Goal: Task Accomplishment & Management: Manage account settings

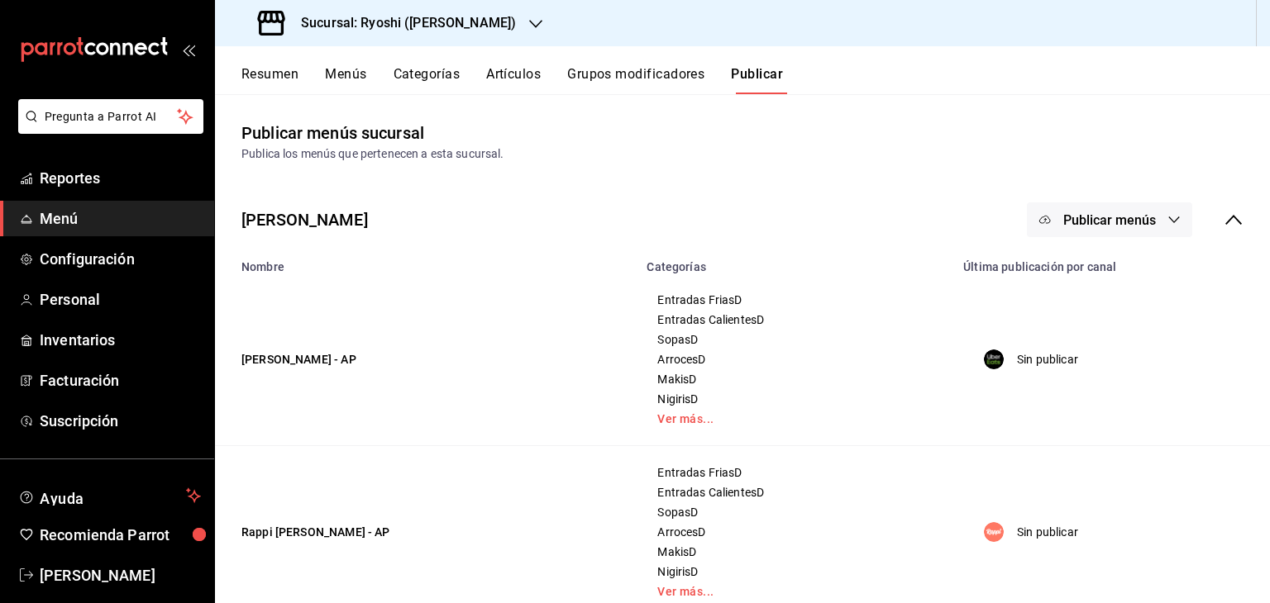
click at [430, 17] on h3 "Sucursal: Ryoshi (Polanco)" at bounding box center [402, 23] width 228 height 20
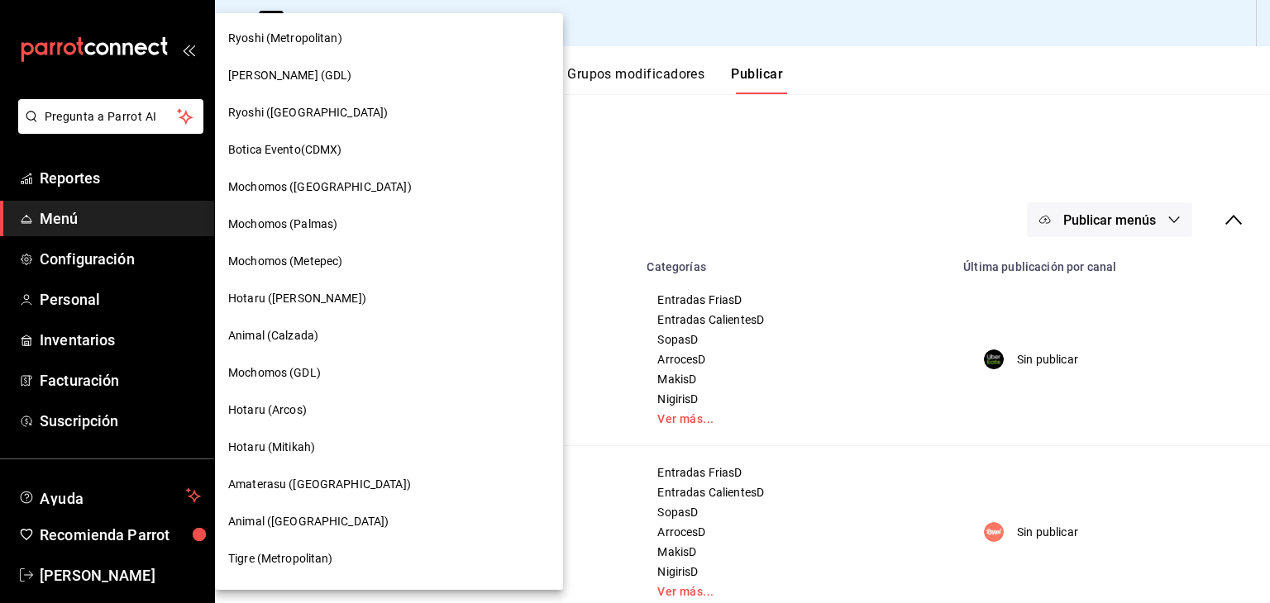
click at [308, 113] on span "Ryoshi ([GEOGRAPHIC_DATA])" at bounding box center [308, 112] width 160 height 17
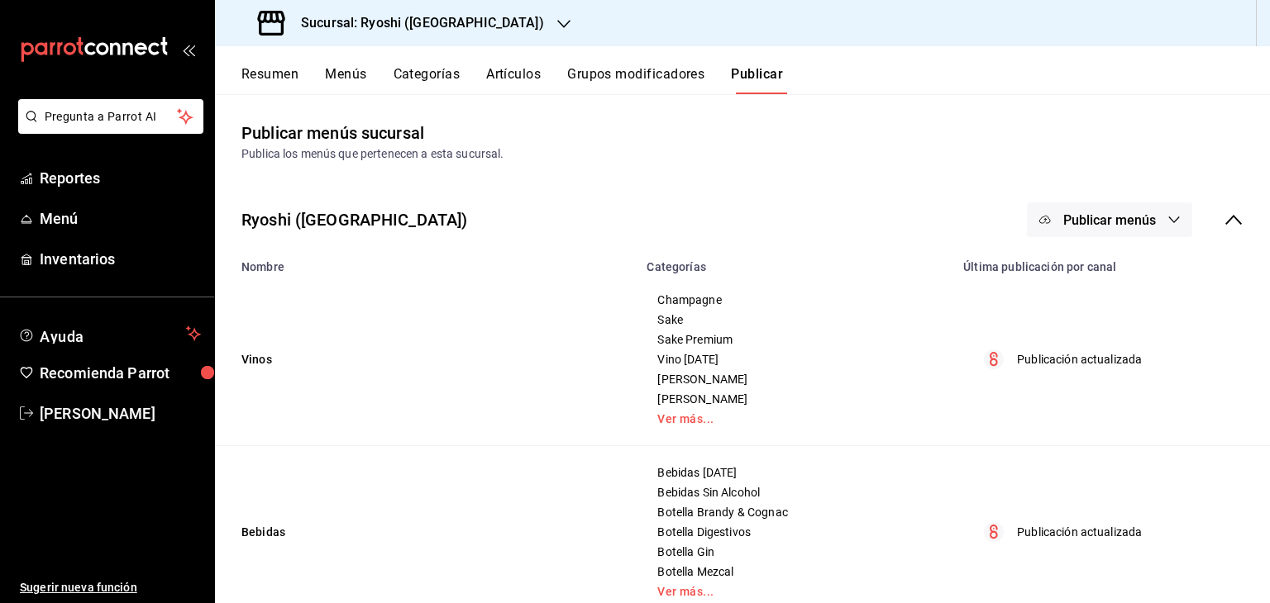
click at [498, 69] on button "Artículos" at bounding box center [513, 80] width 55 height 28
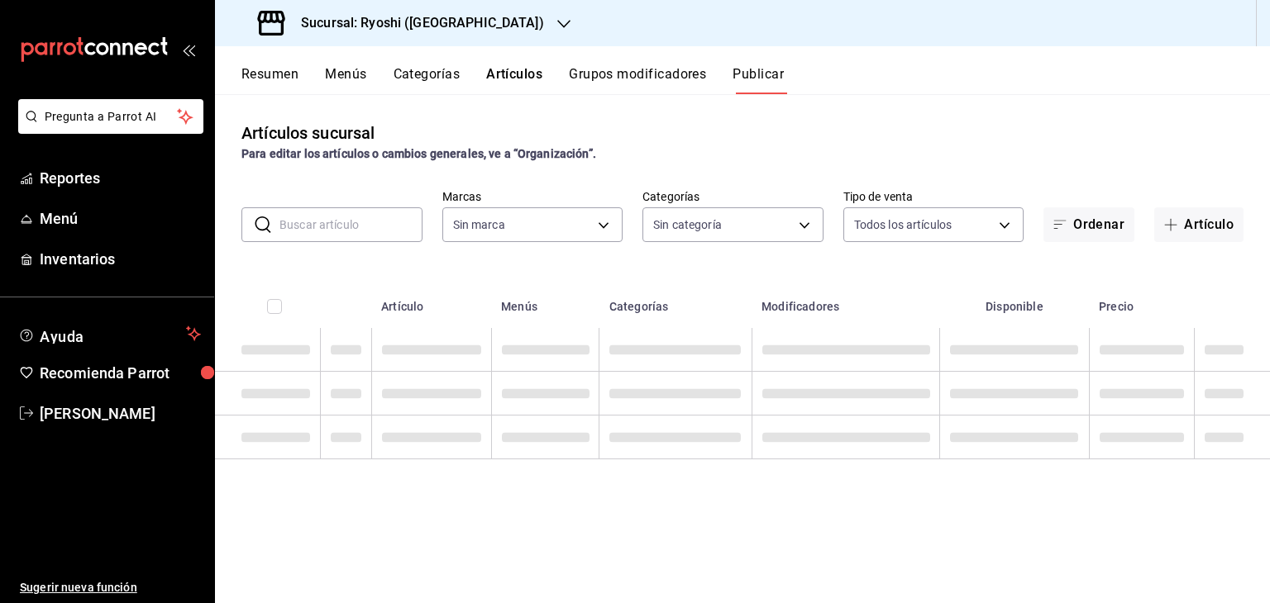
type input "26ca50e5-a845-484f-a54e-8a4432b79f59,e80bf875-3c9c-4ad9-8c6a-14c8262011fc"
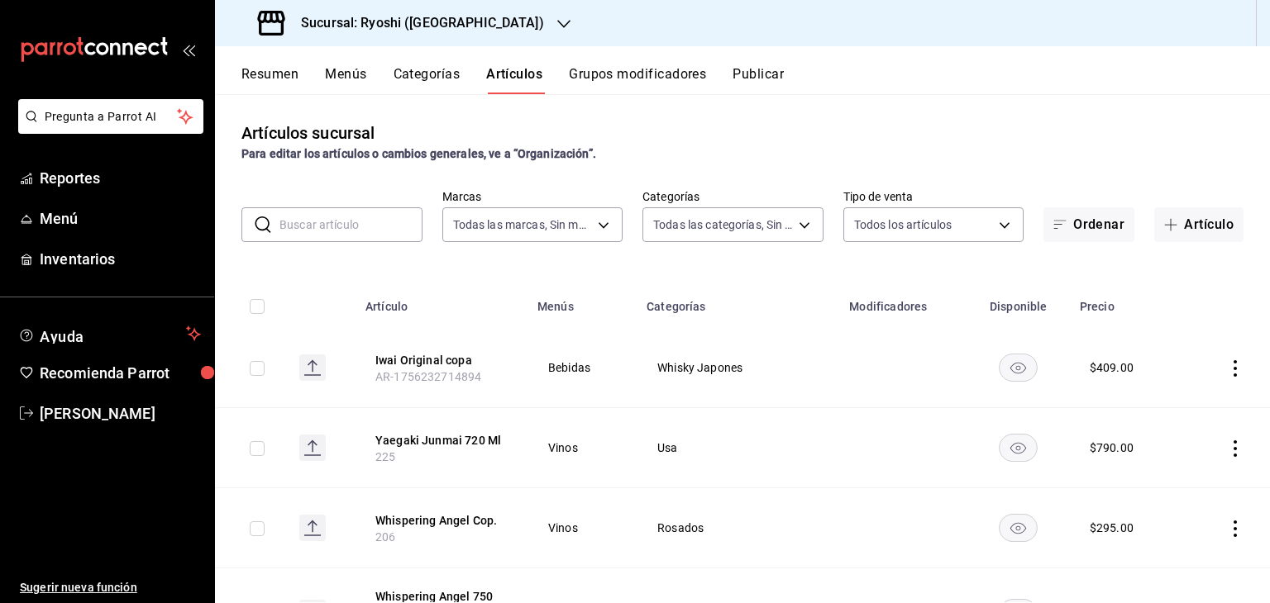
type input "983ebb25-c6d8-4647-898b-43e41473272b,b131aea8-f4fd-49fb-a6b3-d2f44229a596,2a94f…"
click at [658, 212] on body "Pregunta a Parrot AI Reportes Menú Inventarios Ayuda Recomienda Parrot Levi Tru…" at bounding box center [635, 301] width 1270 height 603
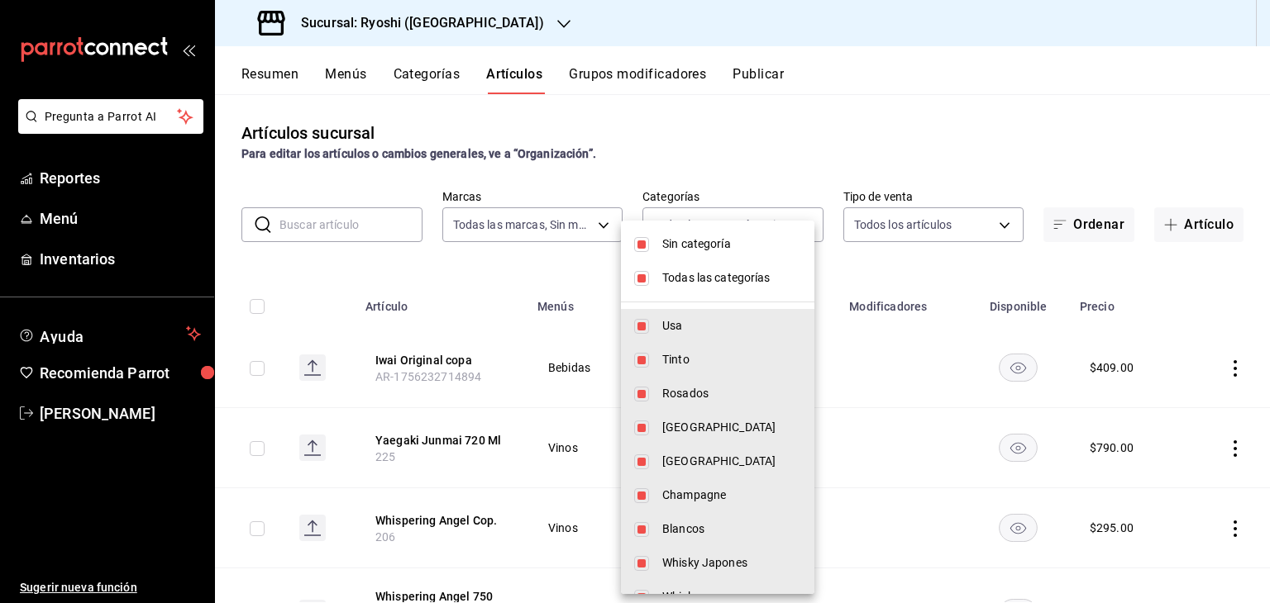
click at [687, 244] on span "Sin categoría" at bounding box center [731, 244] width 139 height 17
checkbox input "false"
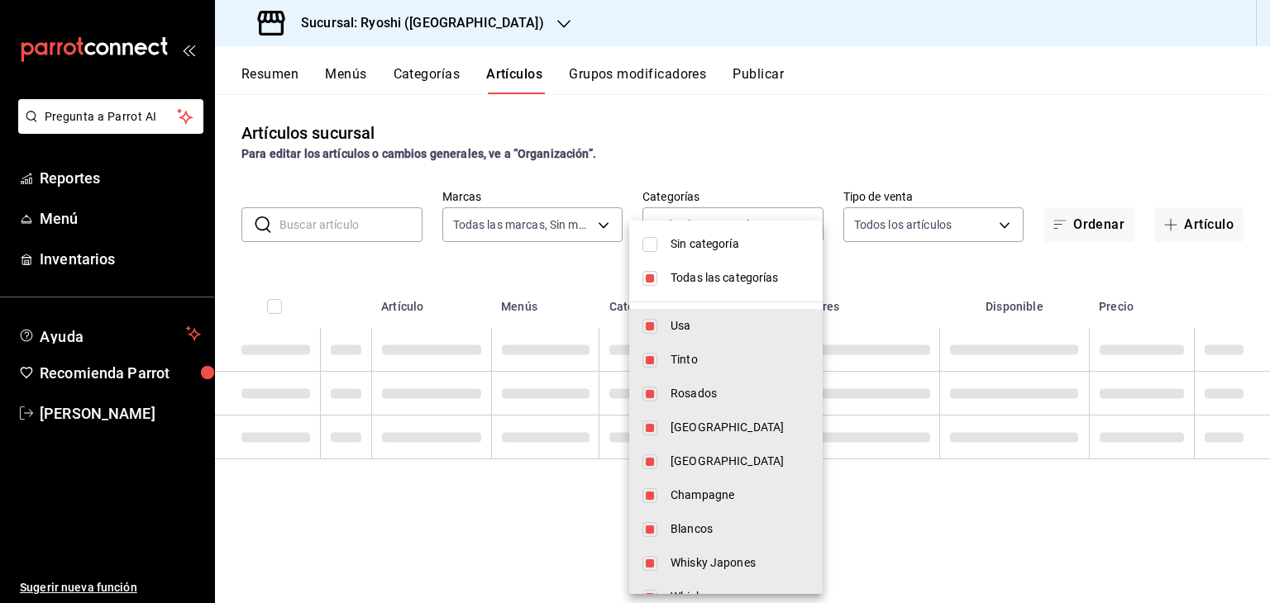
click at [715, 293] on li "Todas las categorías" at bounding box center [725, 278] width 193 height 34
checkbox input "false"
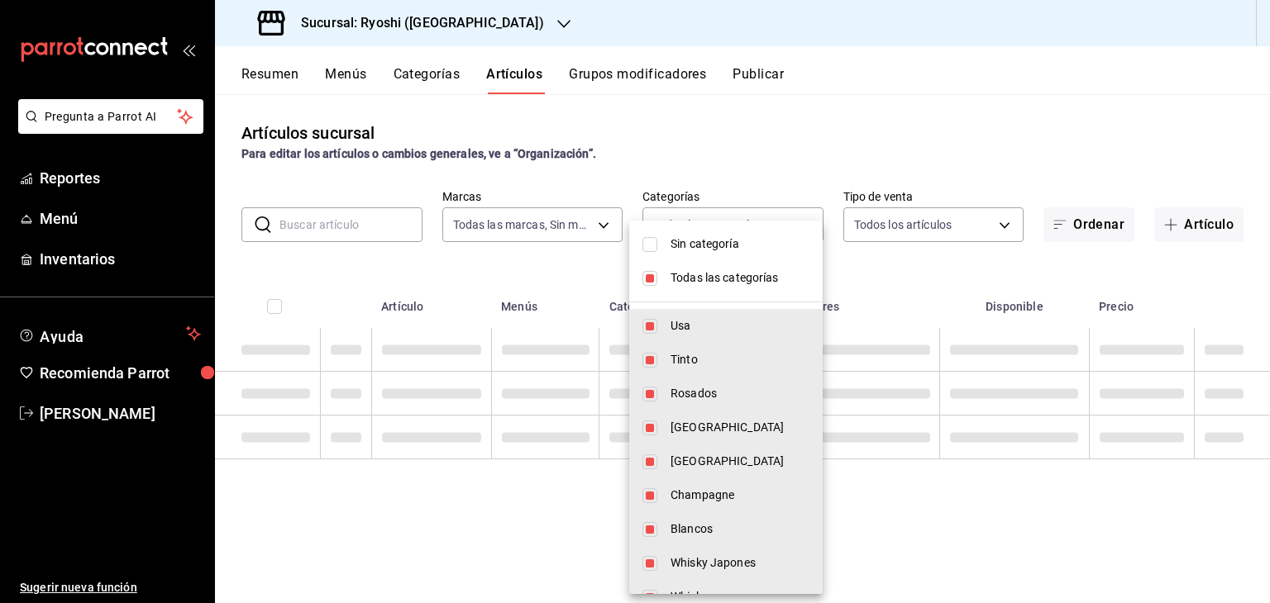
checkbox input "false"
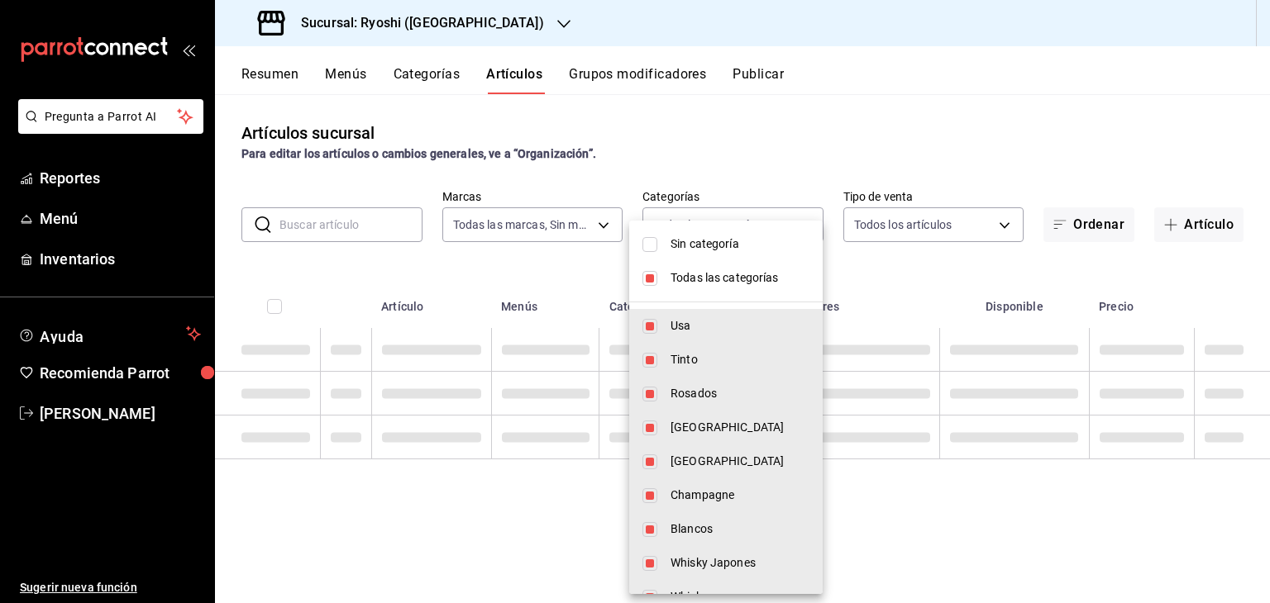
checkbox input "false"
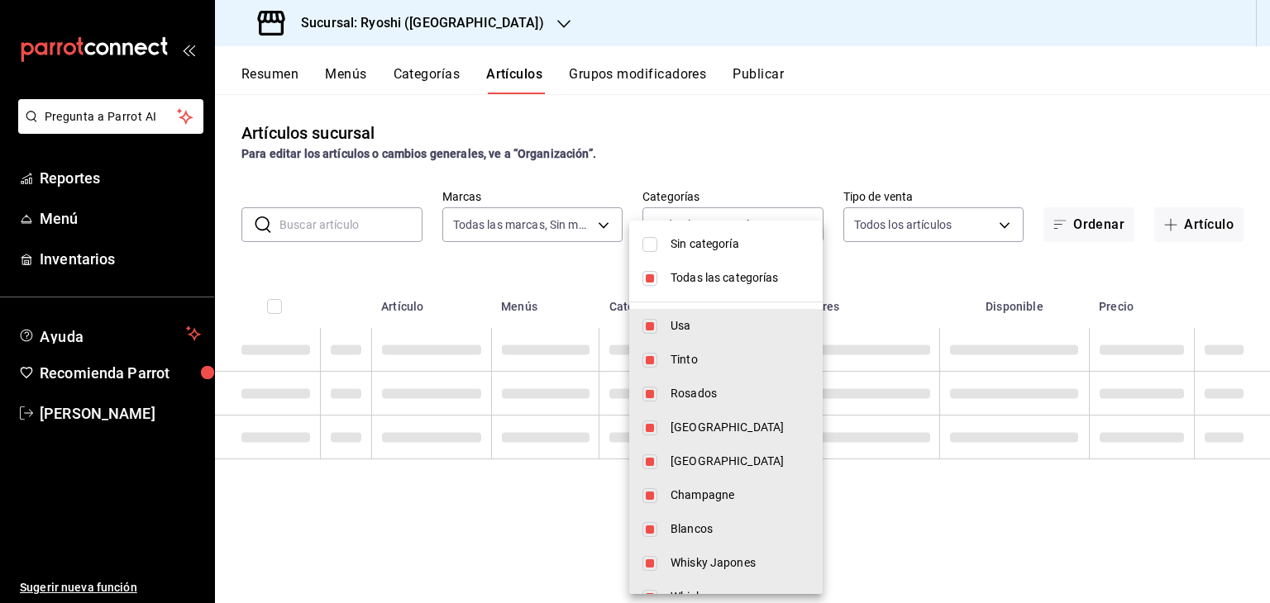
checkbox input "false"
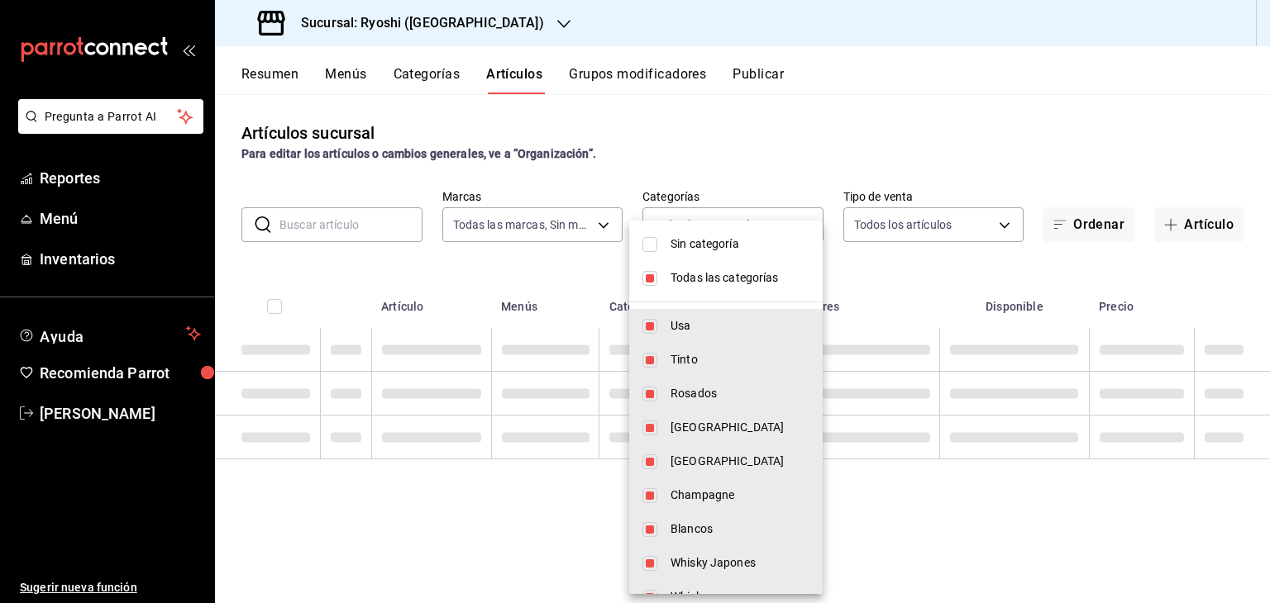
checkbox input "false"
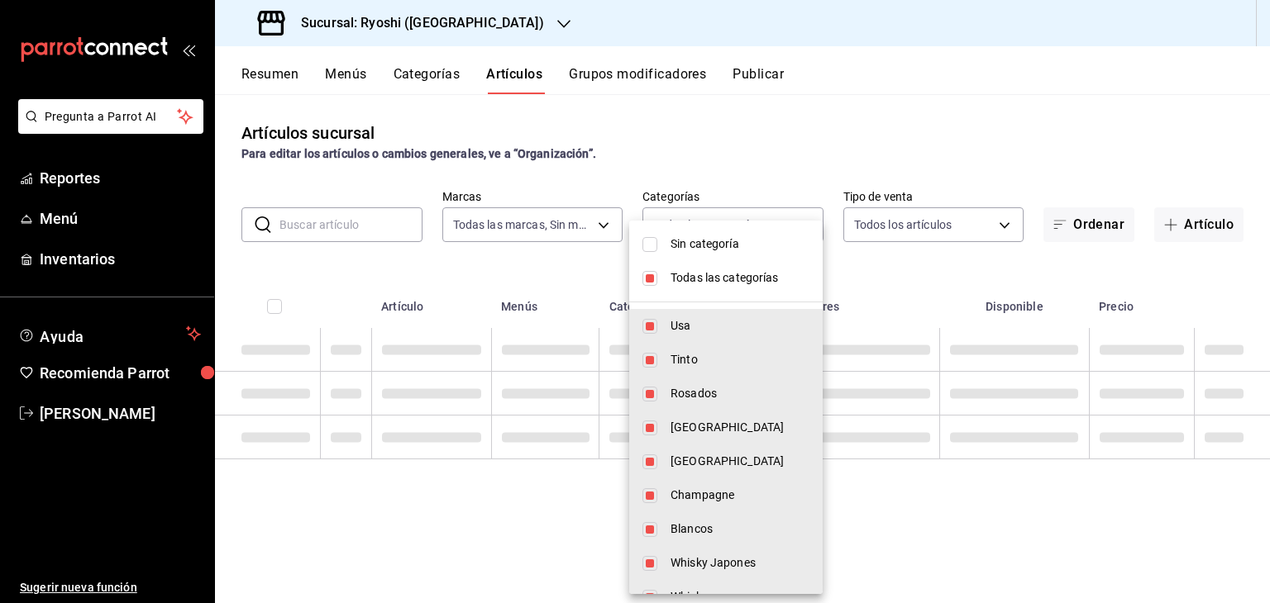
checkbox input "false"
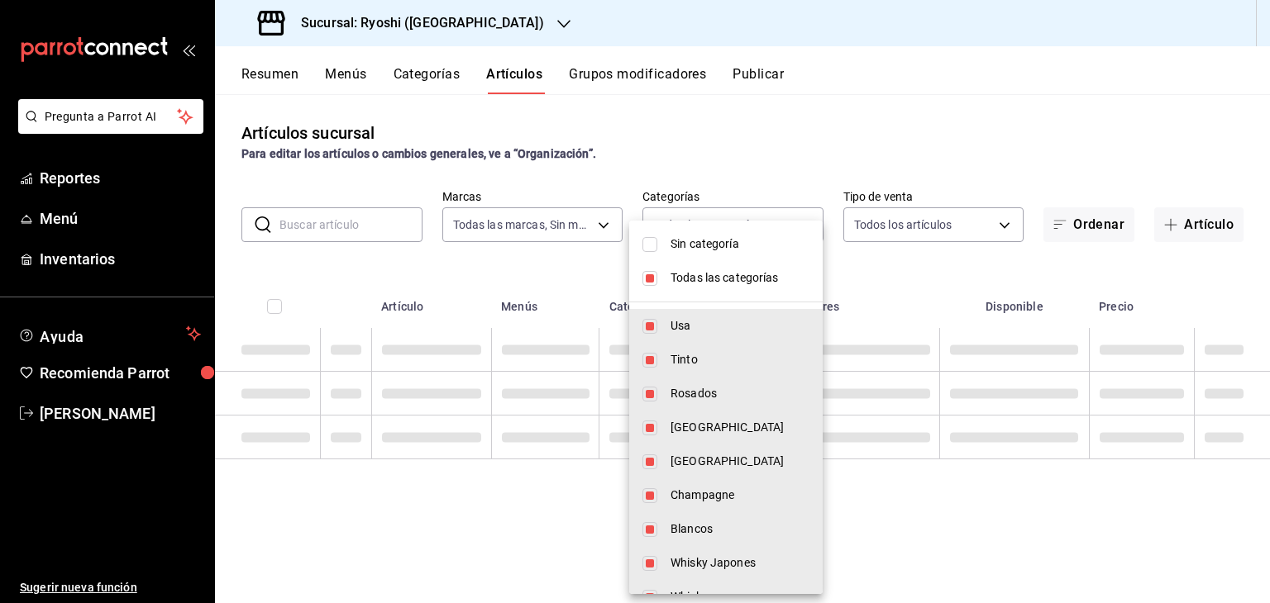
checkbox input "false"
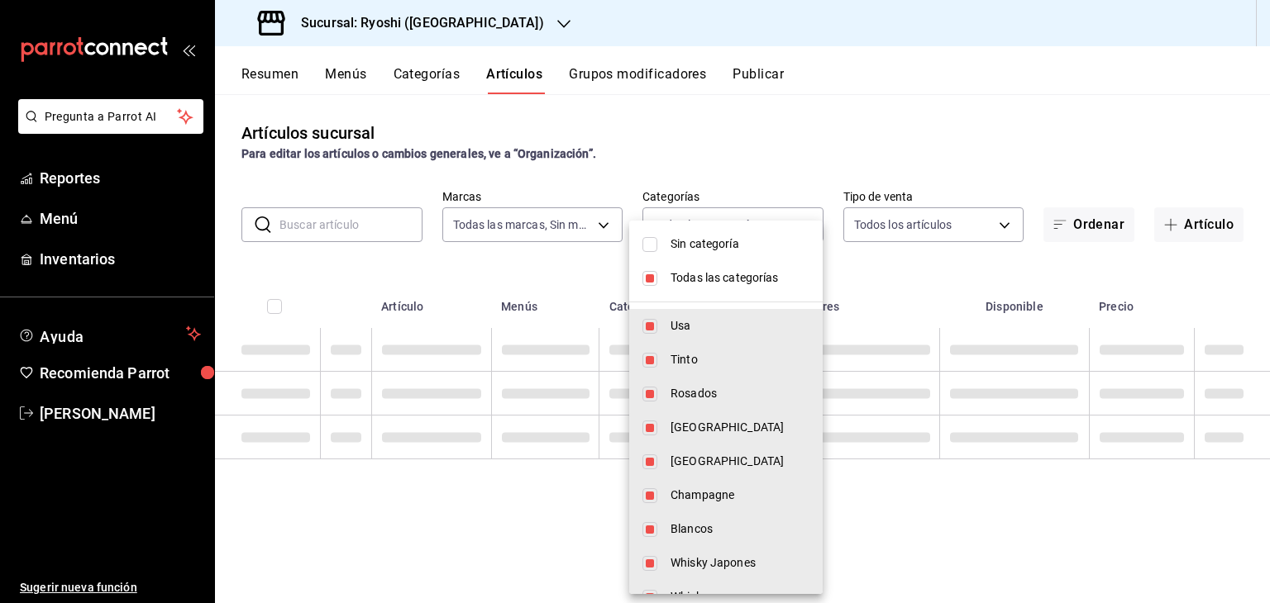
checkbox input "false"
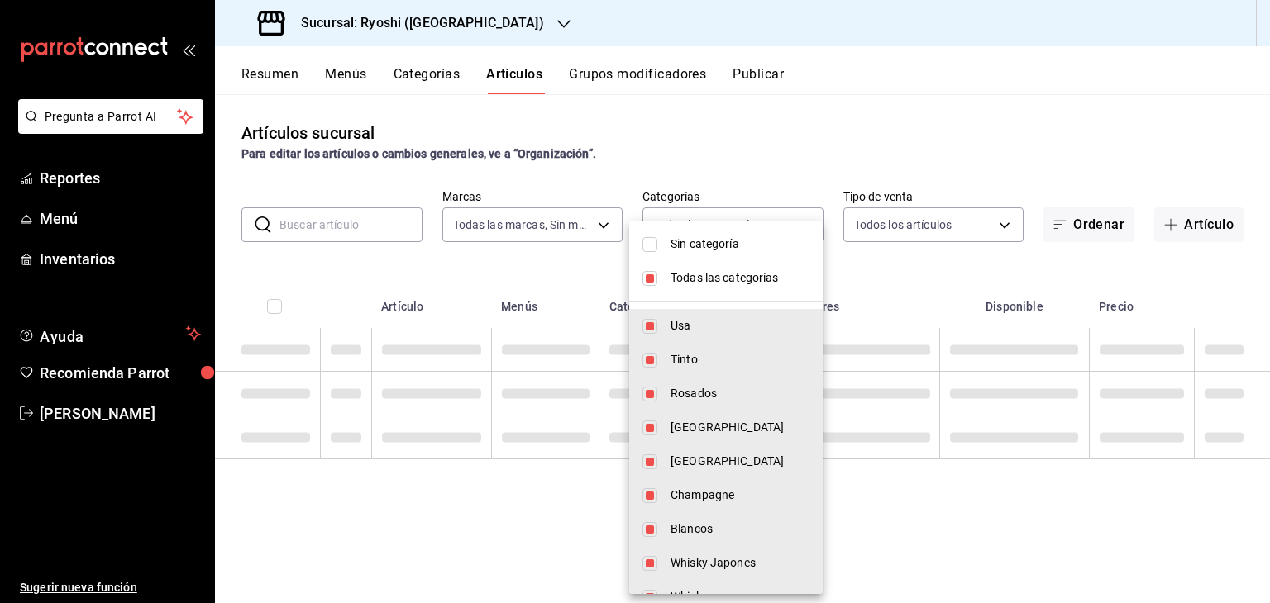
checkbox input "false"
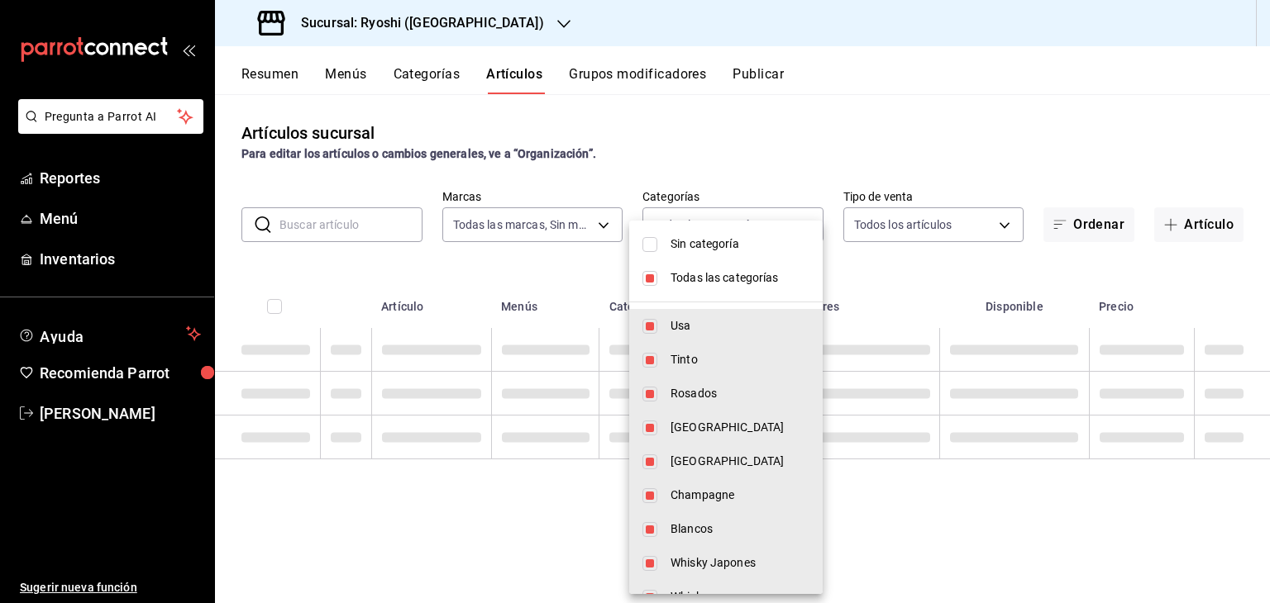
checkbox input "false"
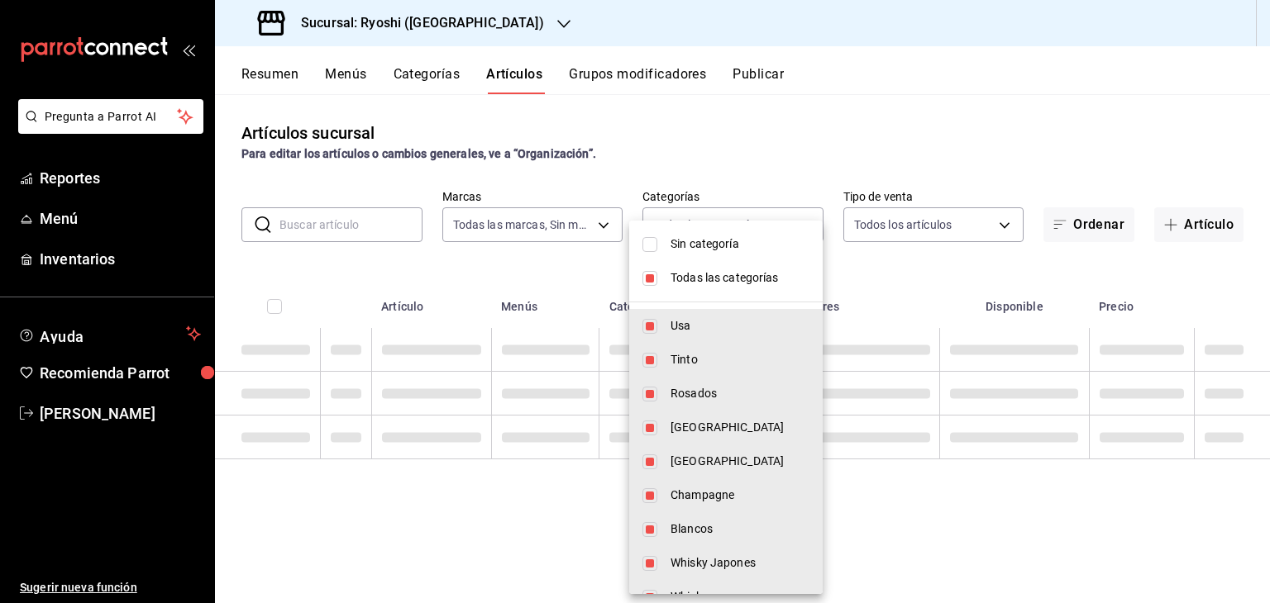
checkbox input "false"
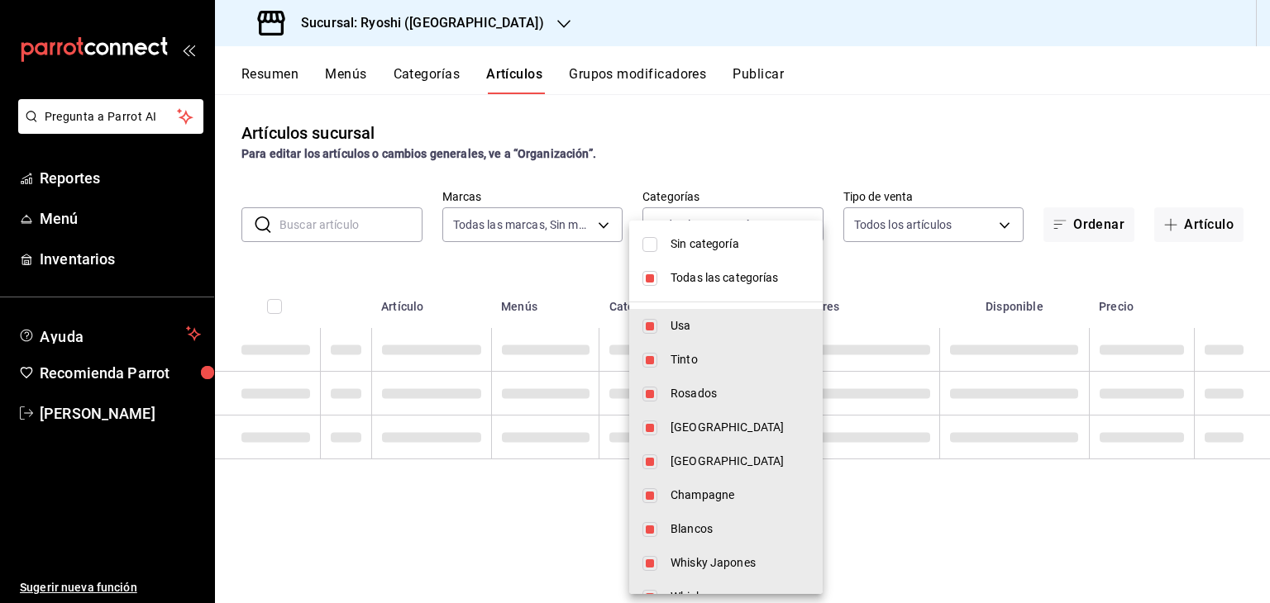
checkbox input "false"
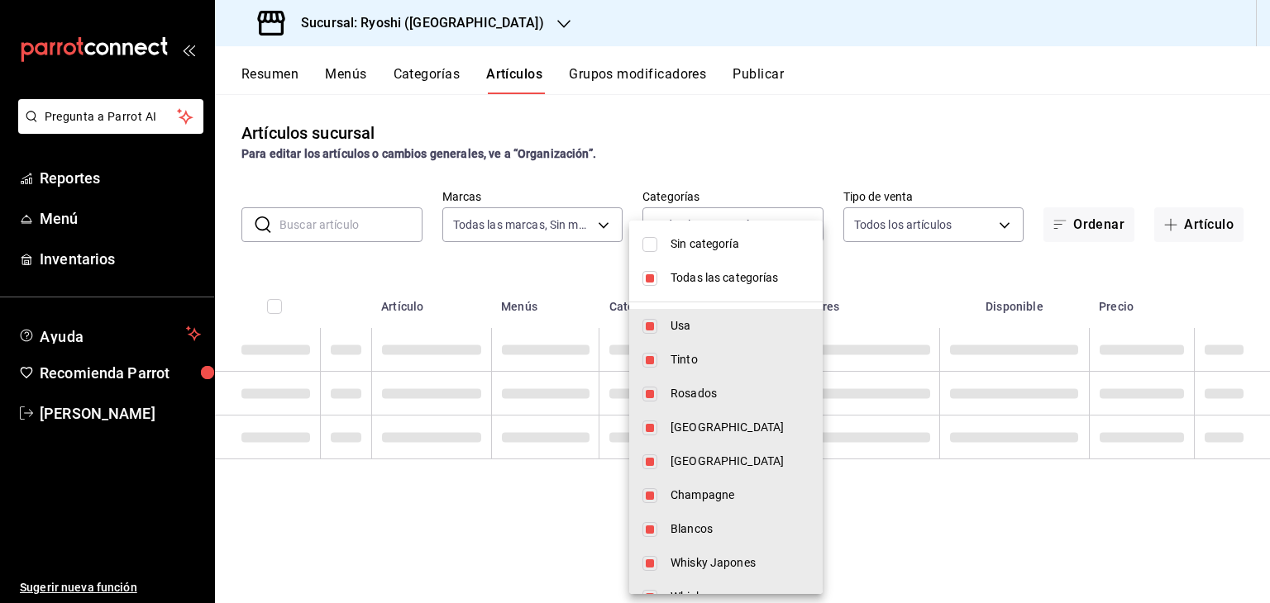
checkbox input "false"
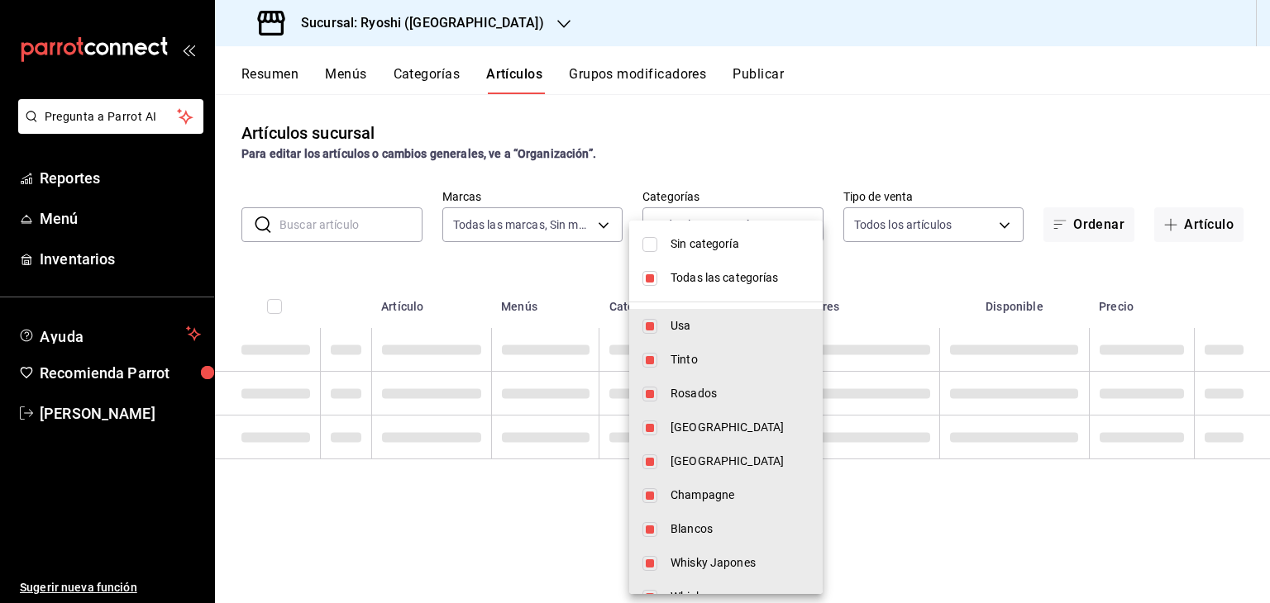
checkbox input "false"
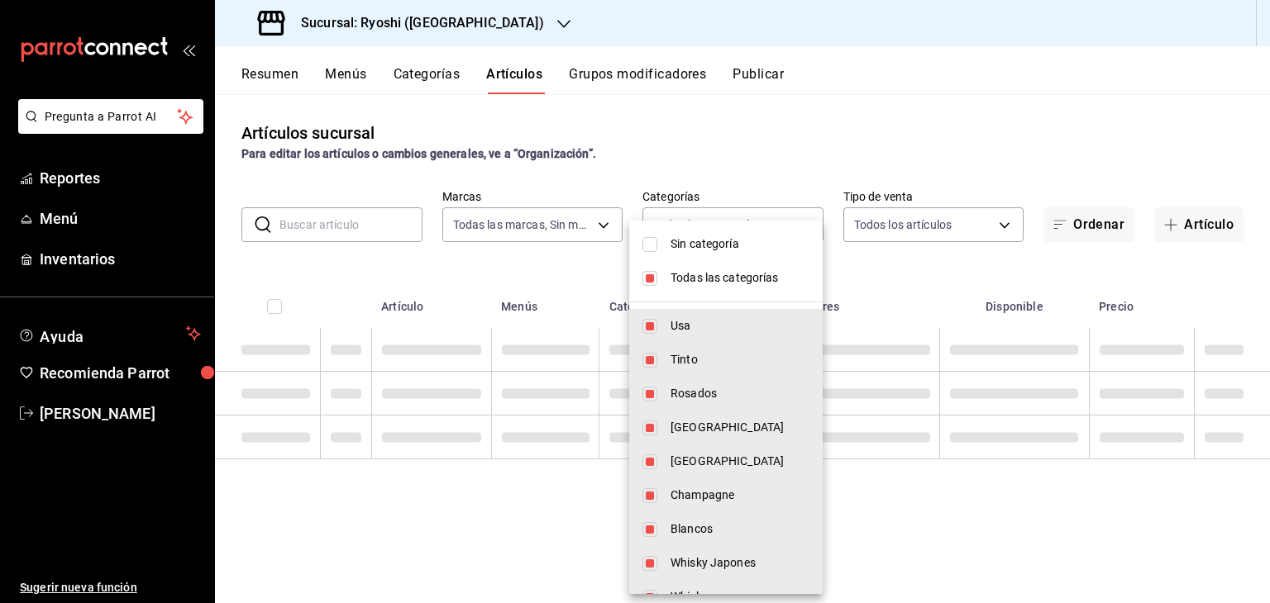
checkbox input "false"
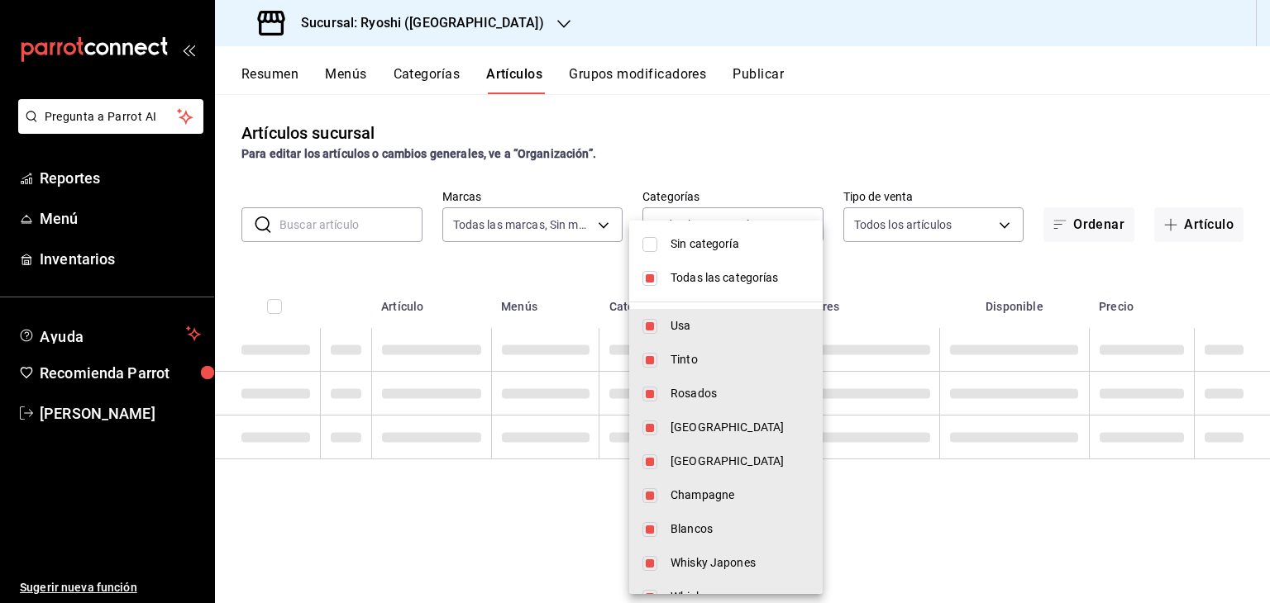
checkbox input "false"
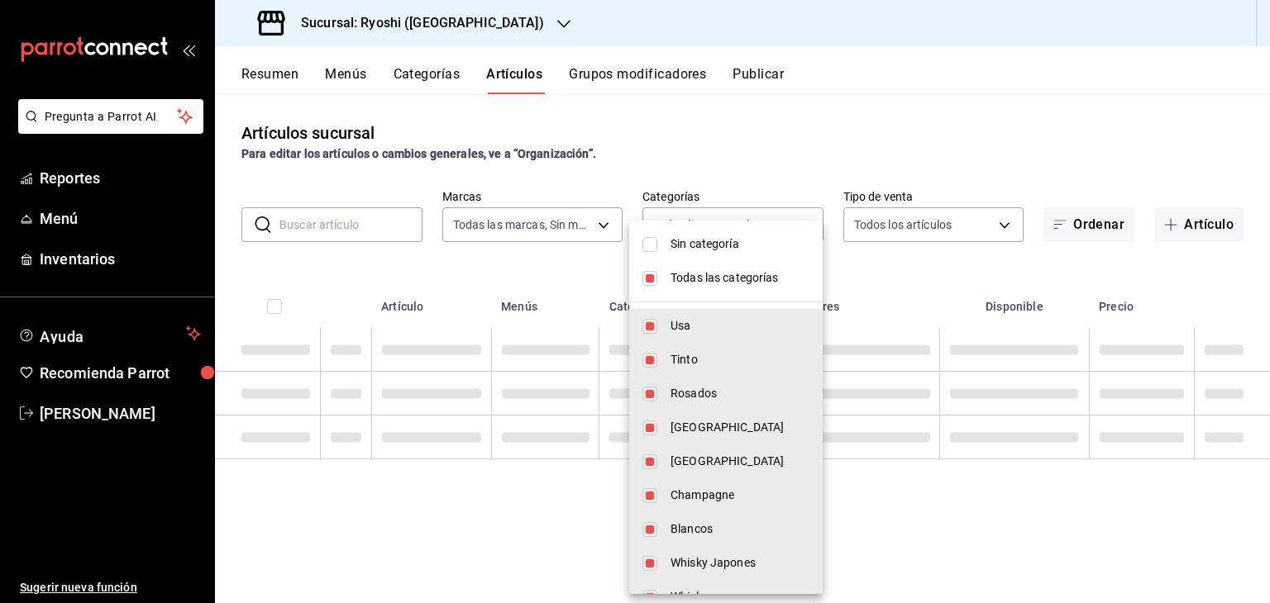
checkbox input "false"
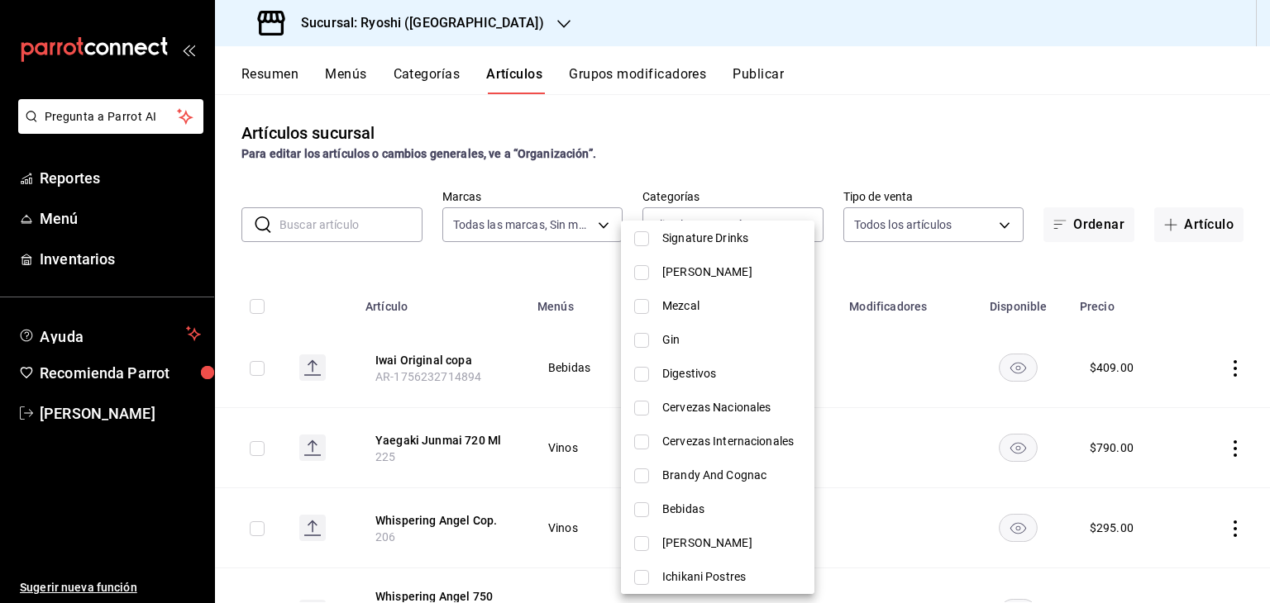
scroll to position [496, 0]
drag, startPoint x: 744, startPoint y: 406, endPoint x: 744, endPoint y: 379, distance: 27.3
click at [744, 405] on span "Cervezas Internacionales" at bounding box center [731, 406] width 139 height 17
type input "560a851b-7666-4f05-aac8-2430b95b8c1d"
checkbox input "true"
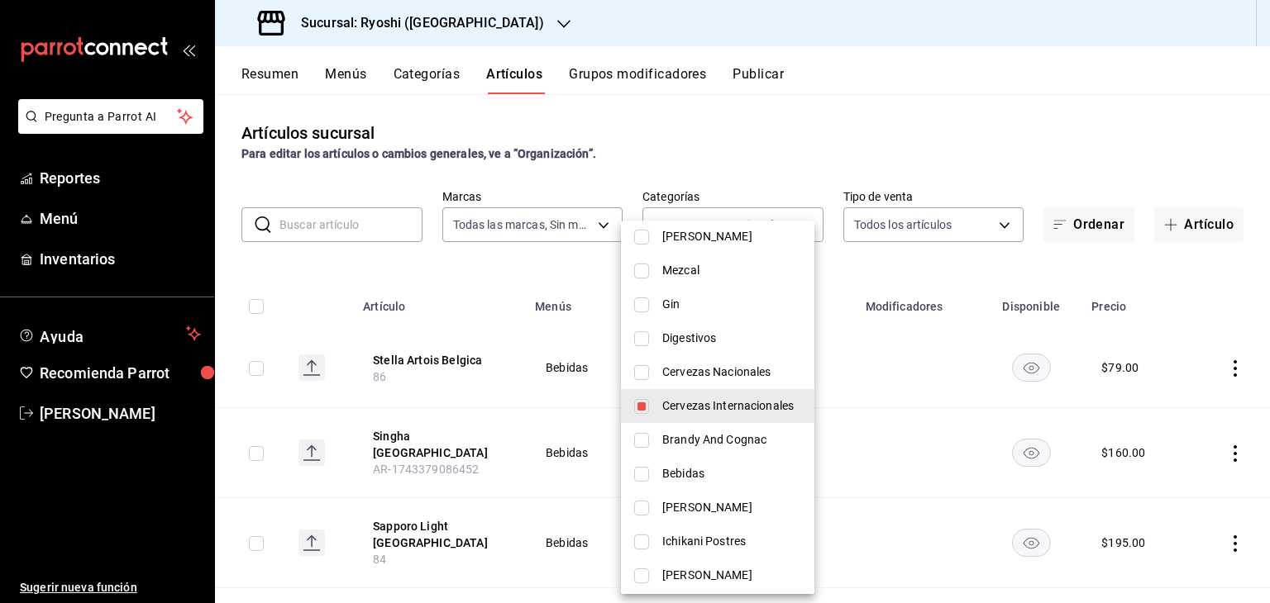
click at [738, 404] on span "Cervezas Internacionales" at bounding box center [731, 406] width 139 height 17
checkbox input "false"
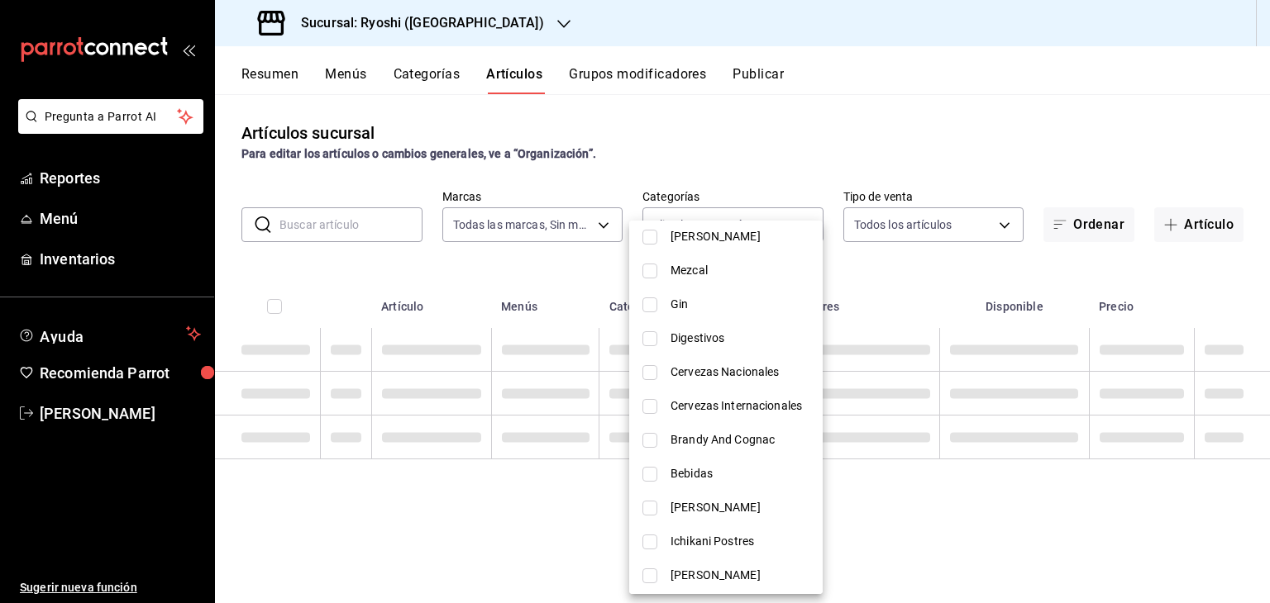
click at [737, 398] on span "Cervezas Internacionales" at bounding box center [739, 406] width 139 height 17
type input "560a851b-7666-4f05-aac8-2430b95b8c1d"
checkbox input "true"
click at [563, 304] on div at bounding box center [635, 301] width 1270 height 603
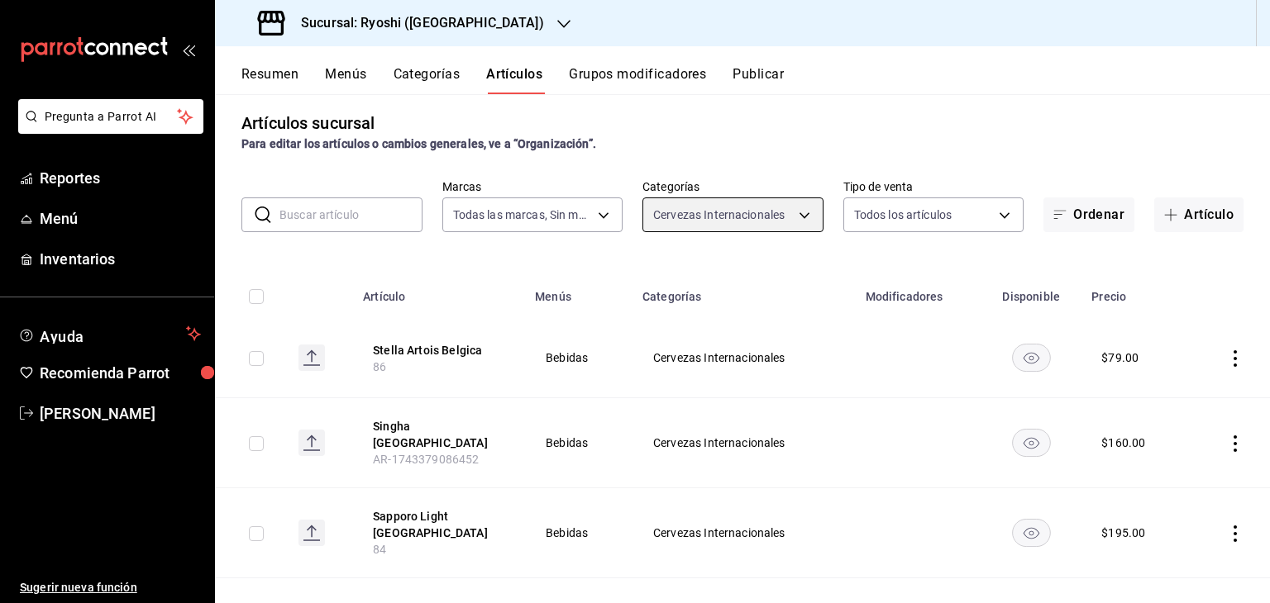
scroll to position [0, 0]
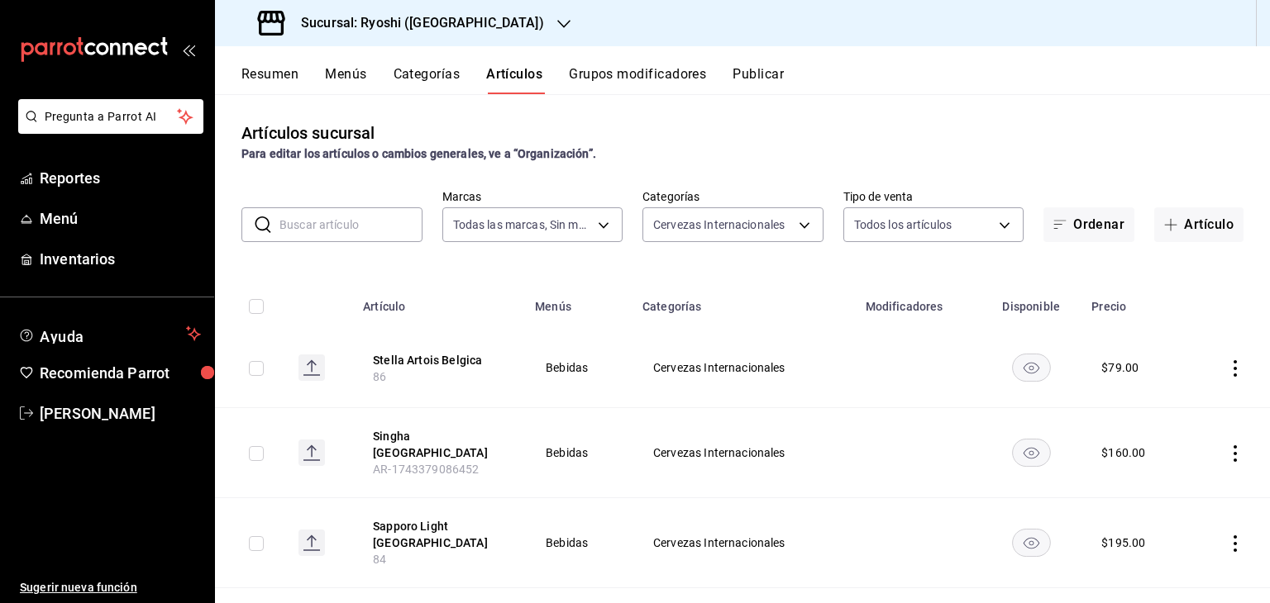
click at [1227, 370] on icon "actions" at bounding box center [1235, 368] width 17 height 17
click at [1193, 412] on span "Editar" at bounding box center [1172, 406] width 43 height 17
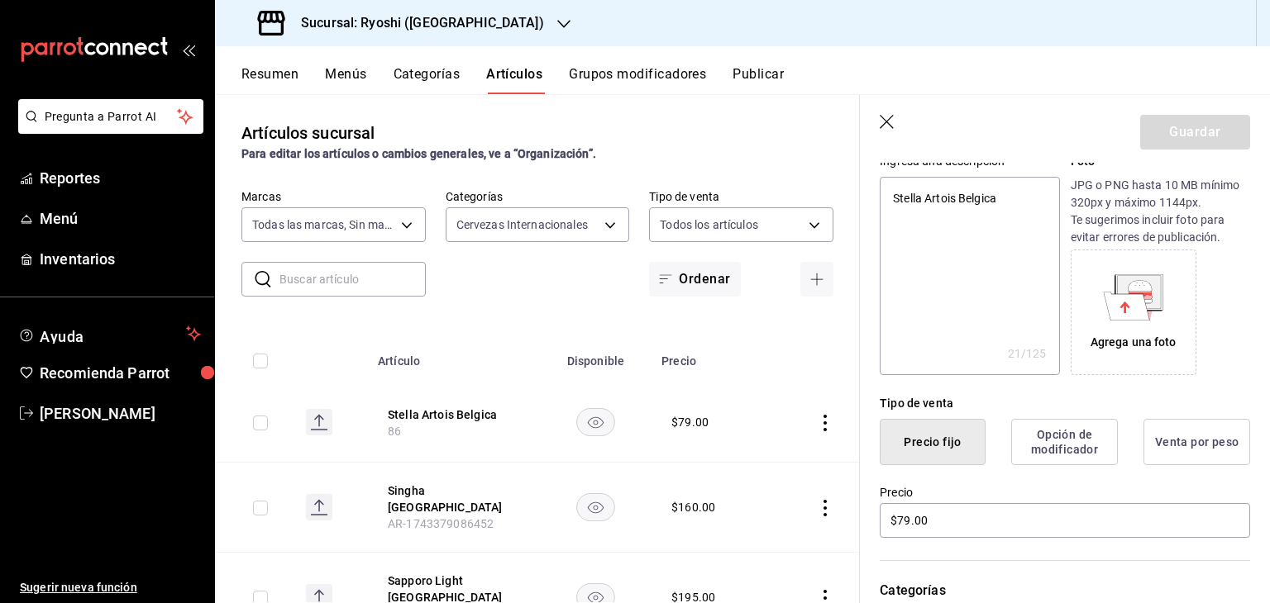
scroll to position [248, 0]
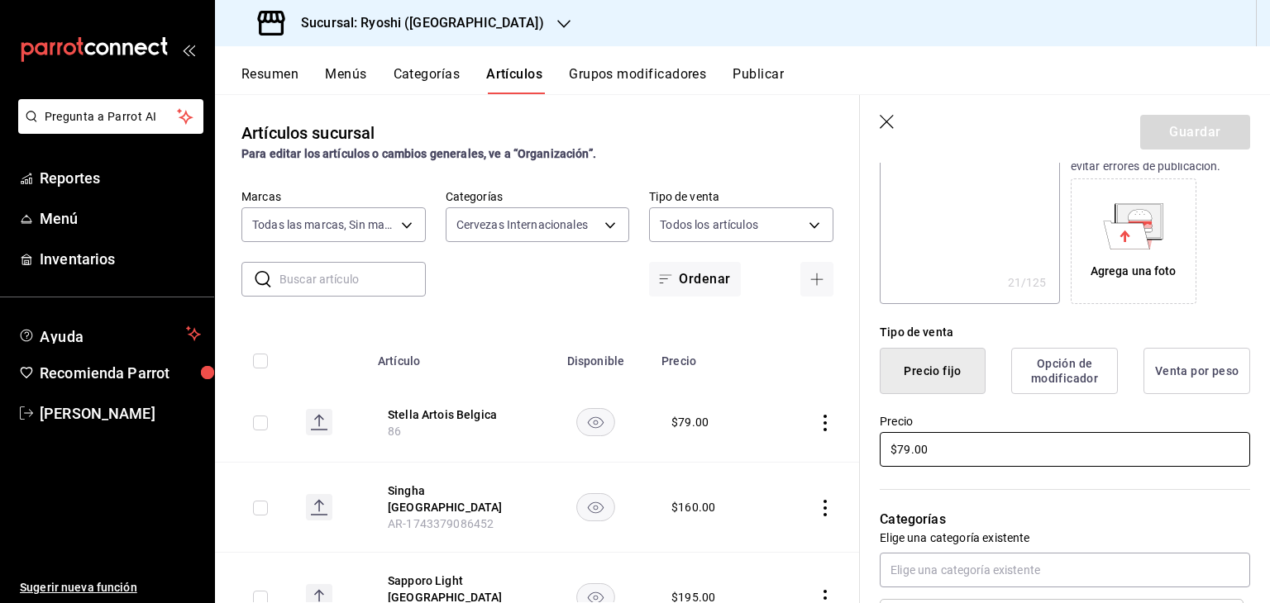
drag, startPoint x: 956, startPoint y: 461, endPoint x: 572, endPoint y: 444, distance: 383.9
click at [589, 457] on main "Artículos sucursal Para editar los artículos o cambios generales, ve a “Organiz…" at bounding box center [742, 348] width 1055 height 509
type textarea "x"
type input "$9.00"
type textarea "x"
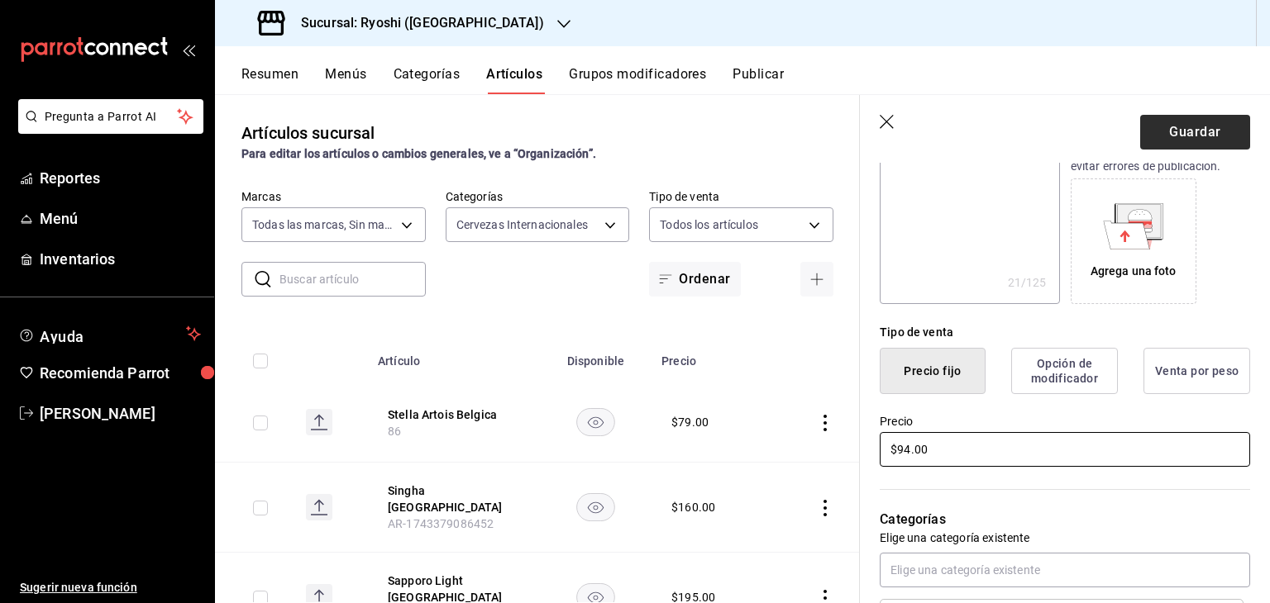
type input "$94.00"
click at [1192, 145] on button "Guardar" at bounding box center [1195, 132] width 110 height 35
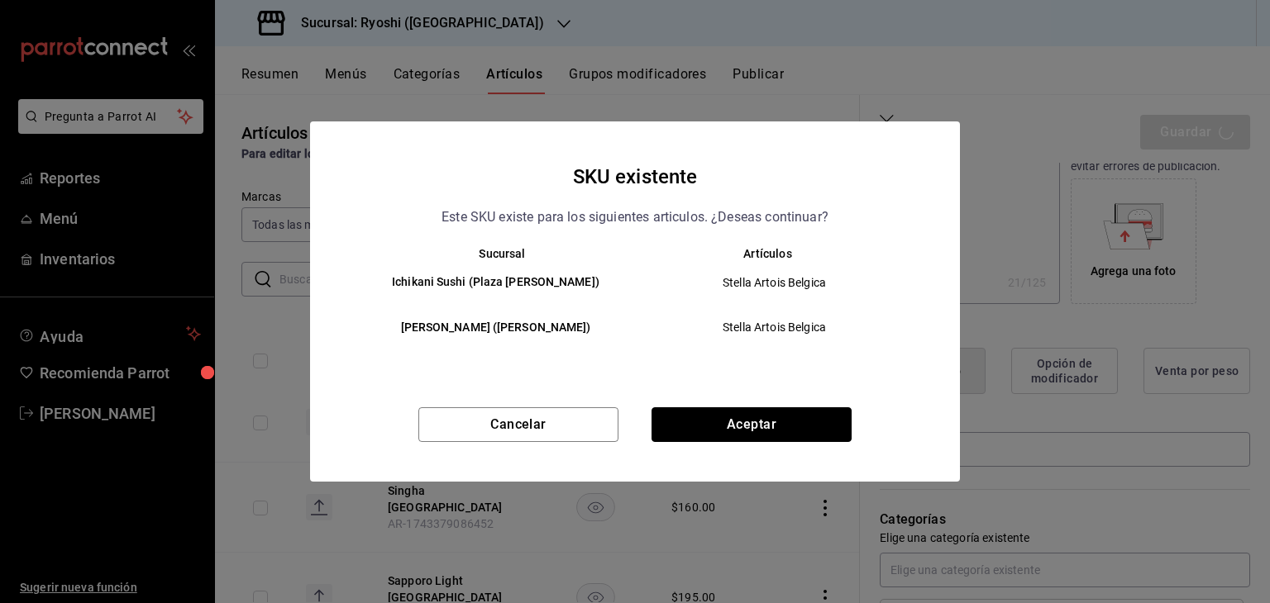
click at [724, 417] on button "Aceptar" at bounding box center [751, 425] width 200 height 35
type textarea "x"
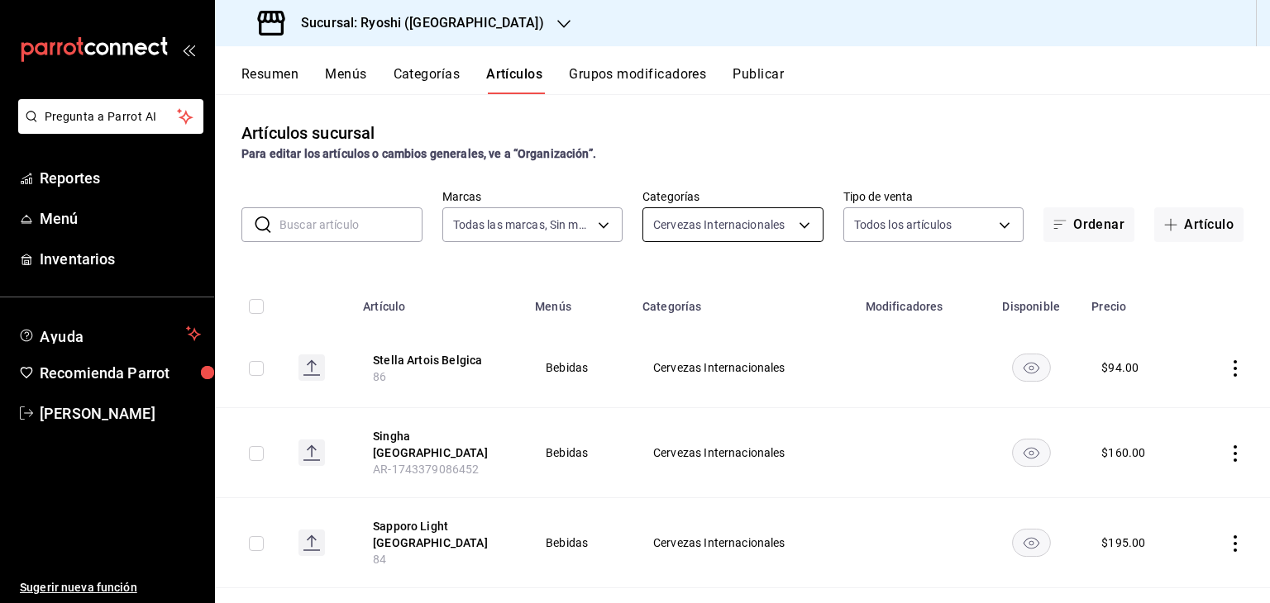
click at [786, 223] on body "Pregunta a Parrot AI Reportes Menú Inventarios Ayuda Recomienda Parrot Levi Tru…" at bounding box center [635, 301] width 1270 height 603
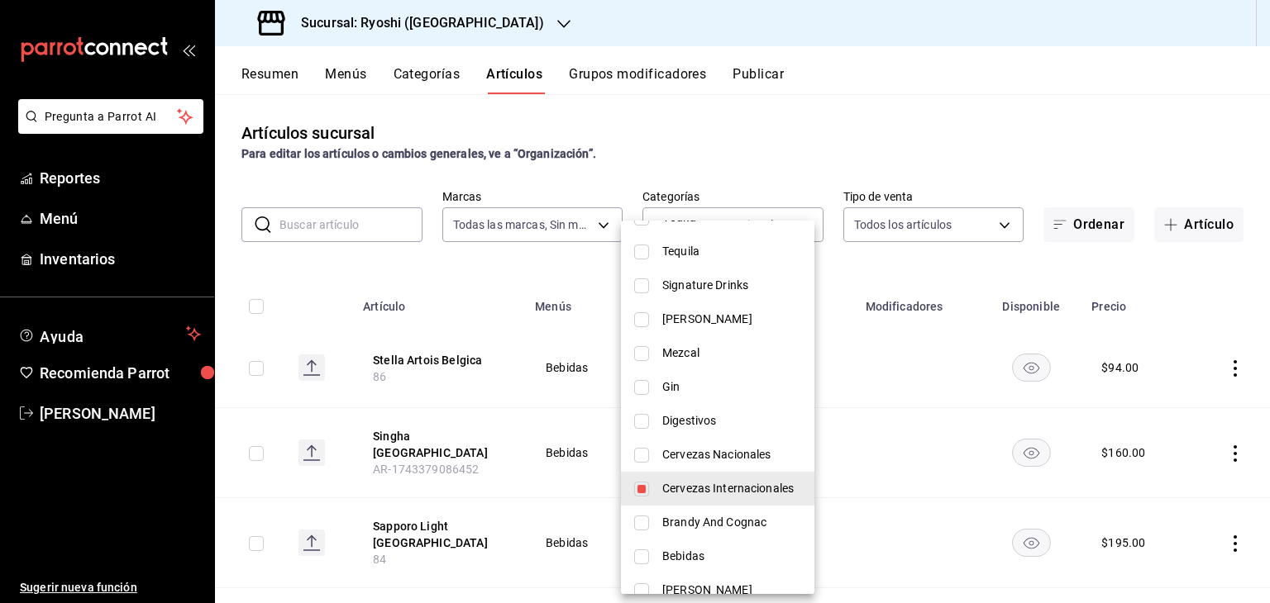
click at [715, 489] on span "Cervezas Internacionales" at bounding box center [731, 488] width 139 height 17
checkbox input "false"
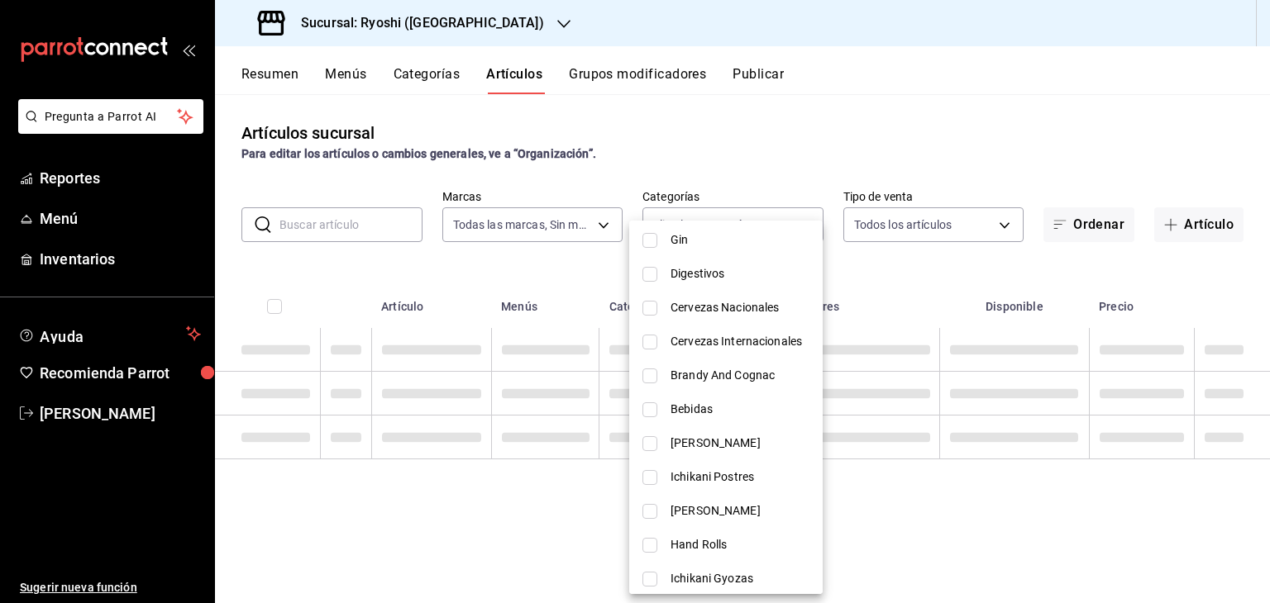
scroll to position [579, 0]
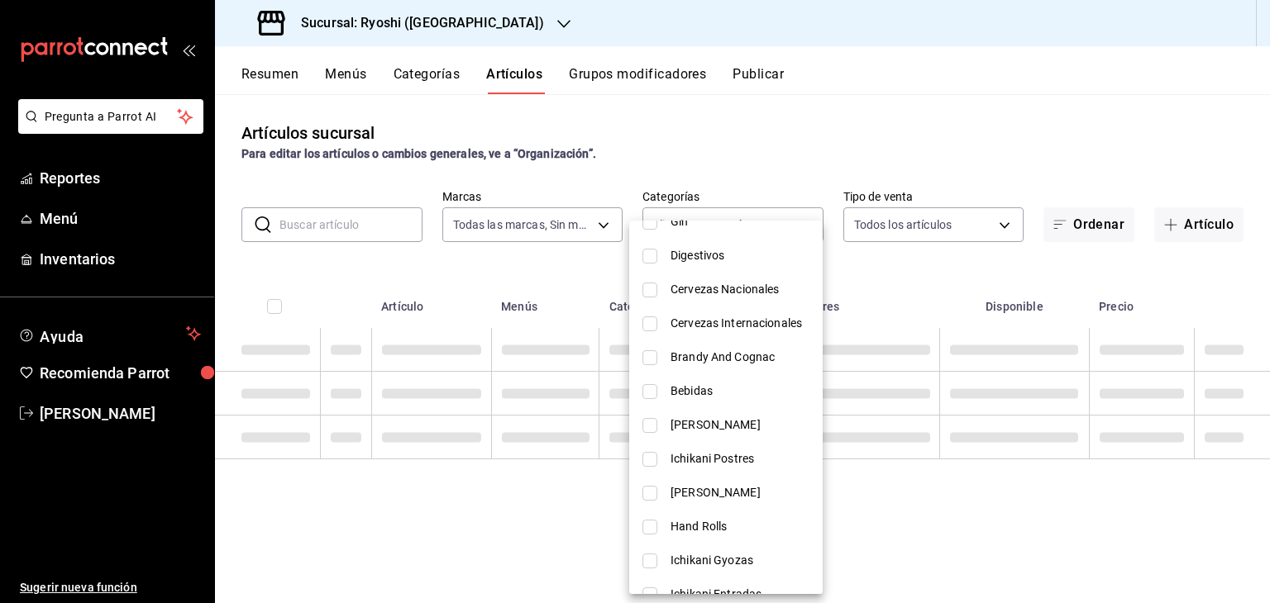
click at [719, 391] on span "Bebidas" at bounding box center [739, 391] width 139 height 17
type input "ca0047f4-78e2-449b-872a-4d0fa215193c"
checkbox input "true"
click at [942, 286] on div at bounding box center [635, 301] width 1270 height 603
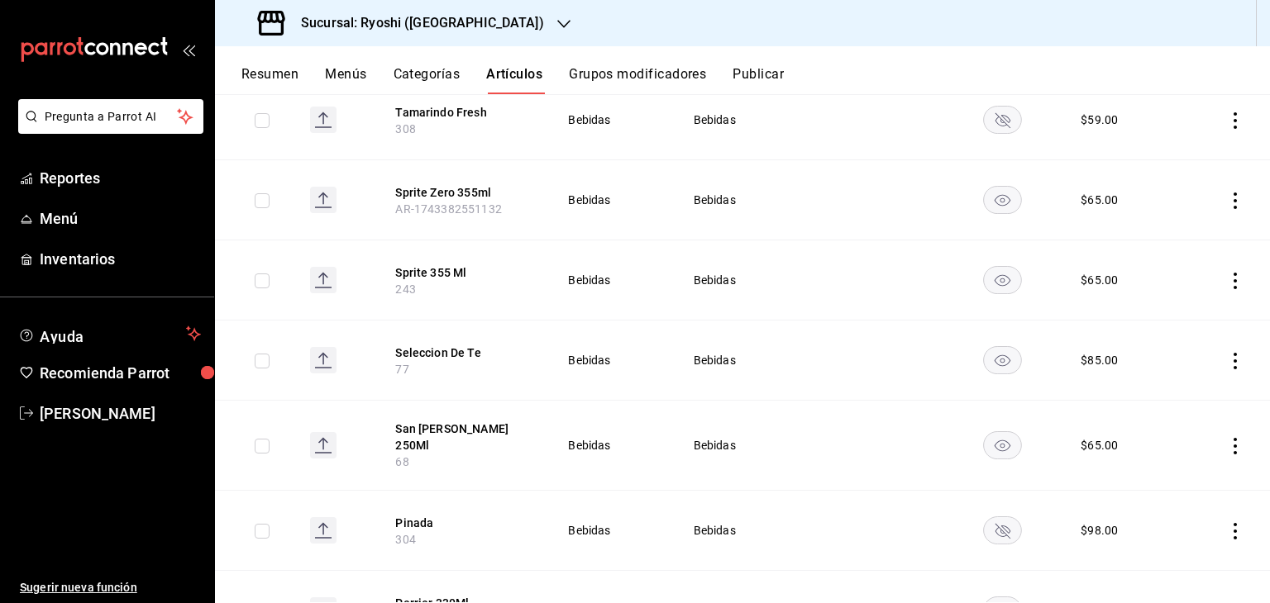
click at [258, 198] on input "checkbox" at bounding box center [262, 200] width 15 height 15
checkbox input "true"
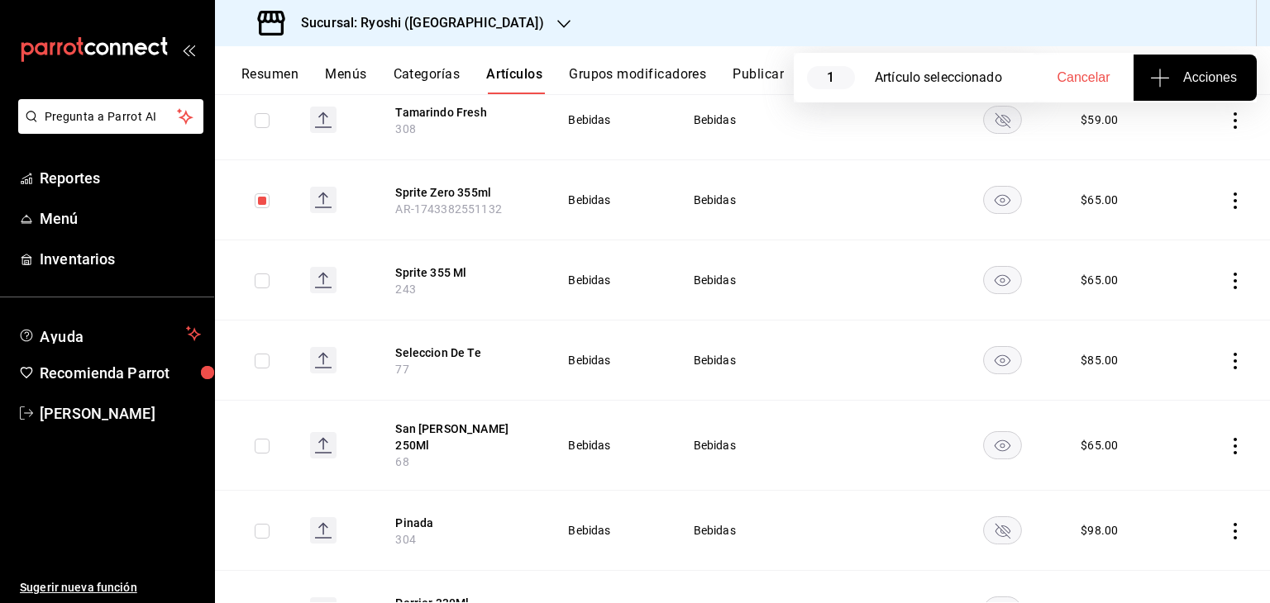
click at [1233, 199] on icon "actions" at bounding box center [1234, 201] width 3 height 17
click at [1157, 303] on span "Eliminar" at bounding box center [1172, 305] width 42 height 13
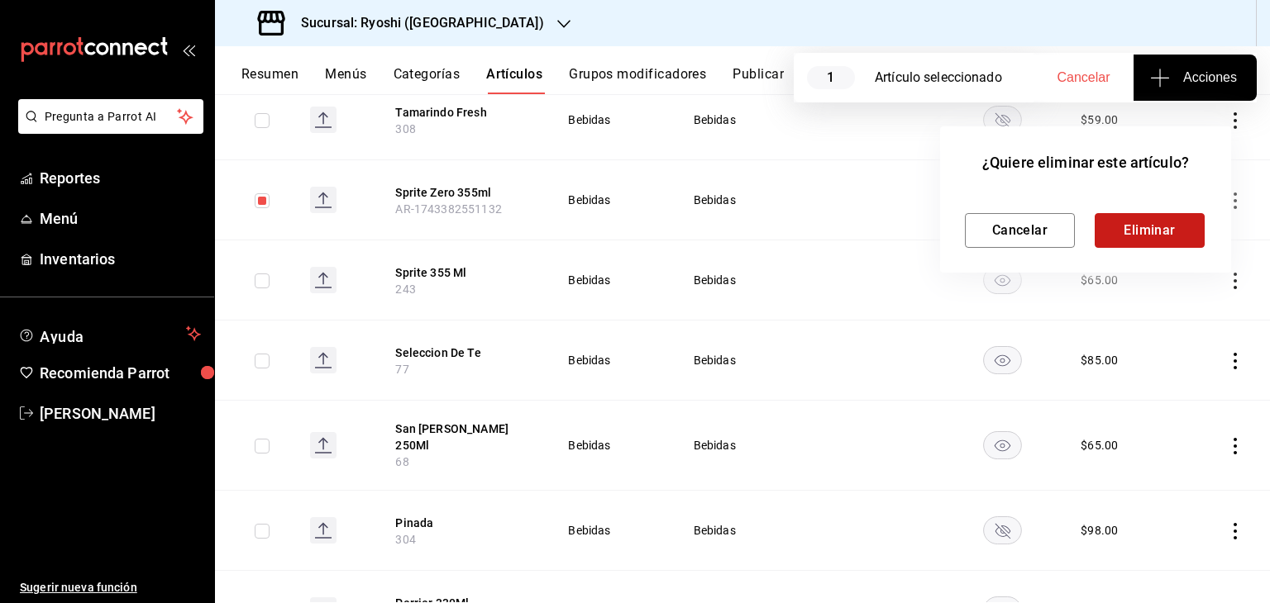
click at [1171, 225] on button "Eliminar" at bounding box center [1149, 230] width 110 height 35
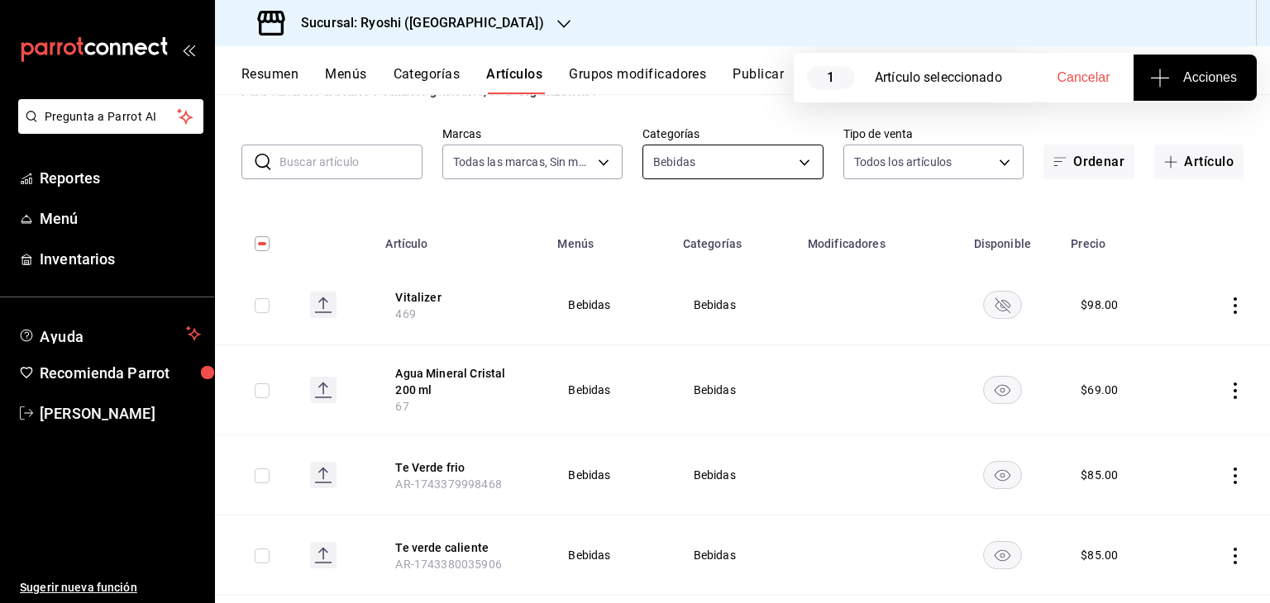
scroll to position [0, 0]
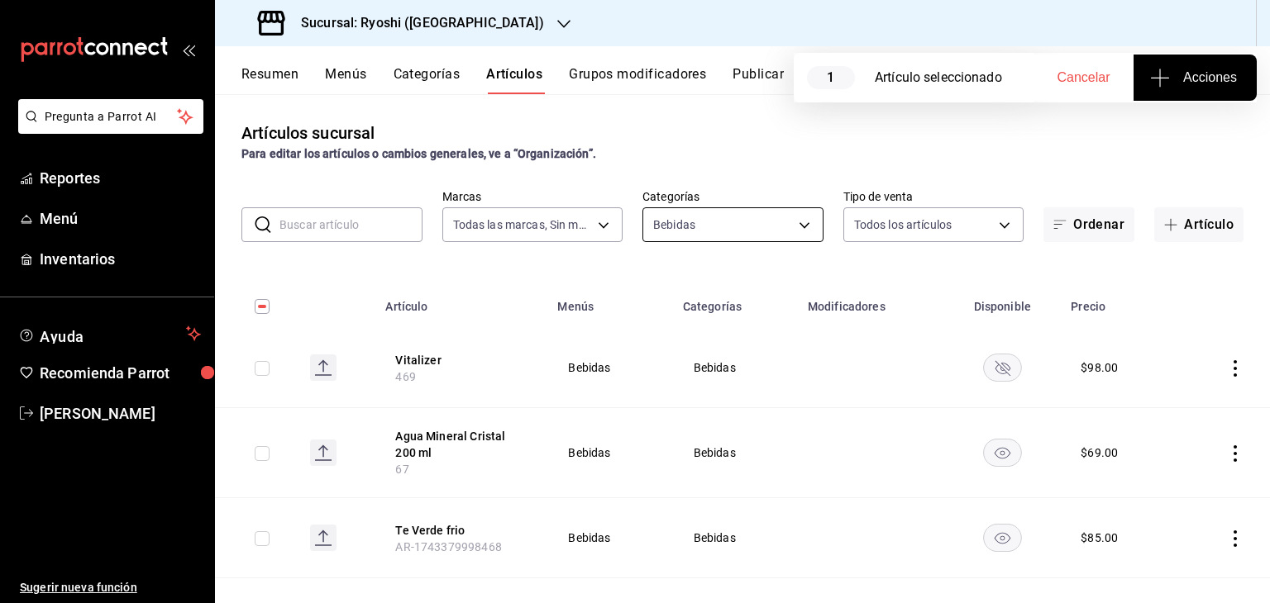
click at [794, 226] on body "Pregunta a Parrot AI Reportes Menú Inventarios Ayuda Recomienda Parrot Levi Tru…" at bounding box center [635, 301] width 1270 height 603
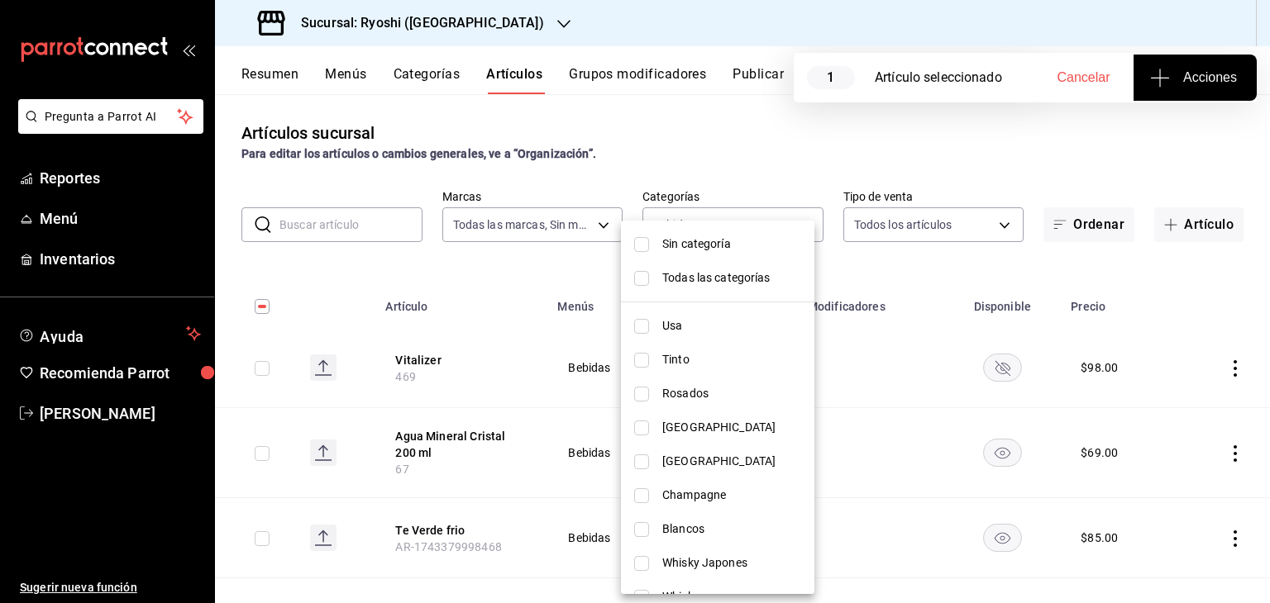
click at [706, 460] on span "[GEOGRAPHIC_DATA]" at bounding box center [731, 461] width 139 height 17
type input "ca0047f4-78e2-449b-872a-4d0fa215193c,7d35ac18-c828-4975-83f5-a5b8999ec986"
checkbox input "true"
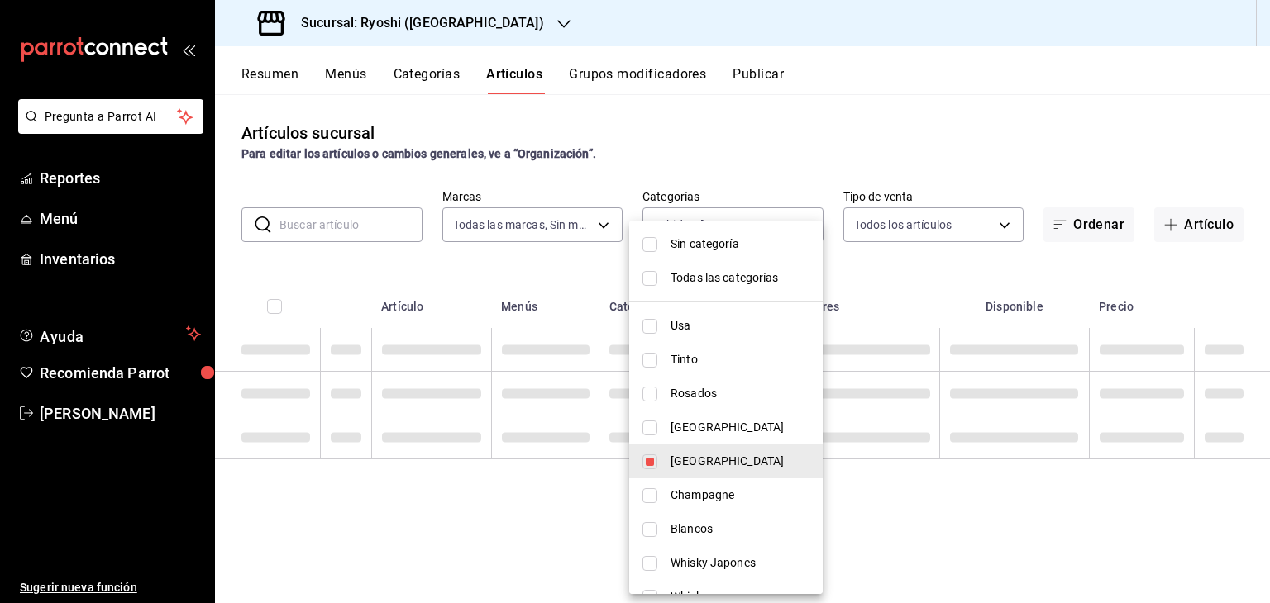
click at [707, 436] on li "[GEOGRAPHIC_DATA]" at bounding box center [725, 428] width 193 height 34
type input "ca0047f4-78e2-449b-872a-4d0fa215193c,7d35ac18-c828-4975-83f5-a5b8999ec986,77348…"
checkbox input "true"
click at [706, 316] on li "Usa" at bounding box center [725, 326] width 193 height 34
type input "ca0047f4-78e2-449b-872a-4d0fa215193c,7d35ac18-c828-4975-83f5-a5b8999ec986,77348…"
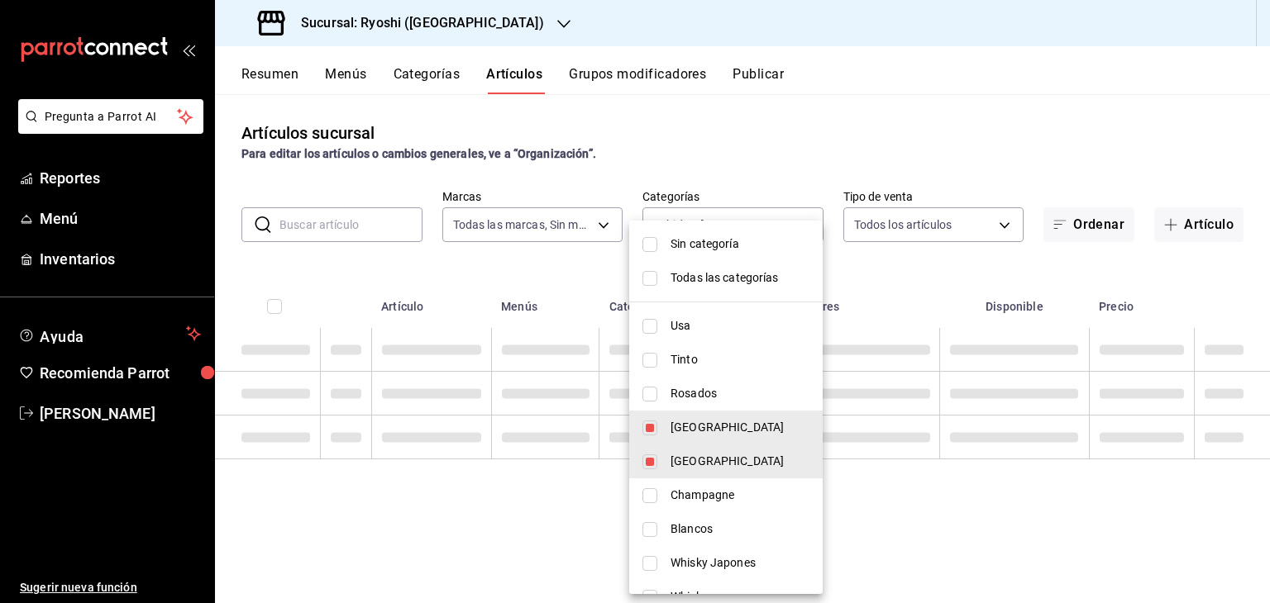
checkbox input "true"
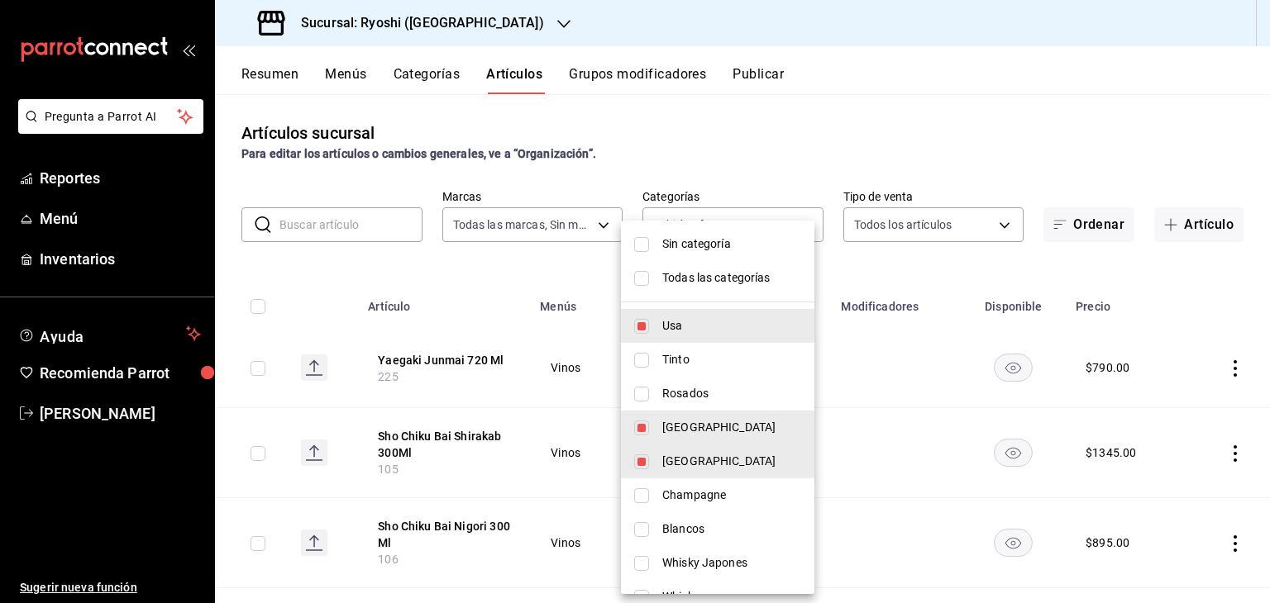
click at [910, 279] on div at bounding box center [635, 301] width 1270 height 603
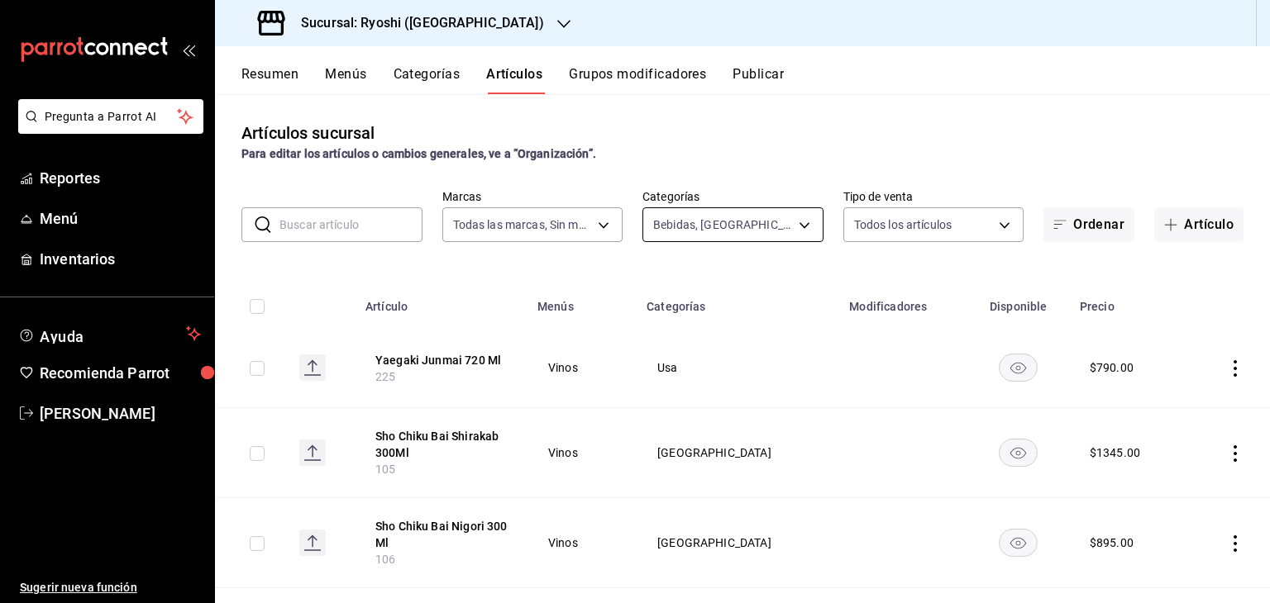
click at [724, 228] on body "Pregunta a Parrot AI Reportes Menú Inventarios Ayuda Recomienda Parrot Levi Tru…" at bounding box center [635, 301] width 1270 height 603
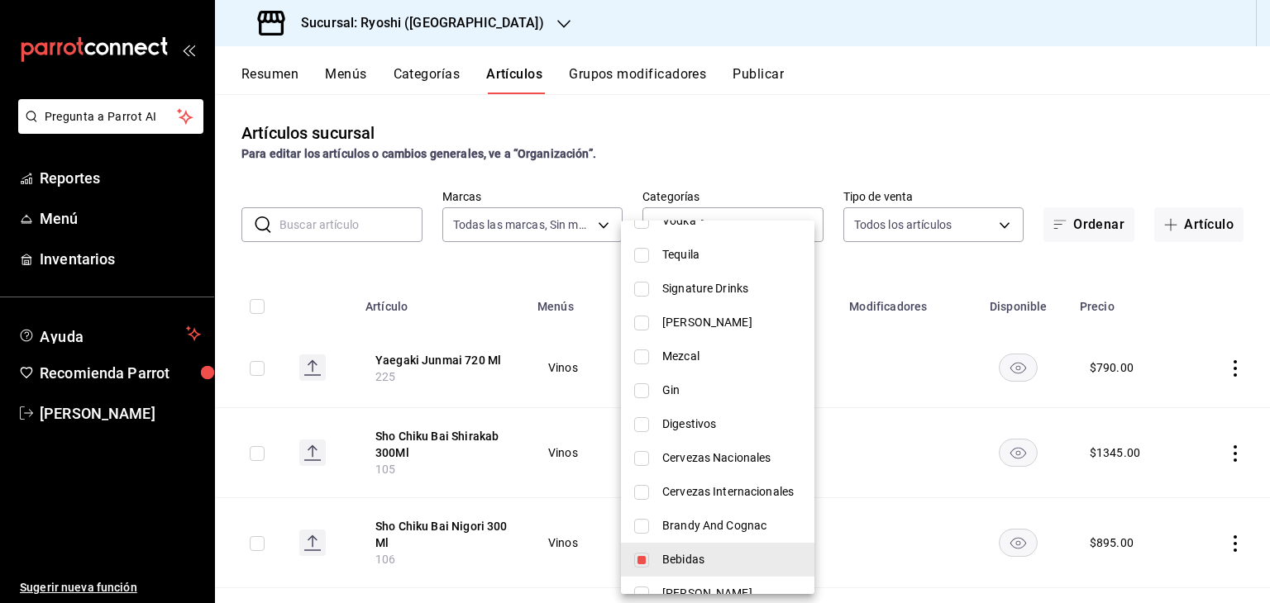
scroll to position [413, 0]
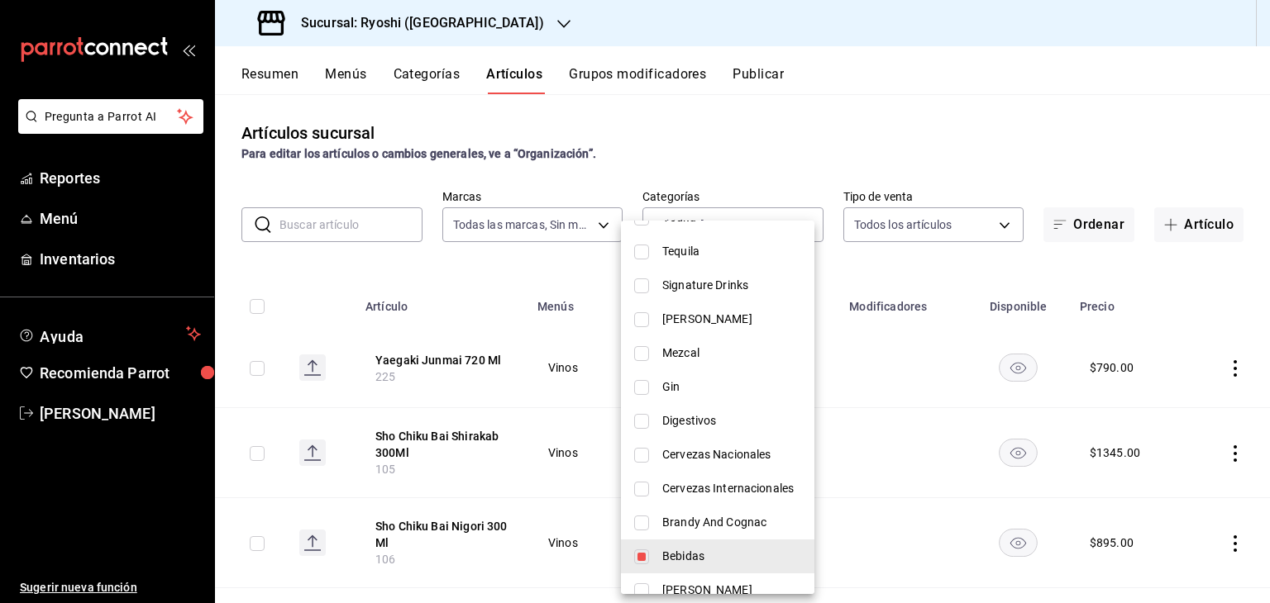
drag, startPoint x: 713, startPoint y: 548, endPoint x: 677, endPoint y: 483, distance: 74.7
click at [713, 549] on span "Bebidas" at bounding box center [731, 556] width 139 height 17
type input "7d35ac18-c828-4975-83f5-a5b8999ec986,77348ca6-8afc-42d7-b2db-4caa16e2ecb0,983eb…"
checkbox input "false"
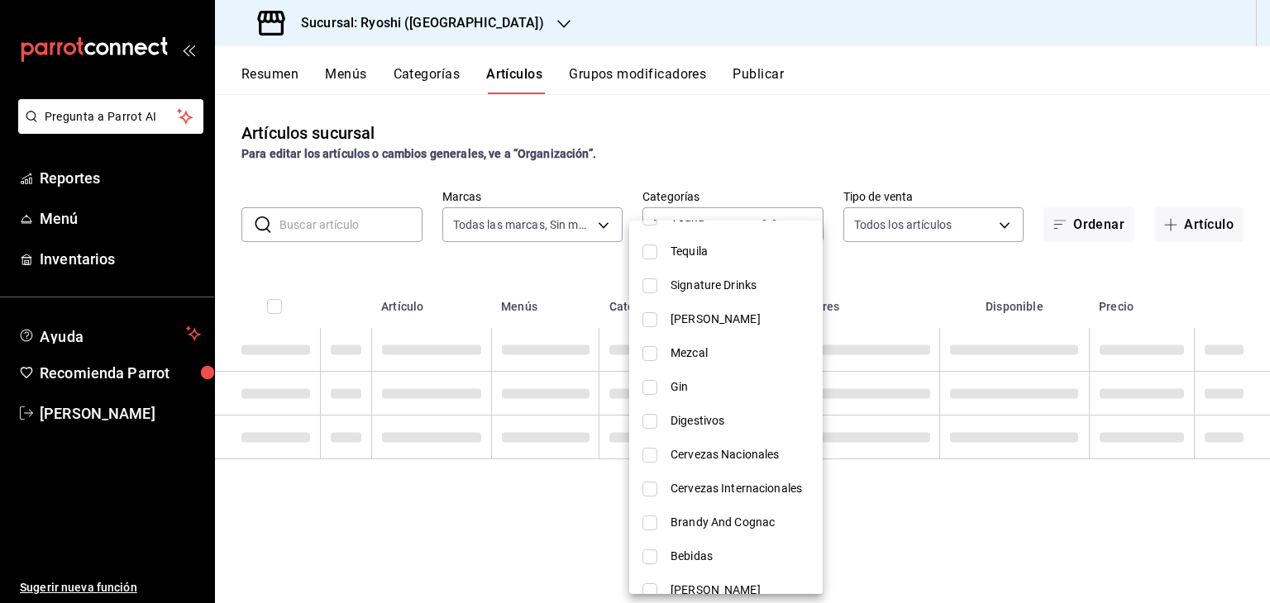
click at [582, 281] on div at bounding box center [635, 301] width 1270 height 603
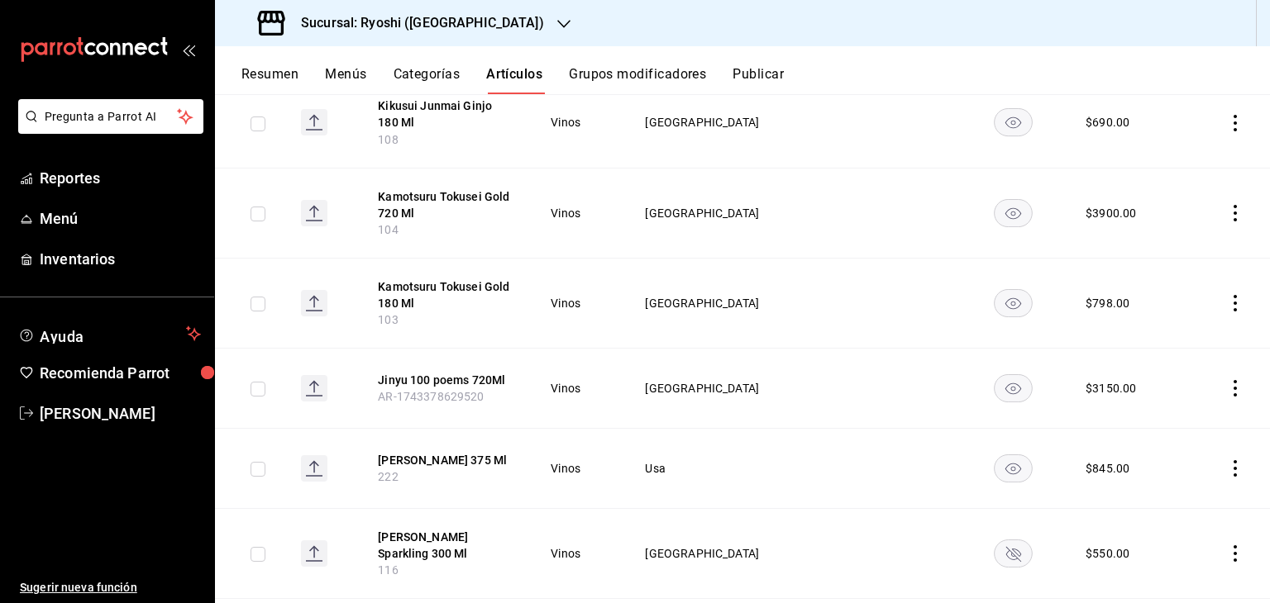
scroll to position [1956, 0]
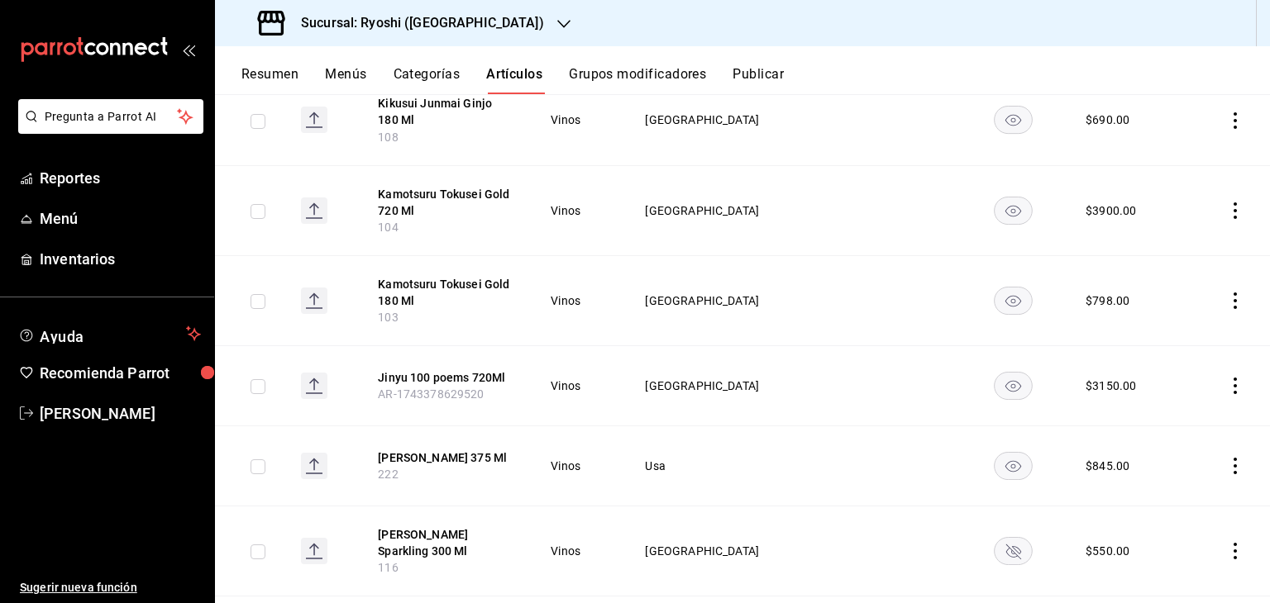
click at [1227, 309] on icon "actions" at bounding box center [1235, 301] width 17 height 17
click at [1184, 365] on span "Editar" at bounding box center [1172, 365] width 43 height 17
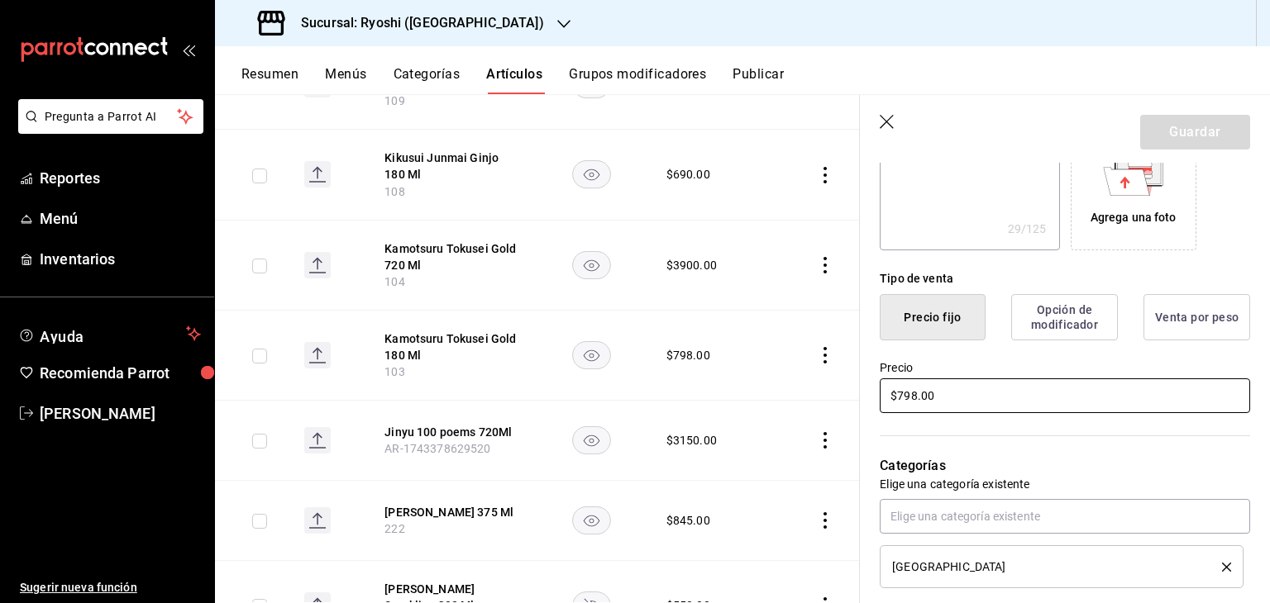
scroll to position [331, 0]
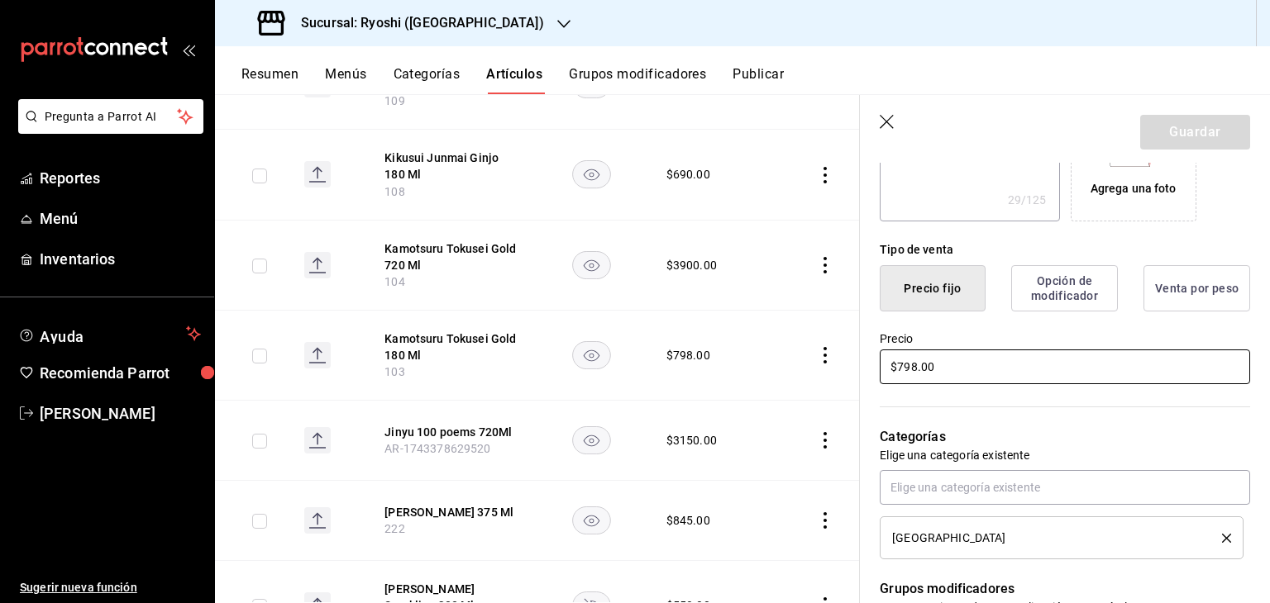
drag, startPoint x: 959, startPoint y: 372, endPoint x: 542, endPoint y: 348, distance: 417.3
click at [549, 356] on main "Artículos sucursal Para editar los artículos o cambios generales, ve a “Organiz…" at bounding box center [742, 348] width 1055 height 509
type textarea "x"
type input "$1.00"
type textarea "x"
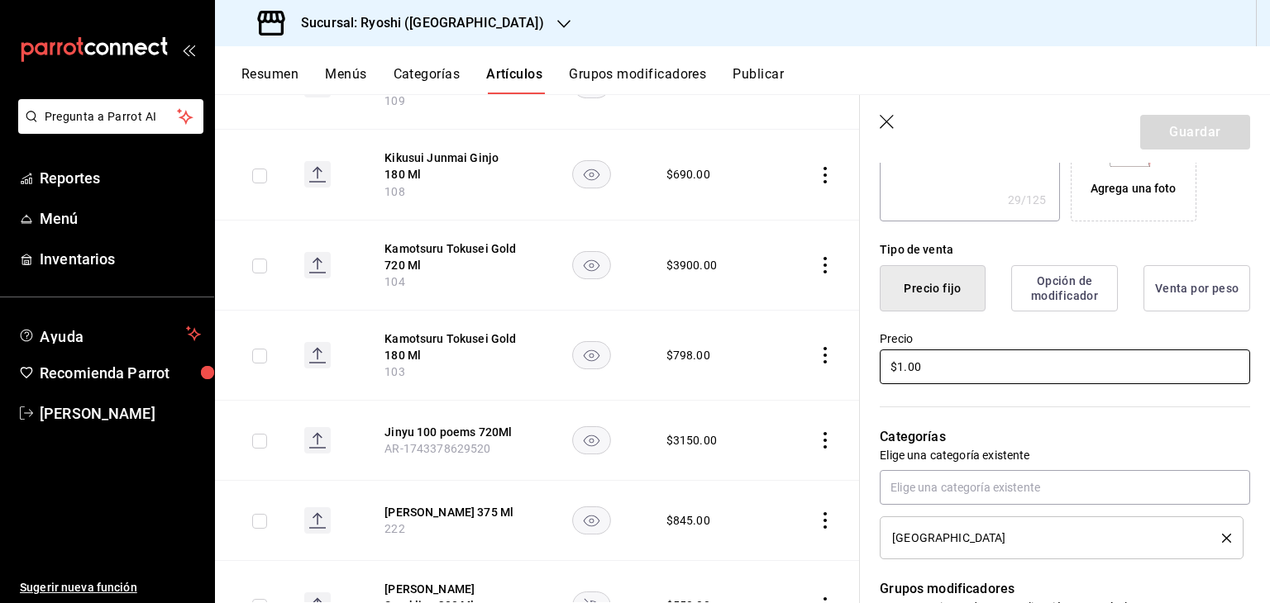
type input "$11.00"
type textarea "x"
type input "$117.00"
type textarea "x"
type input "$1175.00"
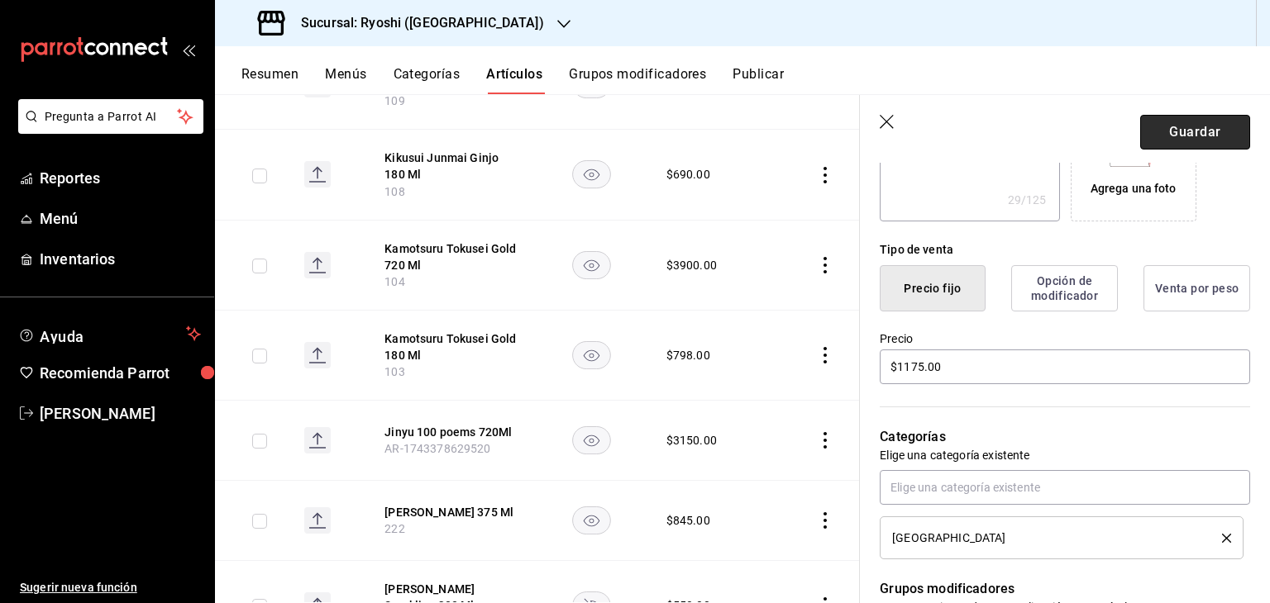
click at [1179, 126] on button "Guardar" at bounding box center [1195, 132] width 110 height 35
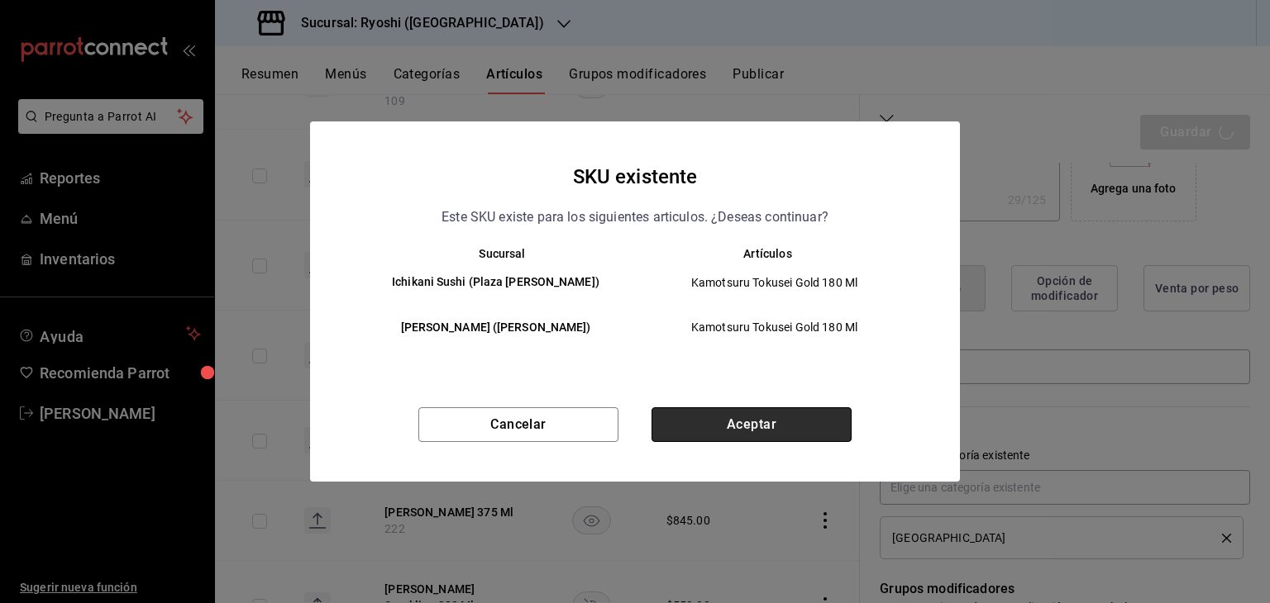
click at [776, 427] on button "Aceptar" at bounding box center [751, 425] width 200 height 35
type textarea "x"
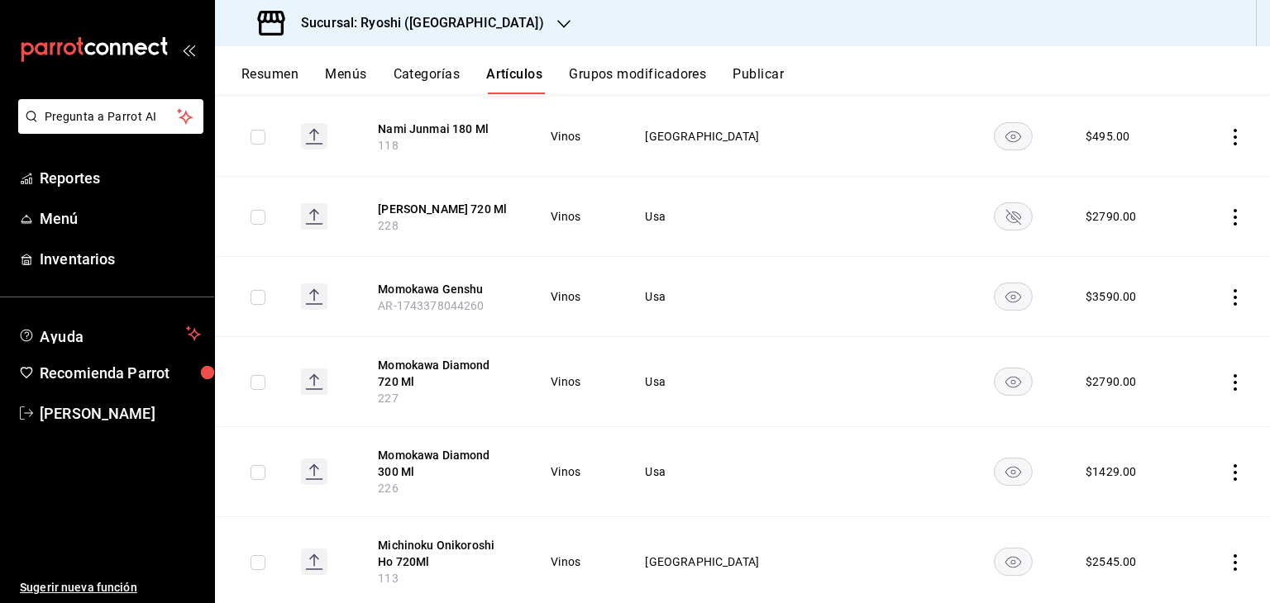
scroll to position [1061, 0]
click at [994, 232] on rect "availability-product" at bounding box center [1013, 218] width 38 height 27
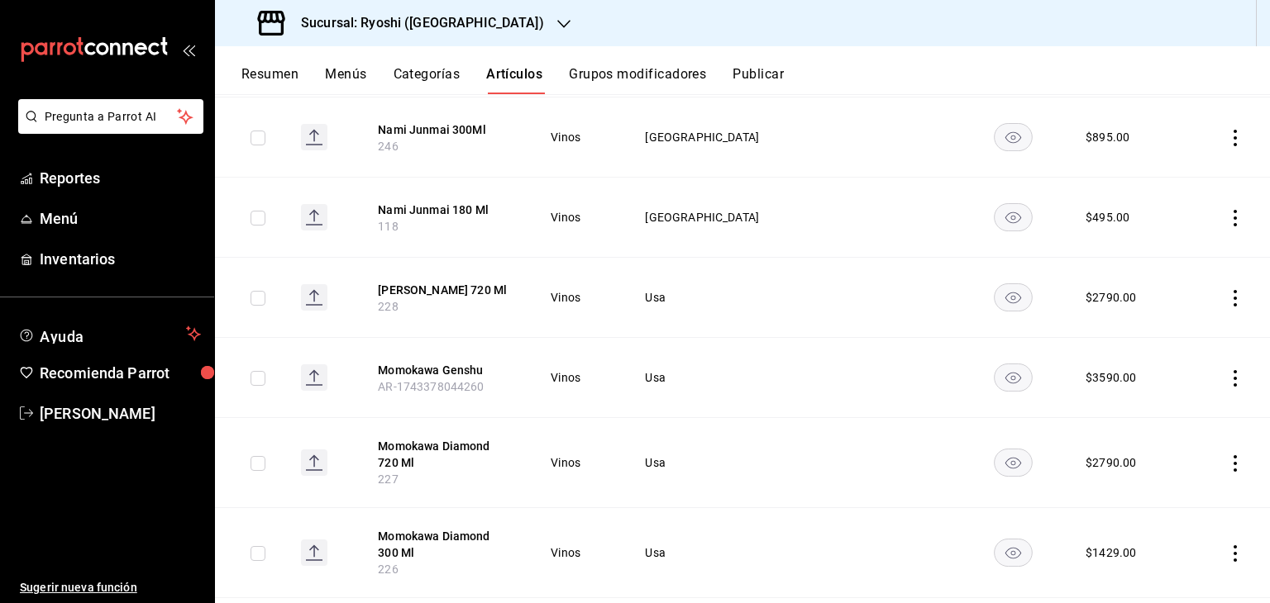
scroll to position [979, 0]
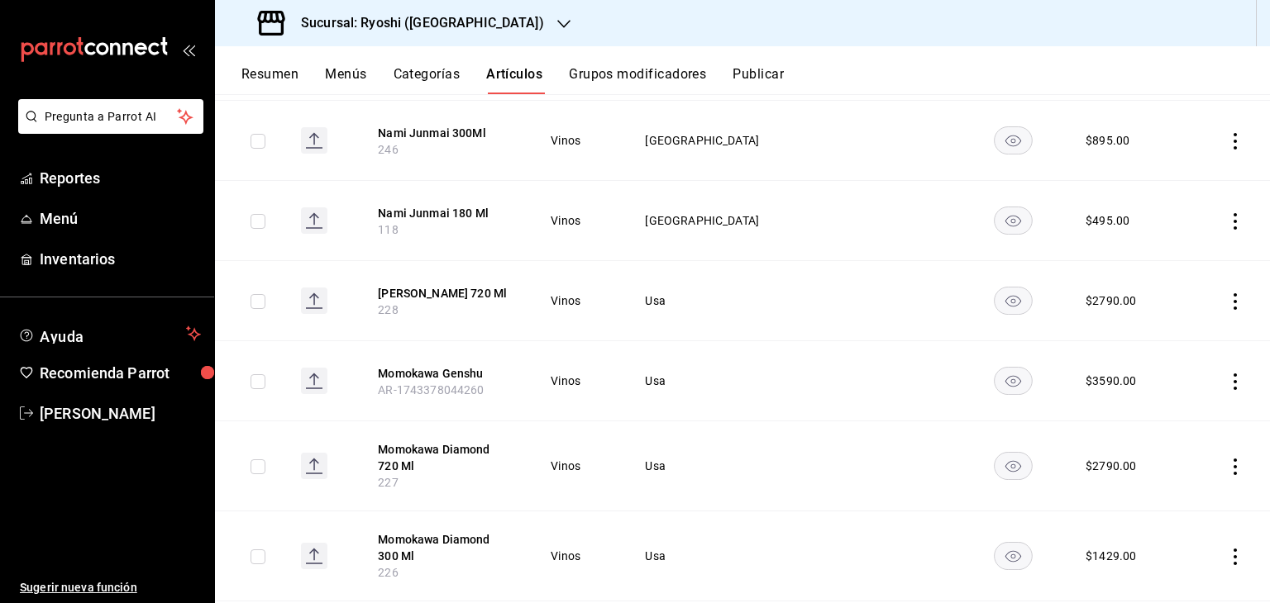
click at [1227, 310] on icon "actions" at bounding box center [1235, 301] width 17 height 17
click at [1159, 361] on span "Editar" at bounding box center [1172, 363] width 43 height 17
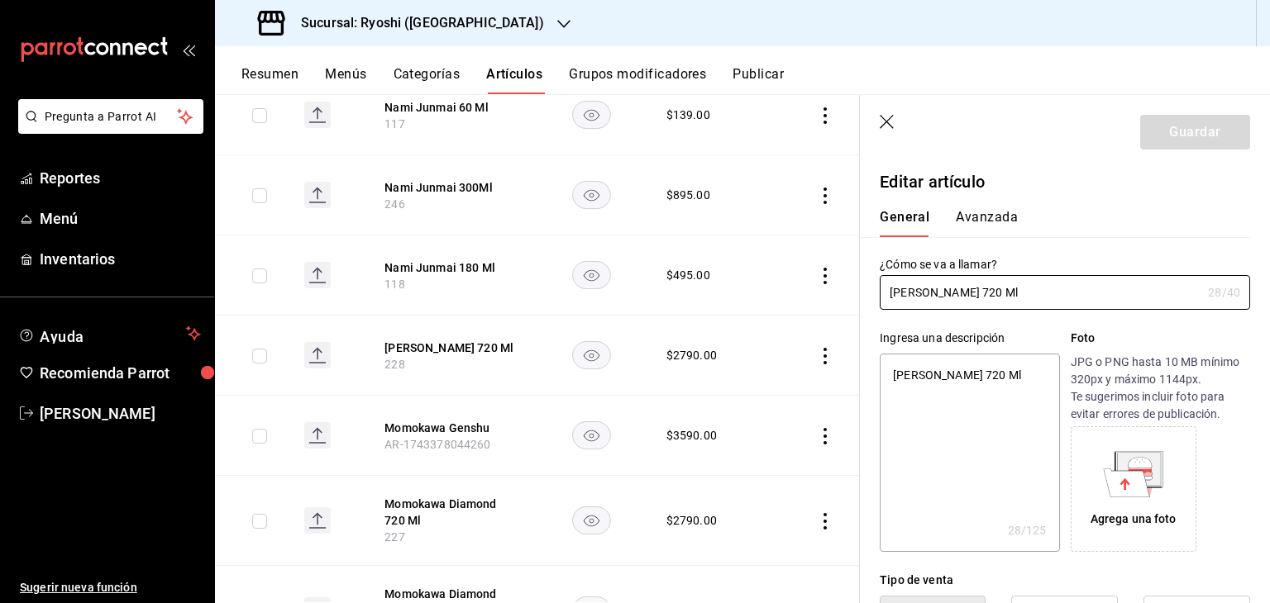
type textarea "x"
click at [1025, 293] on input "Momokawa Junmai Ginjo 720 Ml" at bounding box center [1041, 292] width 322 height 33
type input "Momokawa Junmai Ginjo P720 Ml"
type textarea "x"
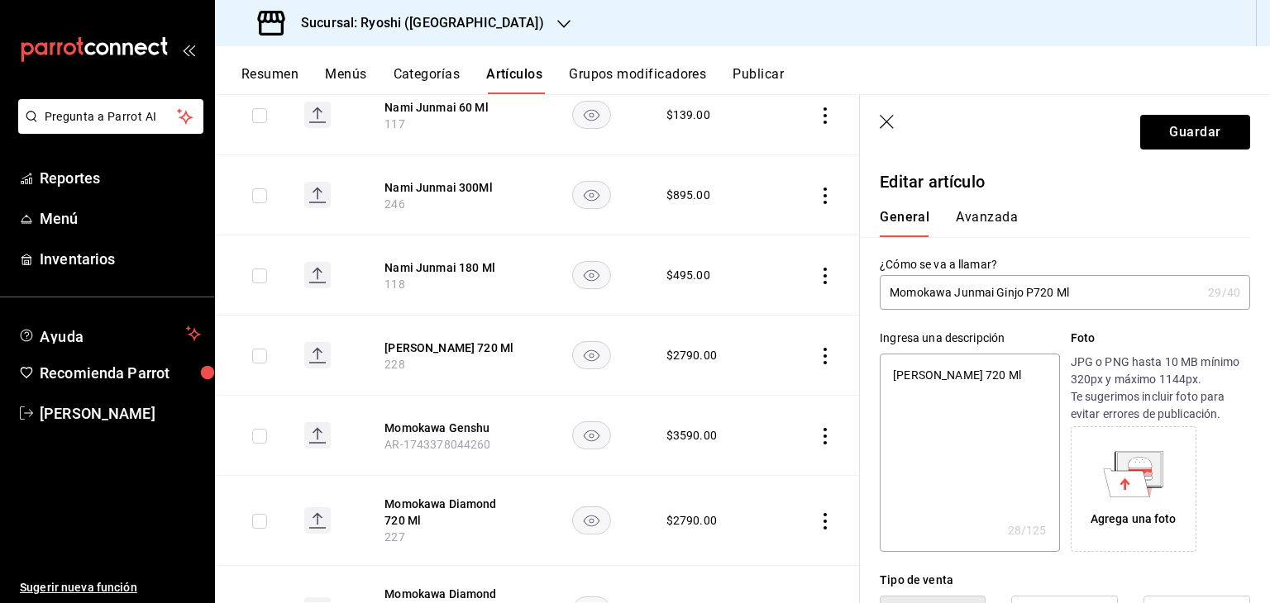
type input "Momokawa Junmai Ginjo Pe720 Ml"
type textarea "x"
type input "Momokawa Junmai Ginjo Pea720 Ml"
type textarea "x"
type input "Momokawa Junmai Ginjo Pear720 Ml"
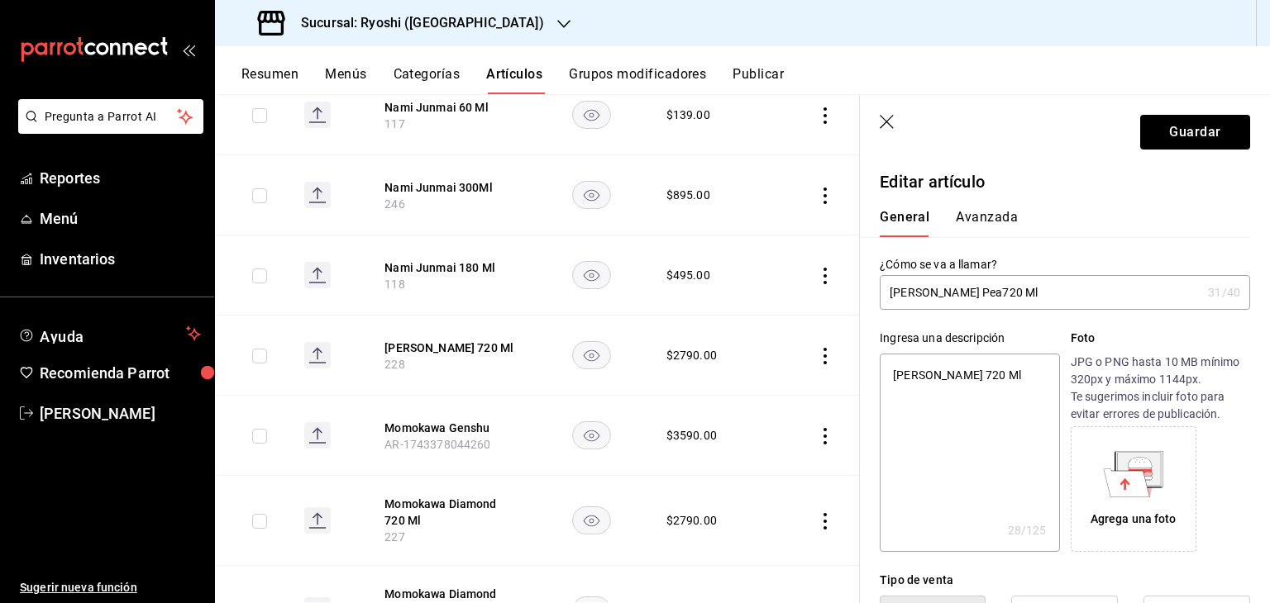
type textarea "x"
type input "Momokawa Junmai Ginjo Pearl720 Ml"
type textarea "x"
type input "Momokawa Junmai Ginjo Pearl 720 Ml"
type textarea "x"
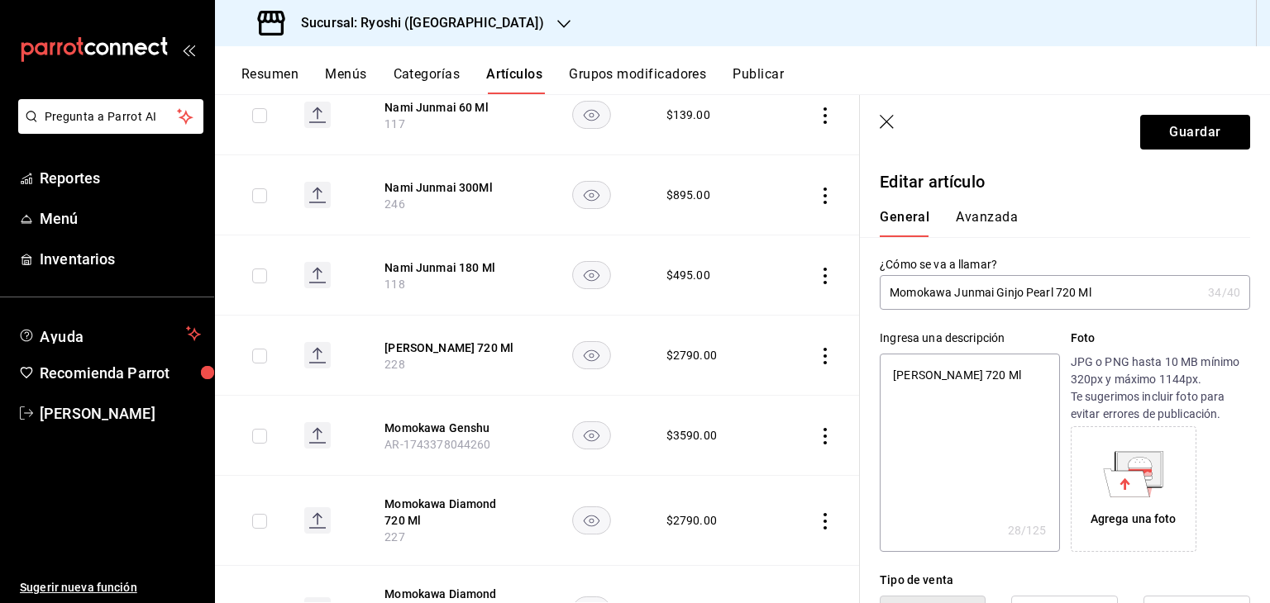
type input "Momokawa Junmai Ginjo Pearl N720 Ml"
type textarea "x"
type input "Momokawa Junmai Ginjo Pearl Ni720 Ml"
type textarea "x"
type input "Momokawa Junmai Ginjo Pearl Nig720 Ml"
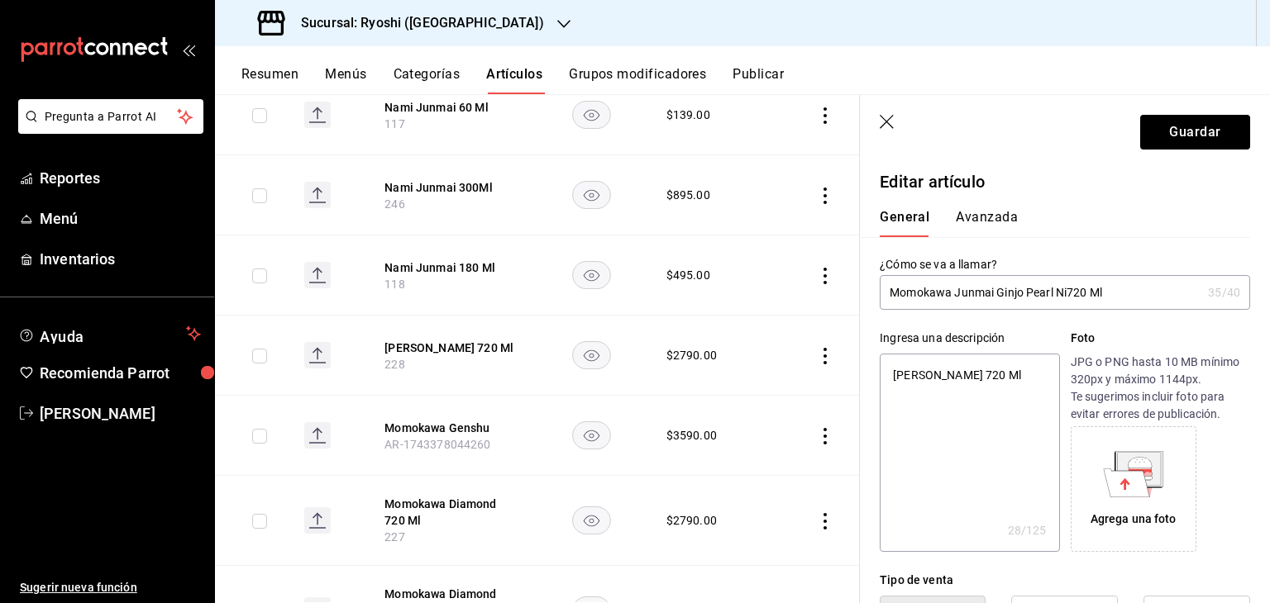
type textarea "x"
type input "Momokawa Junmai Ginjo Pearl Nigo720 Ml"
type textarea "x"
type input "Momokawa Junmai Ginjo Pearl Nigor720 Ml"
type textarea "x"
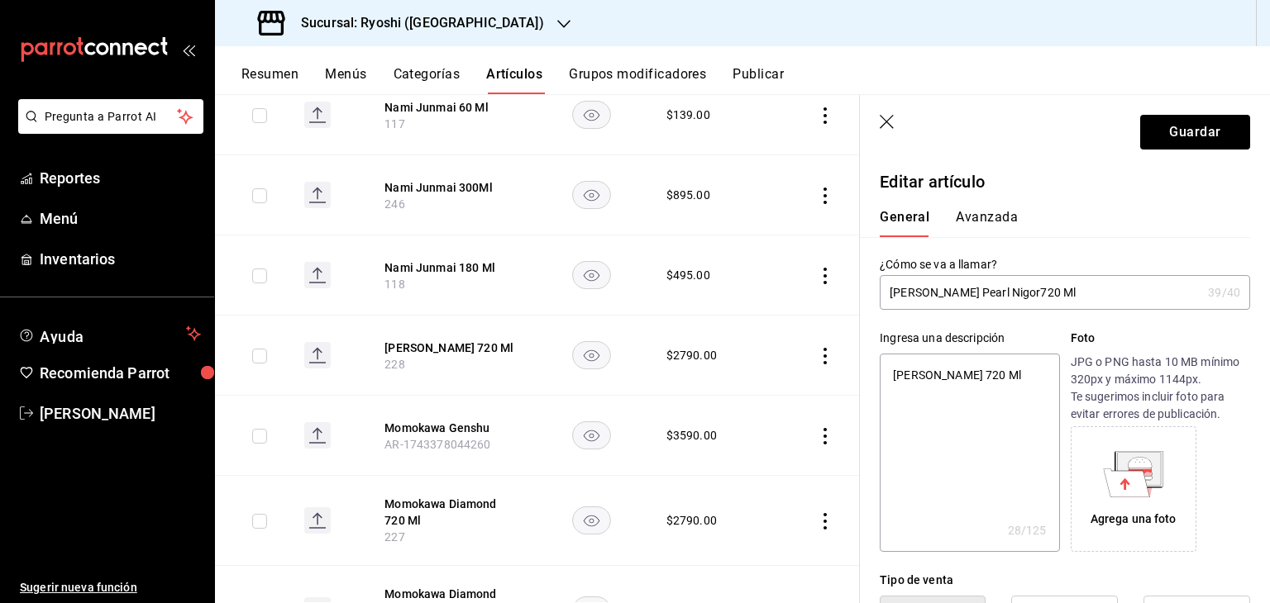
type input "Momokawa Junmai Ginjo Pearl Nigori720 Ml"
type textarea "x"
click at [1023, 293] on input "Momokawa Junmai Ginjo Pearl Nigori720 Ml" at bounding box center [1041, 292] width 322 height 33
type input "Momokawa Junmai Ginj Pearl Nigori720 Ml"
type textarea "x"
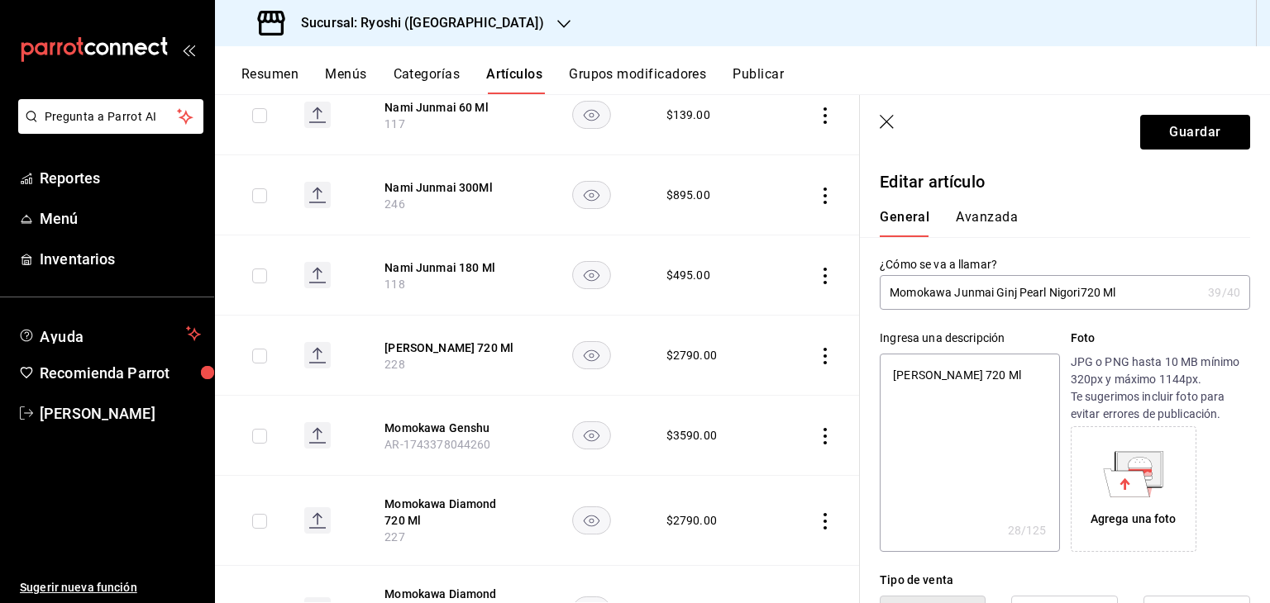
type input "Momokawa Junmai Gin Pearl Nigori720 Ml"
type textarea "x"
type input "Momokawa Junmai Gi Pearl Nigori720 Ml"
type textarea "x"
type input "Momokawa Junmai G Pearl Nigori720 Ml"
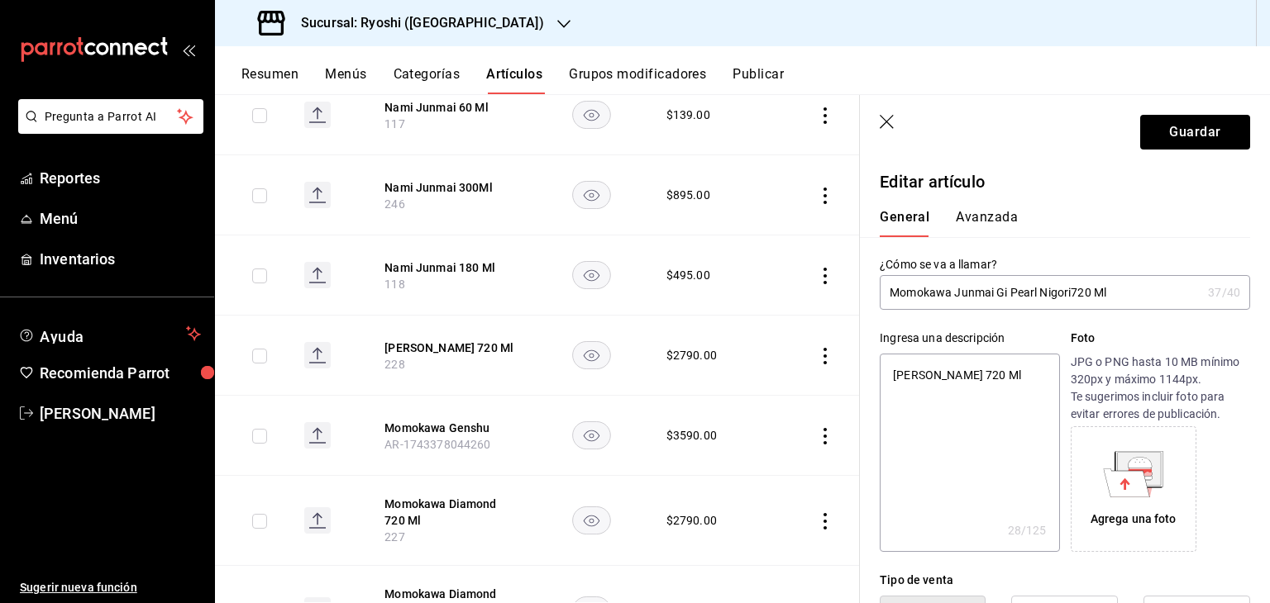
type textarea "x"
type input "Momokawa Junmai Pearl Nigori720 Ml"
type textarea "x"
type input "Momokawa Junmai Pearl Nigori720 Ml"
type textarea "x"
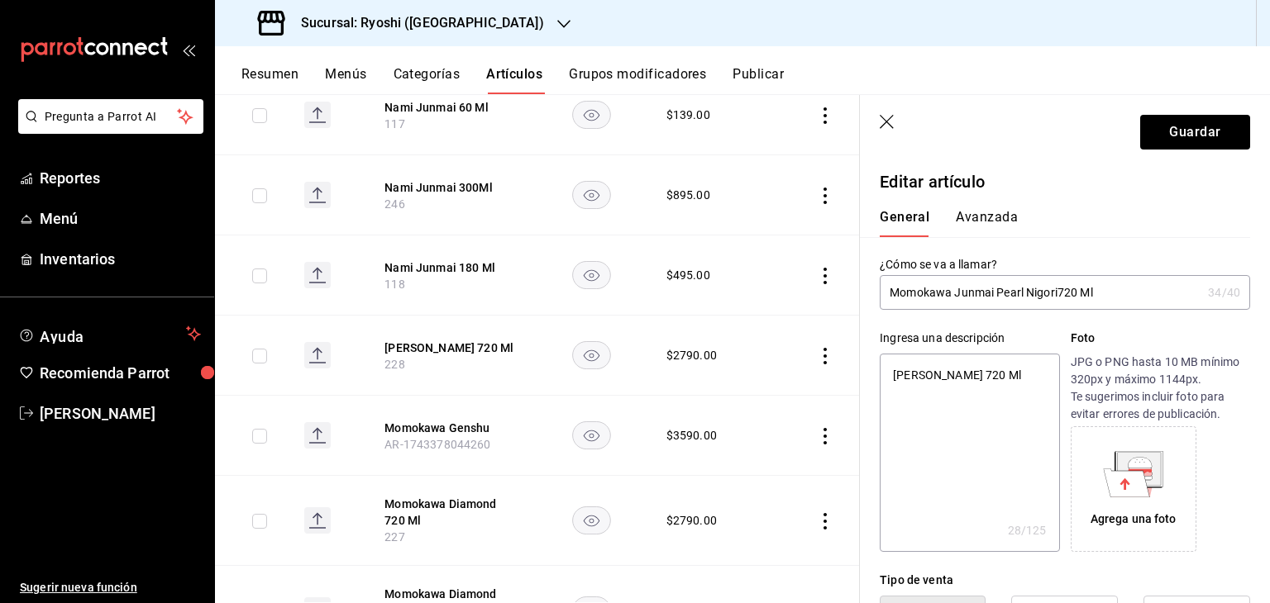
type input "Momokawa Junma Pearl Nigori720 Ml"
type textarea "x"
type input "Momokawa Junm Pearl Nigori720 Ml"
type textarea "x"
type input "Momokawa Jun Pearl Nigori720 Ml"
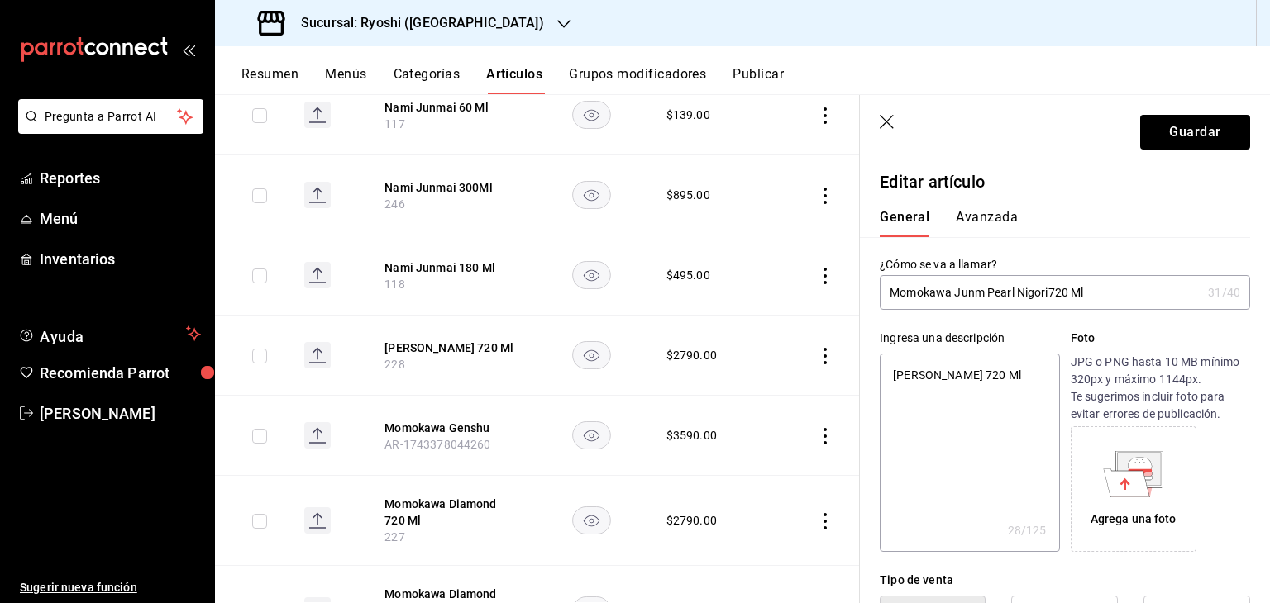
type textarea "x"
type input "Momokawa Ju Pearl Nigori720 Ml"
type textarea "x"
type input "Momokawa J Pearl Nigori720 Ml"
type textarea "x"
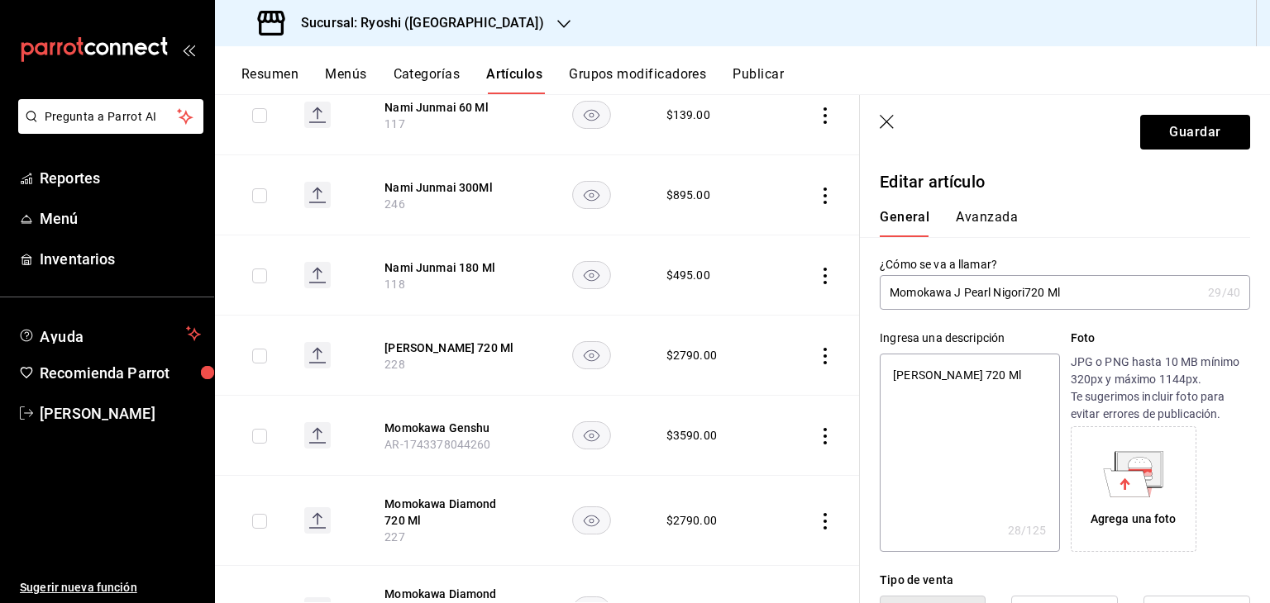
type input "Momokawa Pearl Nigori720 Ml"
type textarea "x"
type input "Momokawa Pearl Nigori720 Ml"
type textarea "x"
drag, startPoint x: 1016, startPoint y: 292, endPoint x: 1035, endPoint y: 296, distance: 19.5
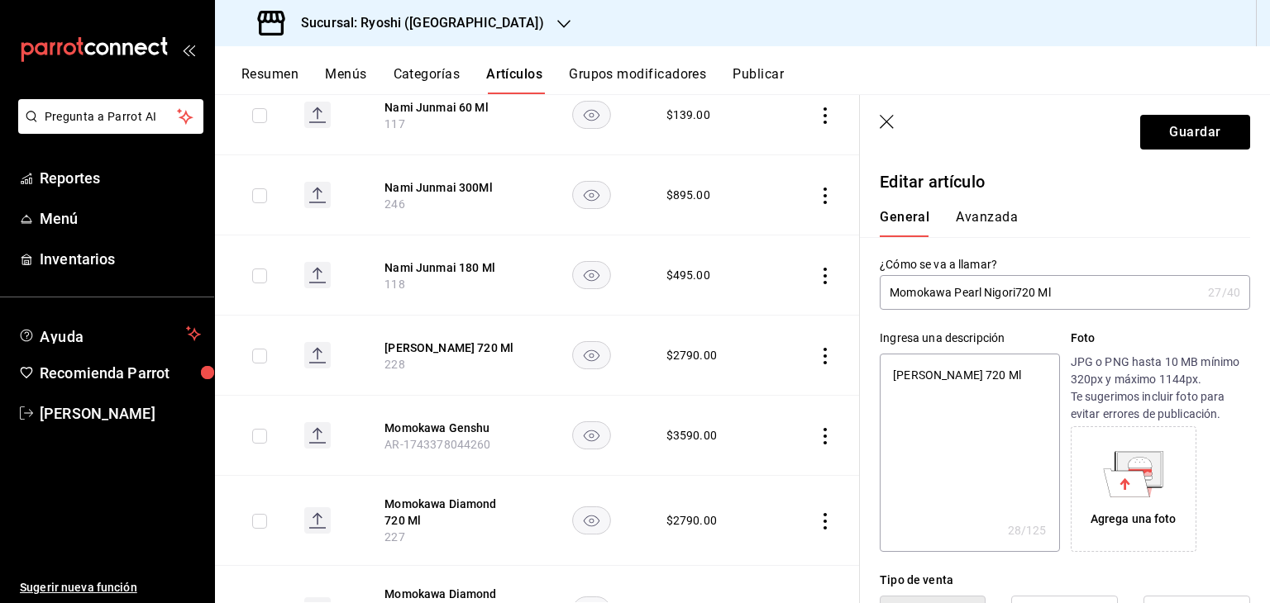
click at [1018, 292] on input "Momokawa Pearl Nigori720 Ml" at bounding box center [1041, 292] width 322 height 33
type input "Momokawa Pearl Nigori 720 Ml"
type textarea "x"
click at [1087, 303] on input "Momokawa Pearl Nigori 720 Ml" at bounding box center [1041, 292] width 322 height 33
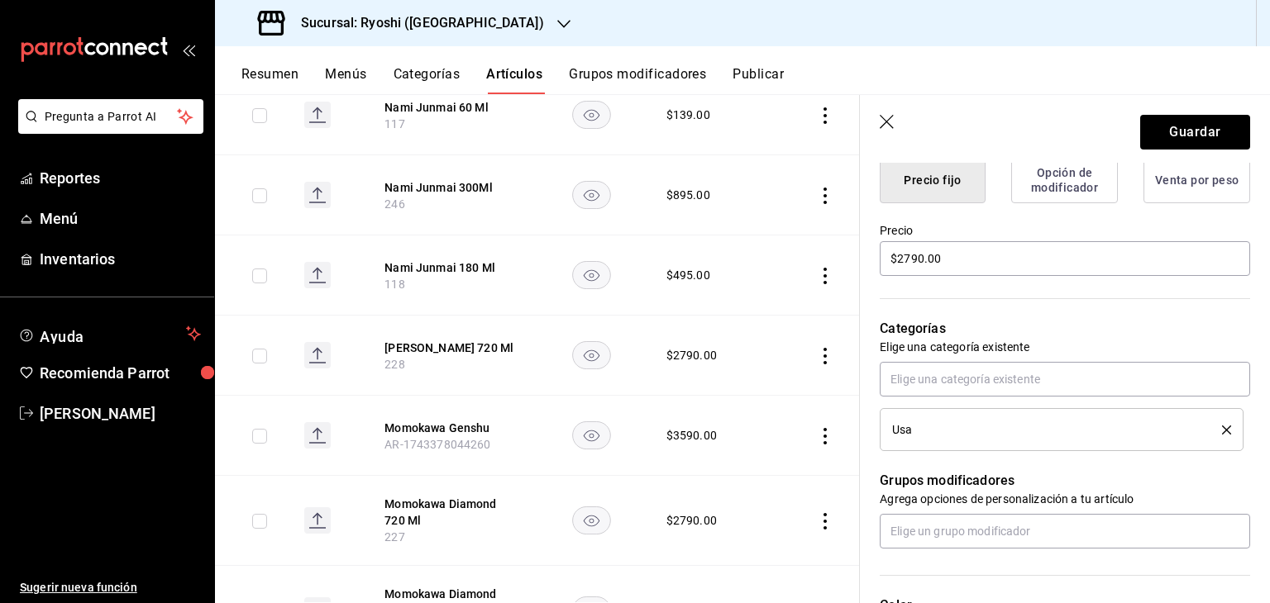
scroll to position [165, 0]
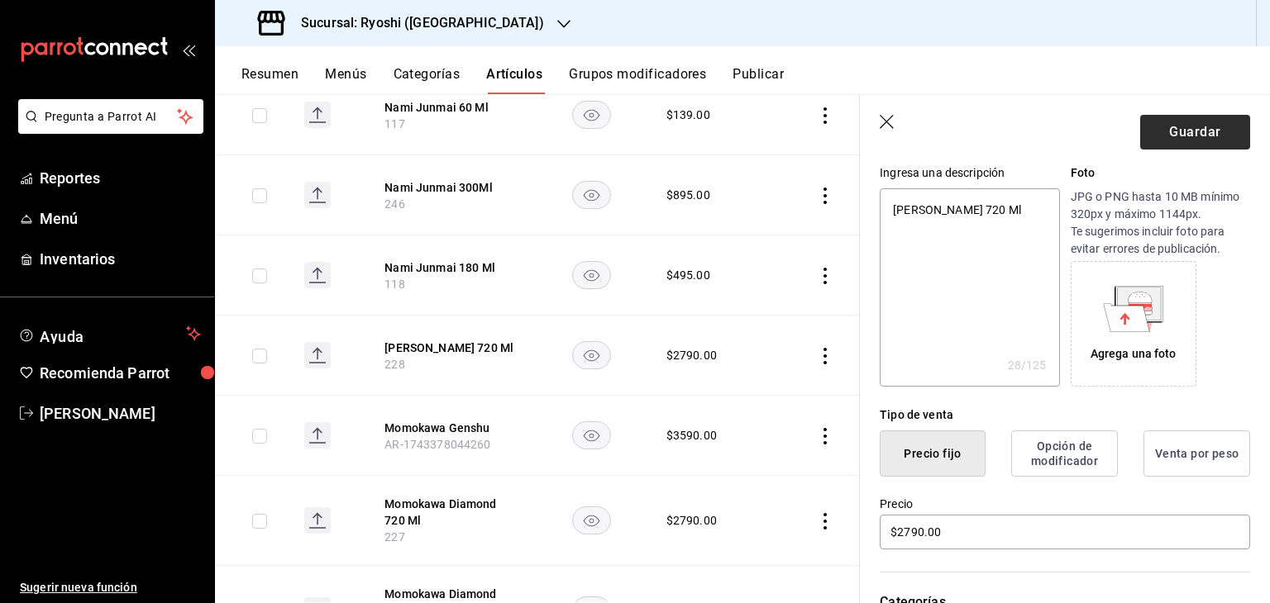
type input "Momokawa Pearl Nigori 720 Ml"
click at [1162, 120] on button "Guardar" at bounding box center [1195, 132] width 110 height 35
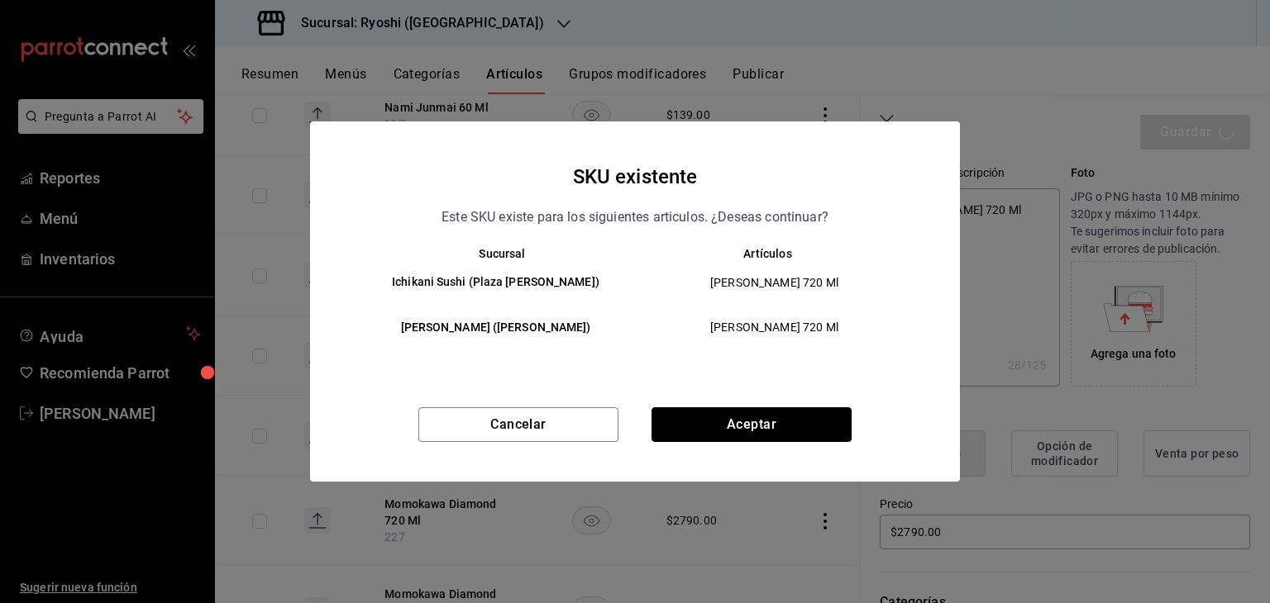
drag, startPoint x: 791, startPoint y: 437, endPoint x: 794, endPoint y: 425, distance: 12.8
click at [792, 434] on button "Aceptar" at bounding box center [751, 425] width 200 height 35
type textarea "x"
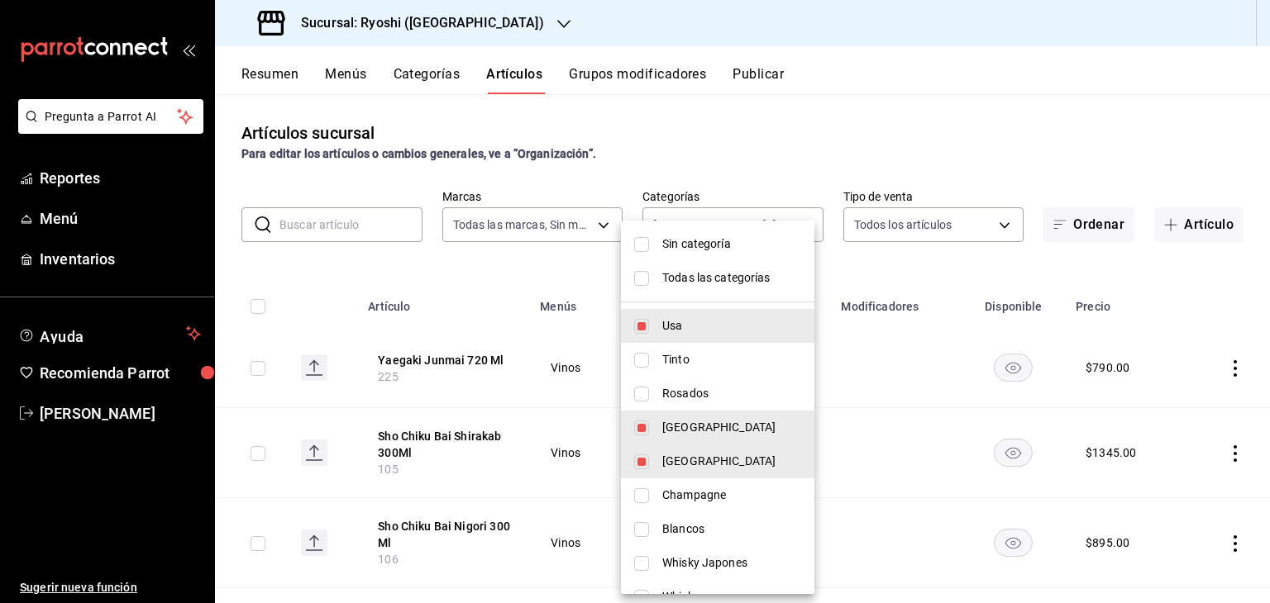
drag, startPoint x: 794, startPoint y: 232, endPoint x: 787, endPoint y: 249, distance: 17.8
click at [793, 232] on body "Pregunta a Parrot AI Reportes Menú Inventarios Ayuda Recomienda Parrot Levi Tru…" at bounding box center [635, 301] width 1270 height 603
click at [731, 336] on li "Usa" at bounding box center [717, 326] width 193 height 34
type input "7d35ac18-c828-4975-83f5-a5b8999ec986,77348ca6-8afc-42d7-b2db-4caa16e2ecb0"
checkbox input "false"
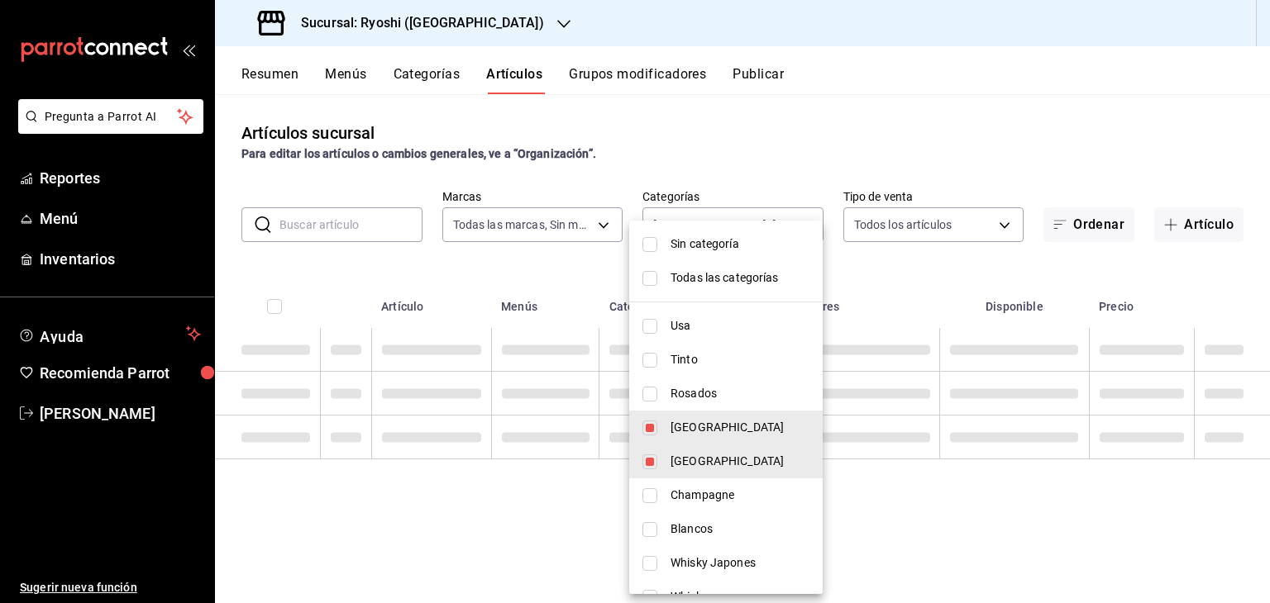
drag, startPoint x: 721, startPoint y: 434, endPoint x: 719, endPoint y: 464, distance: 29.8
click at [721, 434] on span "[GEOGRAPHIC_DATA]" at bounding box center [739, 427] width 139 height 17
type input "7d35ac18-c828-4975-83f5-a5b8999ec986"
checkbox input "false"
click at [719, 463] on span "[GEOGRAPHIC_DATA]" at bounding box center [739, 461] width 139 height 17
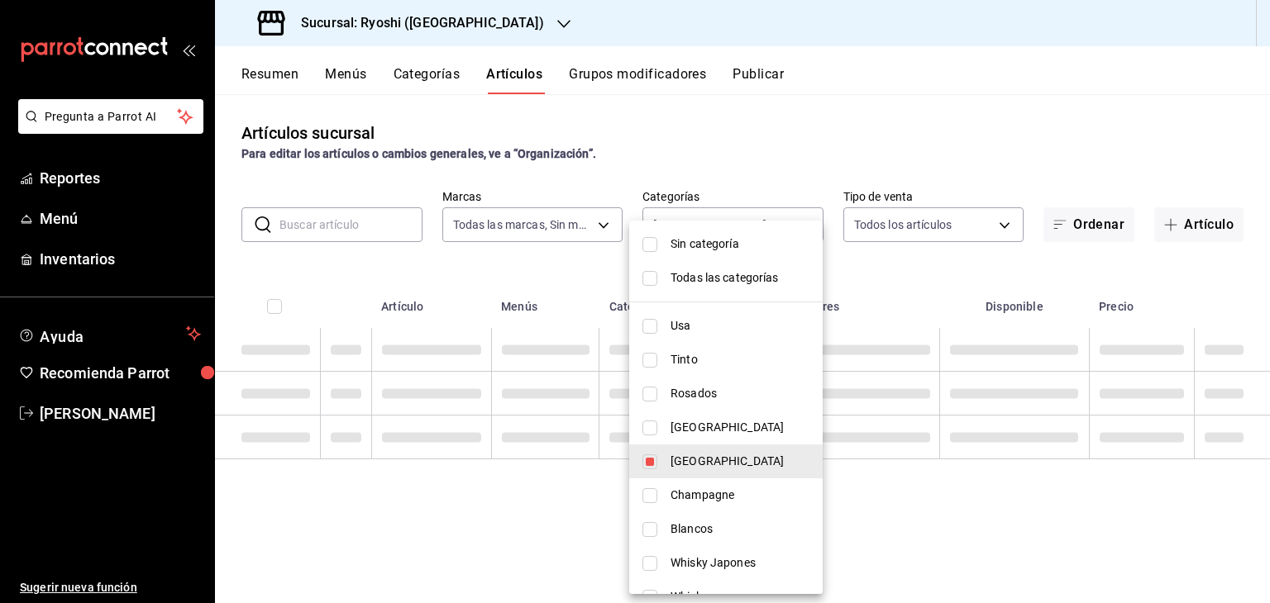
checkbox input "false"
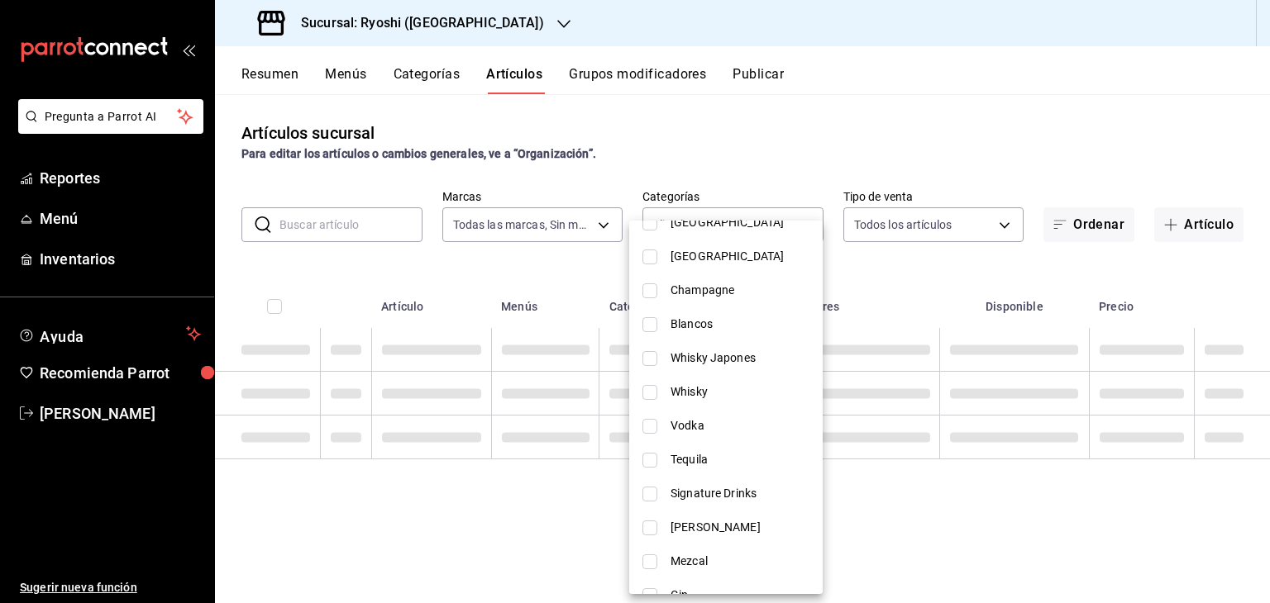
scroll to position [248, 0]
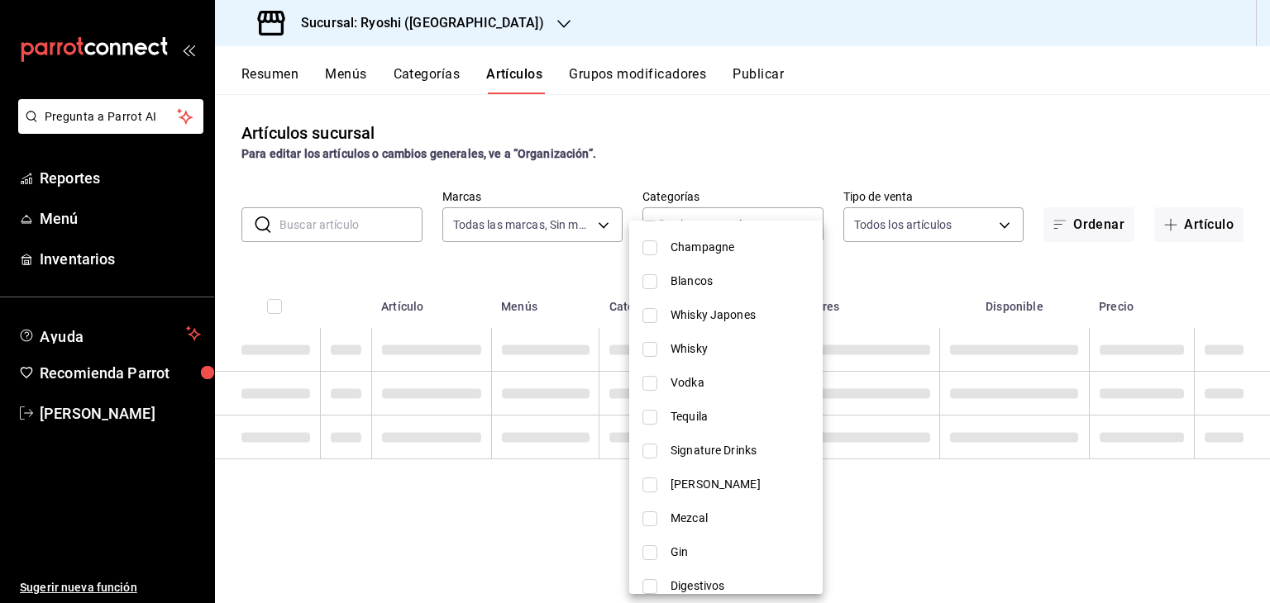
click at [727, 341] on span "Whisky" at bounding box center [739, 349] width 139 height 17
type input "b3df2bd2-9306-4707-b2d2-496ed9598707"
checkbox input "true"
click at [970, 272] on div at bounding box center [635, 301] width 1270 height 603
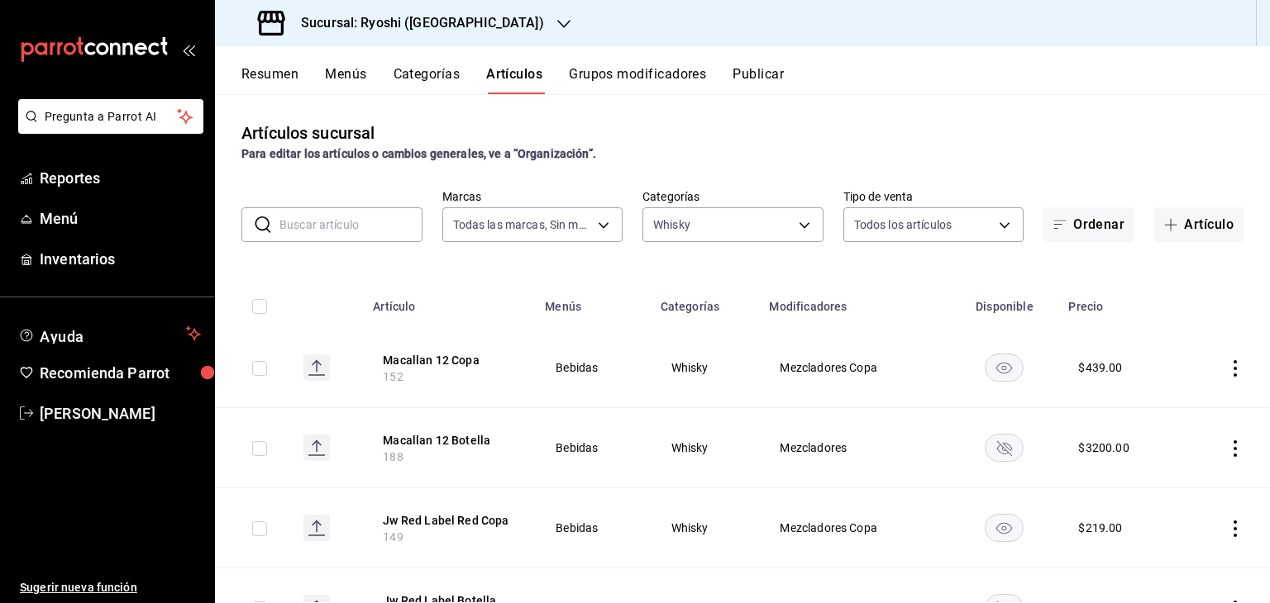
click at [1227, 368] on icon "actions" at bounding box center [1235, 368] width 17 height 17
click at [1180, 401] on span "Editar" at bounding box center [1172, 406] width 43 height 17
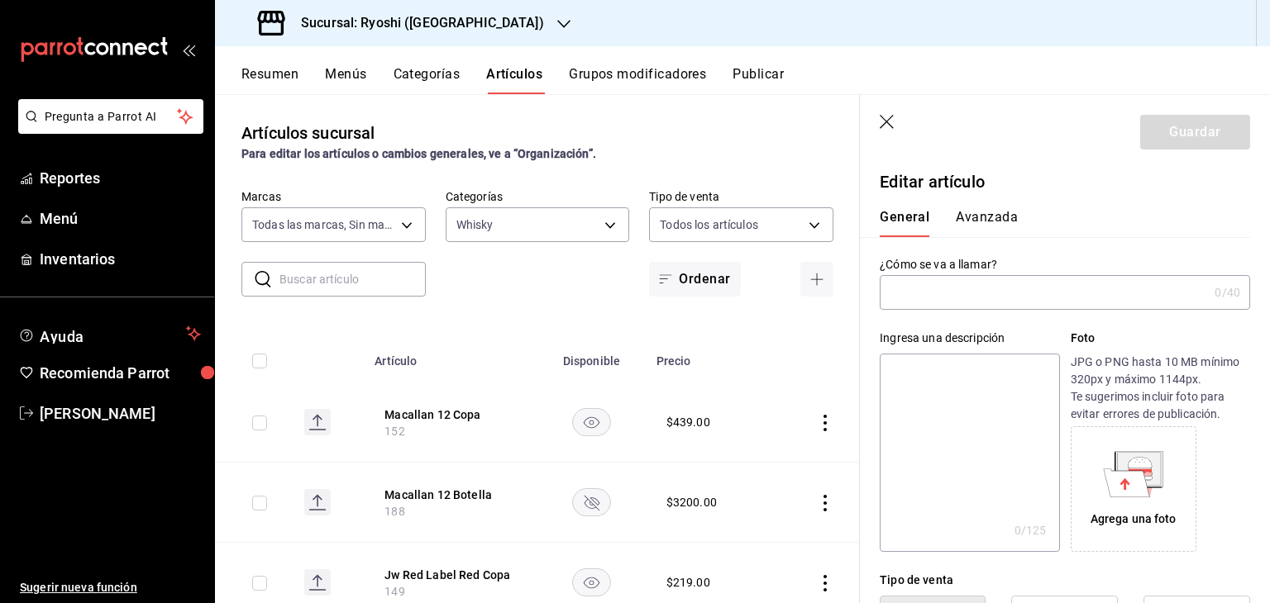
type input "Macallan 12 Copa"
type textarea "Macallan 12 Copa"
type textarea "x"
type input "152"
type textarea "x"
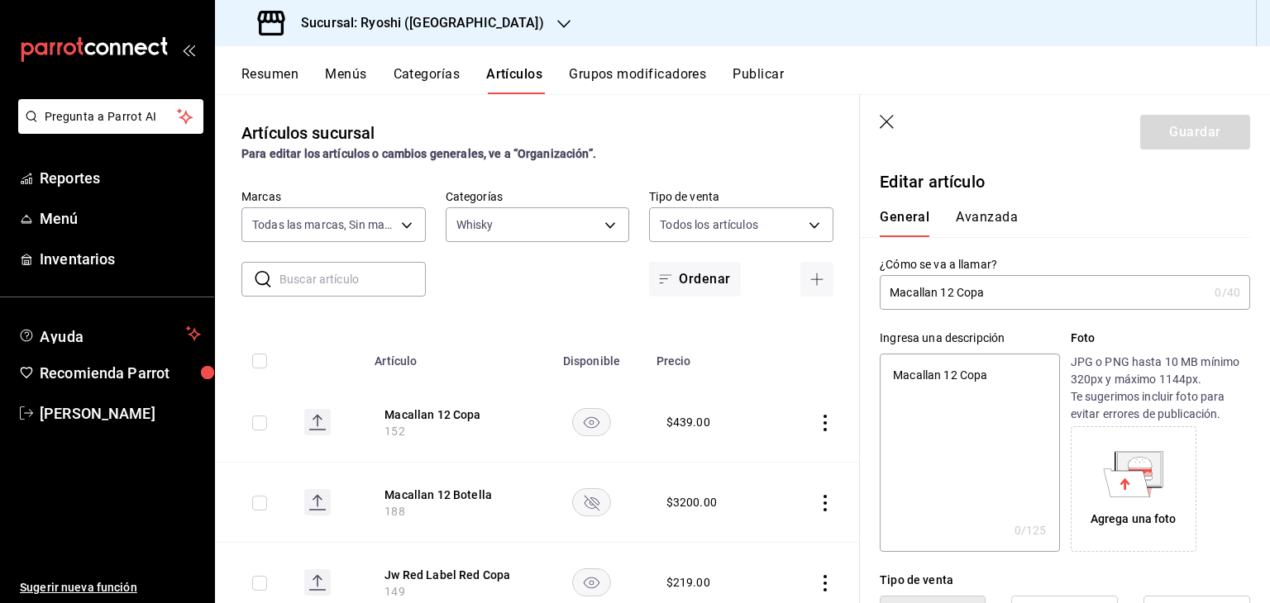
type input "$439.00"
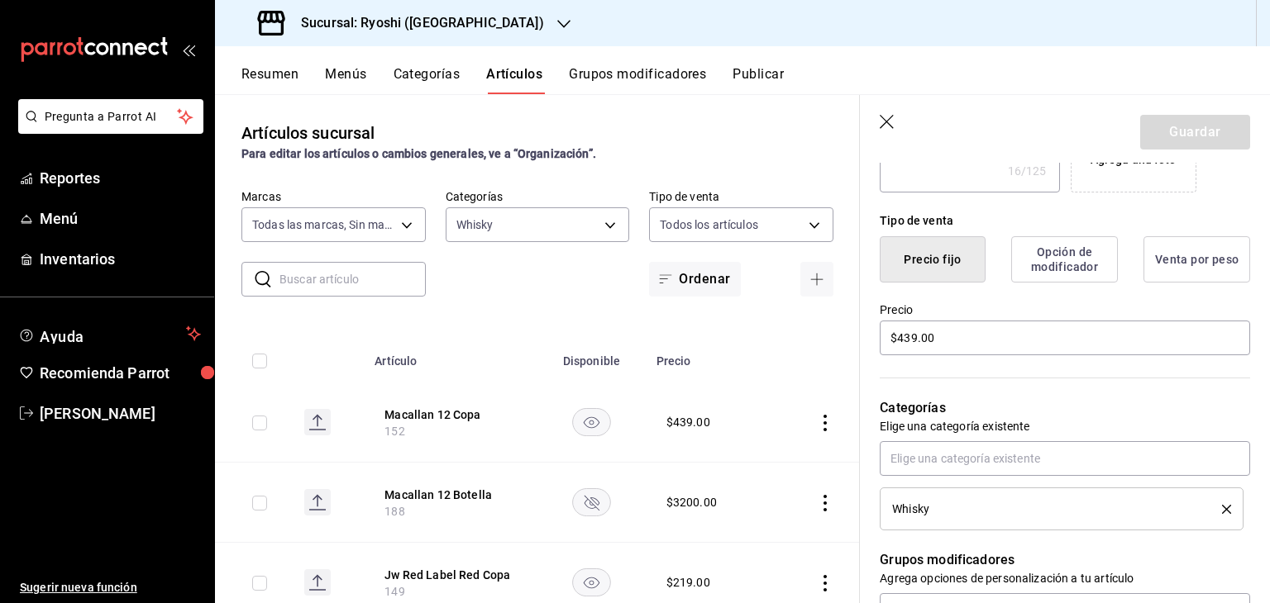
scroll to position [413, 0]
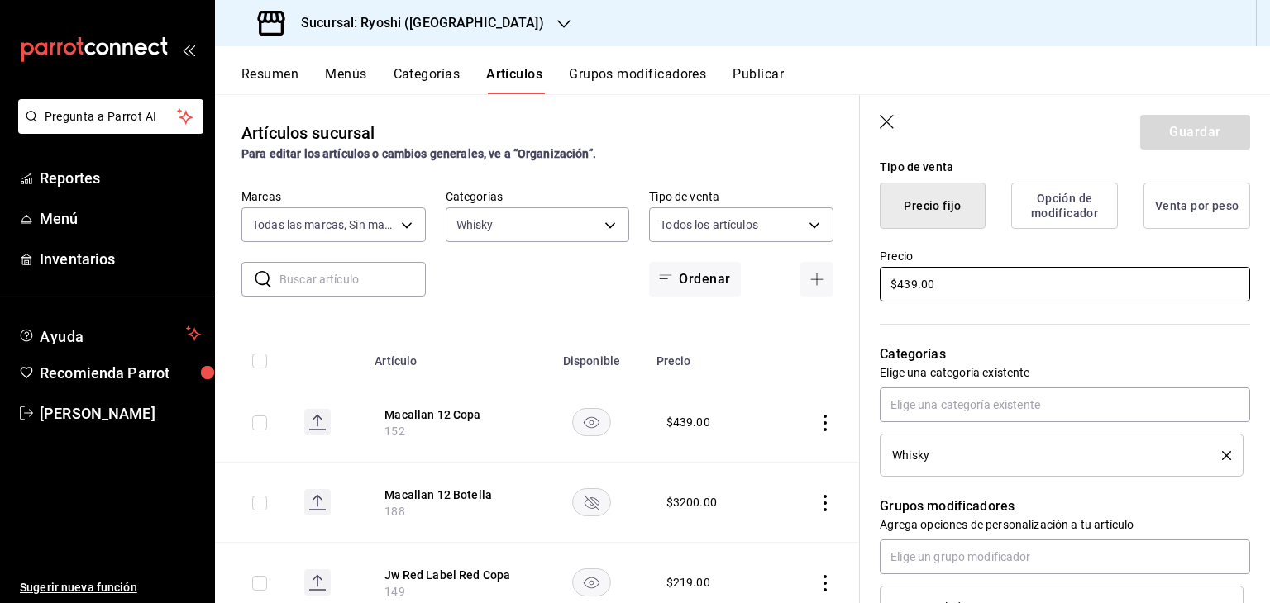
click at [929, 282] on input "$439.00" at bounding box center [1065, 284] width 370 height 35
drag, startPoint x: 910, startPoint y: 283, endPoint x: 1014, endPoint y: 288, distance: 104.3
click at [1004, 288] on input "$439.00" at bounding box center [1065, 284] width 370 height 35
type textarea "x"
type input "$434.00"
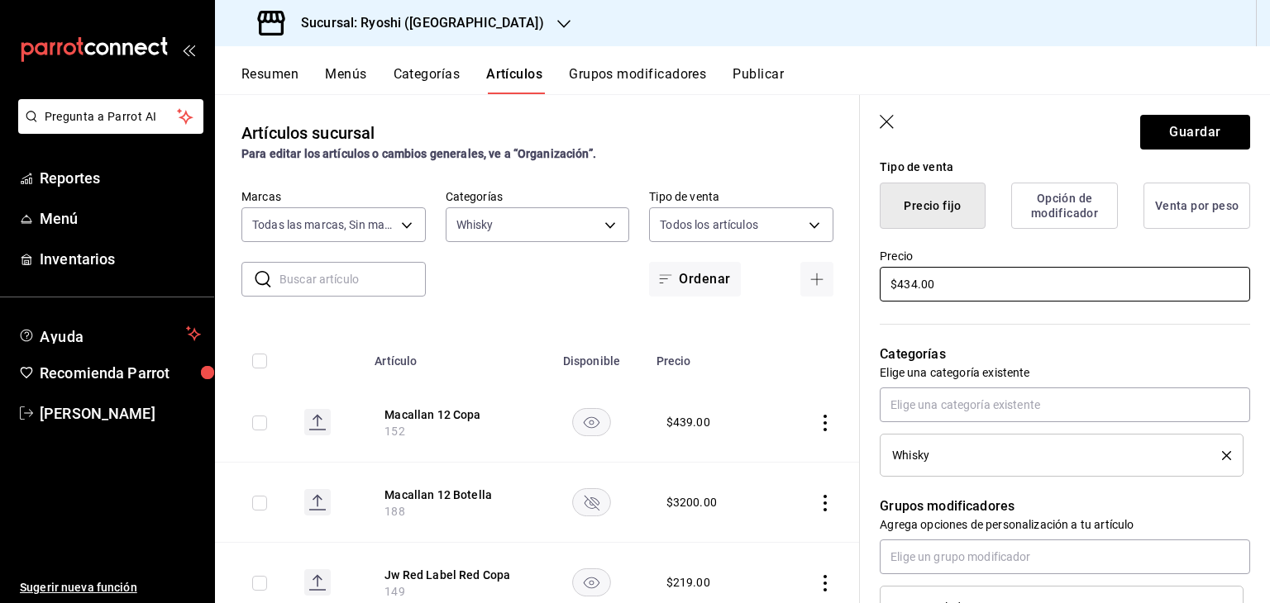
type textarea "x"
type input "$434.00"
click at [1196, 128] on button "Guardar" at bounding box center [1195, 132] width 110 height 35
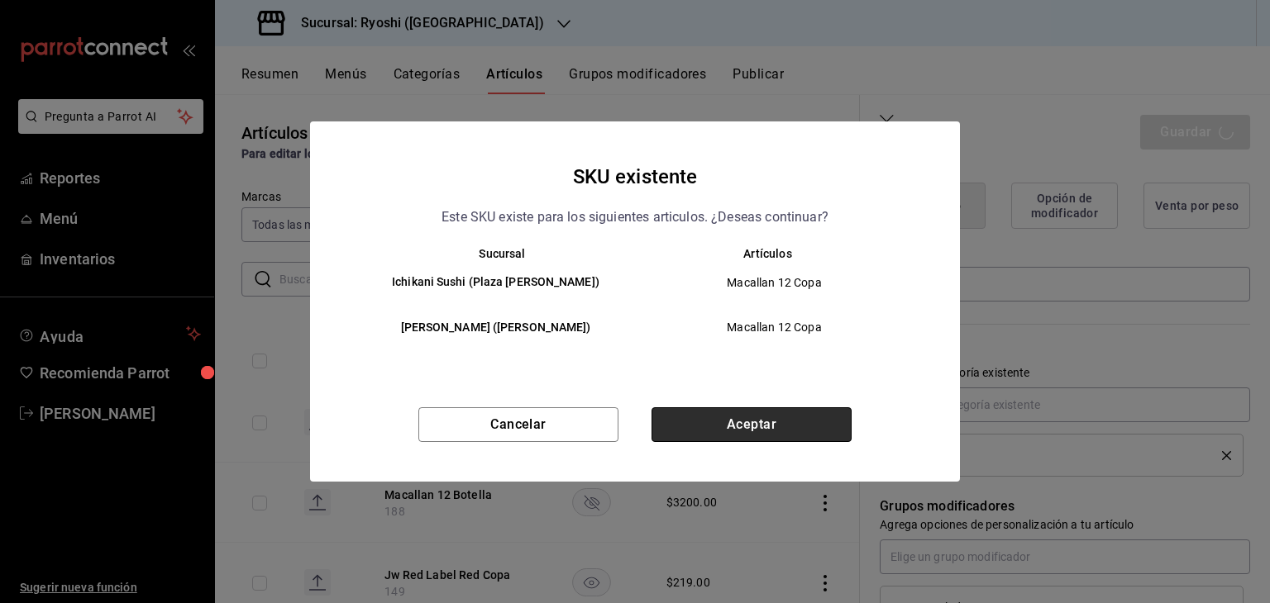
click at [764, 435] on button "Aceptar" at bounding box center [751, 425] width 200 height 35
type textarea "x"
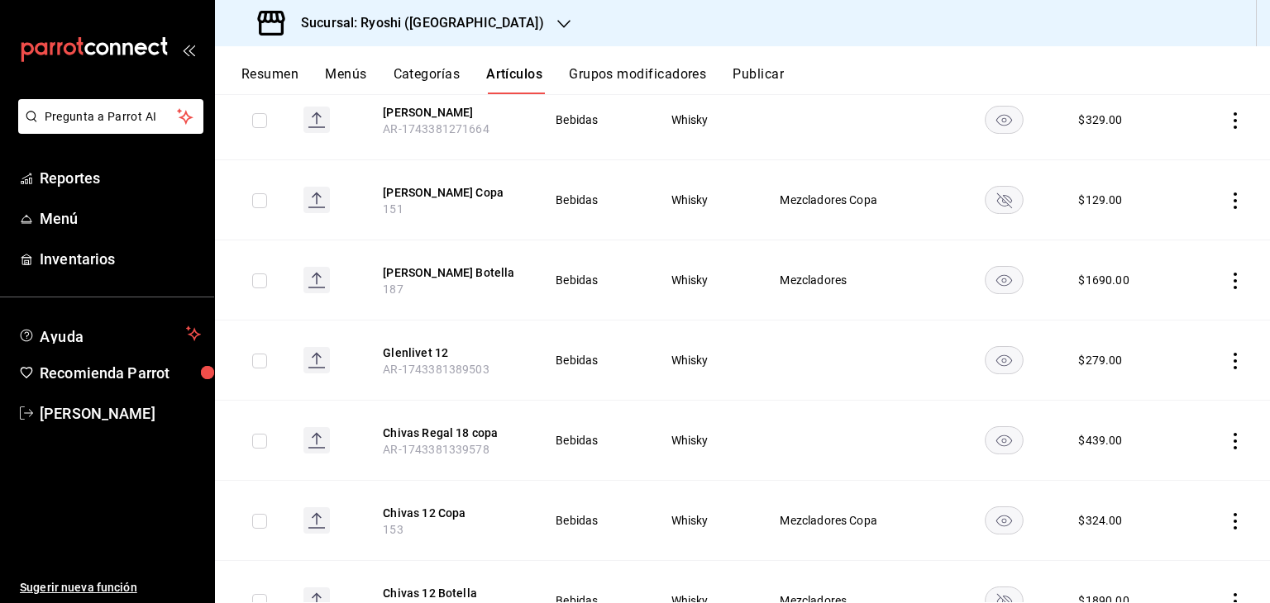
scroll to position [744, 0]
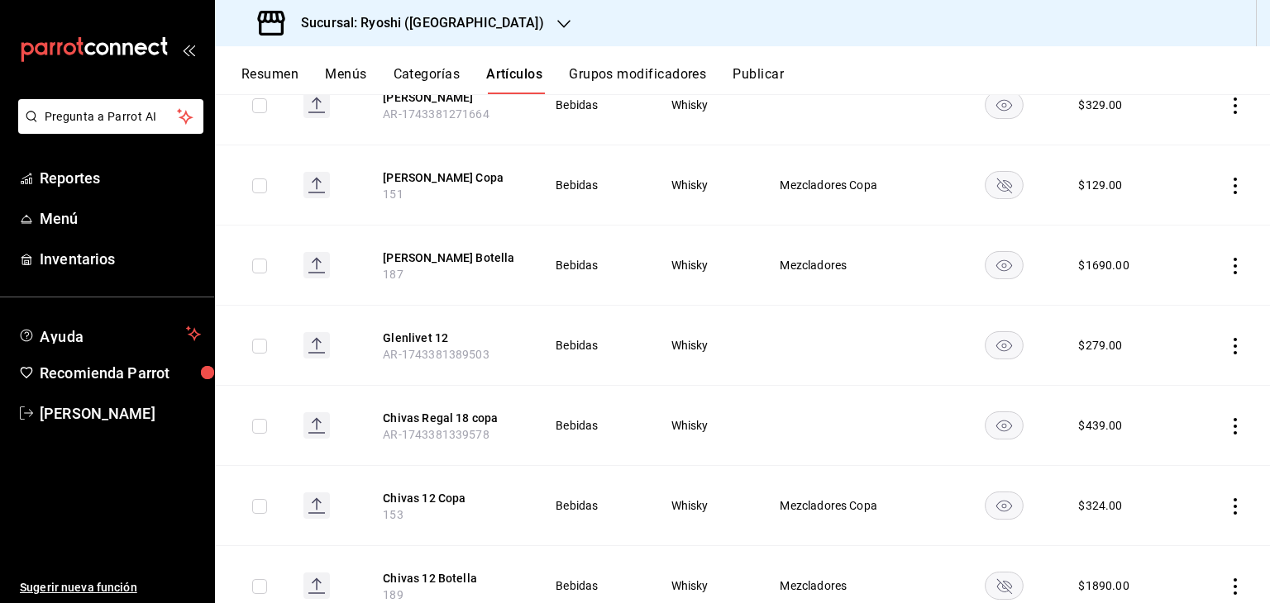
click at [996, 260] on icon "availability-product" at bounding box center [1004, 266] width 16 height 12
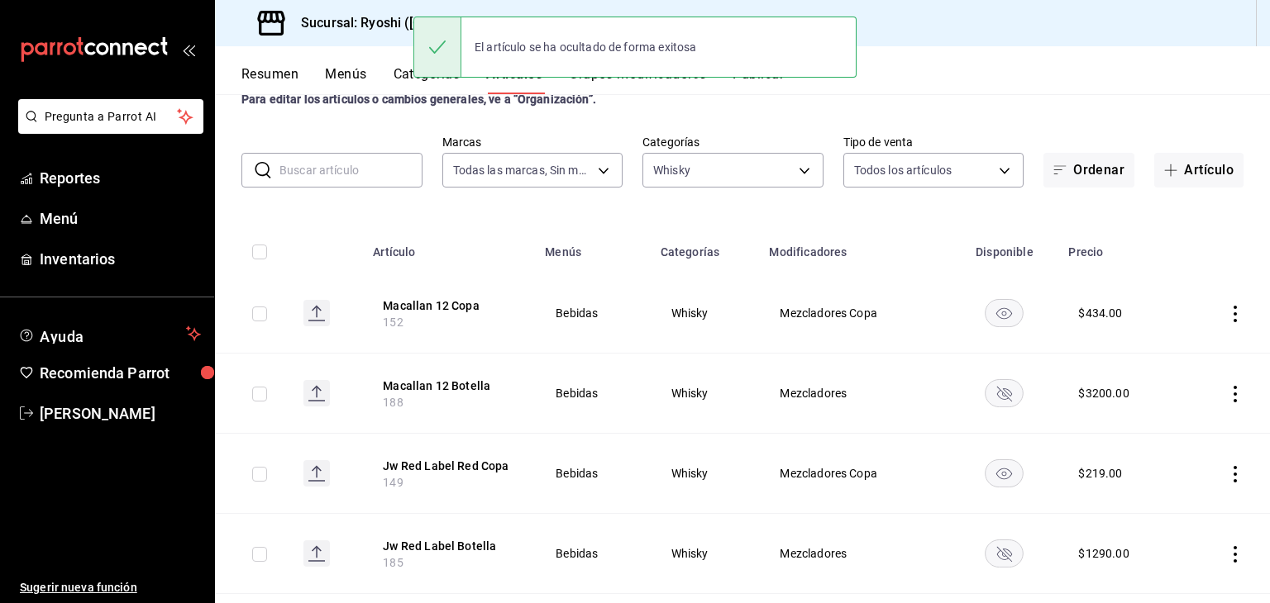
scroll to position [0, 0]
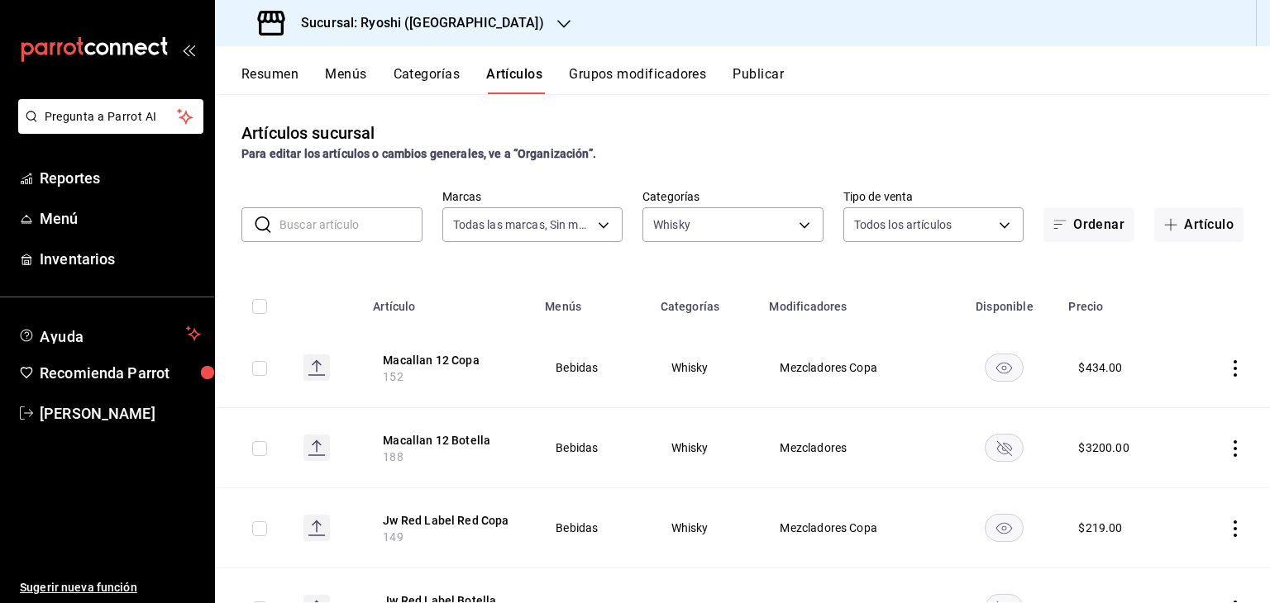
click at [351, 76] on button "Menús" at bounding box center [345, 80] width 41 height 28
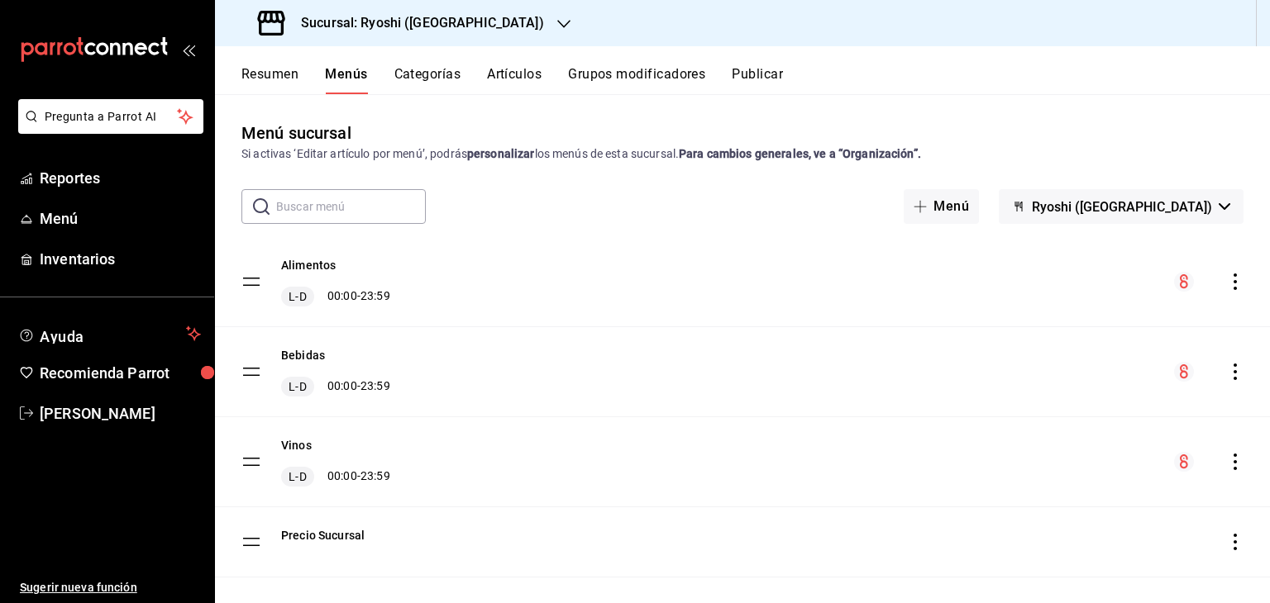
click at [501, 66] on button "Artículos" at bounding box center [514, 80] width 55 height 28
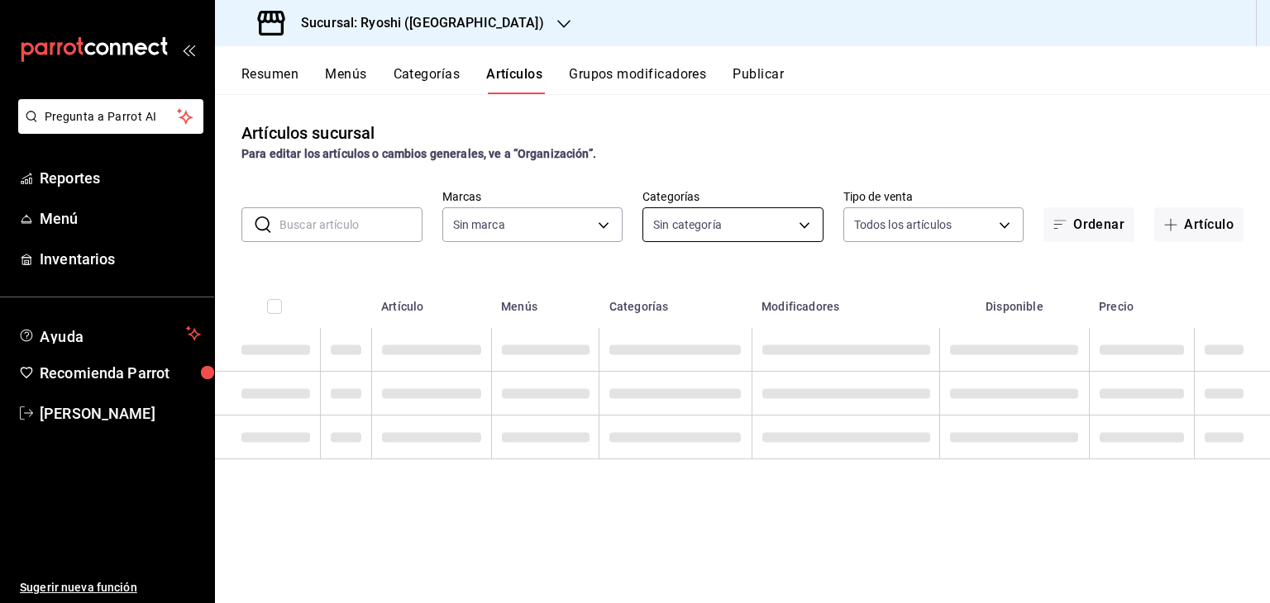
click at [706, 237] on body "Pregunta a Parrot AI Reportes Menú Inventarios Ayuda Recomienda Parrot Levi Tru…" at bounding box center [635, 301] width 1270 height 603
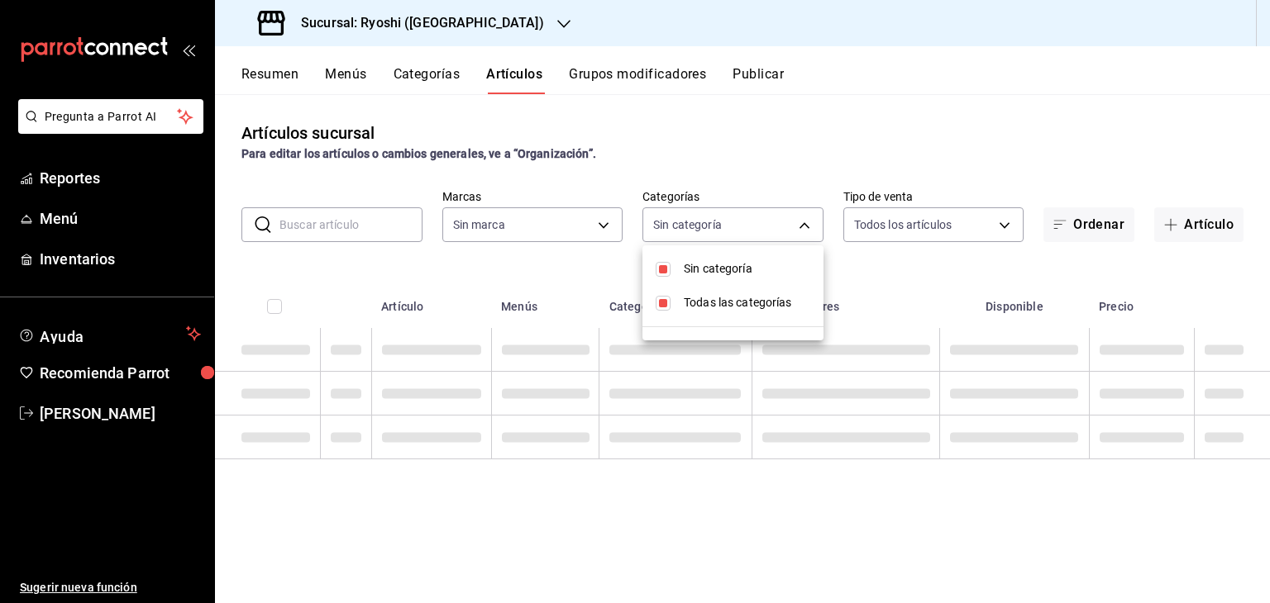
type input "983ebb25-c6d8-4647-898b-43e41473272b,b131aea8-f4fd-49fb-a6b3-d2f44229a596,2a94f…"
checkbox input "true"
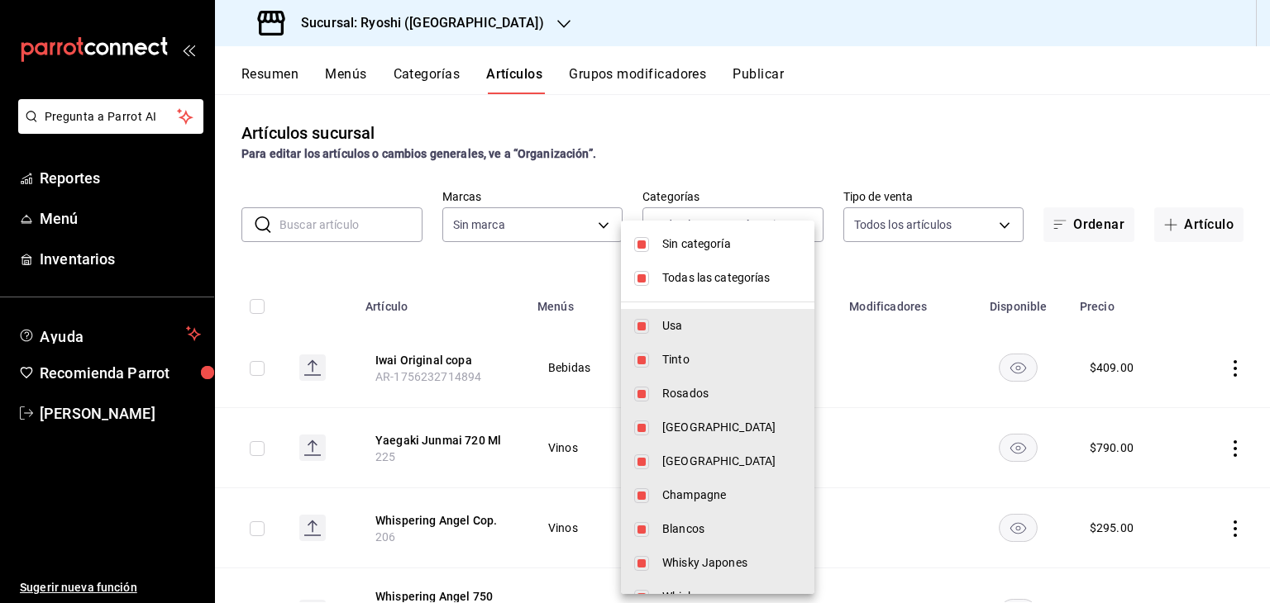
type input "26ca50e5-a845-484f-a54e-8a4432b79f59,e80bf875-3c9c-4ad9-8c6a-14c8262011fc"
drag, startPoint x: 693, startPoint y: 249, endPoint x: 700, endPoint y: 278, distance: 29.9
click at [693, 248] on span "Sin categoría" at bounding box center [731, 244] width 139 height 17
checkbox input "false"
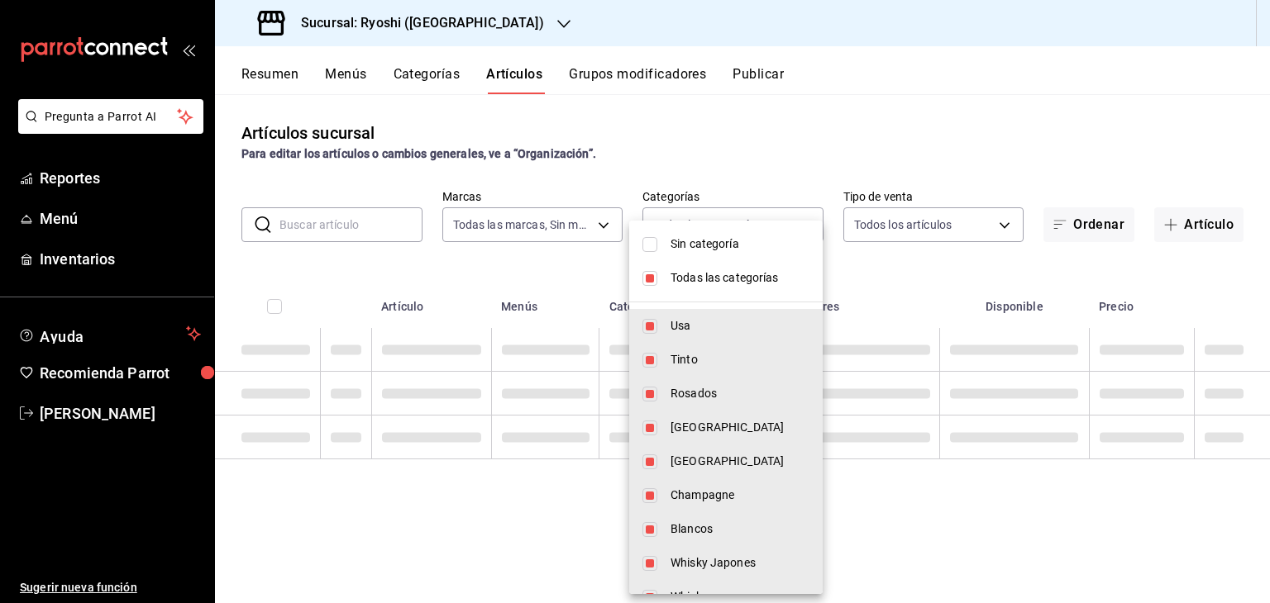
click at [700, 279] on span "Todas las categorías" at bounding box center [739, 277] width 139 height 17
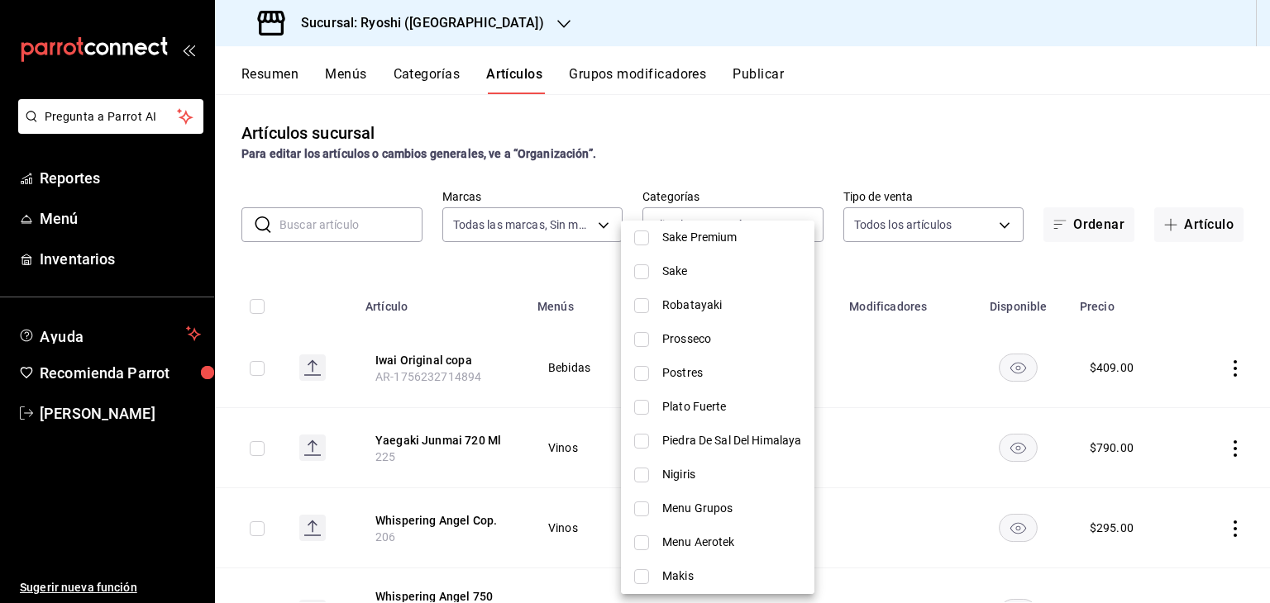
scroll to position [1405, 0]
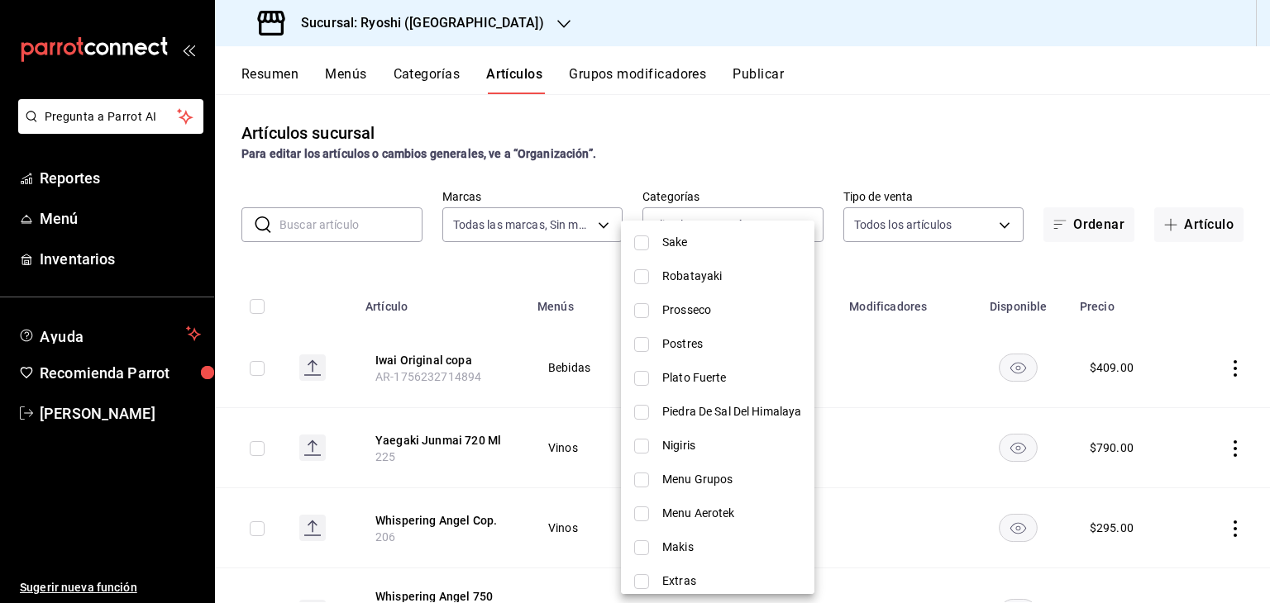
click at [715, 342] on span "Postres" at bounding box center [731, 344] width 139 height 17
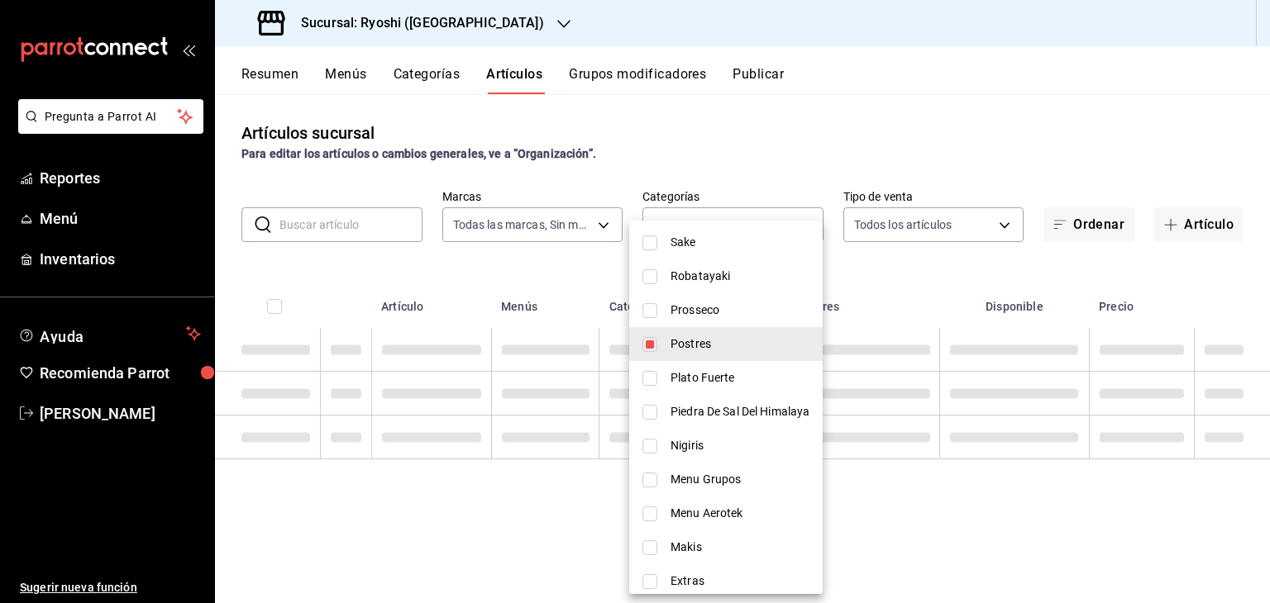
click at [1038, 272] on div at bounding box center [635, 301] width 1270 height 603
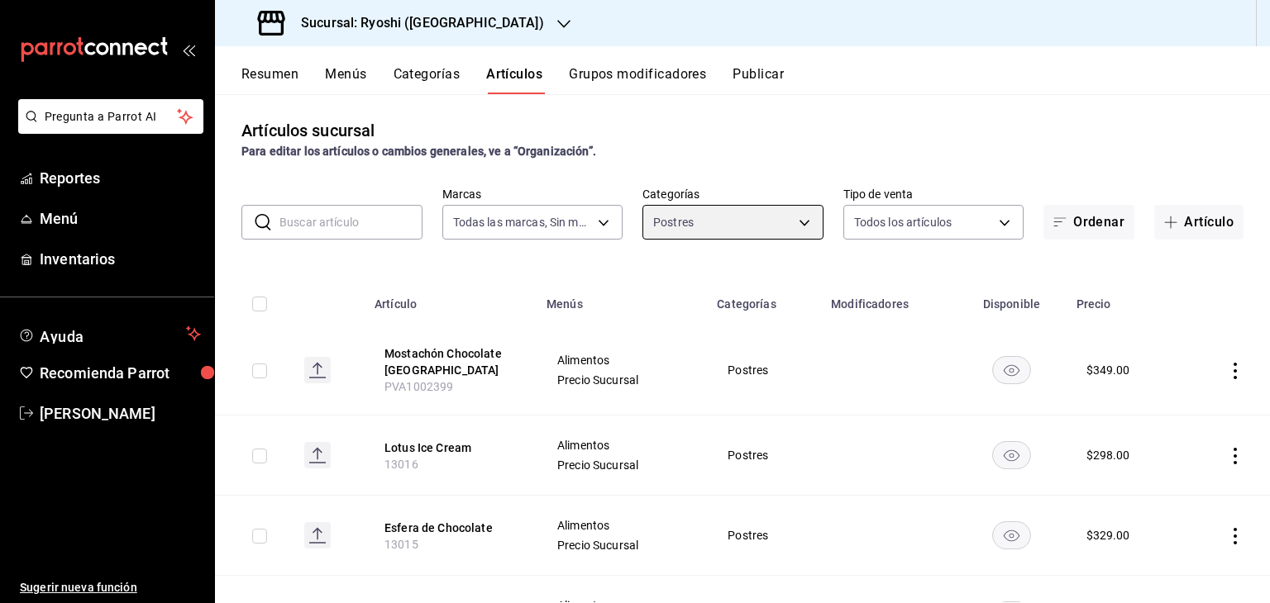
scroll to position [0, 0]
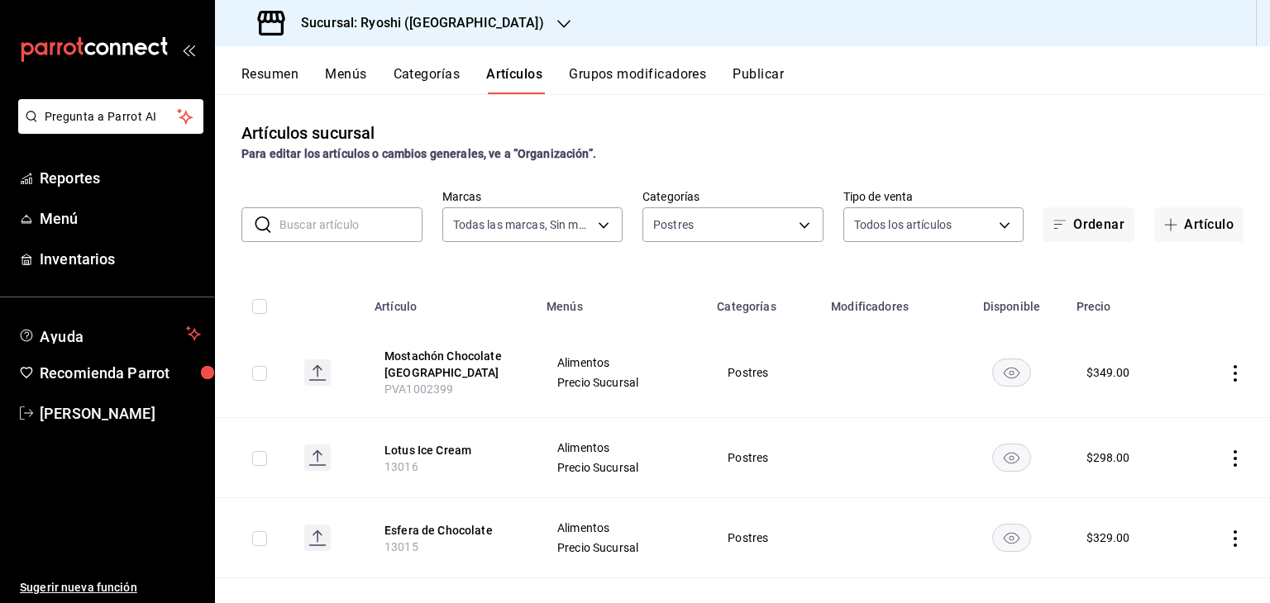
click at [258, 307] on input "checkbox" at bounding box center [259, 306] width 15 height 15
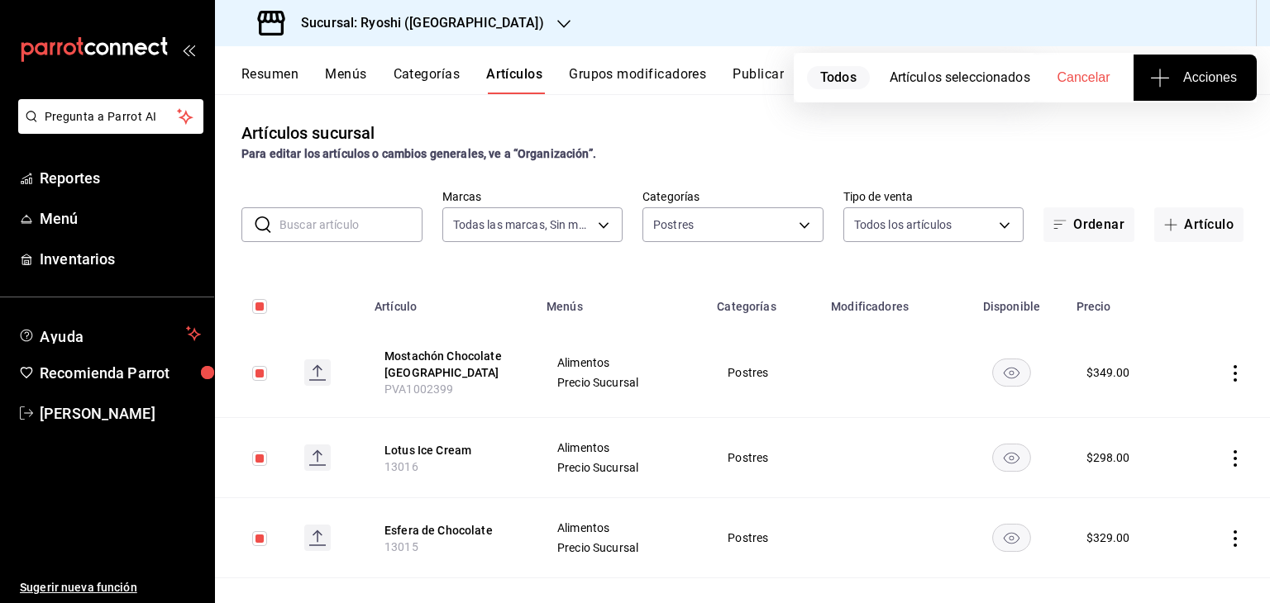
click at [1227, 371] on icon "actions" at bounding box center [1235, 373] width 17 height 17
click at [1176, 469] on li "Eliminar" at bounding box center [1157, 480] width 99 height 34
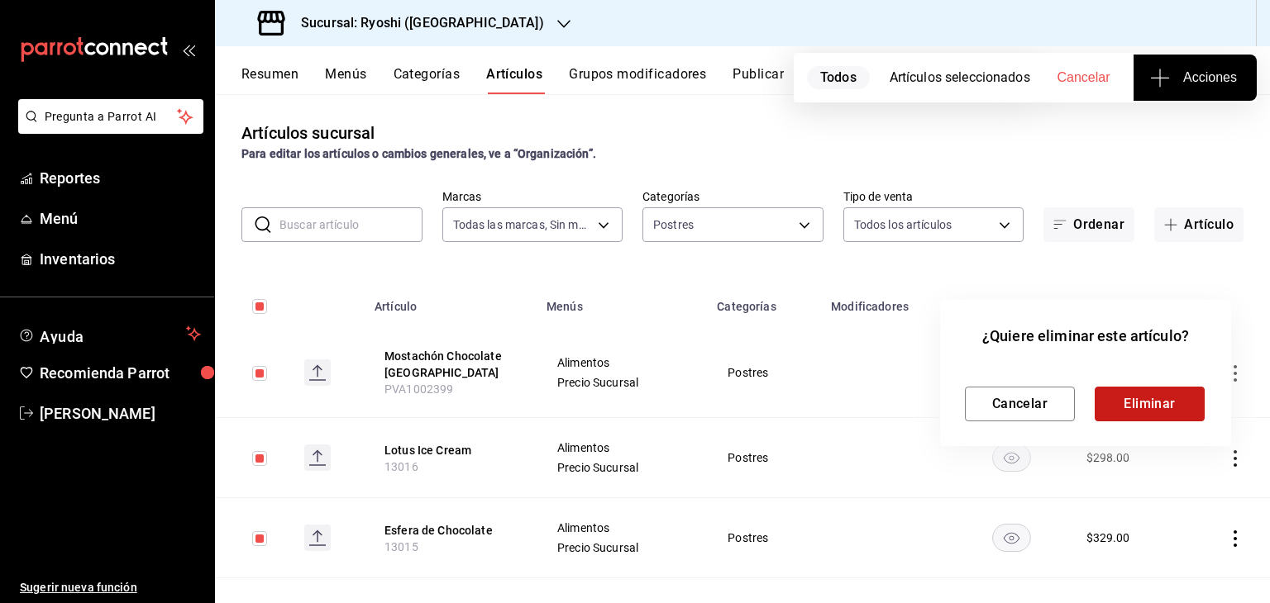
click at [1140, 410] on button "Eliminar" at bounding box center [1149, 404] width 110 height 35
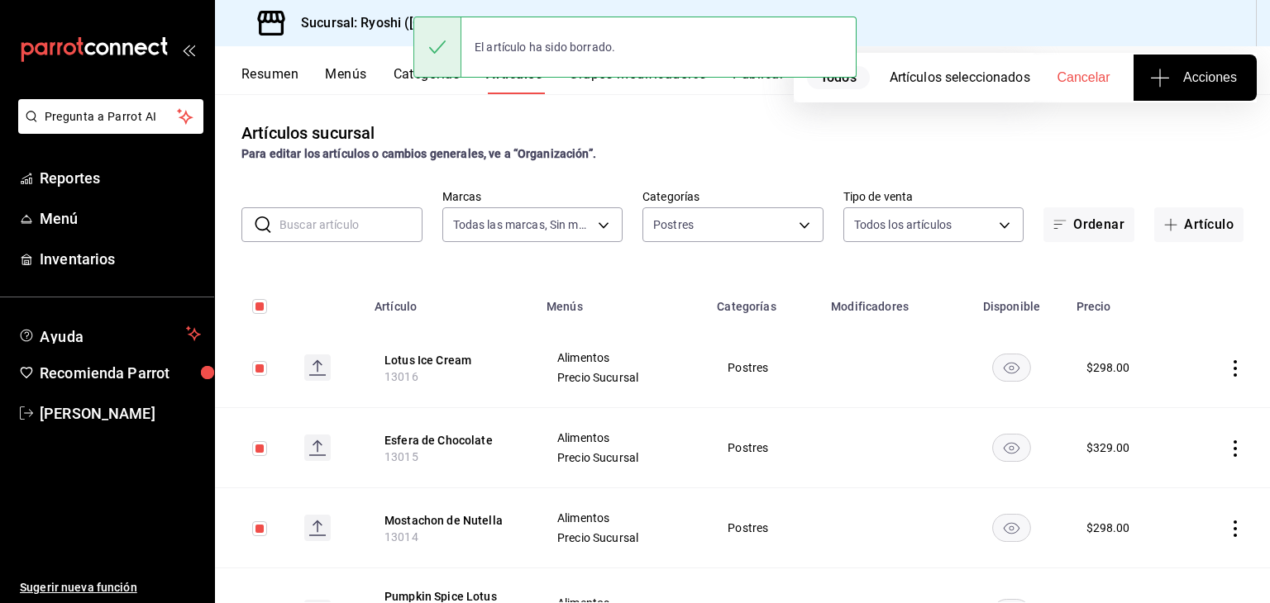
click at [1227, 364] on icon "actions" at bounding box center [1235, 368] width 17 height 17
click at [1122, 467] on icon at bounding box center [1130, 475] width 17 height 17
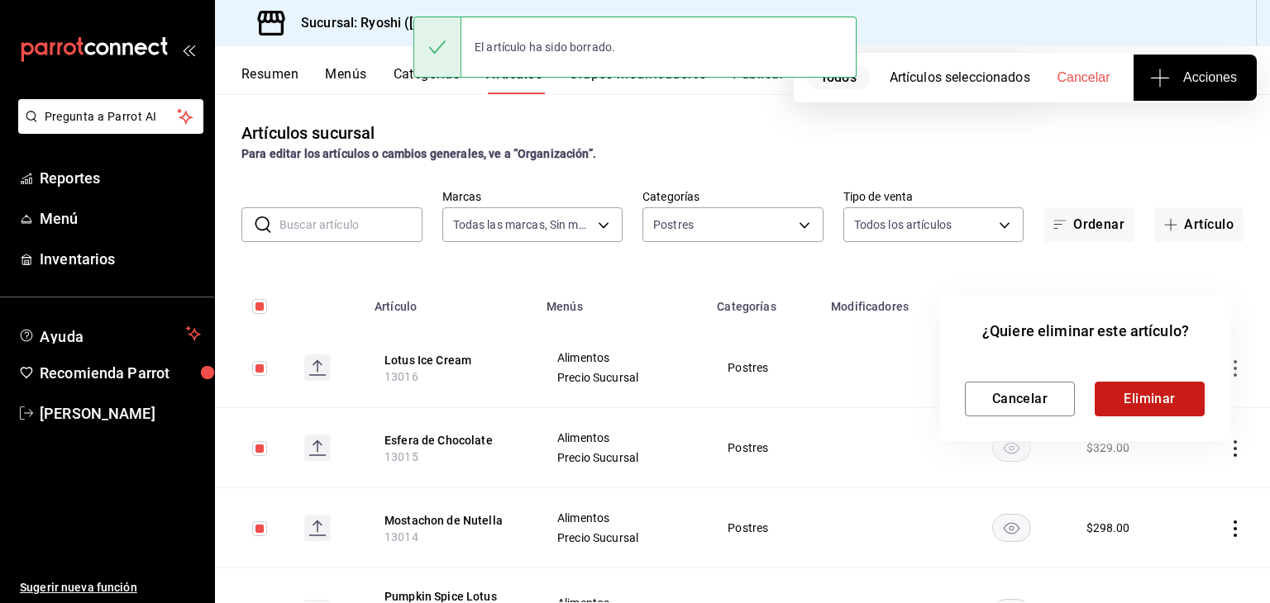
click at [1138, 408] on button "Eliminar" at bounding box center [1149, 399] width 110 height 35
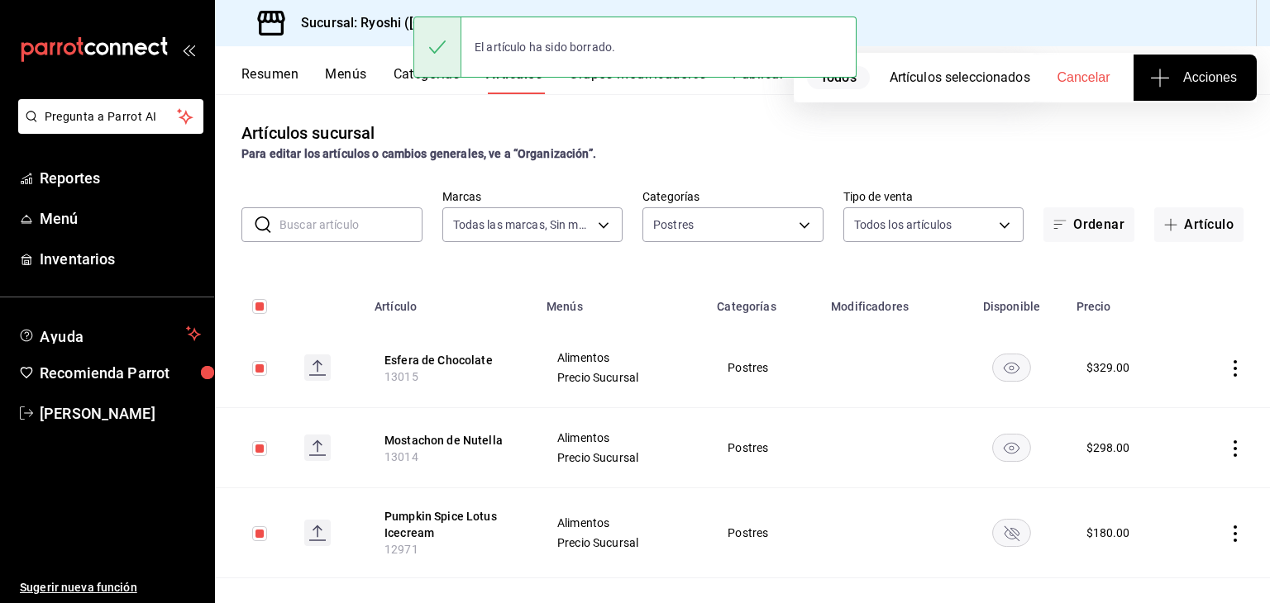
click at [1227, 366] on icon "actions" at bounding box center [1235, 368] width 17 height 17
click at [1132, 474] on icon at bounding box center [1130, 475] width 17 height 17
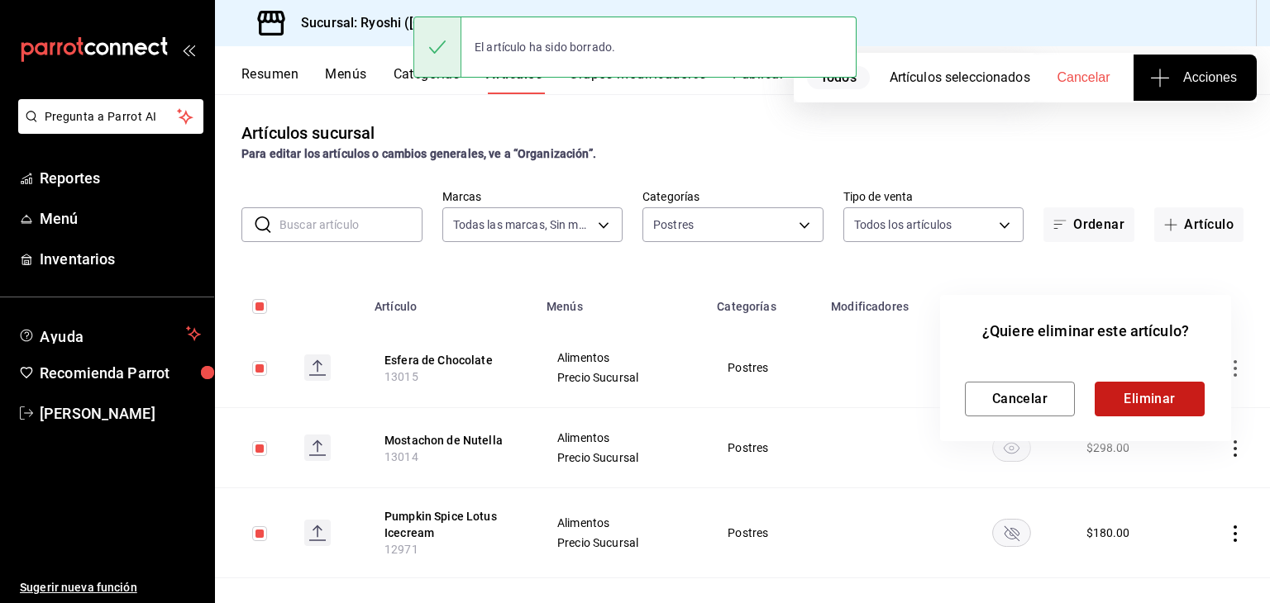
click at [1137, 403] on button "Eliminar" at bounding box center [1149, 399] width 110 height 35
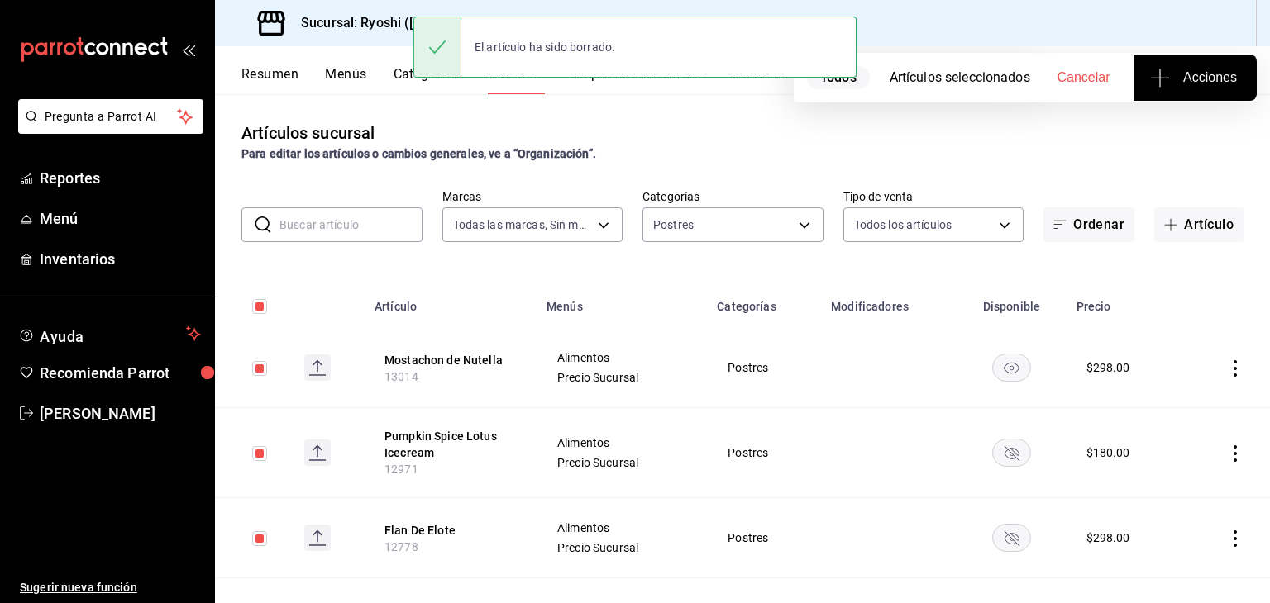
click at [1227, 371] on icon "actions" at bounding box center [1235, 368] width 17 height 17
click at [1135, 475] on icon at bounding box center [1130, 475] width 17 height 17
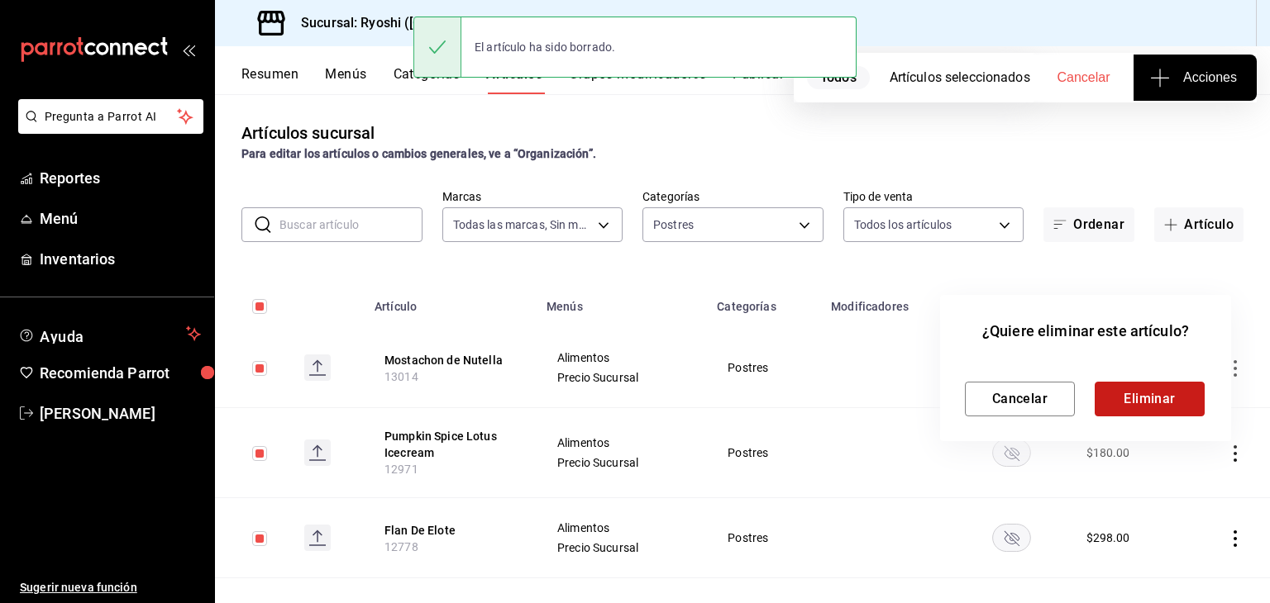
click at [1148, 387] on button "Eliminar" at bounding box center [1149, 399] width 110 height 35
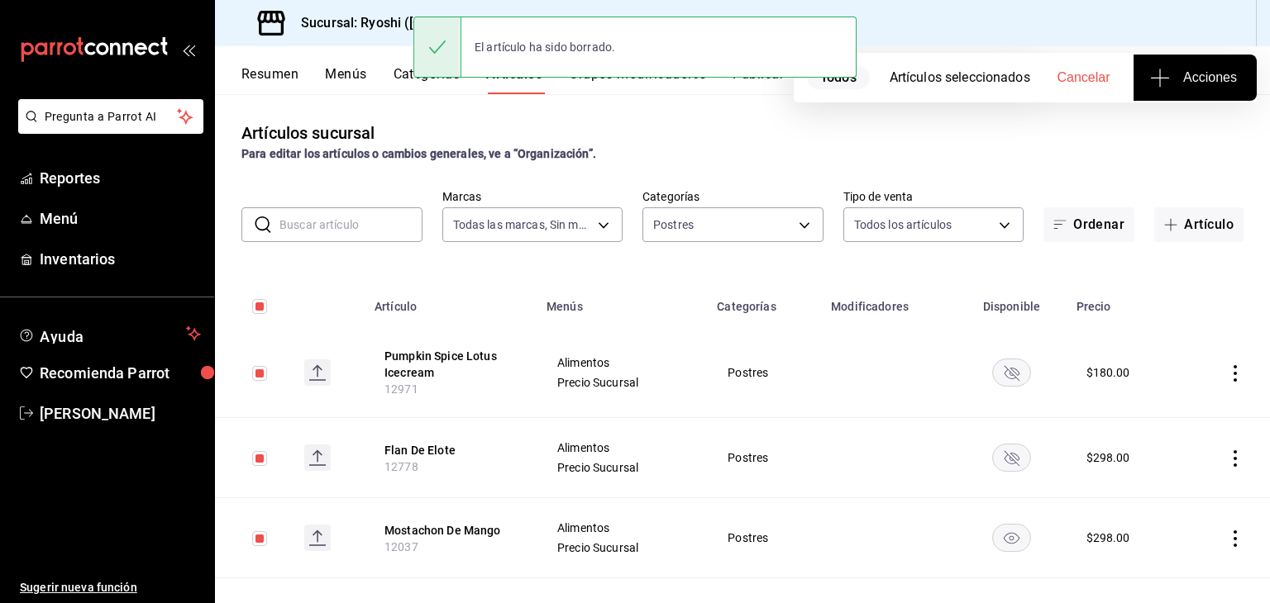
click at [1227, 374] on icon "actions" at bounding box center [1235, 373] width 17 height 17
click at [1159, 480] on span "Eliminar" at bounding box center [1172, 479] width 42 height 13
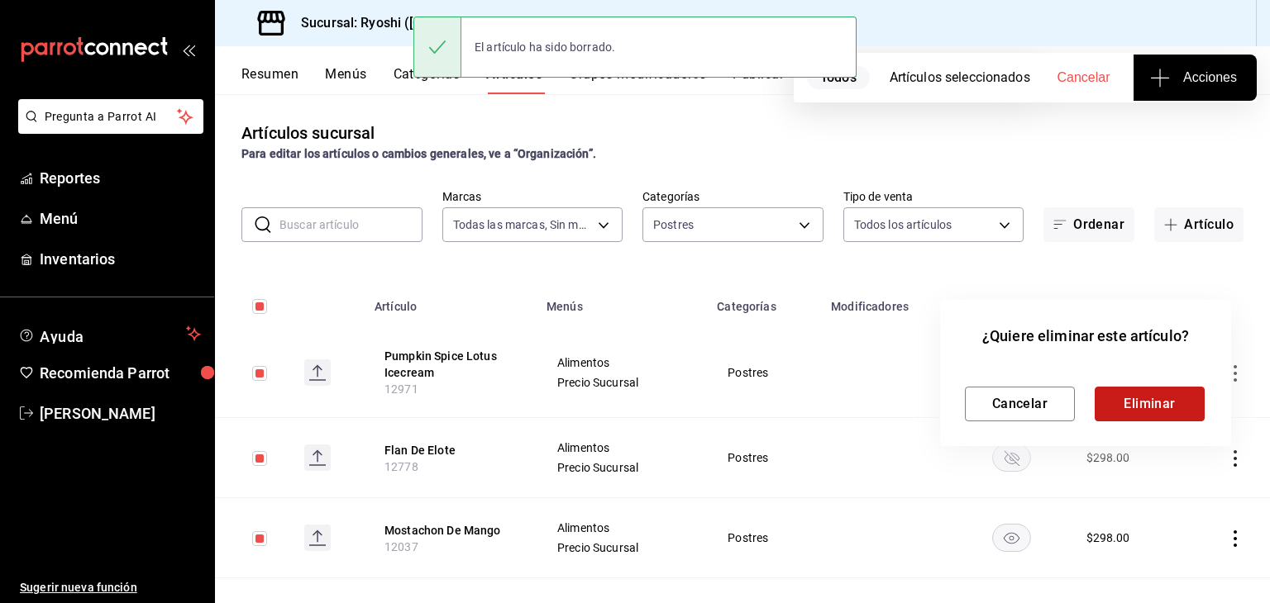
click at [1149, 403] on button "Eliminar" at bounding box center [1149, 404] width 110 height 35
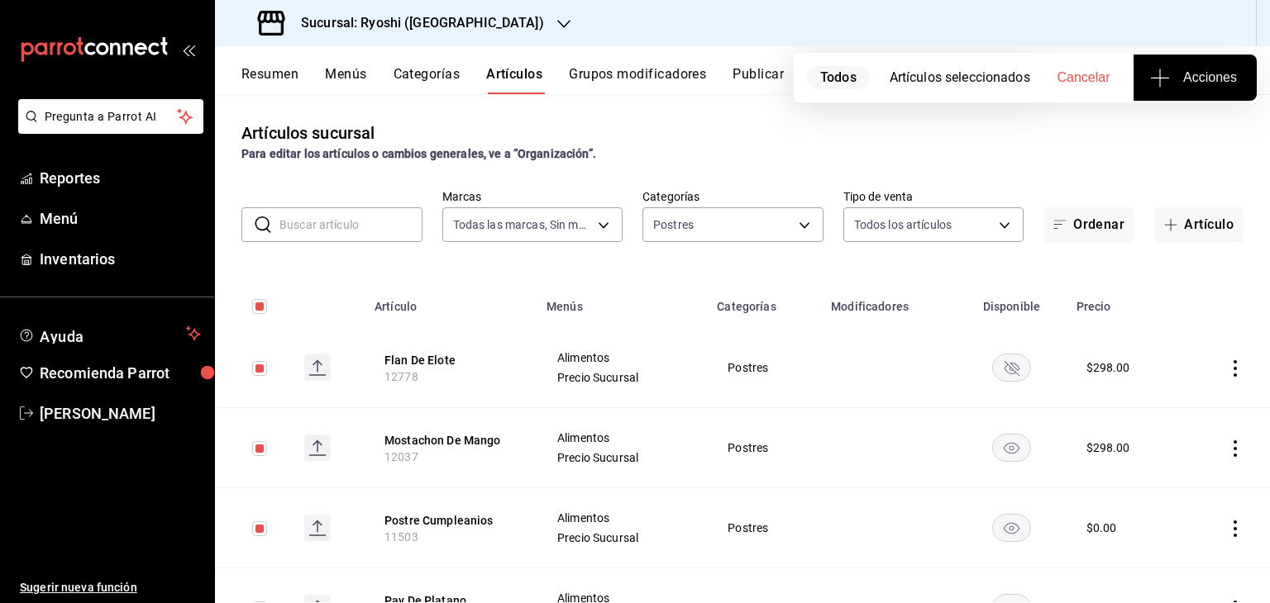
click at [1218, 382] on td at bounding box center [1226, 368] width 88 height 80
click at [1233, 374] on icon "actions" at bounding box center [1234, 368] width 3 height 17
click at [1167, 470] on span "Eliminar" at bounding box center [1172, 474] width 42 height 13
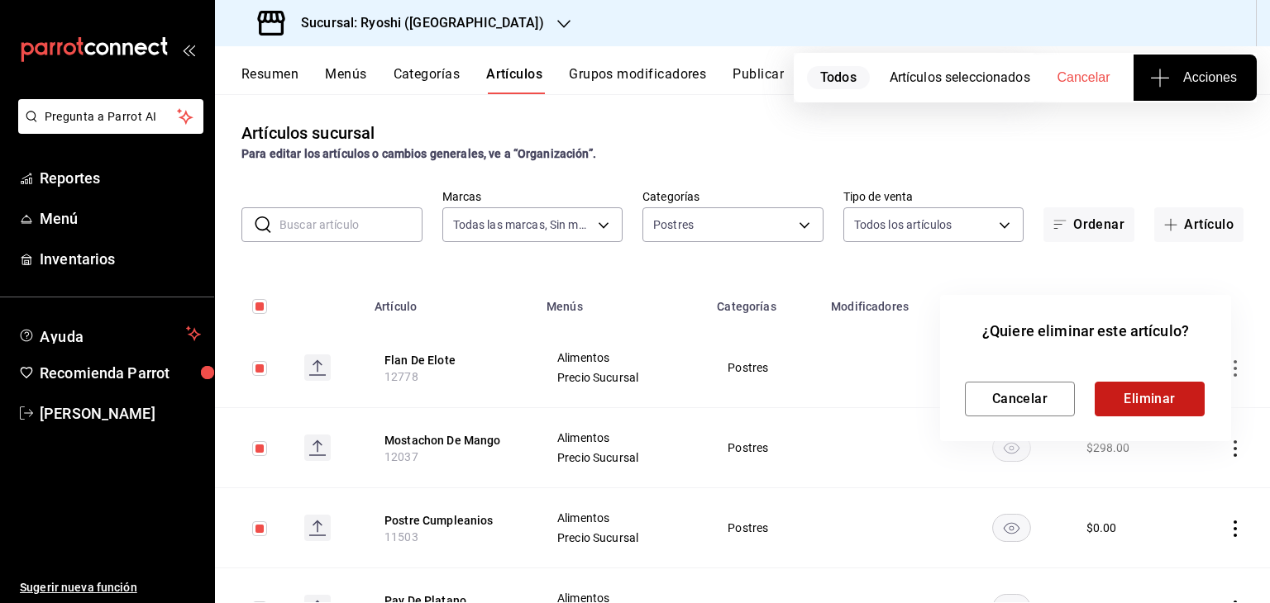
click at [1142, 403] on button "Eliminar" at bounding box center [1149, 399] width 110 height 35
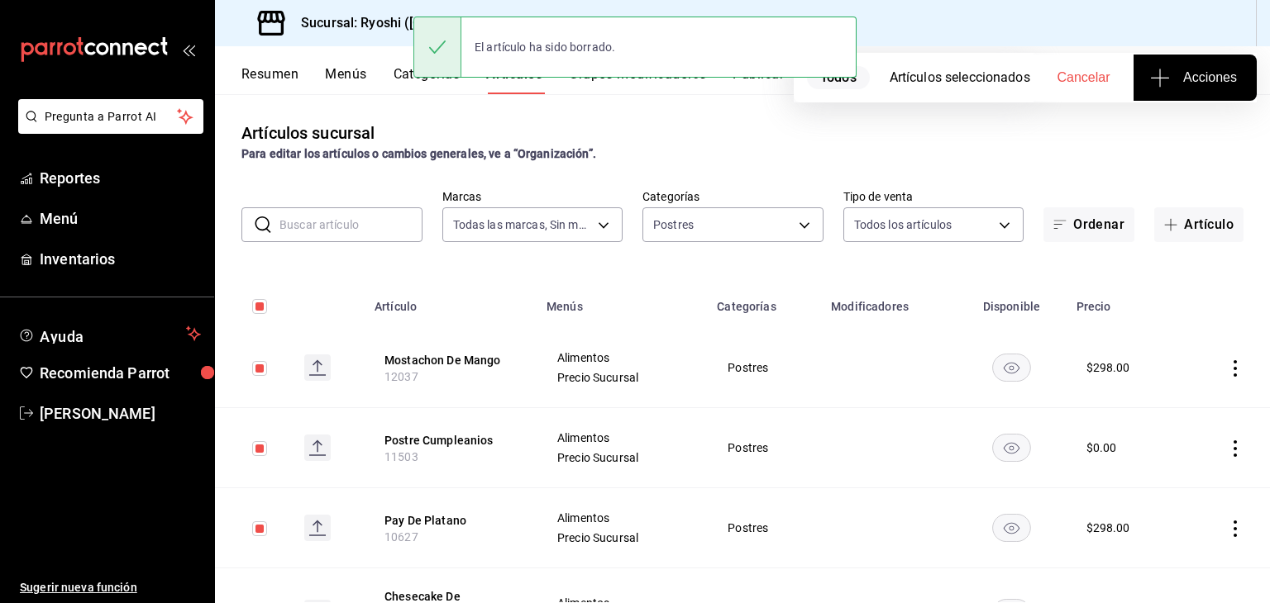
click at [1227, 375] on icon "actions" at bounding box center [1235, 368] width 17 height 17
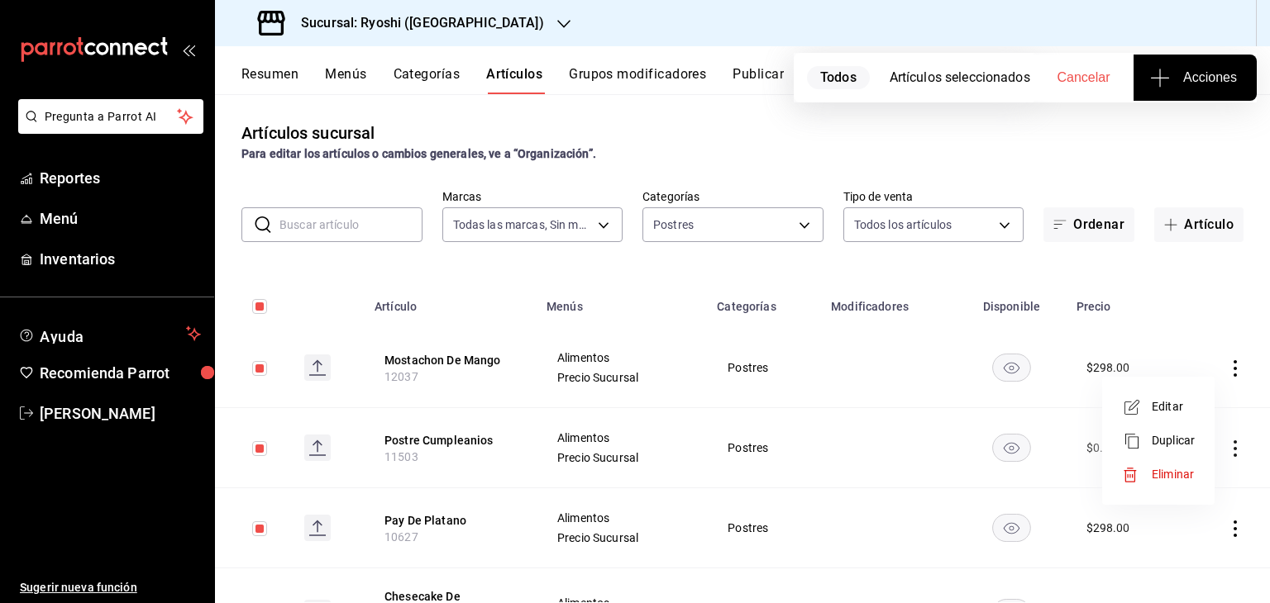
click at [1143, 479] on div at bounding box center [1137, 475] width 30 height 17
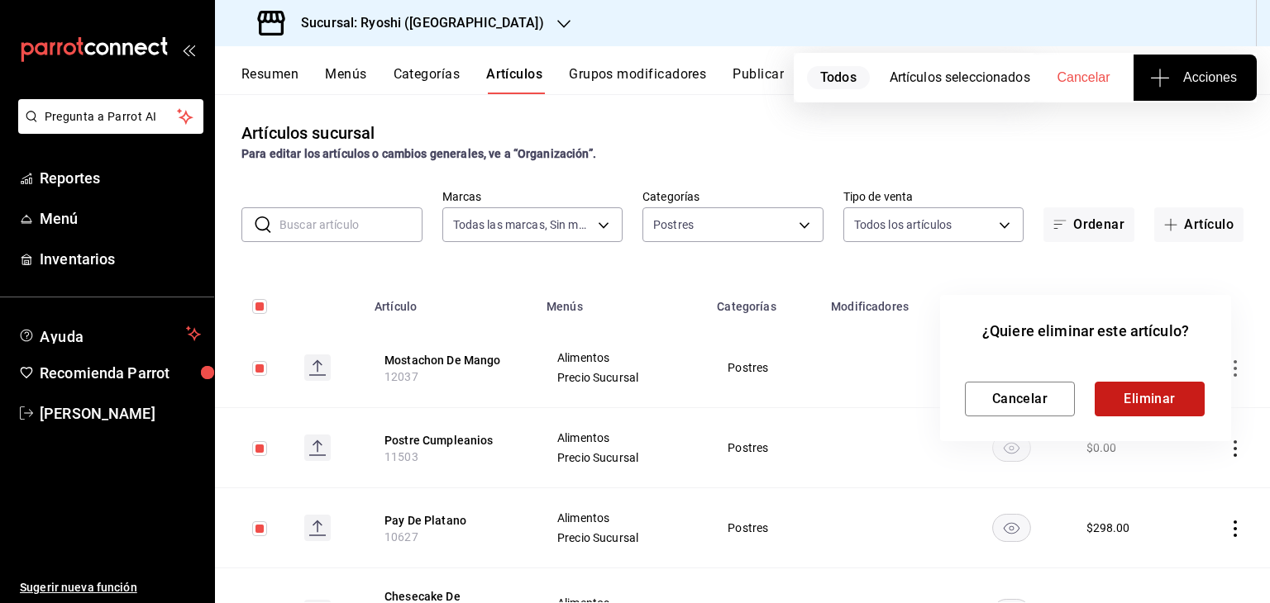
click at [1111, 395] on button "Eliminar" at bounding box center [1149, 399] width 110 height 35
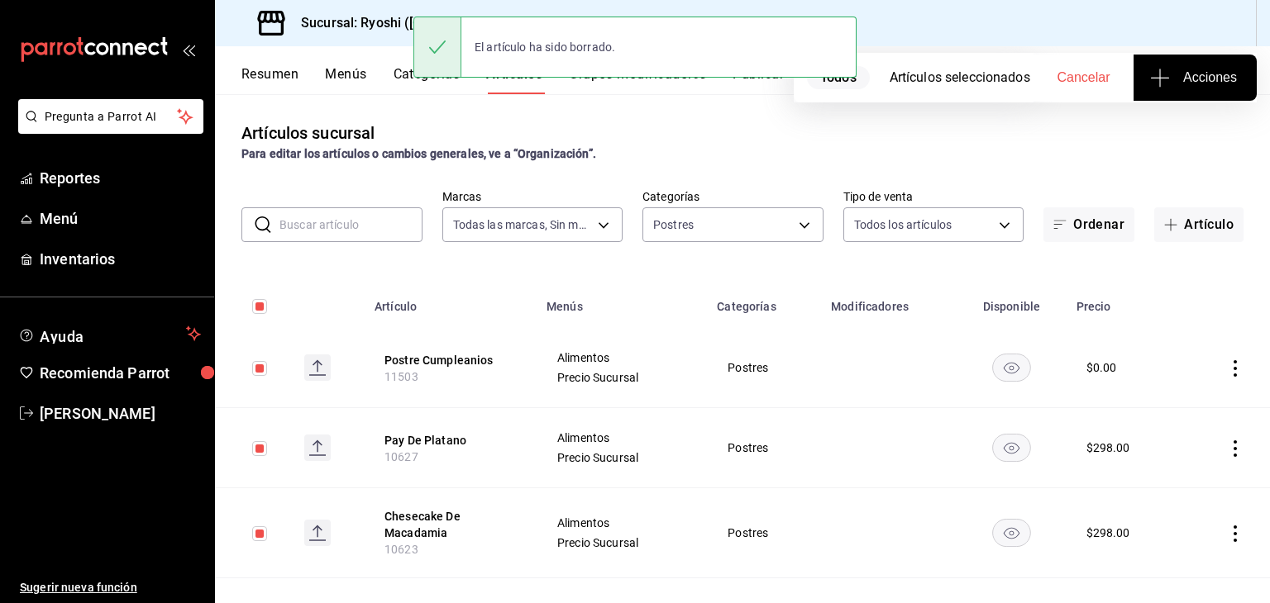
click at [1227, 372] on icon "actions" at bounding box center [1235, 368] width 17 height 17
click at [1164, 468] on span "Eliminar" at bounding box center [1172, 474] width 42 height 13
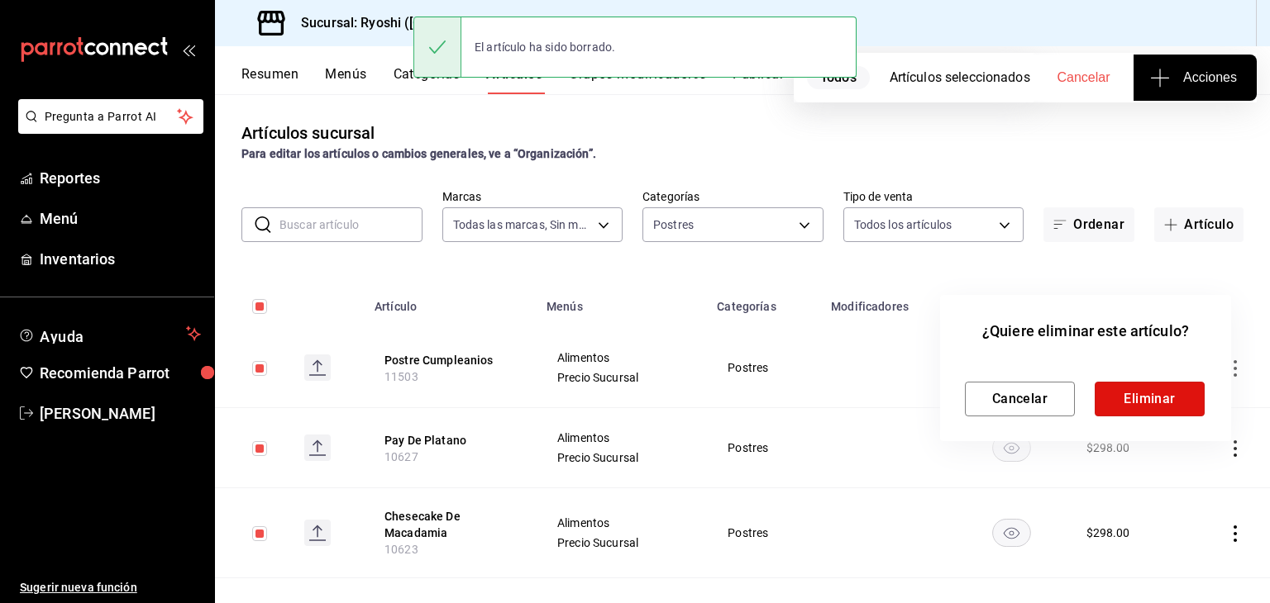
click at [1127, 408] on button "Eliminar" at bounding box center [1149, 399] width 110 height 35
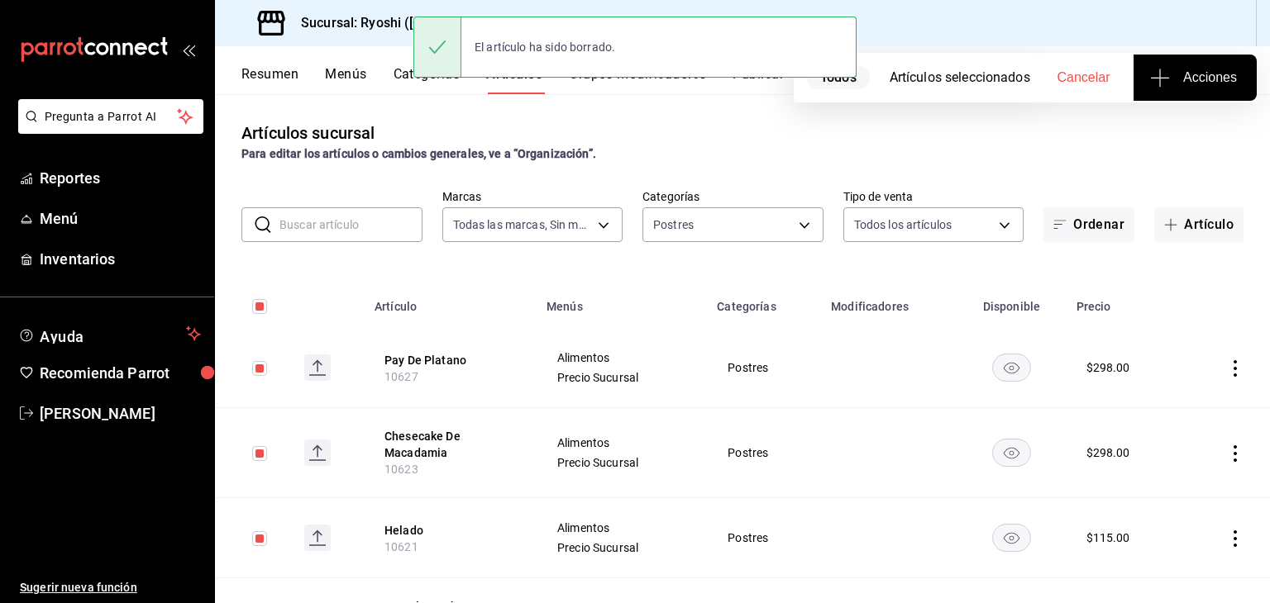
click at [1227, 365] on icon "actions" at bounding box center [1235, 368] width 17 height 17
click at [1156, 460] on li "Eliminar" at bounding box center [1157, 475] width 99 height 34
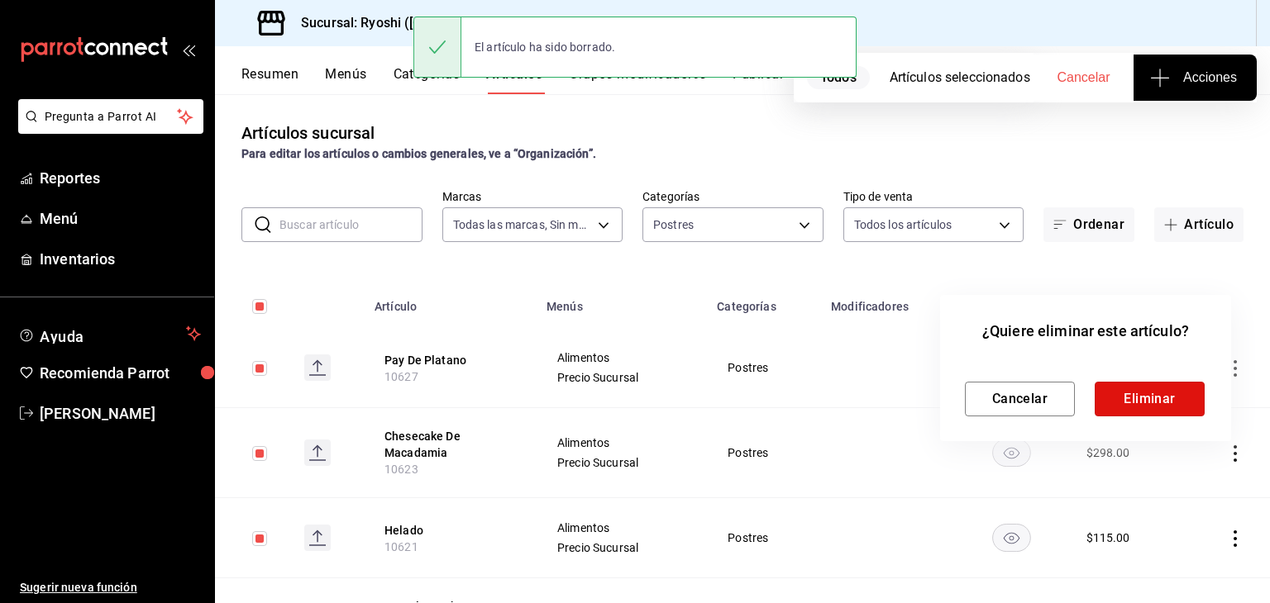
click at [1128, 408] on button "Eliminar" at bounding box center [1149, 399] width 110 height 35
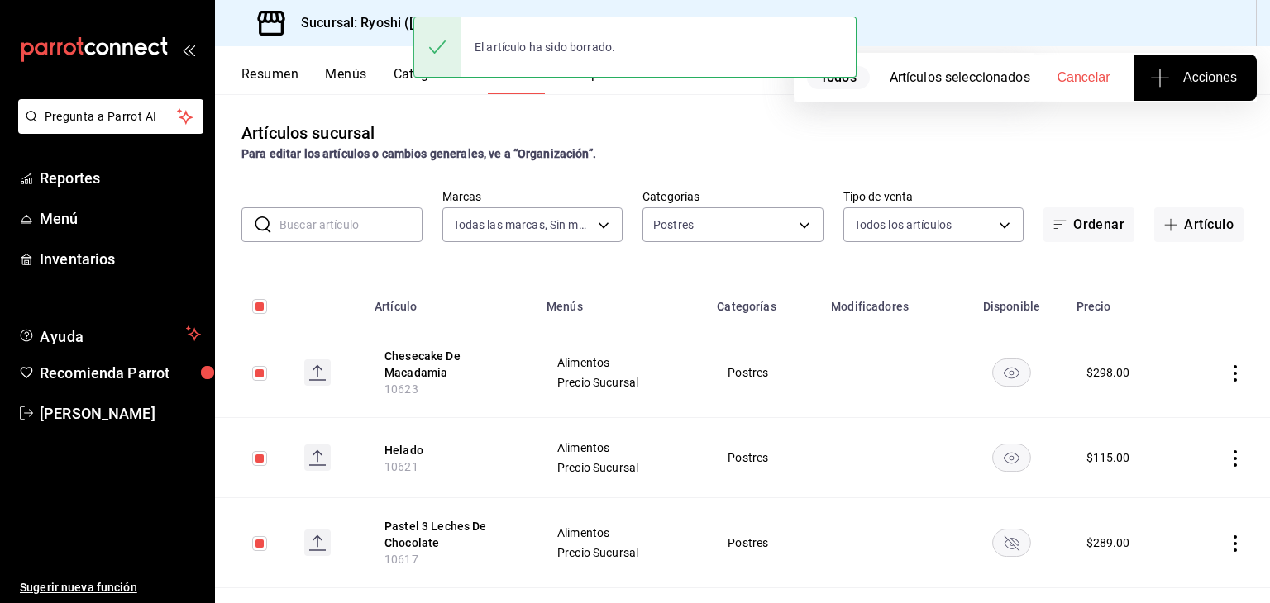
click at [1227, 379] on icon "actions" at bounding box center [1235, 373] width 17 height 17
click at [1167, 470] on li "Eliminar" at bounding box center [1157, 480] width 99 height 34
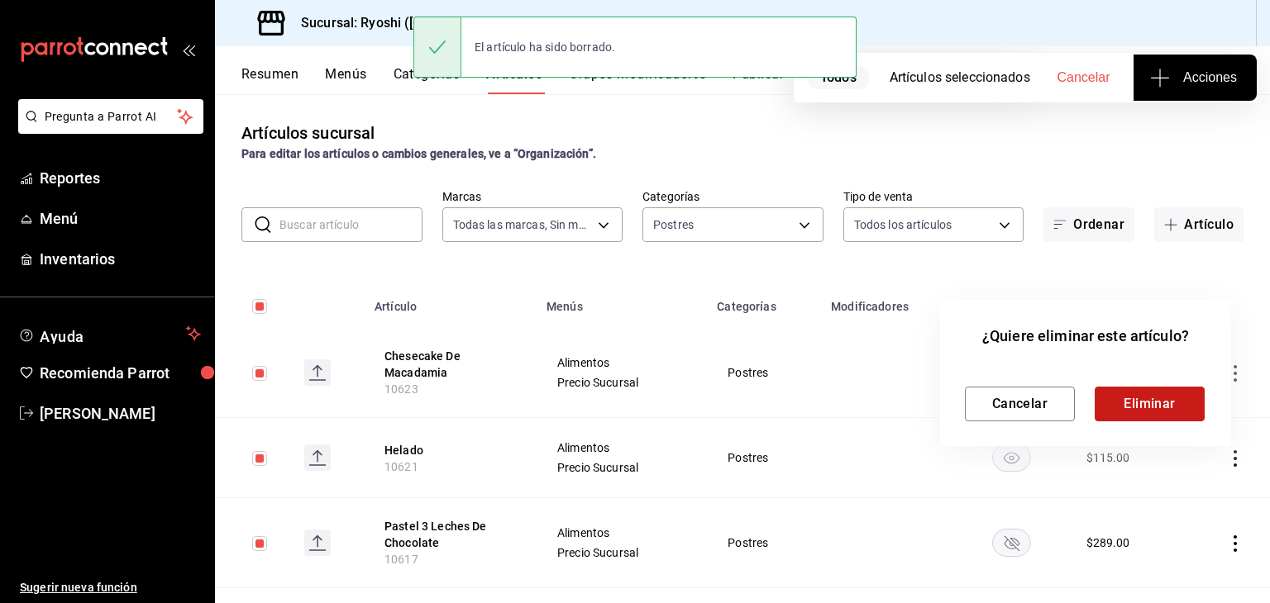
click at [1164, 402] on button "Eliminar" at bounding box center [1149, 404] width 110 height 35
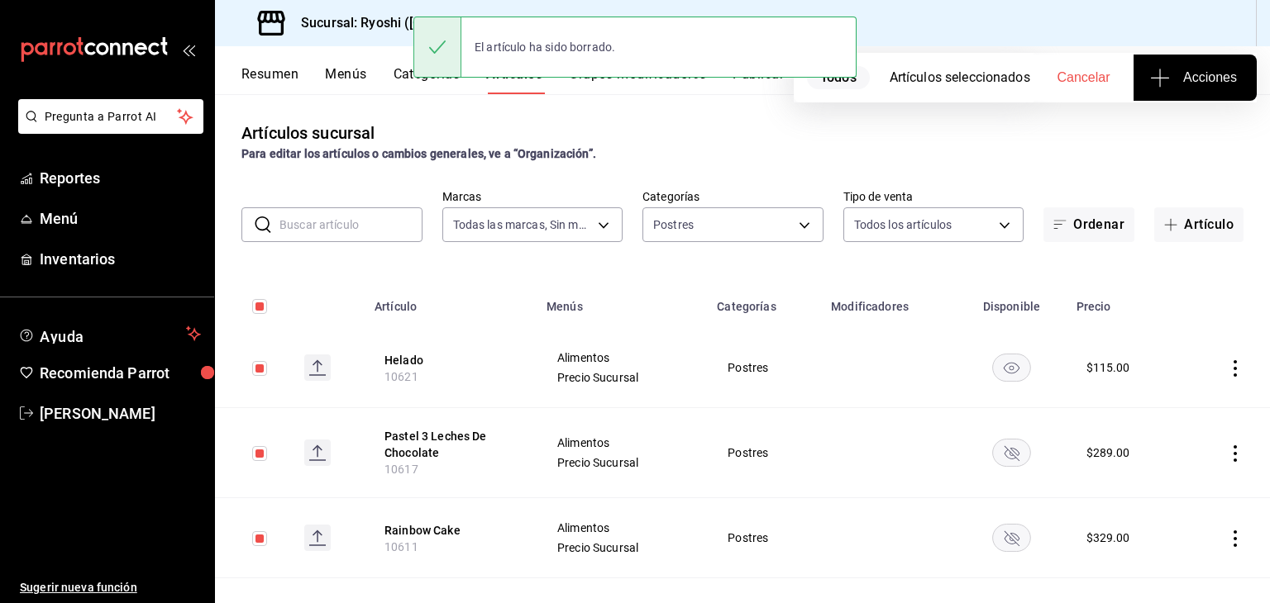
click at [1233, 374] on icon "actions" at bounding box center [1234, 368] width 3 height 17
click at [1130, 474] on icon at bounding box center [1130, 475] width 17 height 17
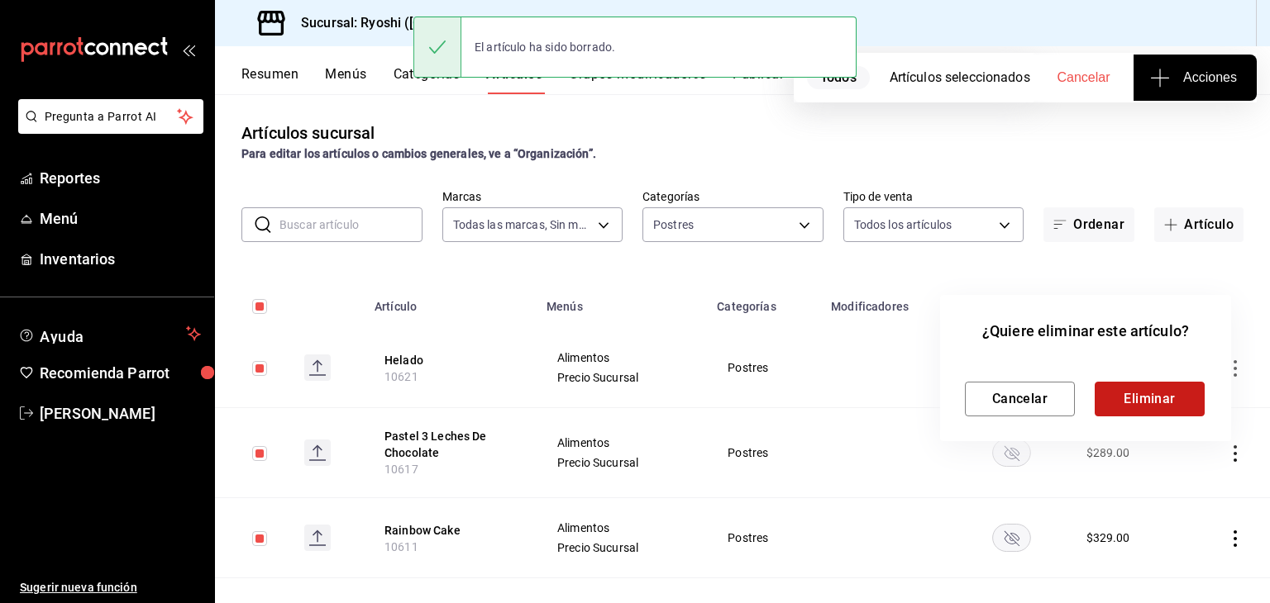
click at [1127, 404] on button "Eliminar" at bounding box center [1149, 399] width 110 height 35
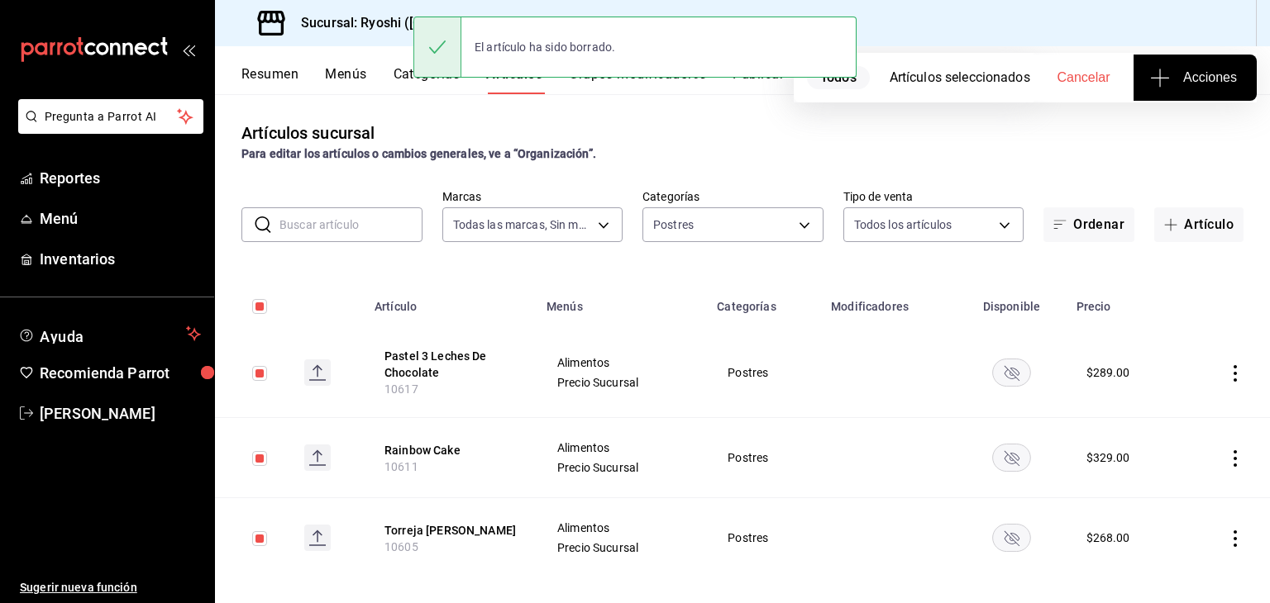
click at [1227, 365] on icon "actions" at bounding box center [1235, 373] width 17 height 17
click at [1181, 480] on span "Eliminar" at bounding box center [1172, 479] width 42 height 13
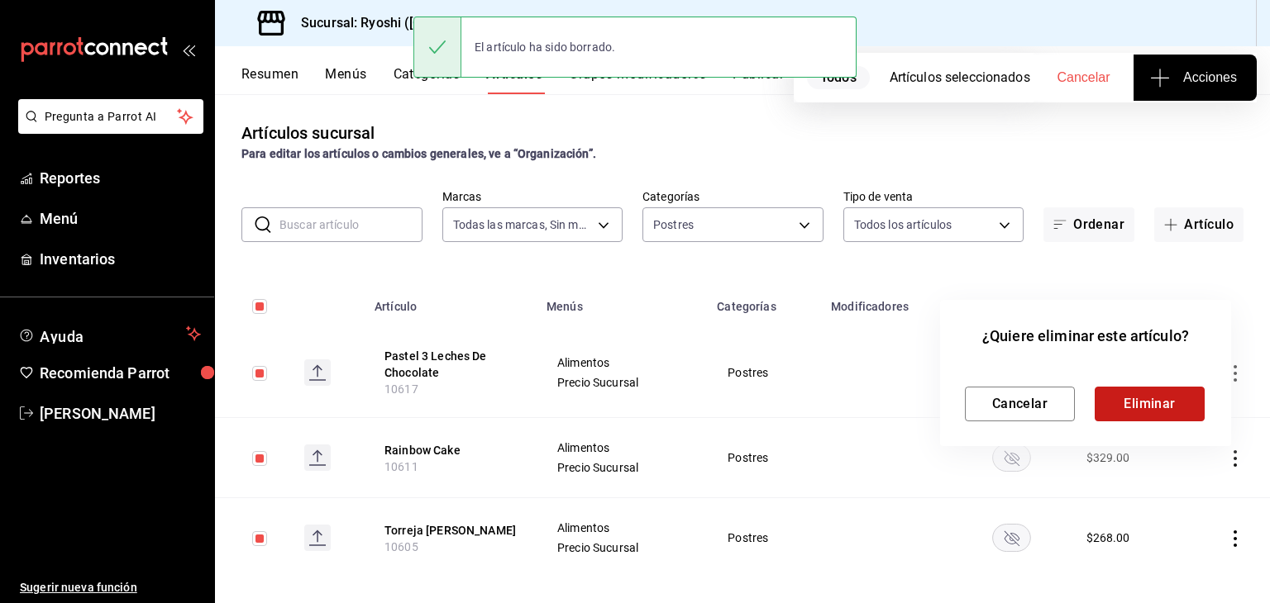
click at [1162, 414] on button "Eliminar" at bounding box center [1149, 404] width 110 height 35
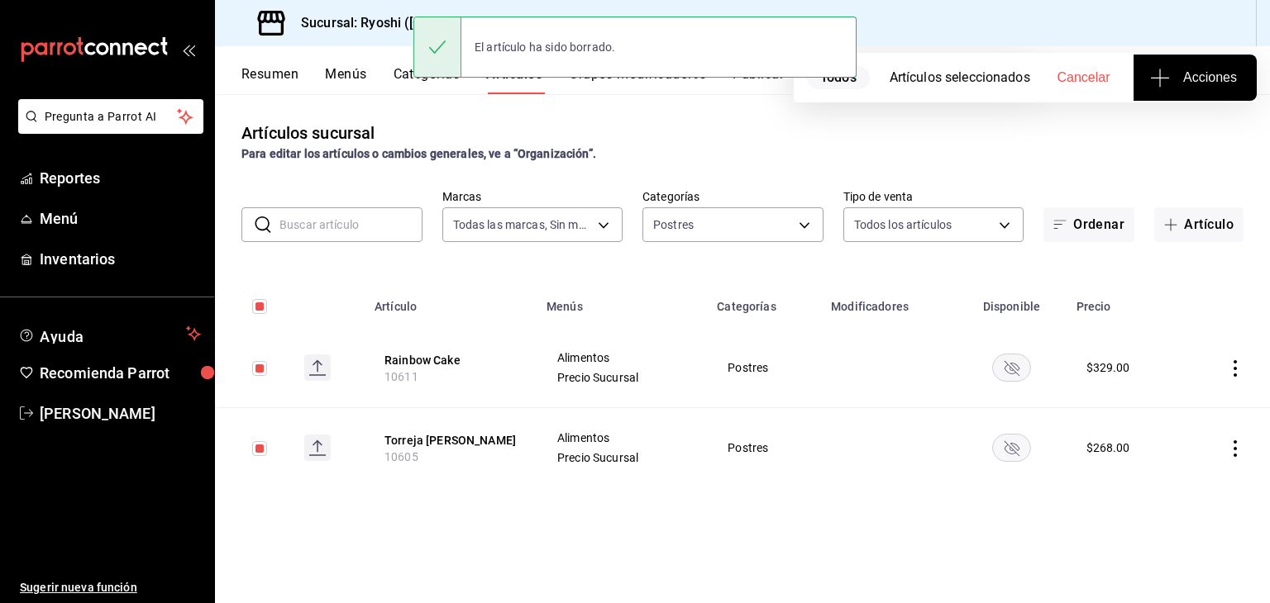
click at [1234, 366] on icon "actions" at bounding box center [1235, 368] width 17 height 17
click at [1142, 474] on icon at bounding box center [1142, 475] width 17 height 17
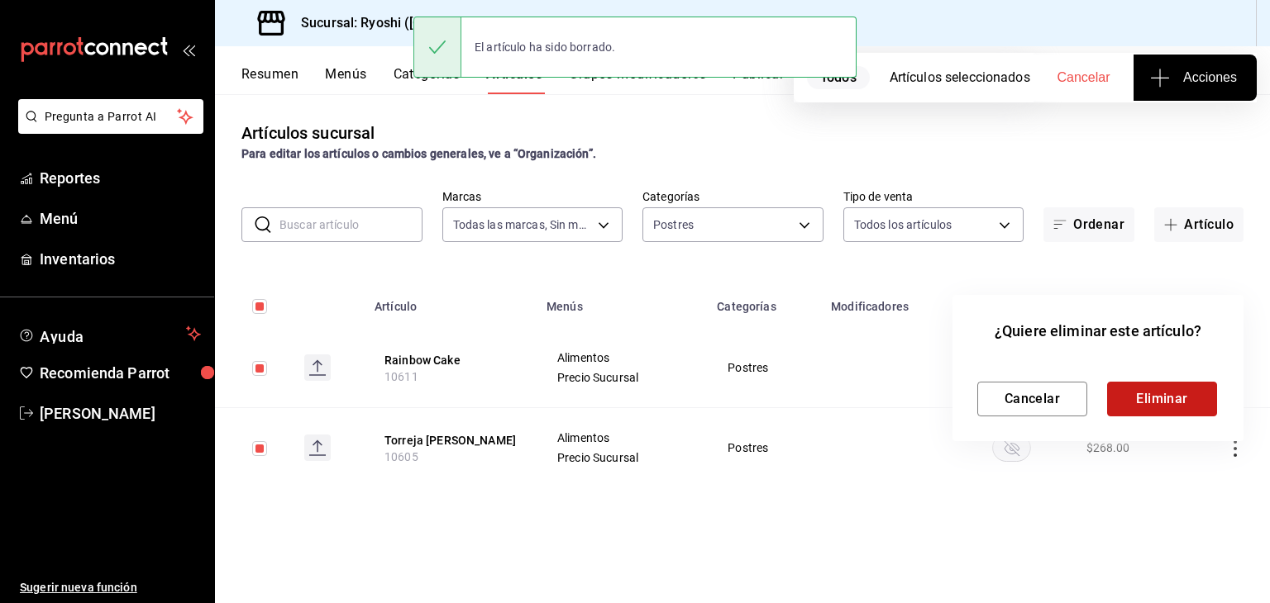
click at [1151, 394] on button "Eliminar" at bounding box center [1162, 399] width 110 height 35
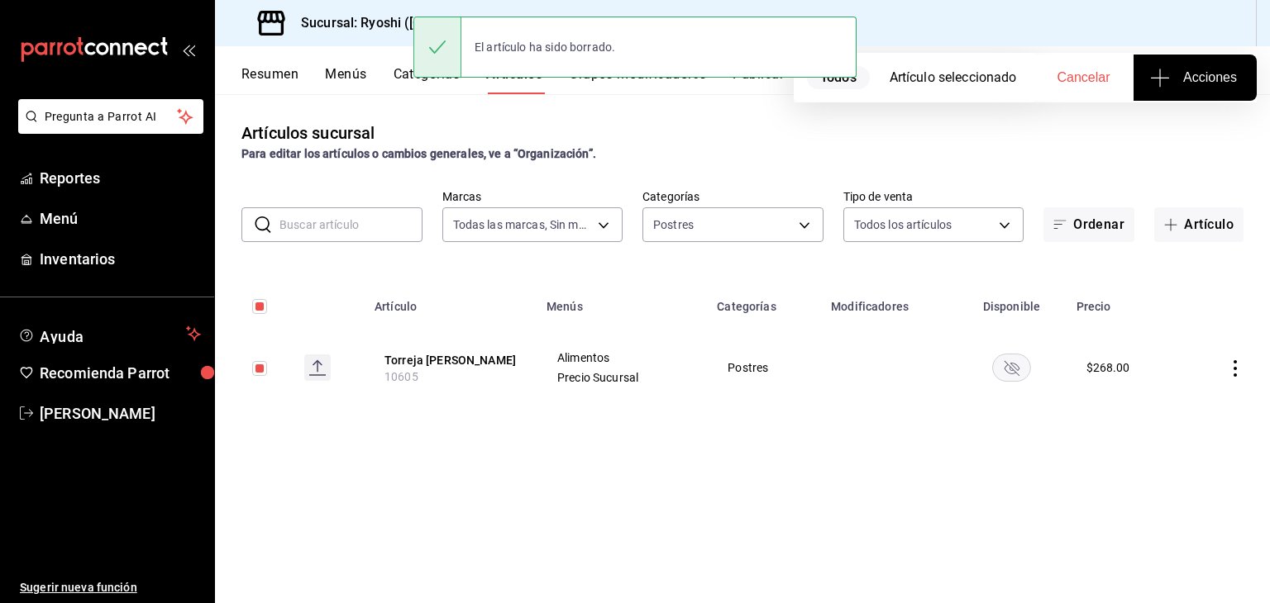
click at [1237, 364] on icon "actions" at bounding box center [1235, 368] width 17 height 17
click at [1143, 484] on li "Eliminar" at bounding box center [1170, 475] width 99 height 34
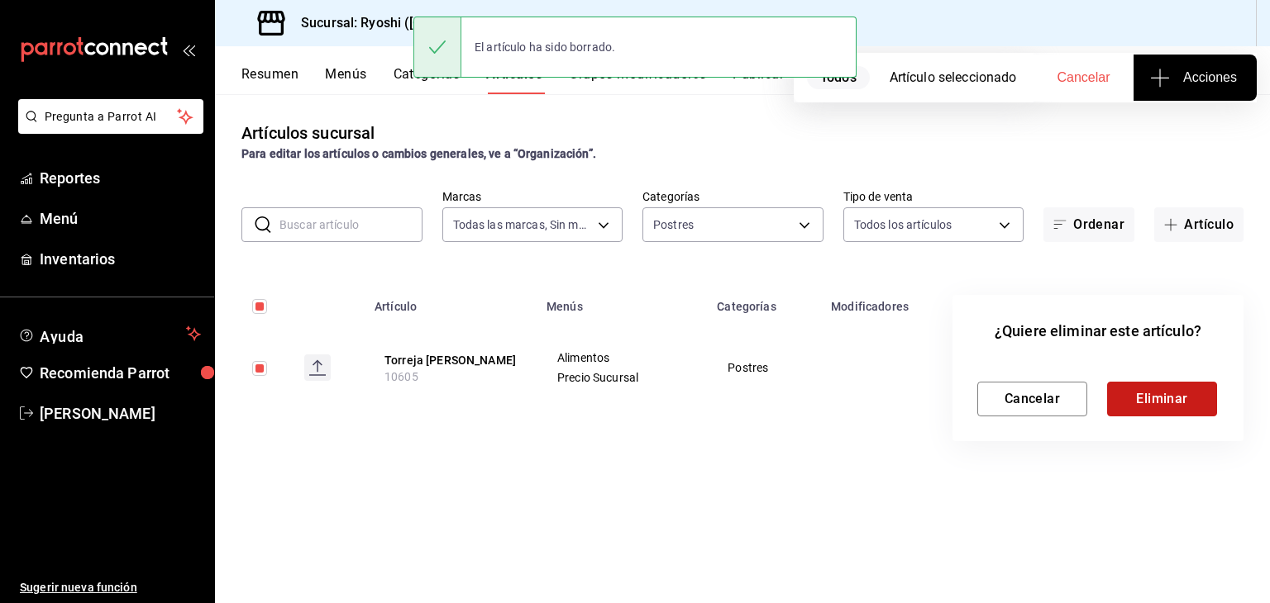
click at [1128, 391] on button "Eliminar" at bounding box center [1162, 399] width 110 height 35
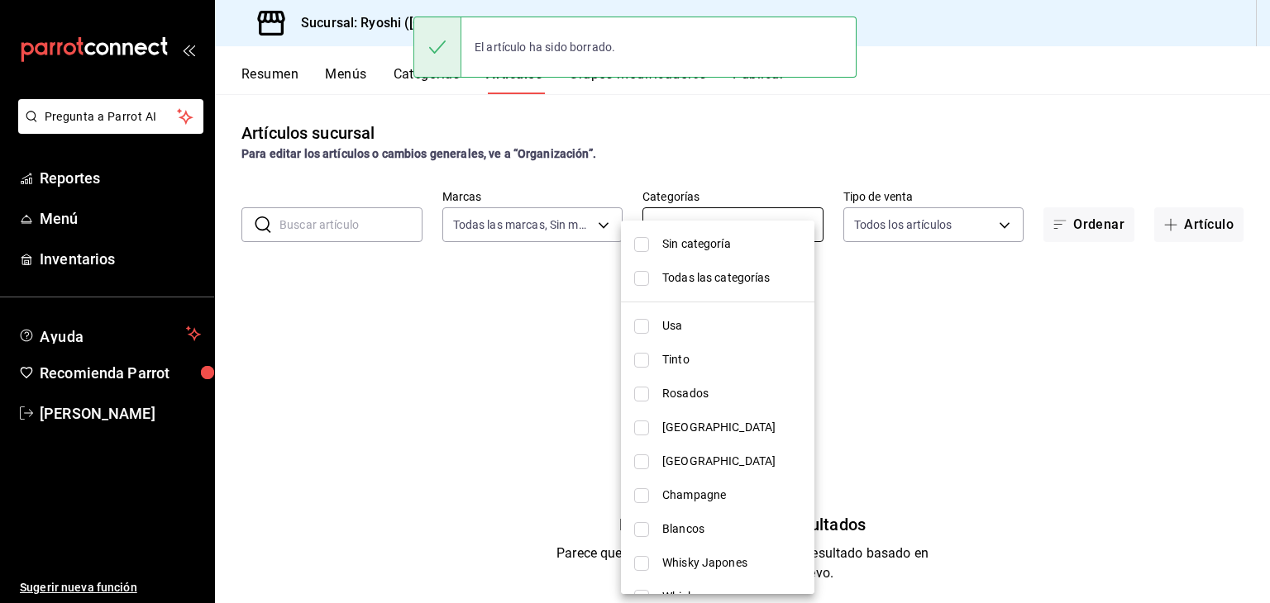
click at [747, 219] on body "Pregunta a Parrot AI Reportes Menú Inventarios Ayuda Recomienda Parrot Levi Tru…" at bounding box center [635, 301] width 1270 height 603
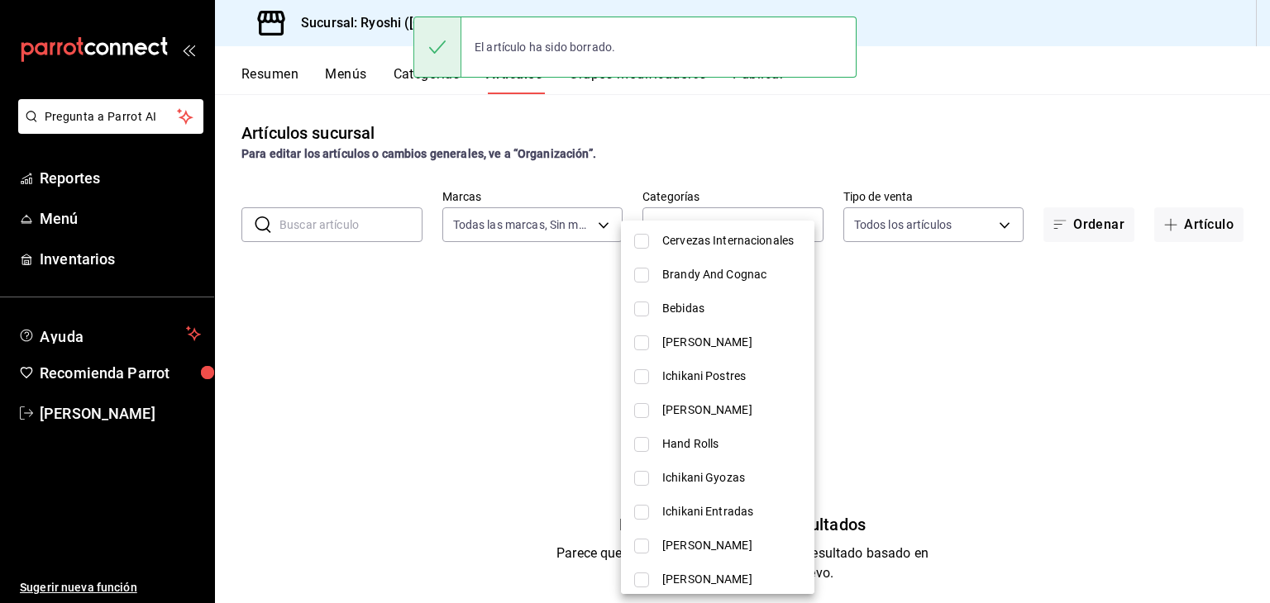
scroll to position [1240, 0]
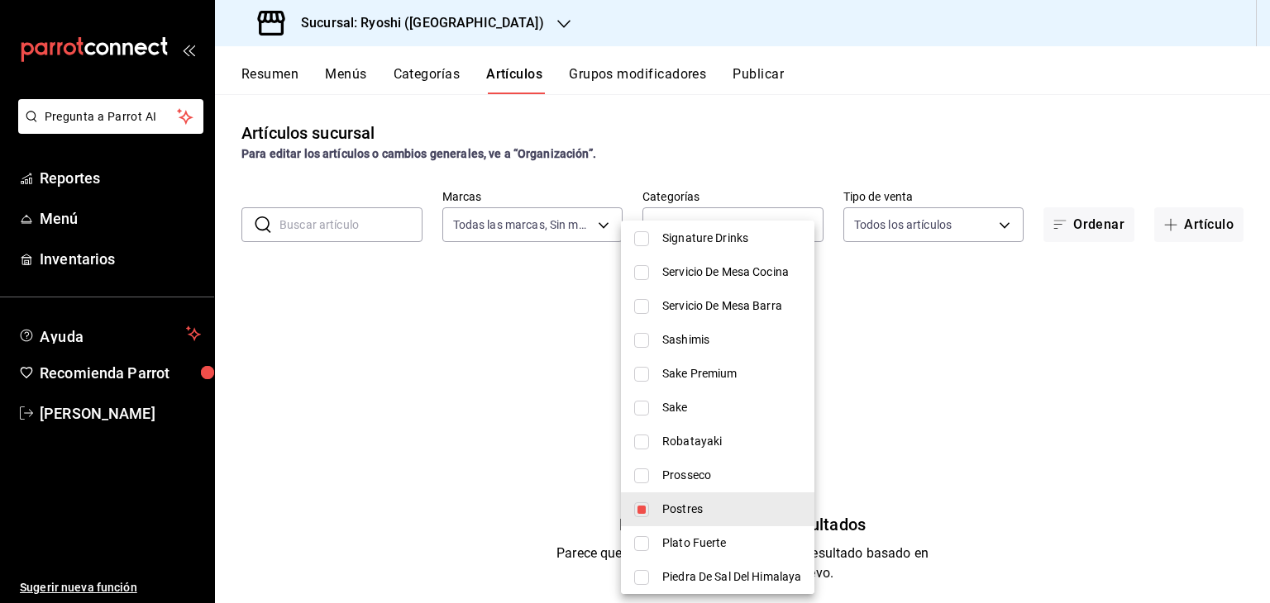
click at [710, 503] on span "Postres" at bounding box center [731, 509] width 139 height 17
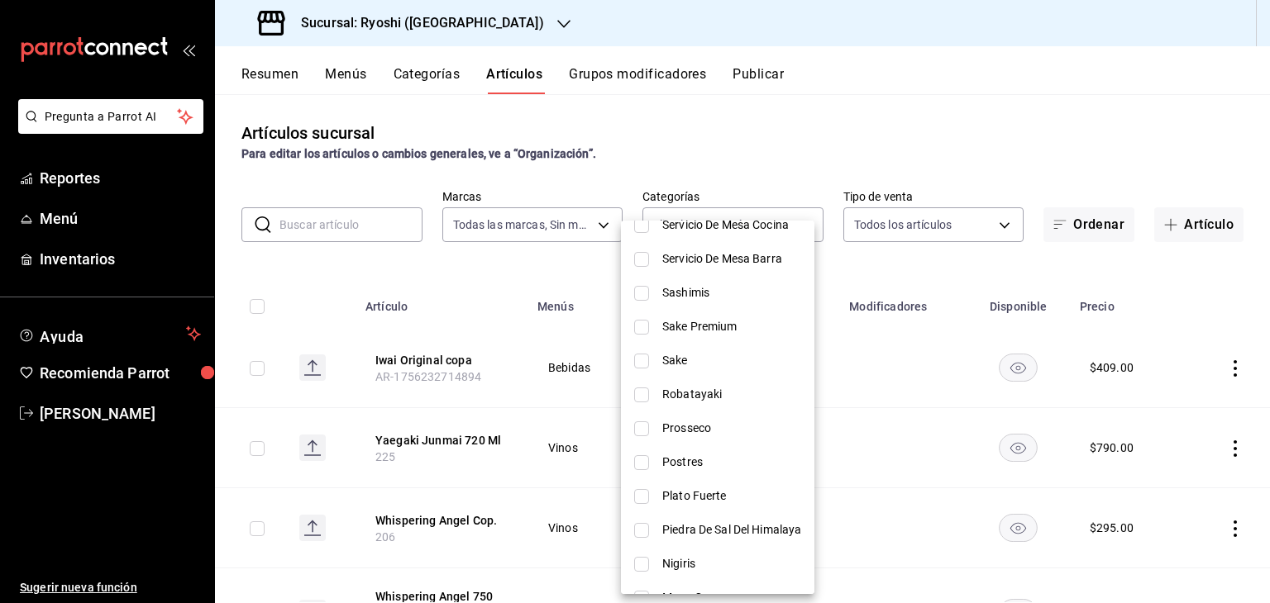
scroll to position [1261, 0]
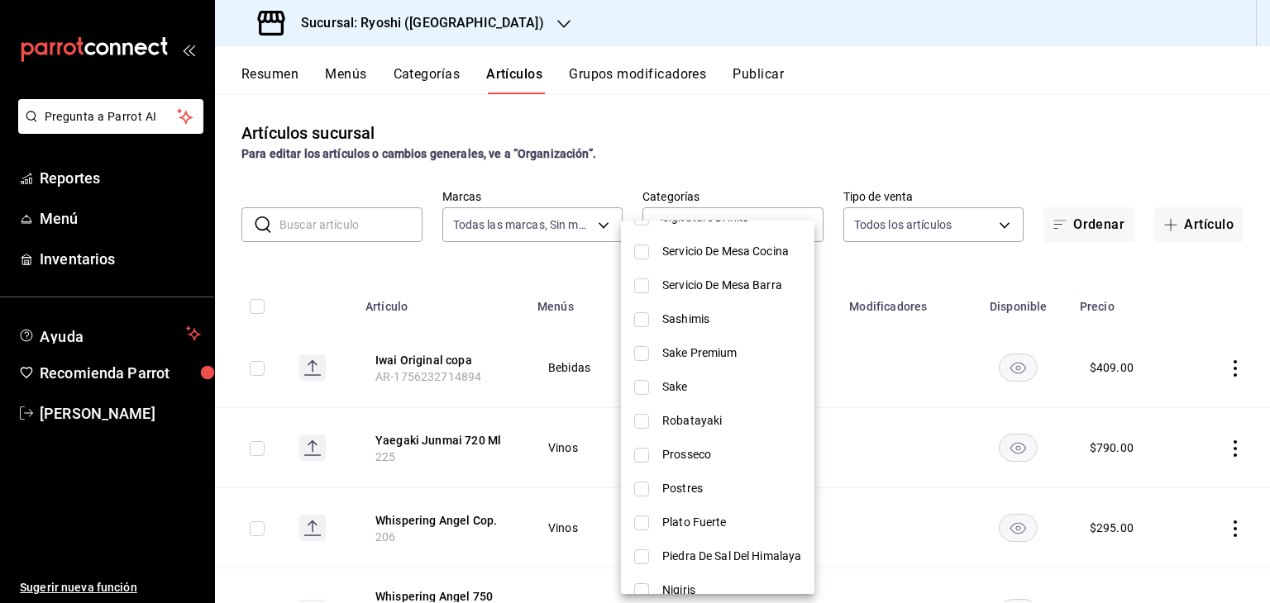
click at [713, 477] on li "Postres" at bounding box center [717, 489] width 193 height 34
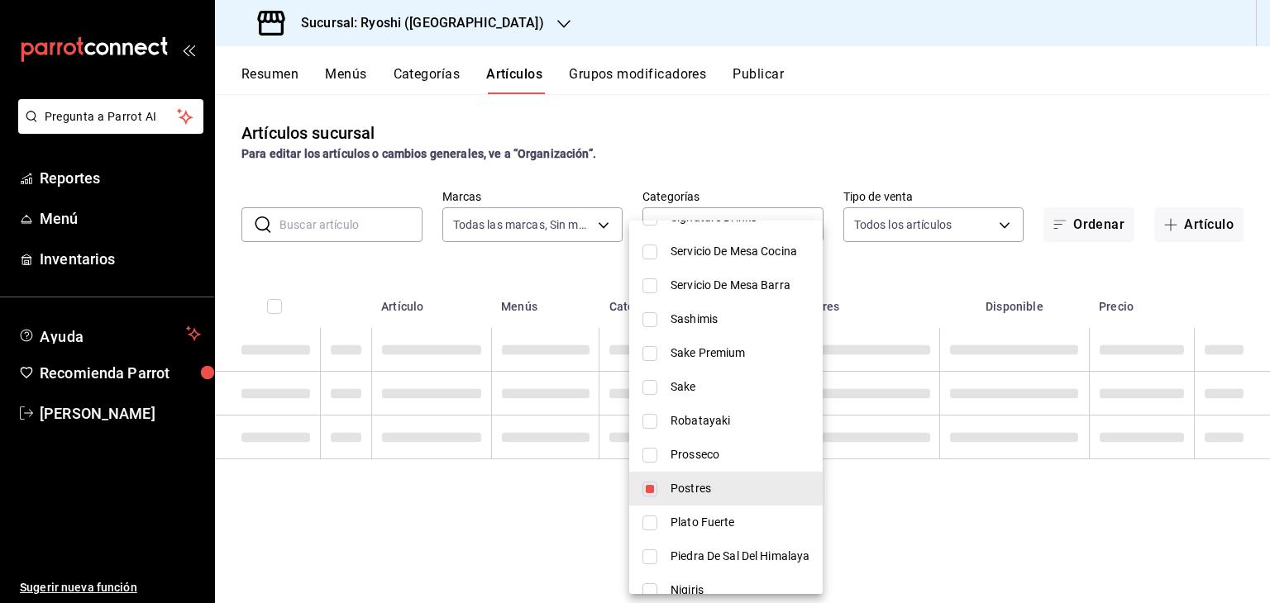
click at [572, 283] on div at bounding box center [635, 301] width 1270 height 603
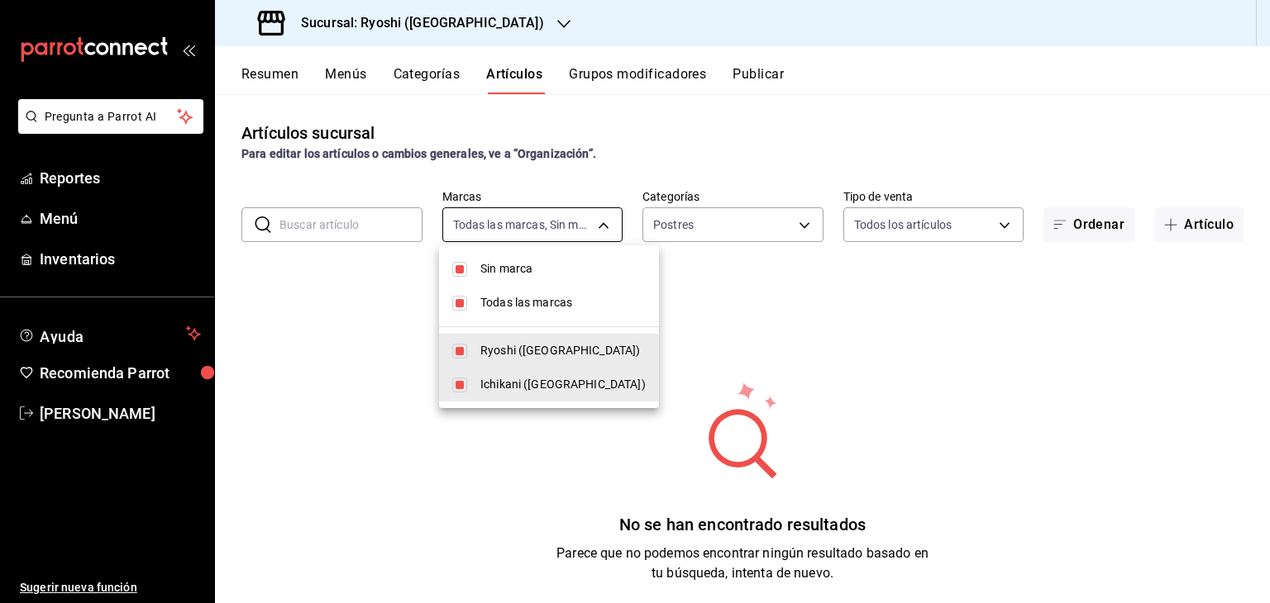
click at [573, 231] on body "Pregunta a Parrot AI Reportes Menú Inventarios Ayuda Recomienda Parrot Levi Tru…" at bounding box center [635, 301] width 1270 height 603
click at [684, 284] on div at bounding box center [635, 301] width 1270 height 603
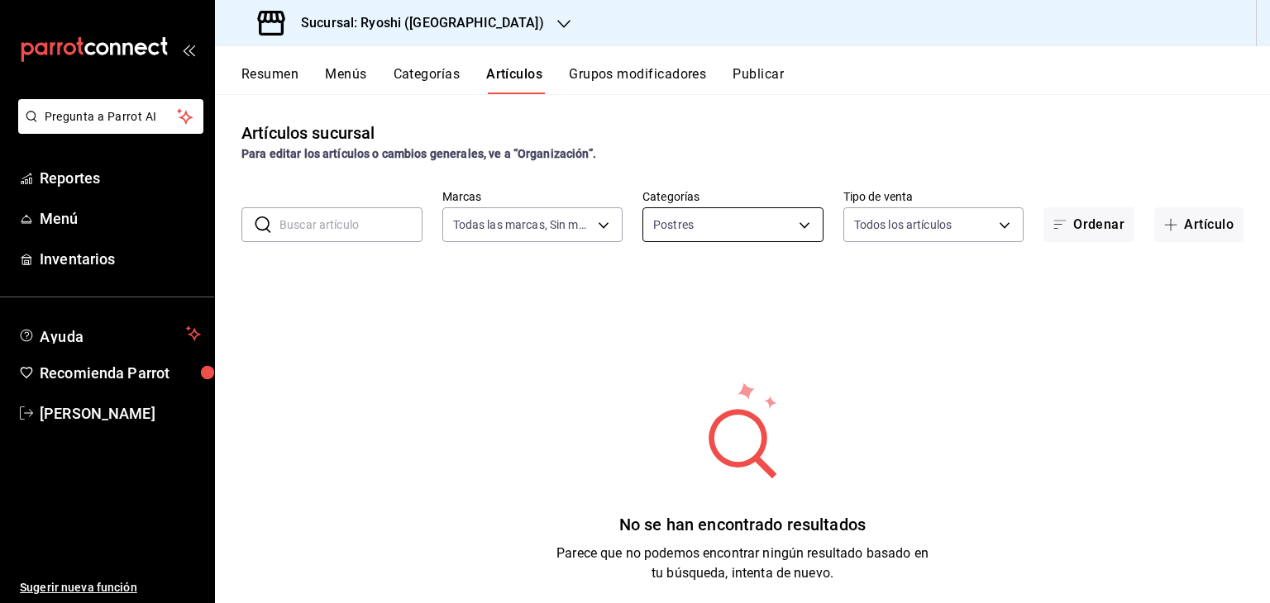
click at [709, 223] on body "Pregunta a Parrot AI Reportes Menú Inventarios Ayuda Recomienda Parrot Levi Tru…" at bounding box center [635, 301] width 1270 height 603
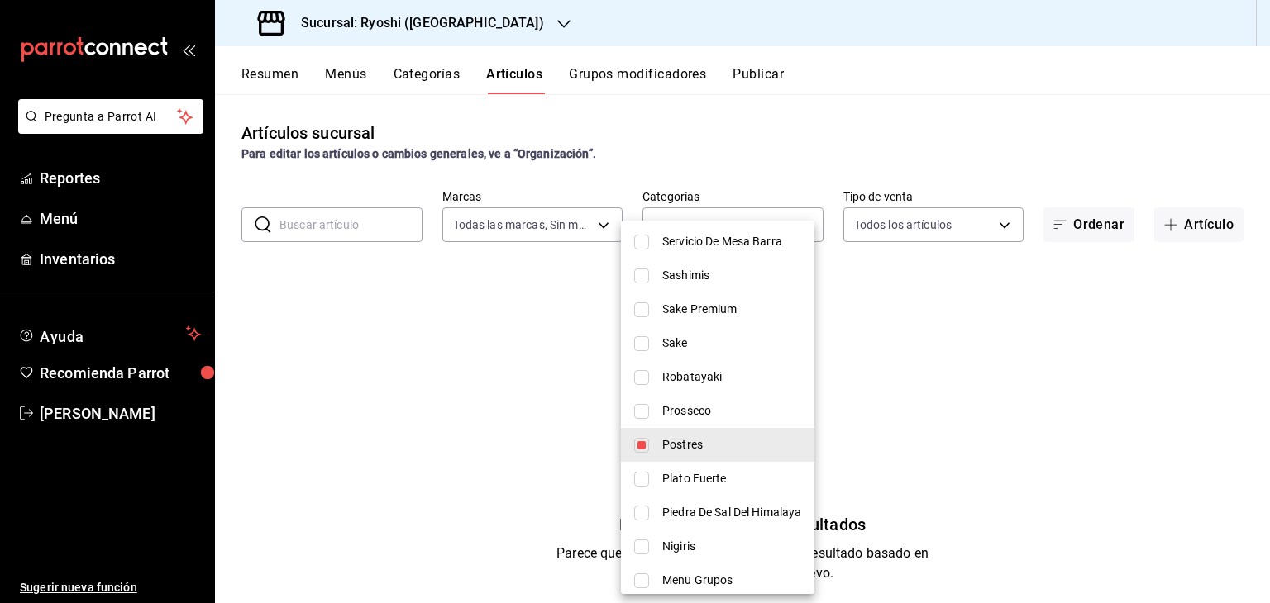
scroll to position [1323, 0]
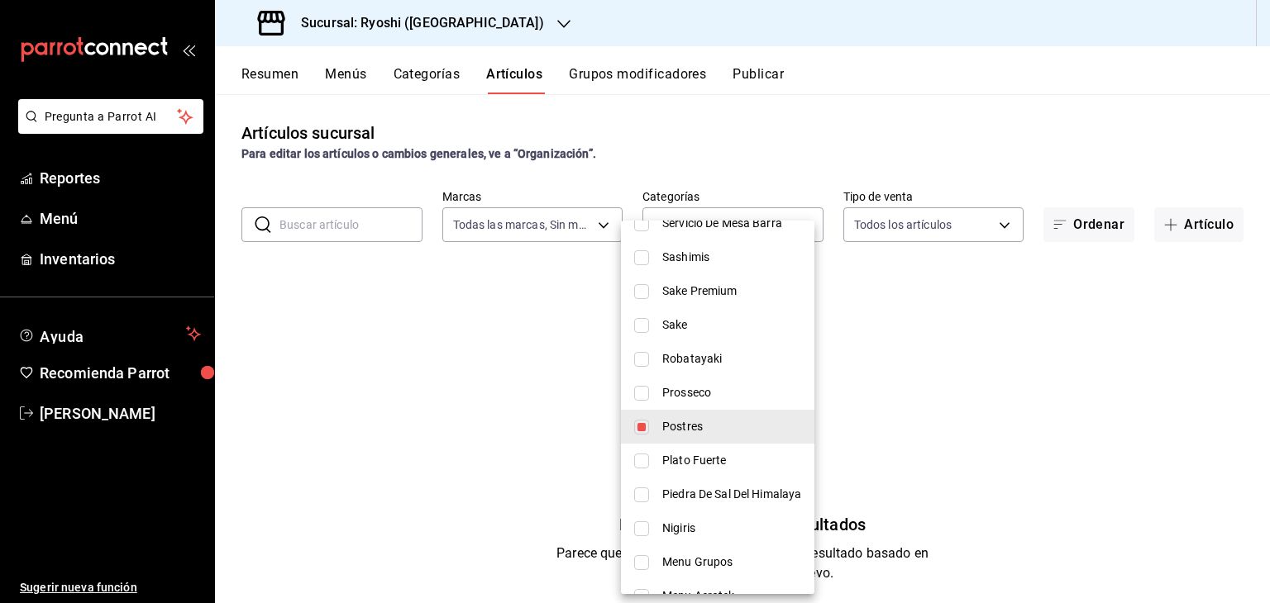
click at [713, 425] on span "Postres" at bounding box center [731, 426] width 139 height 17
click at [715, 421] on span "Postres" at bounding box center [731, 426] width 139 height 17
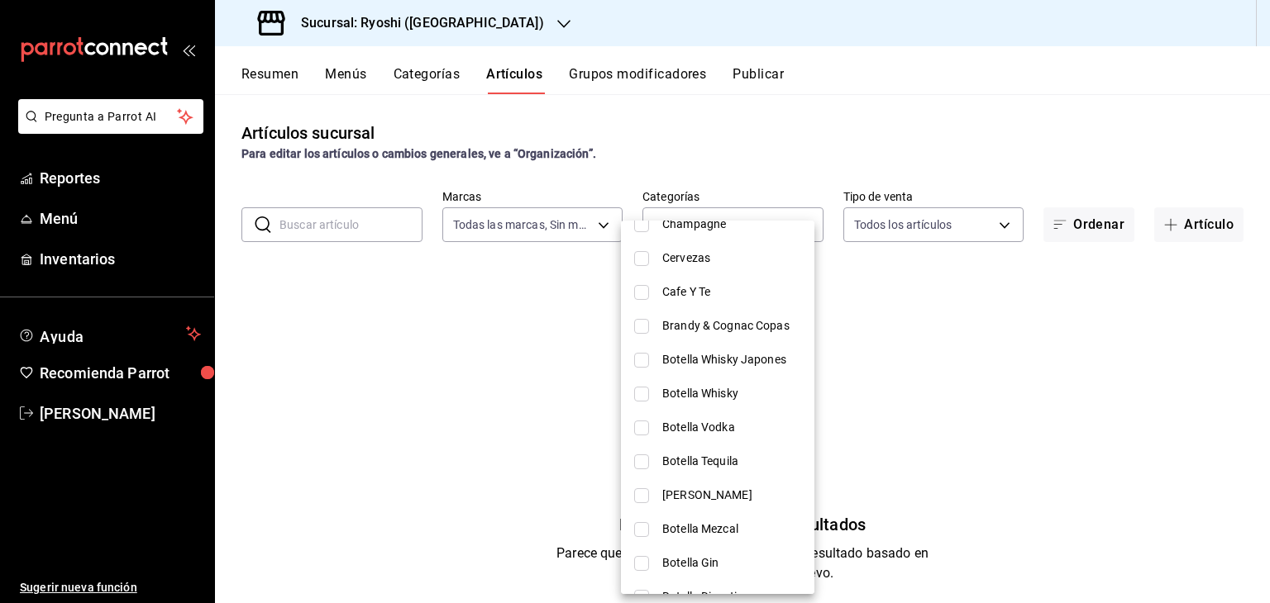
scroll to position [2501, 0]
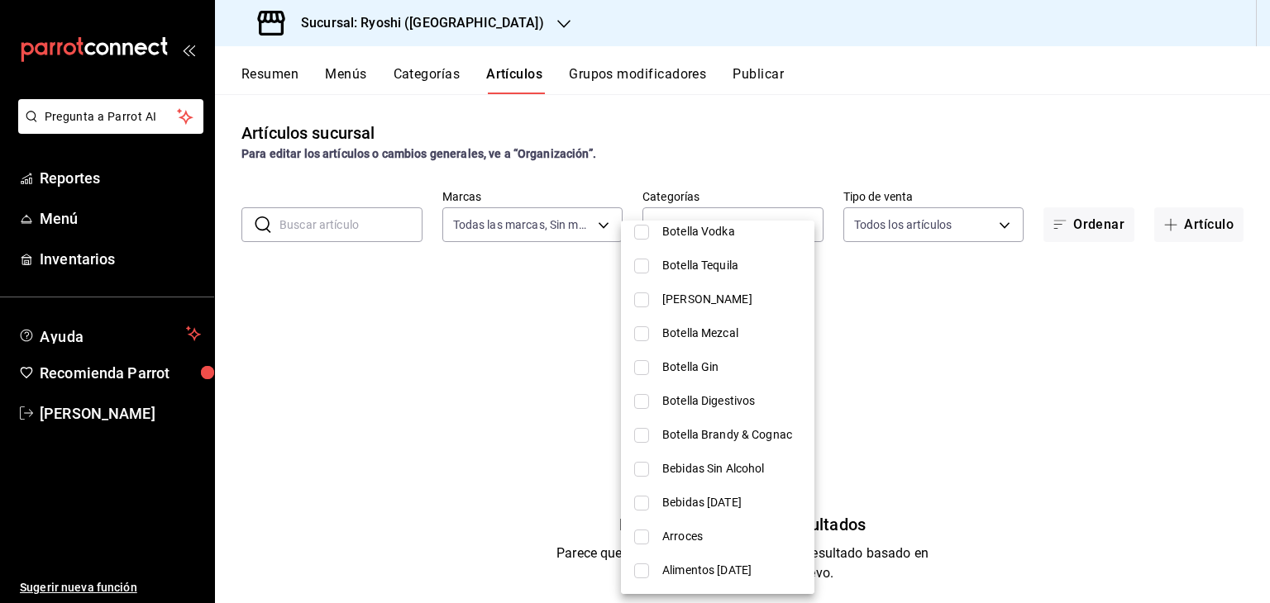
click at [541, 322] on div at bounding box center [635, 301] width 1270 height 603
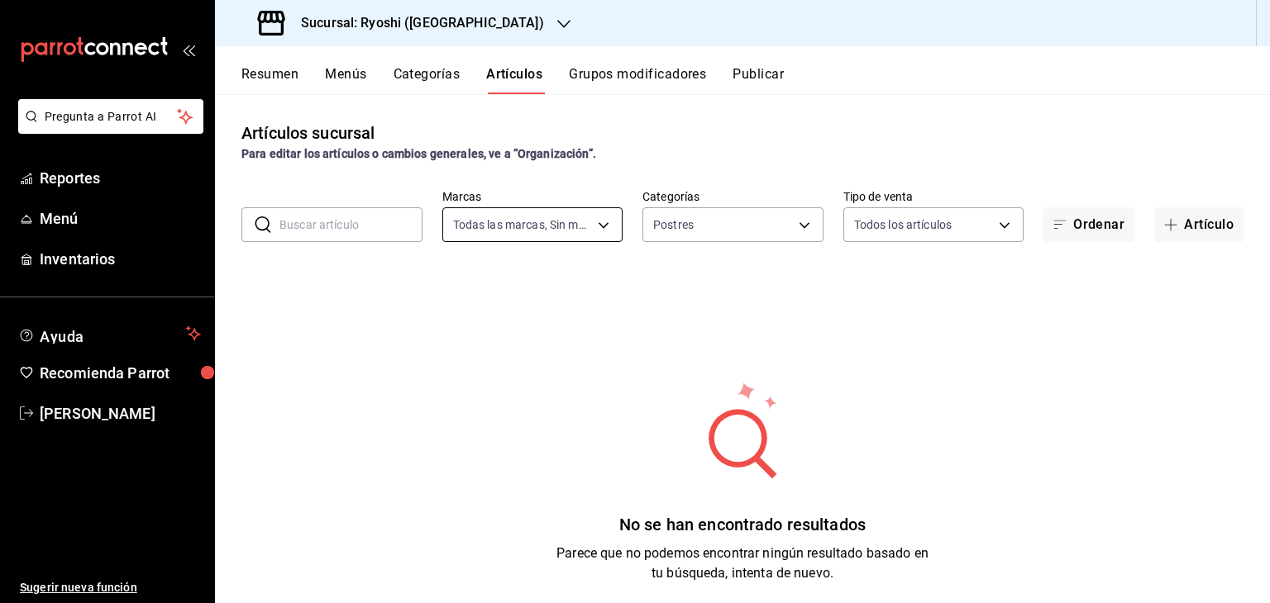
click at [581, 221] on body "Pregunta a Parrot AI Reportes Menú Inventarios Ayuda Recomienda Parrot Levi Tru…" at bounding box center [635, 301] width 1270 height 603
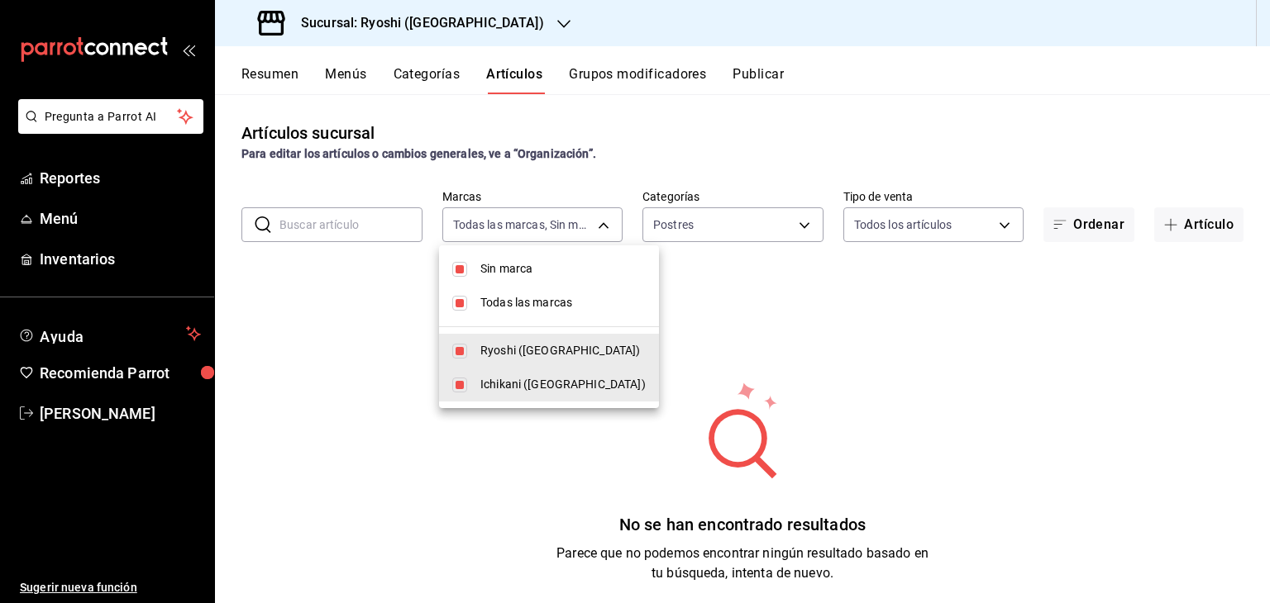
click at [560, 355] on span "Ryoshi ([GEOGRAPHIC_DATA])" at bounding box center [562, 350] width 165 height 17
click at [522, 270] on span "Sin marca" at bounding box center [562, 268] width 165 height 17
click at [508, 387] on span "Ichikani ([GEOGRAPHIC_DATA])" at bounding box center [562, 384] width 165 height 17
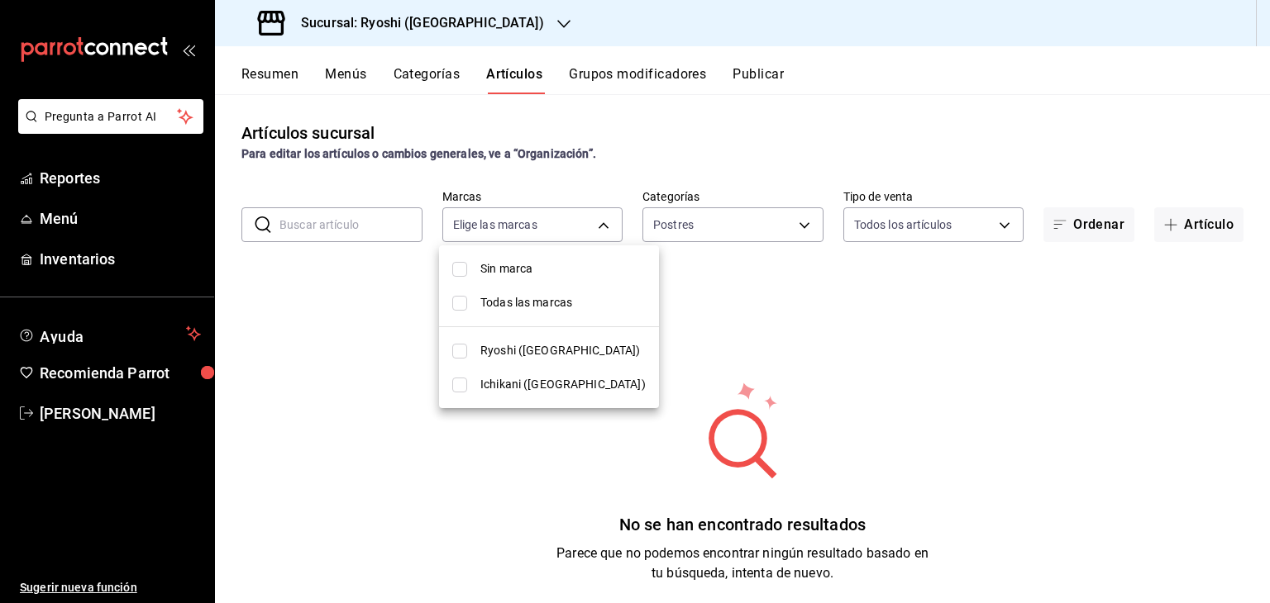
drag, startPoint x: 371, startPoint y: 229, endPoint x: 375, endPoint y: 217, distance: 12.3
click at [371, 228] on div at bounding box center [635, 301] width 1270 height 603
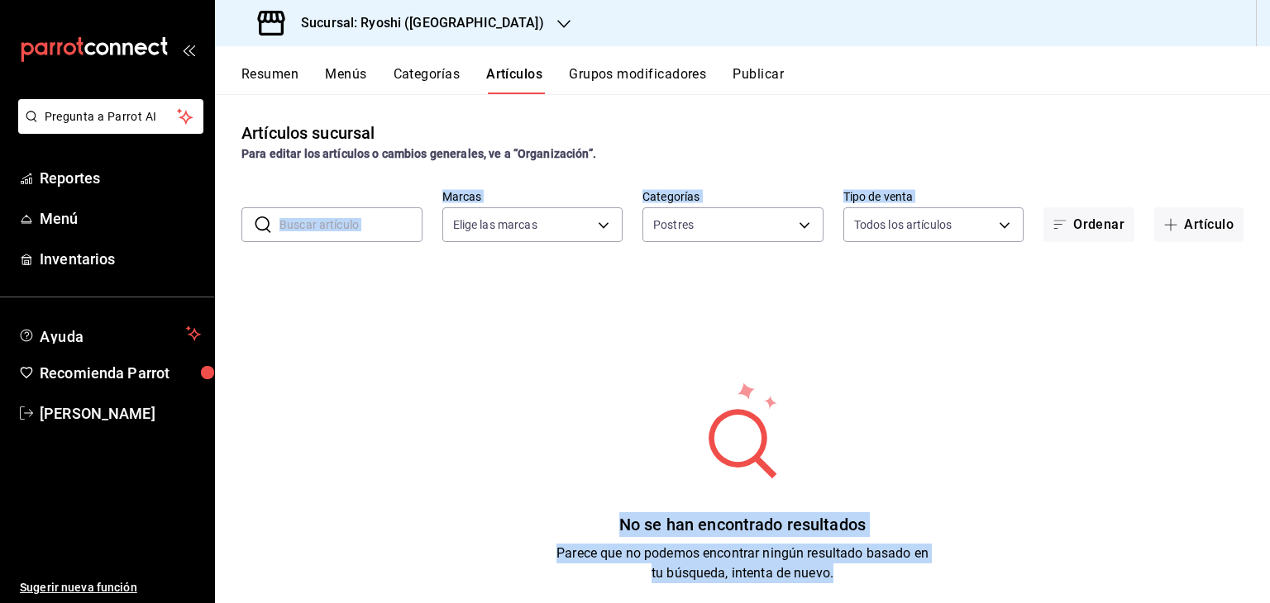
click at [348, 222] on input "text" at bounding box center [350, 224] width 143 height 33
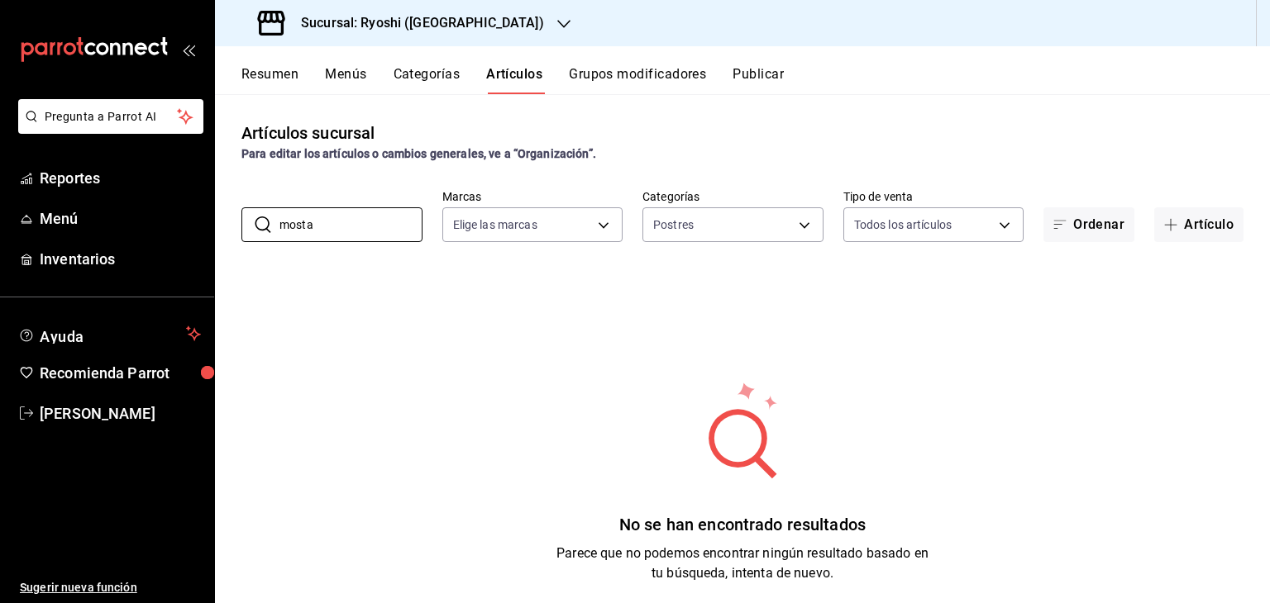
click at [617, 276] on div "No se han encontrado resultados Parece que no podemos encontrar ningún resultad…" at bounding box center [742, 481] width 1055 height 413
click at [370, 234] on input "mosta" at bounding box center [350, 224] width 143 height 33
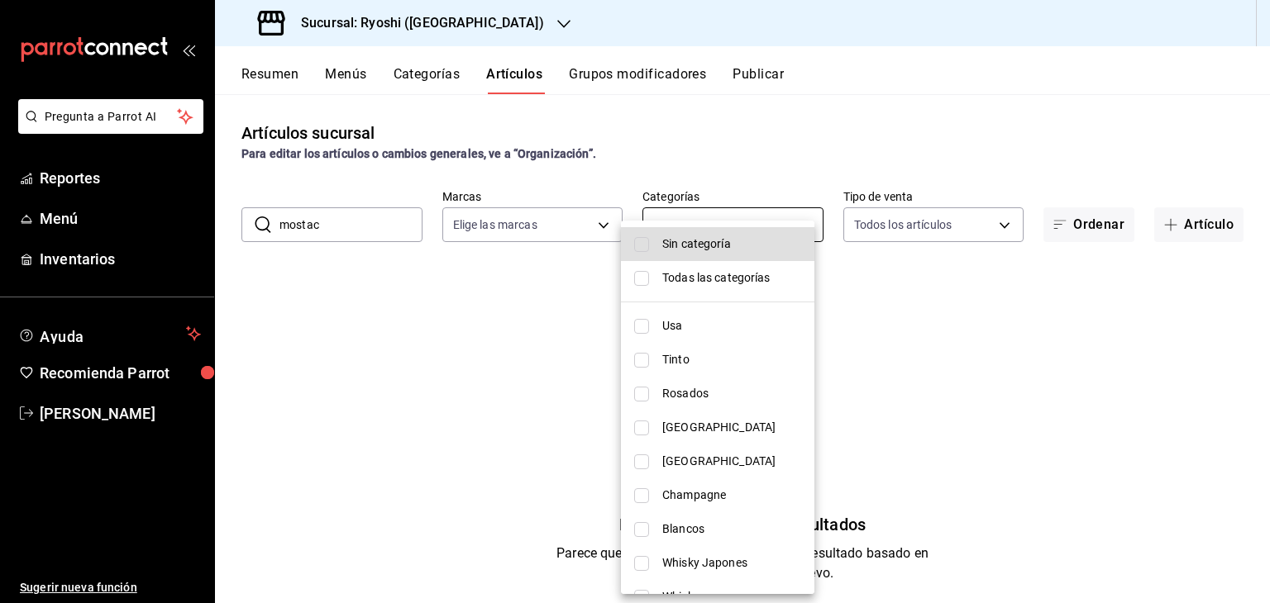
click at [694, 232] on body "Pregunta a Parrot AI Reportes Menú Inventarios Ayuda Recomienda Parrot Levi Tru…" at bounding box center [635, 301] width 1270 height 603
click at [845, 173] on div at bounding box center [635, 301] width 1270 height 603
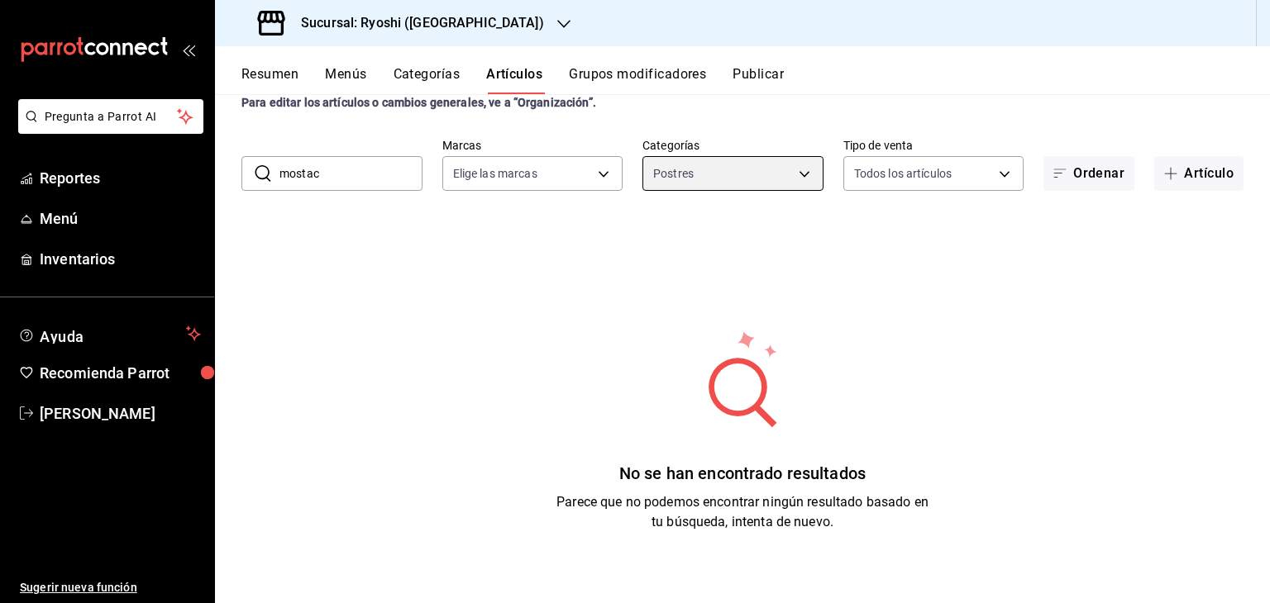
scroll to position [0, 0]
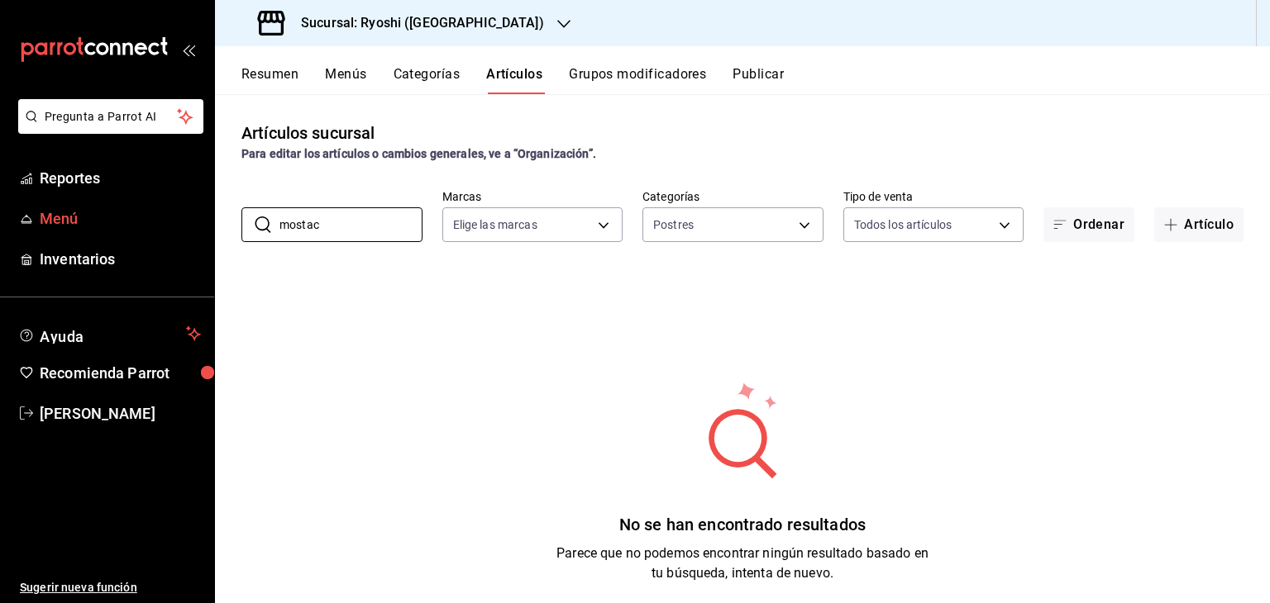
drag, startPoint x: 343, startPoint y: 223, endPoint x: 213, endPoint y: 218, distance: 129.9
click at [137, 222] on div "Pregunta a Parrot AI Reportes Menú Inventarios Ayuda Recomienda Parrot Levi Tru…" at bounding box center [635, 301] width 1270 height 603
click at [1190, 225] on button "Artículo" at bounding box center [1198, 224] width 89 height 35
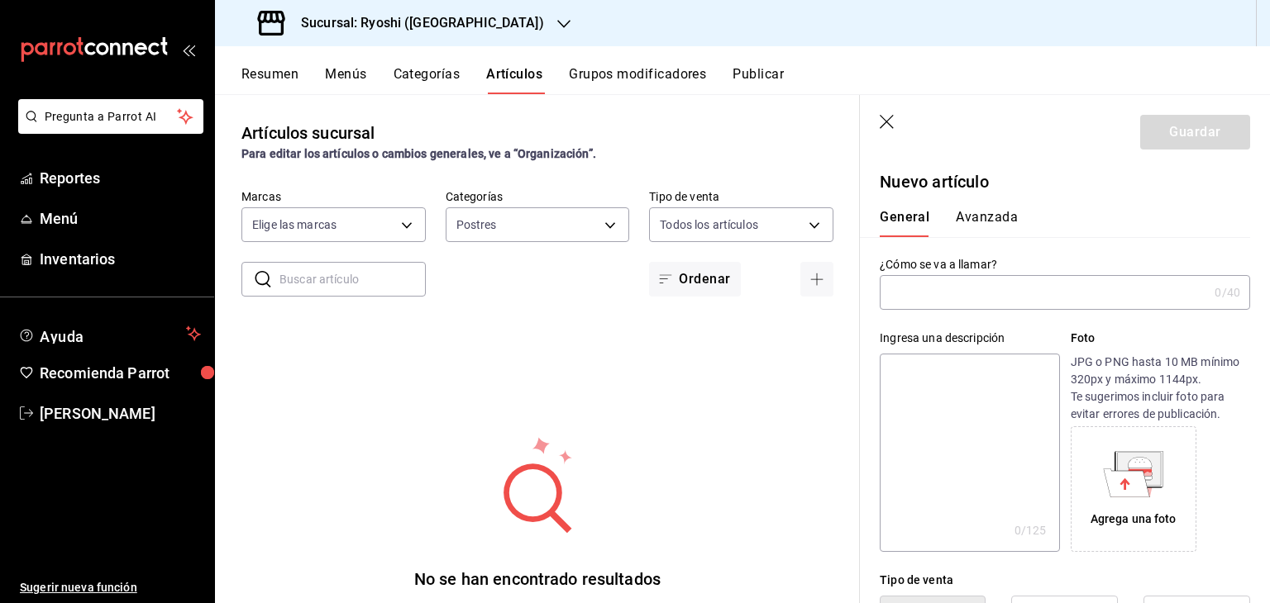
click at [979, 300] on input "text" at bounding box center [1044, 292] width 328 height 33
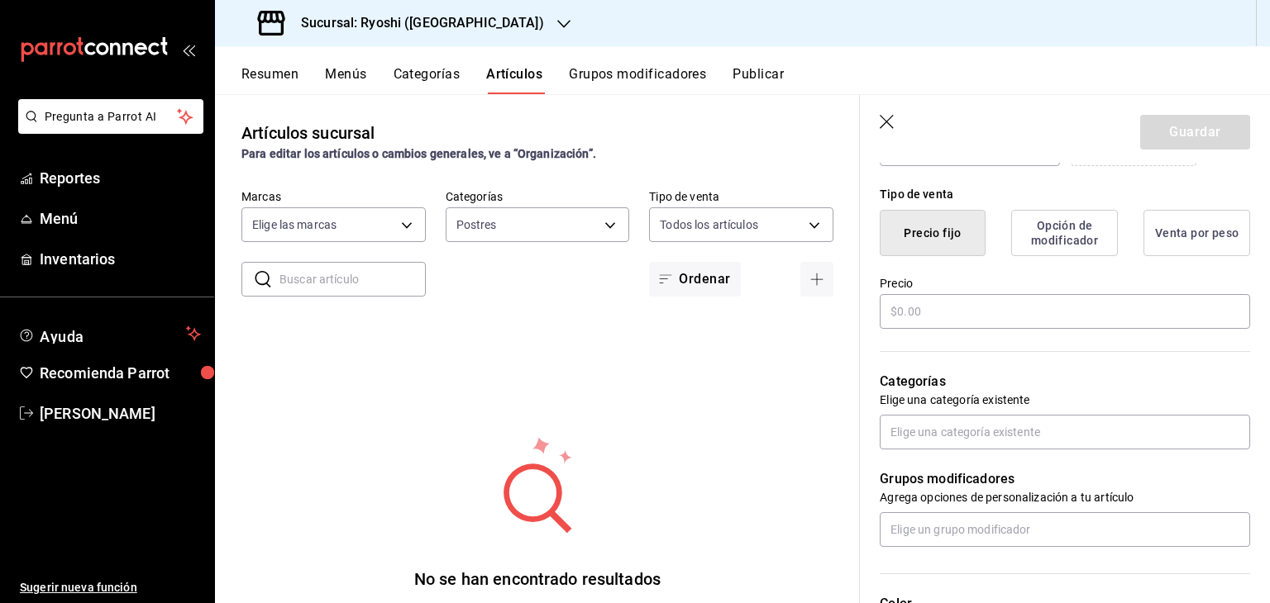
scroll to position [413, 0]
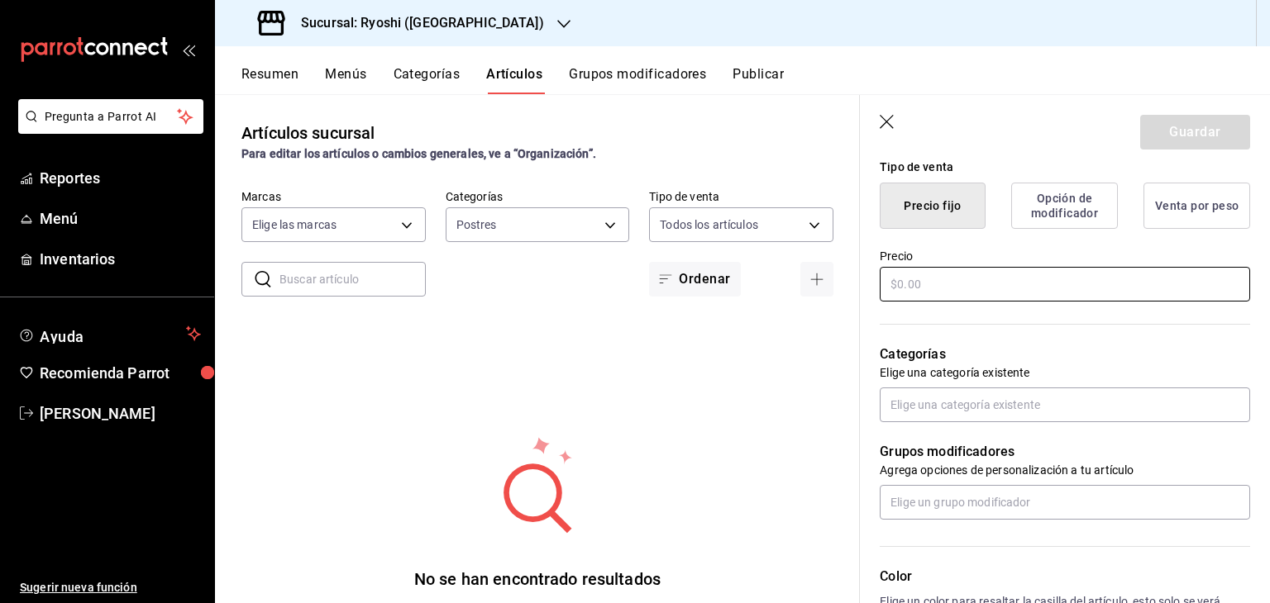
click at [954, 284] on input "text" at bounding box center [1065, 284] width 370 height 35
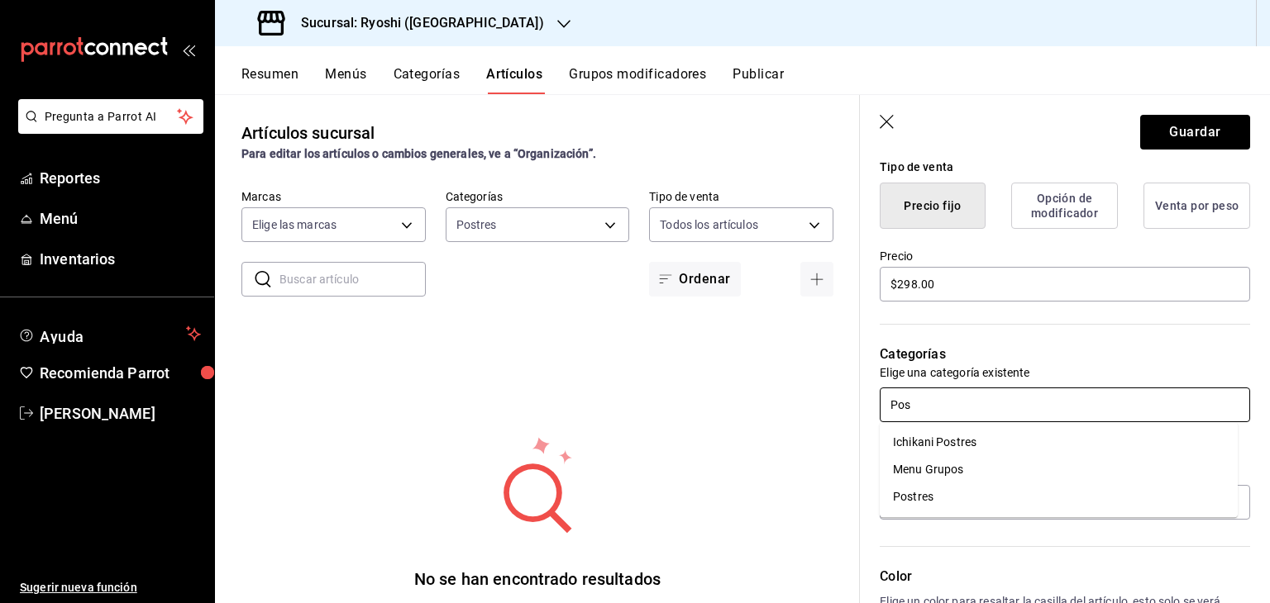
click at [958, 500] on li "Postres" at bounding box center [1059, 497] width 358 height 27
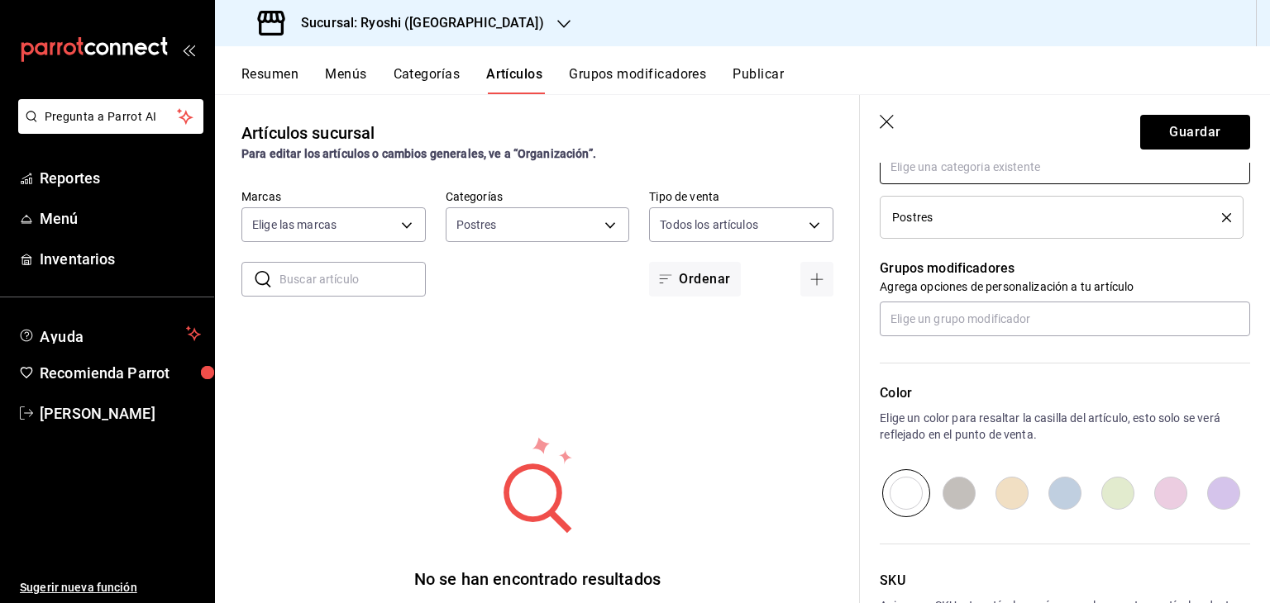
scroll to position [661, 0]
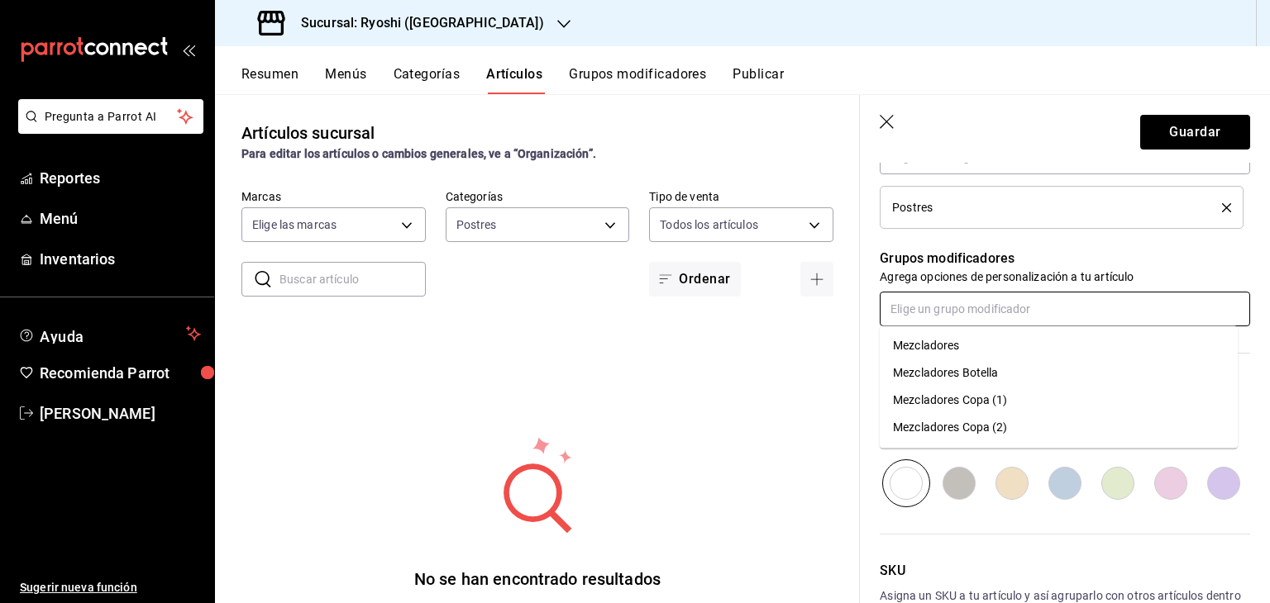
click at [956, 315] on input "text" at bounding box center [1065, 309] width 370 height 35
click at [1094, 280] on p "Agrega opciones de personalización a tu artículo" at bounding box center [1065, 277] width 370 height 17
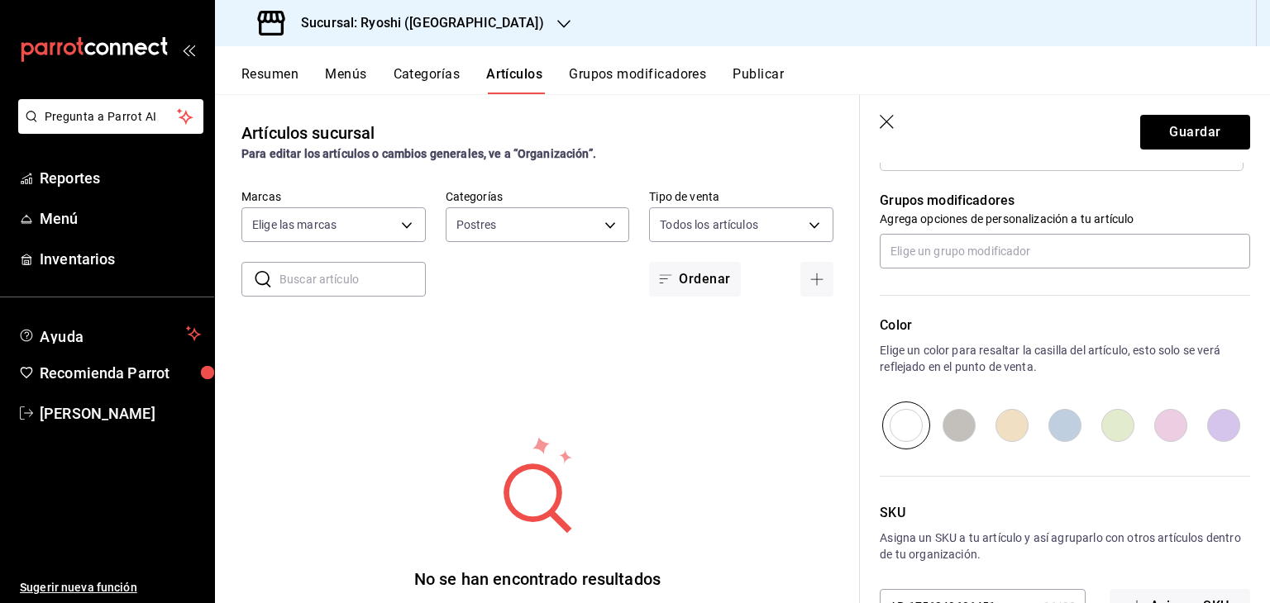
scroll to position [772, 0]
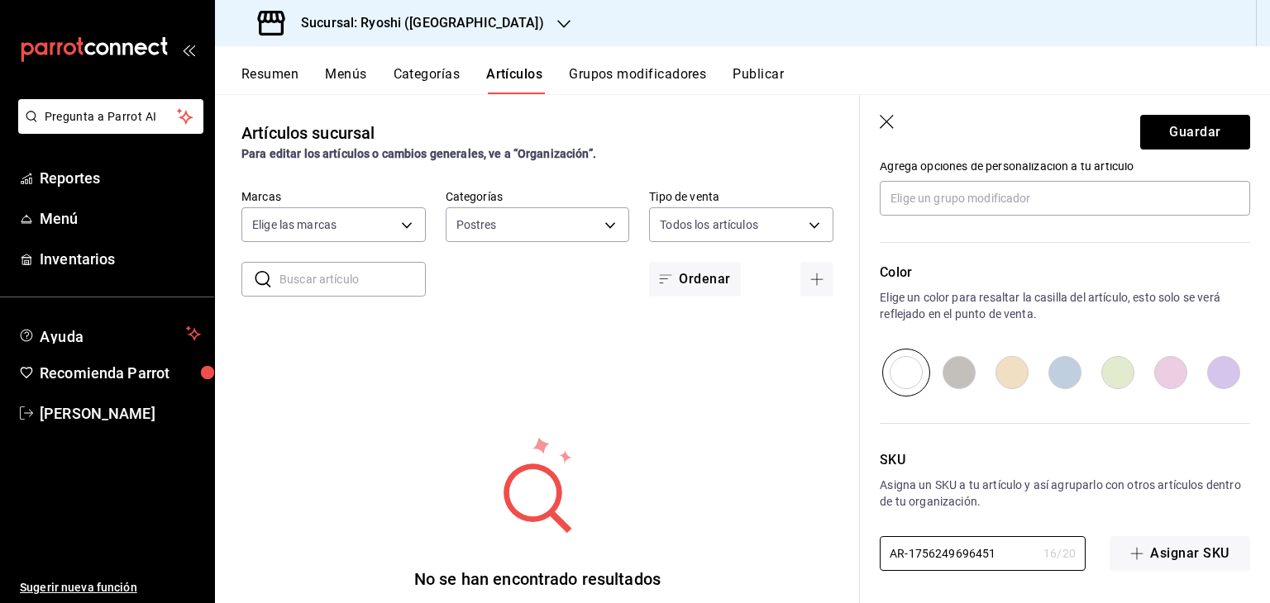
drag, startPoint x: 1012, startPoint y: 565, endPoint x: 753, endPoint y: 547, distance: 259.4
click at [754, 548] on main "Artículos sucursal Para editar los artículos o cambios generales, ve a “Organiz…" at bounding box center [742, 348] width 1055 height 509
click at [997, 555] on input "AR-1756249696451" at bounding box center [958, 553] width 157 height 33
click at [998, 553] on input "AR-1756249696451" at bounding box center [958, 553] width 157 height 33
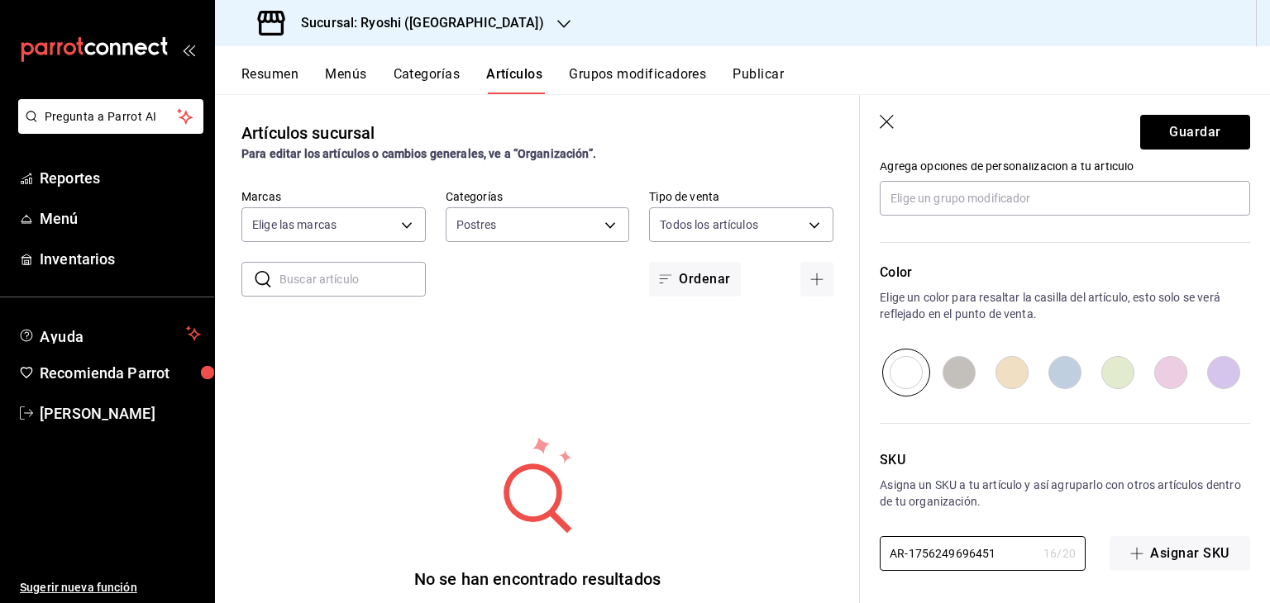
drag, startPoint x: 998, startPoint y: 553, endPoint x: 825, endPoint y: 542, distance: 173.1
click at [825, 542] on main "Artículos sucursal Para editar los artículos o cambios generales, ve a “Organiz…" at bounding box center [742, 348] width 1055 height 509
paste input "10627"
click at [1194, 117] on button "Guardar" at bounding box center [1195, 132] width 110 height 35
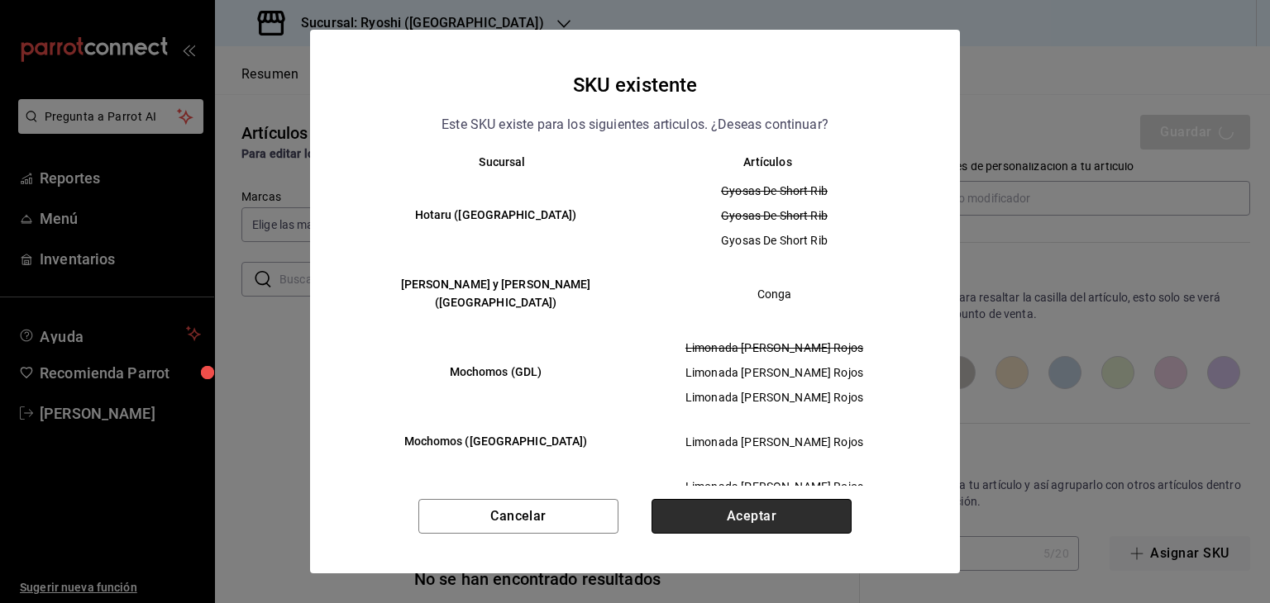
click at [772, 522] on button "Aceptar" at bounding box center [751, 516] width 200 height 35
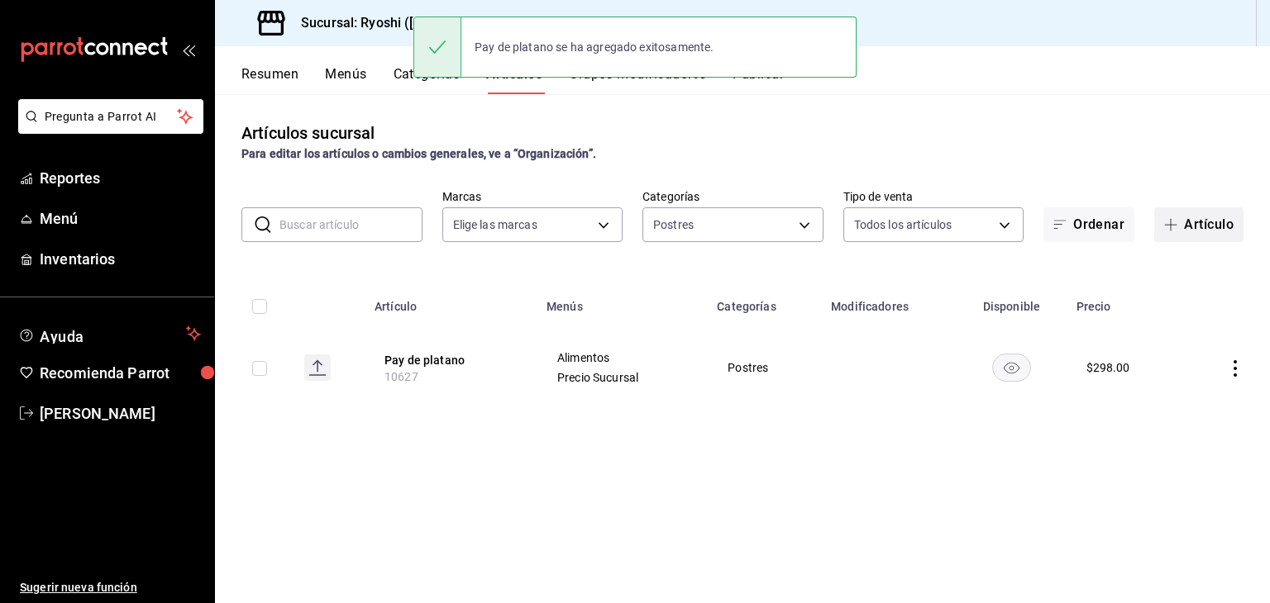
click at [1173, 228] on icon "button" at bounding box center [1170, 224] width 13 height 13
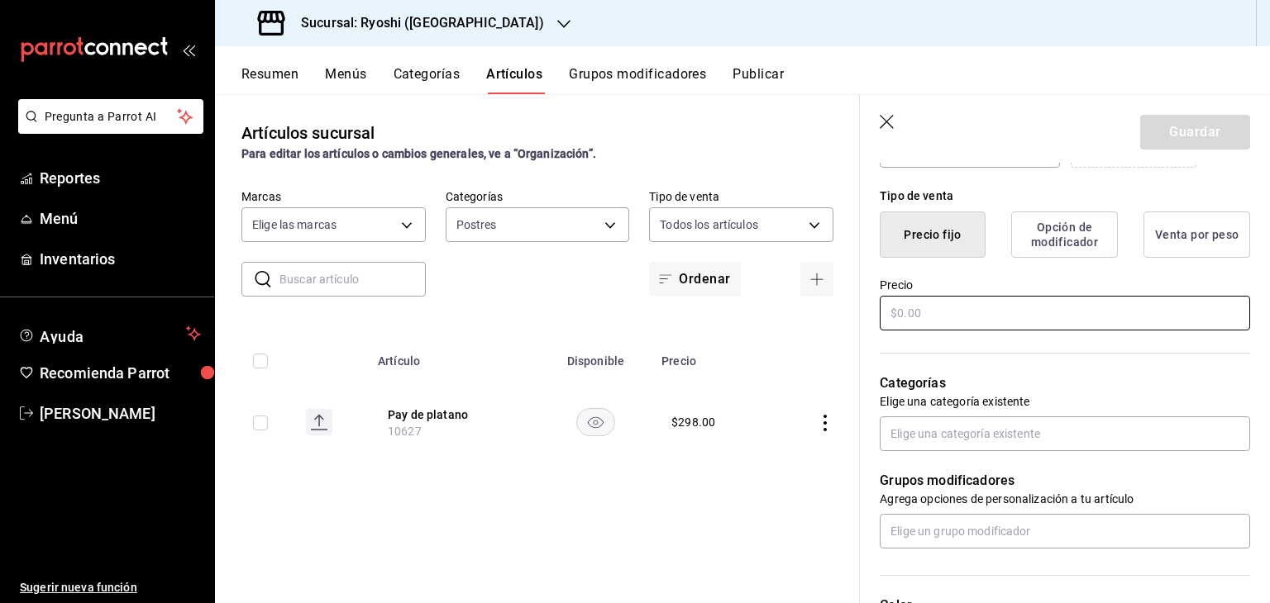
scroll to position [413, 0]
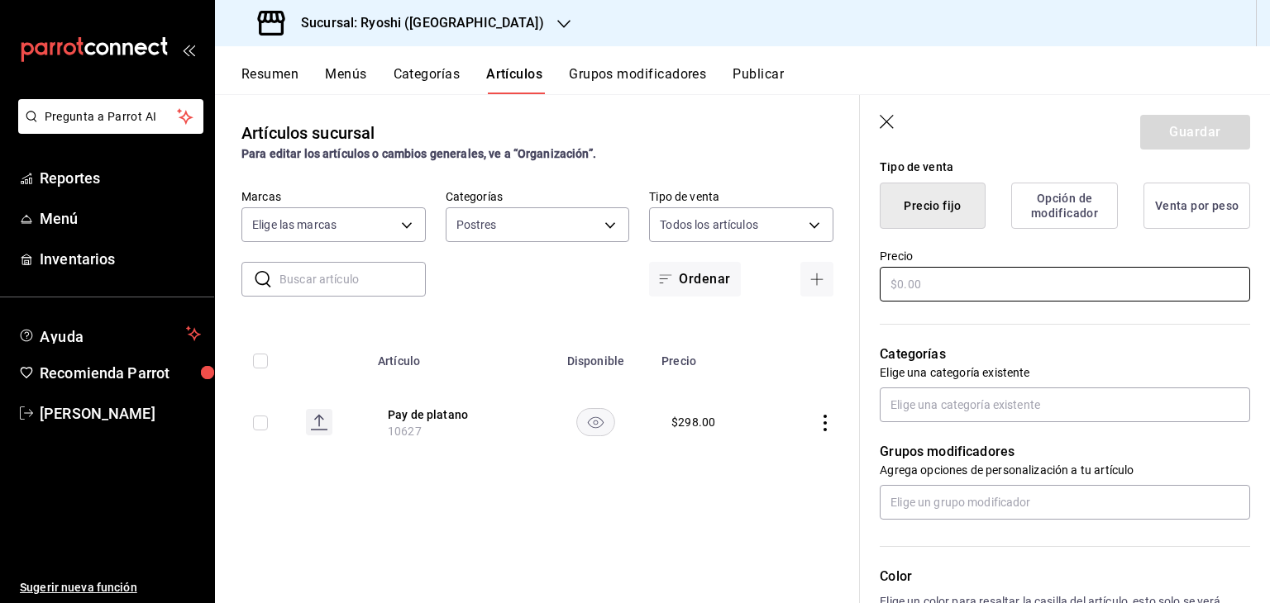
click at [989, 267] on input "text" at bounding box center [1065, 284] width 370 height 35
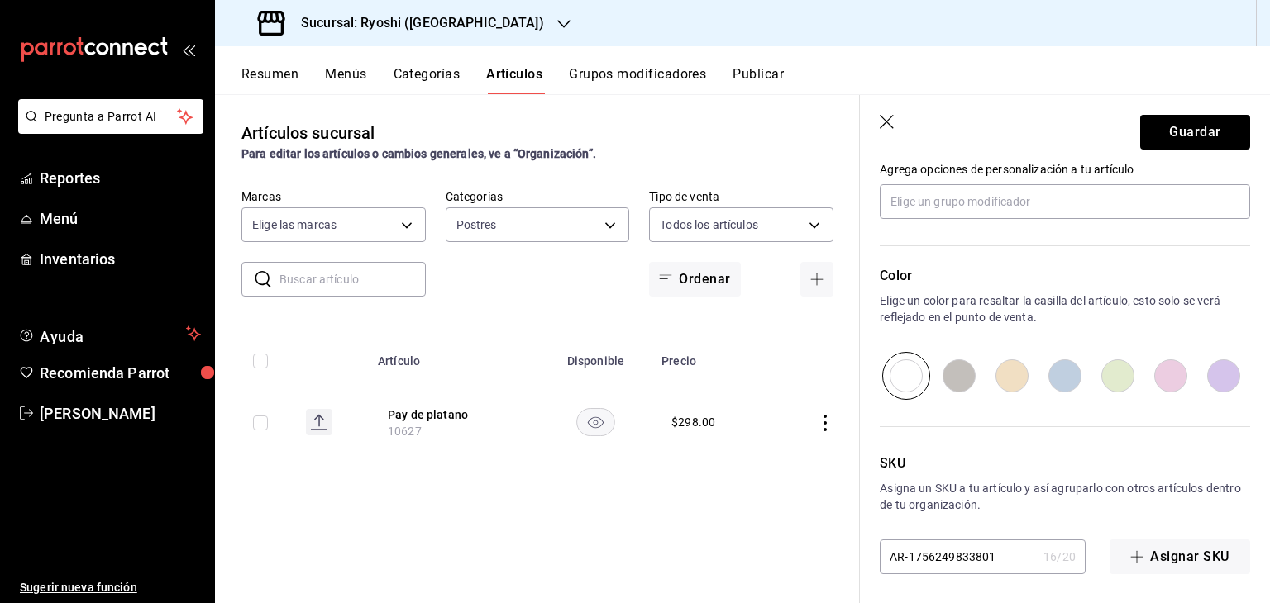
scroll to position [718, 0]
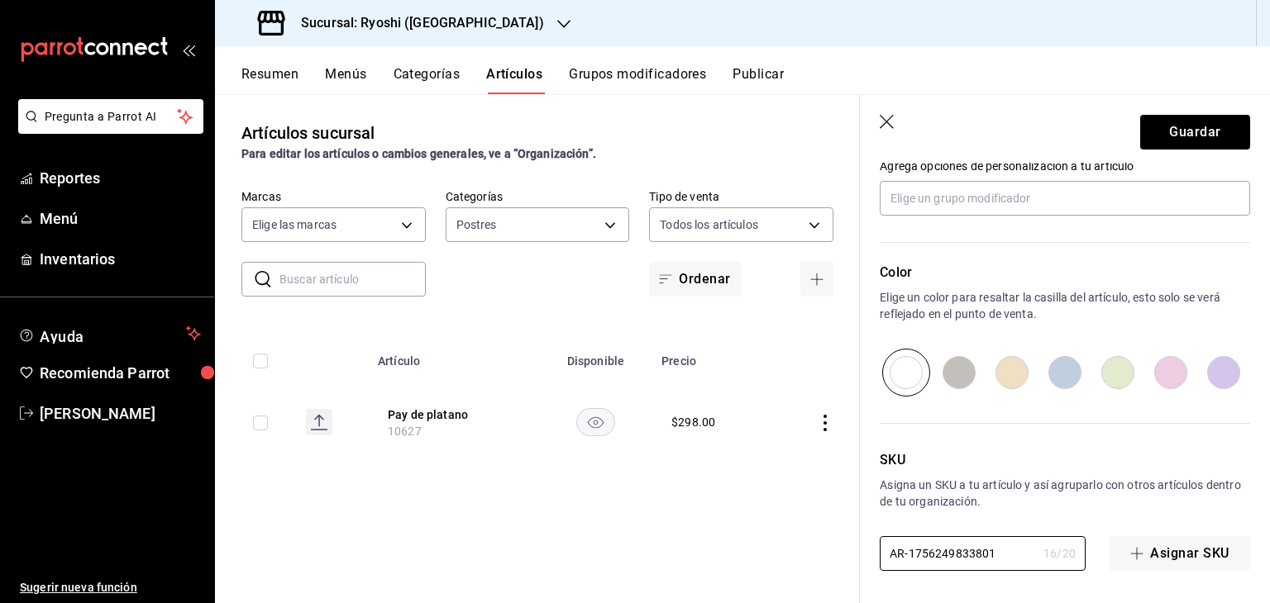
drag, startPoint x: 1003, startPoint y: 552, endPoint x: 755, endPoint y: 541, distance: 248.3
click at [755, 541] on main "Artículos sucursal Para editar los artículos o cambios generales, ve a “Organiz…" at bounding box center [742, 348] width 1055 height 509
paste input "12037"
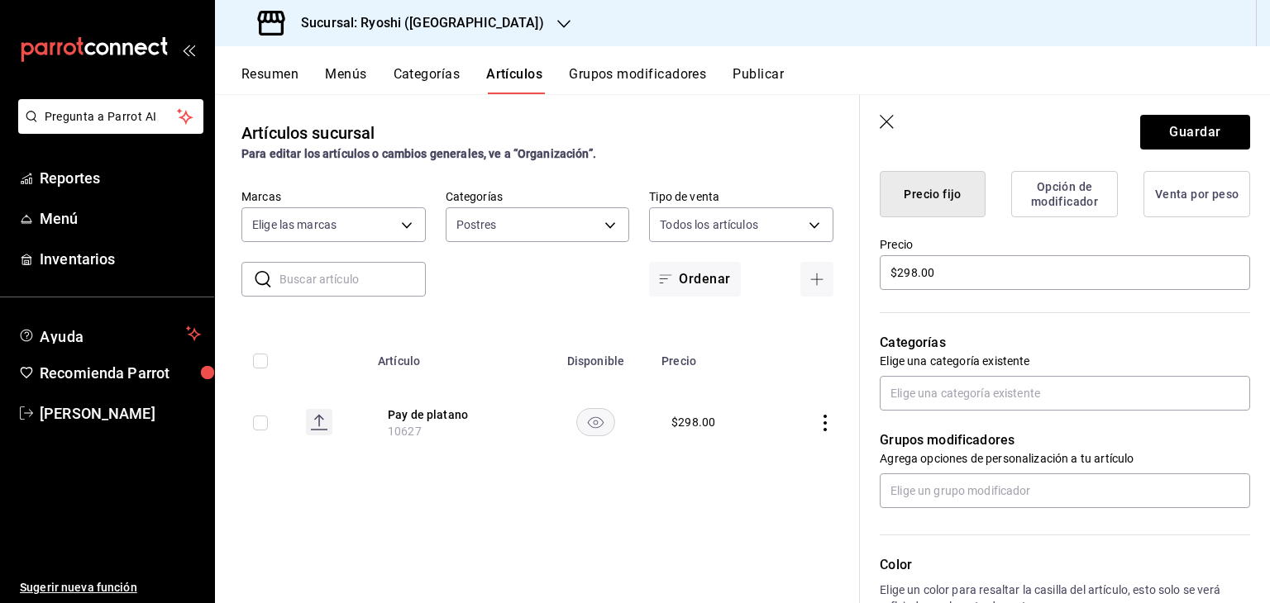
scroll to position [387, 0]
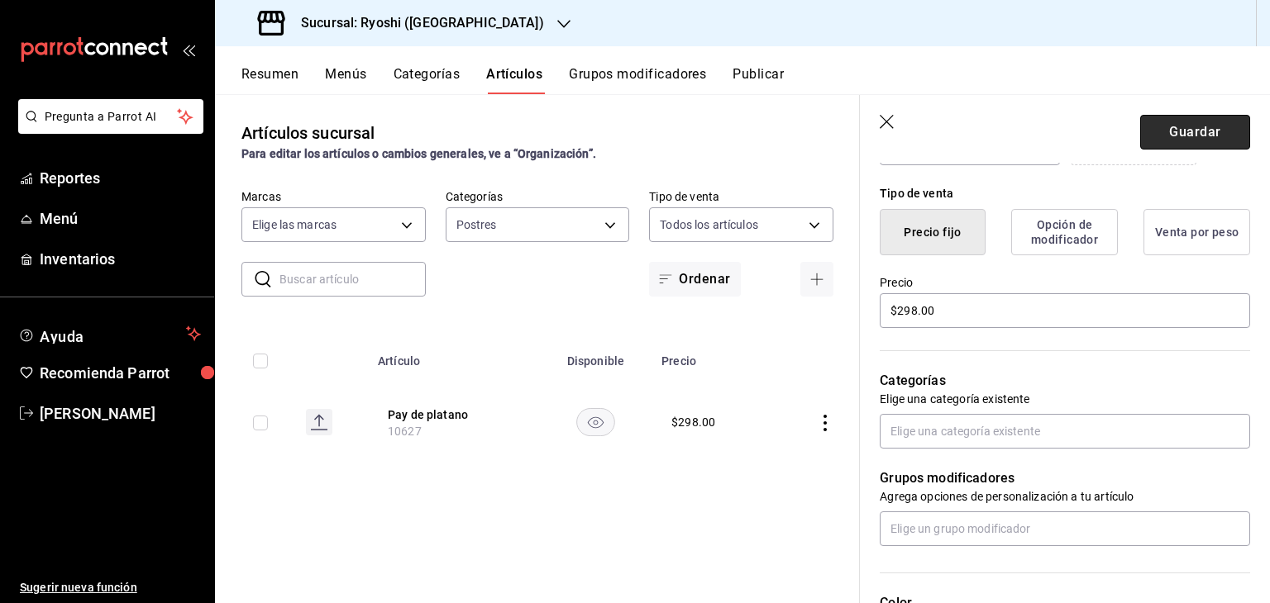
click at [1157, 137] on button "Guardar" at bounding box center [1195, 132] width 110 height 35
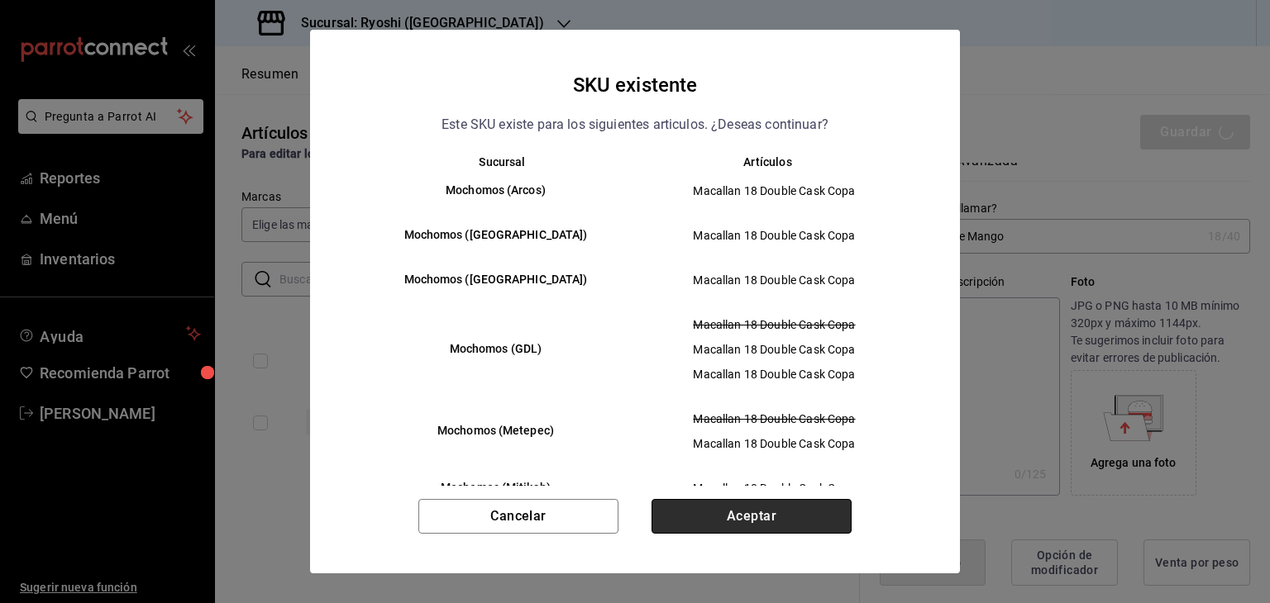
click at [776, 513] on button "Aceptar" at bounding box center [751, 516] width 200 height 35
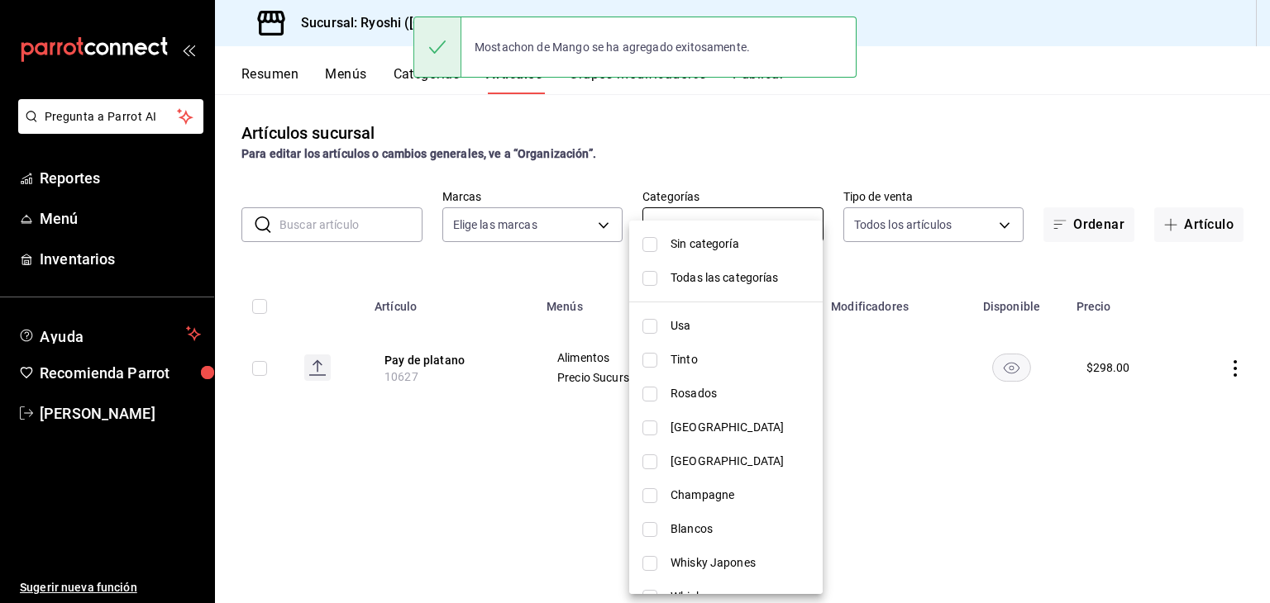
click at [757, 228] on body "Pregunta a Parrot AI Reportes Menú Inventarios Ayuda Recomienda Parrot Levi Tru…" at bounding box center [635, 301] width 1270 height 603
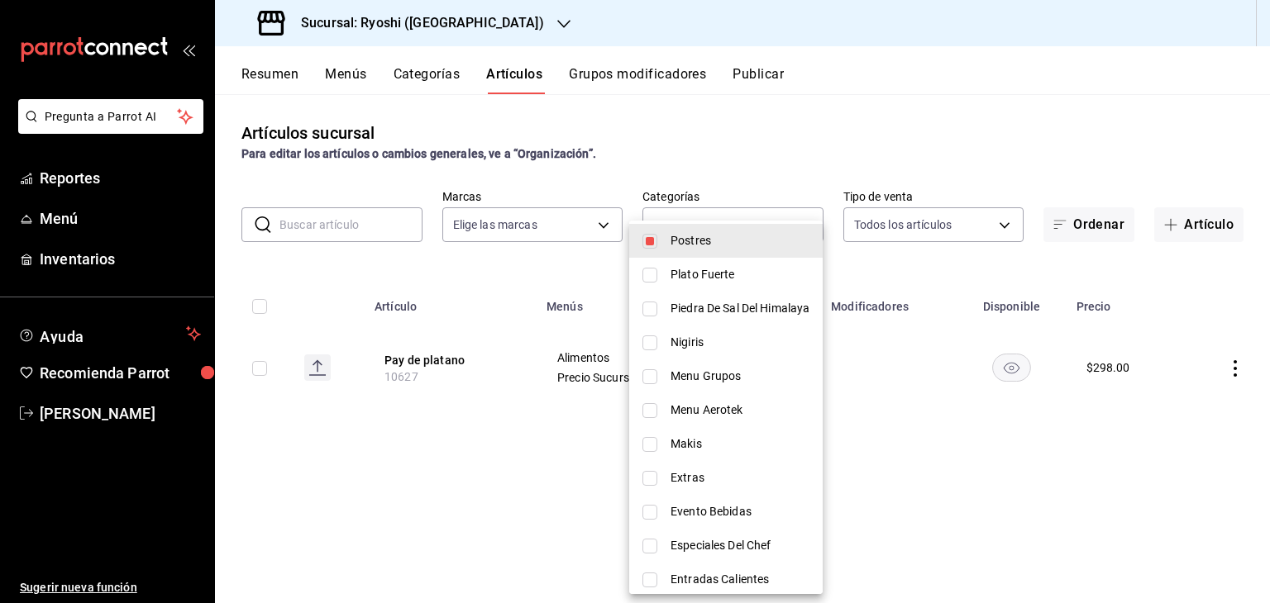
scroll to position [1261, 0]
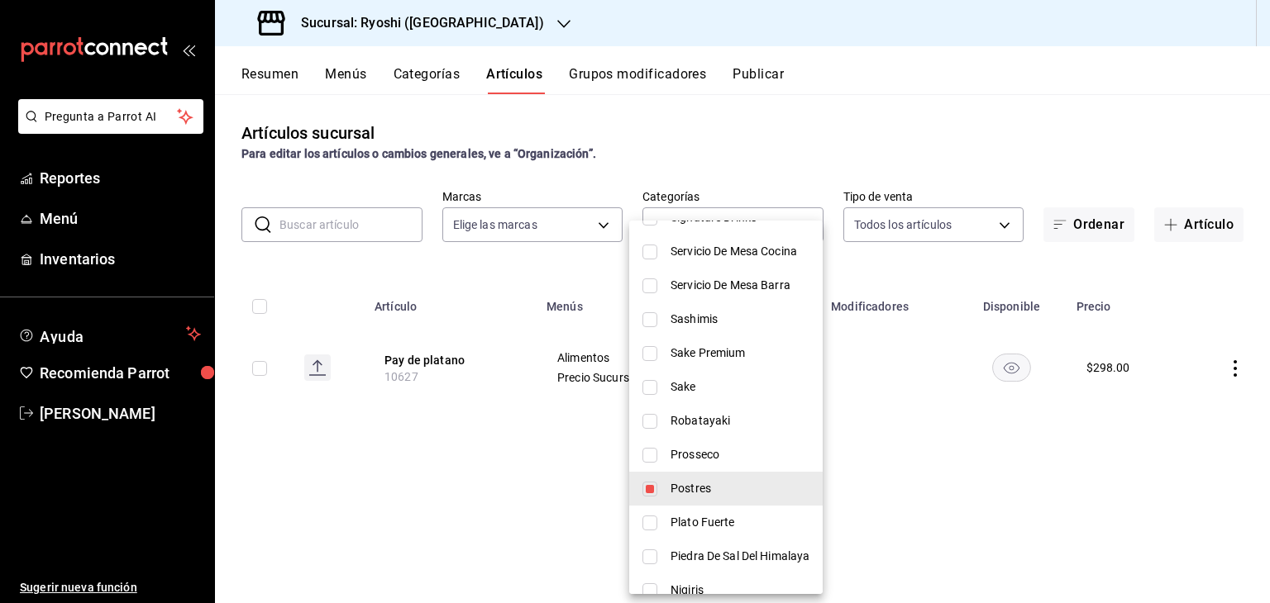
click at [340, 223] on div at bounding box center [635, 301] width 1270 height 603
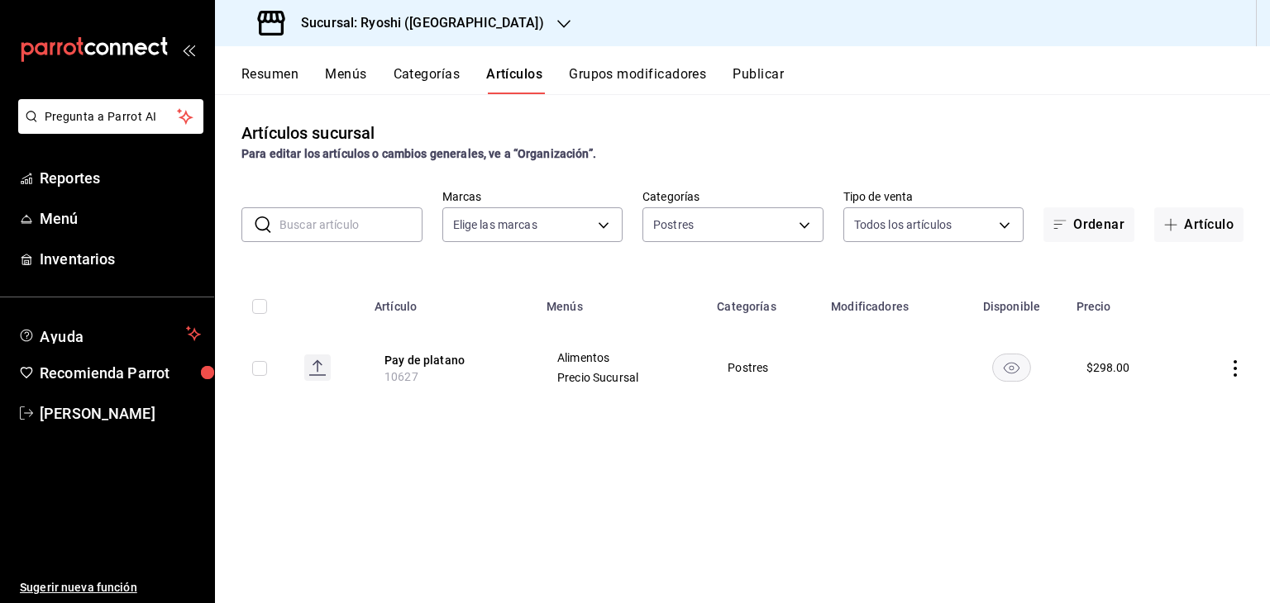
click at [342, 220] on div "Sin categoría Todas las categorías Usa Tinto Rosados Mexico Japon Champagne Bla…" at bounding box center [635, 301] width 1270 height 603
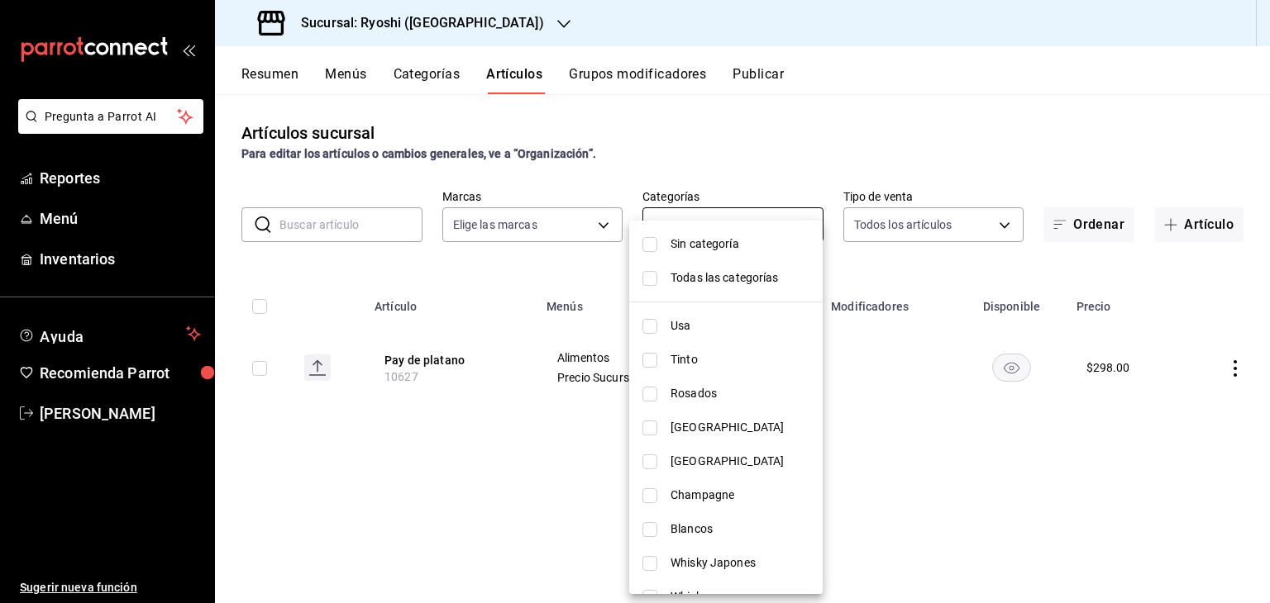
click at [706, 233] on body "Pregunta a Parrot AI Reportes Menú Inventarios Ayuda Recomienda Parrot Levi Tru…" at bounding box center [635, 301] width 1270 height 603
drag, startPoint x: 701, startPoint y: 270, endPoint x: 703, endPoint y: 242, distance: 28.2
click at [701, 269] on span "Todas las categorías" at bounding box center [739, 277] width 139 height 17
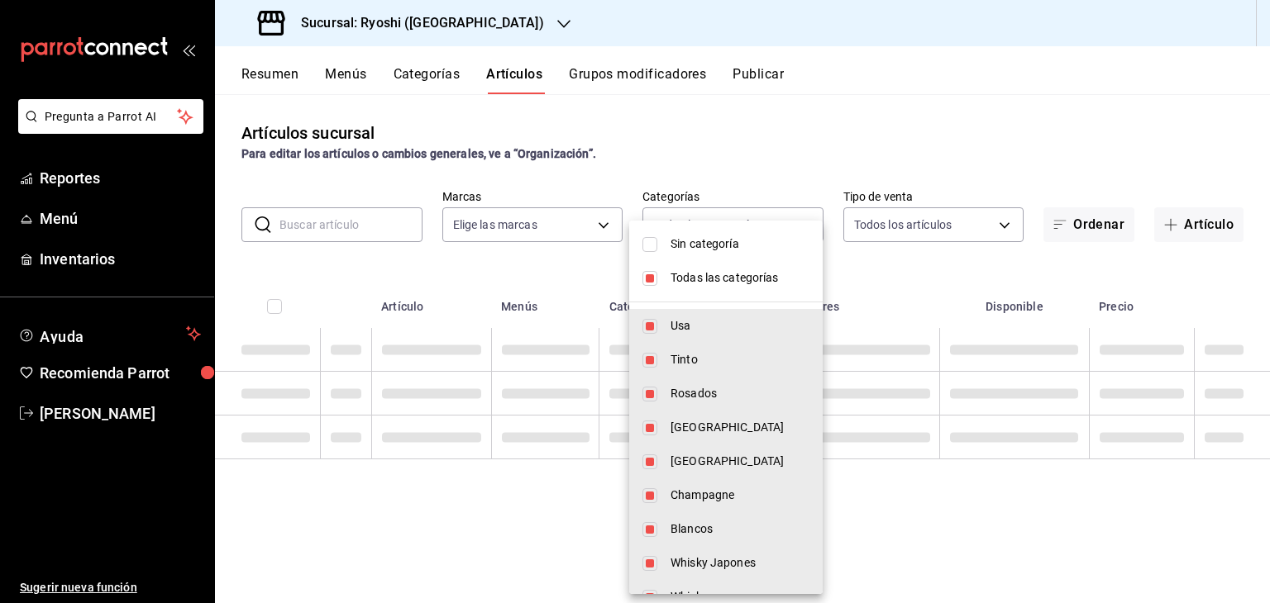
click at [703, 242] on span "Sin categoría" at bounding box center [739, 244] width 139 height 17
click at [514, 261] on div at bounding box center [635, 301] width 1270 height 603
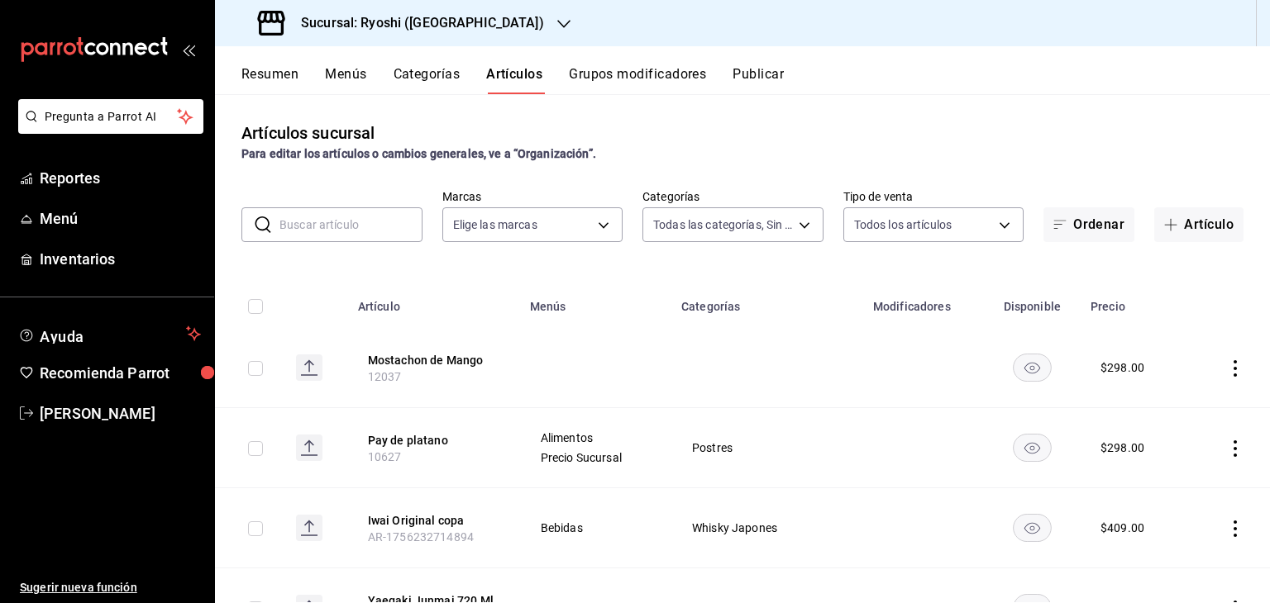
click at [1227, 365] on icon "actions" at bounding box center [1235, 368] width 17 height 17
click at [1184, 401] on span "Editar" at bounding box center [1172, 406] width 43 height 17
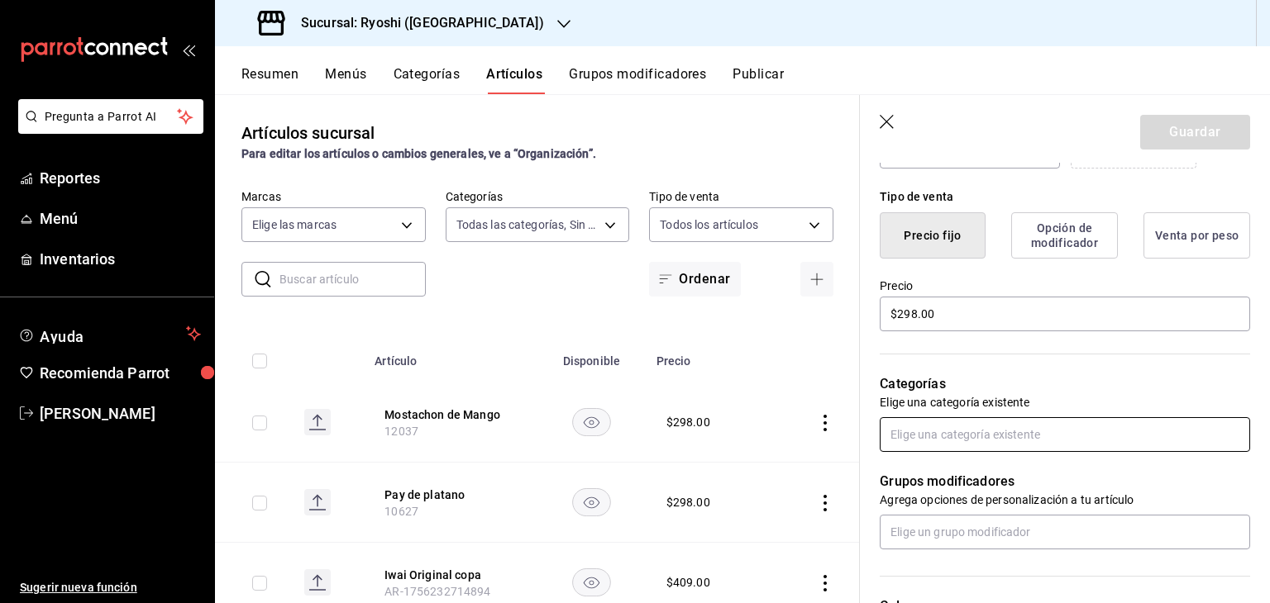
scroll to position [413, 0]
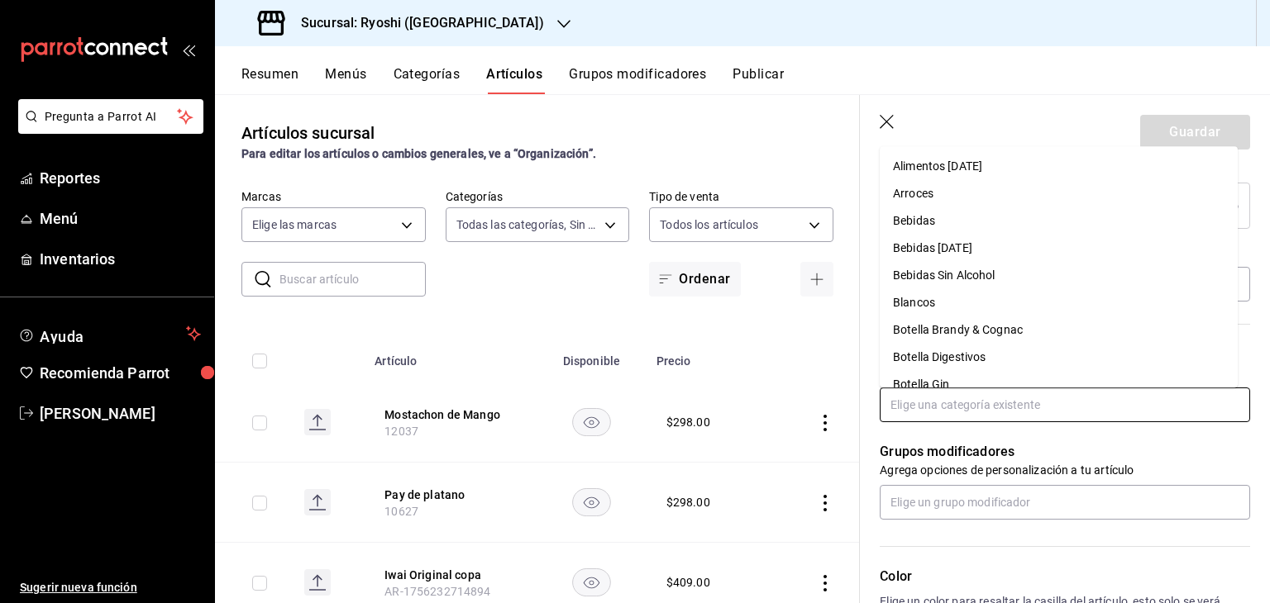
click at [971, 404] on input "text" at bounding box center [1065, 405] width 370 height 35
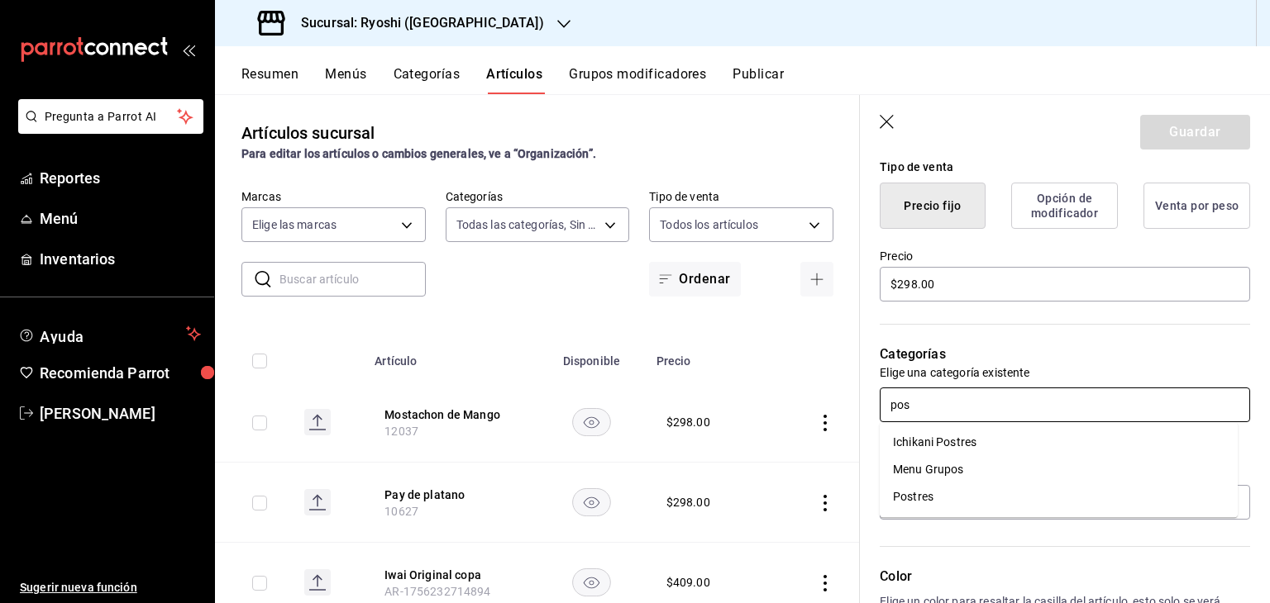
click at [932, 502] on li "Postres" at bounding box center [1059, 497] width 358 height 27
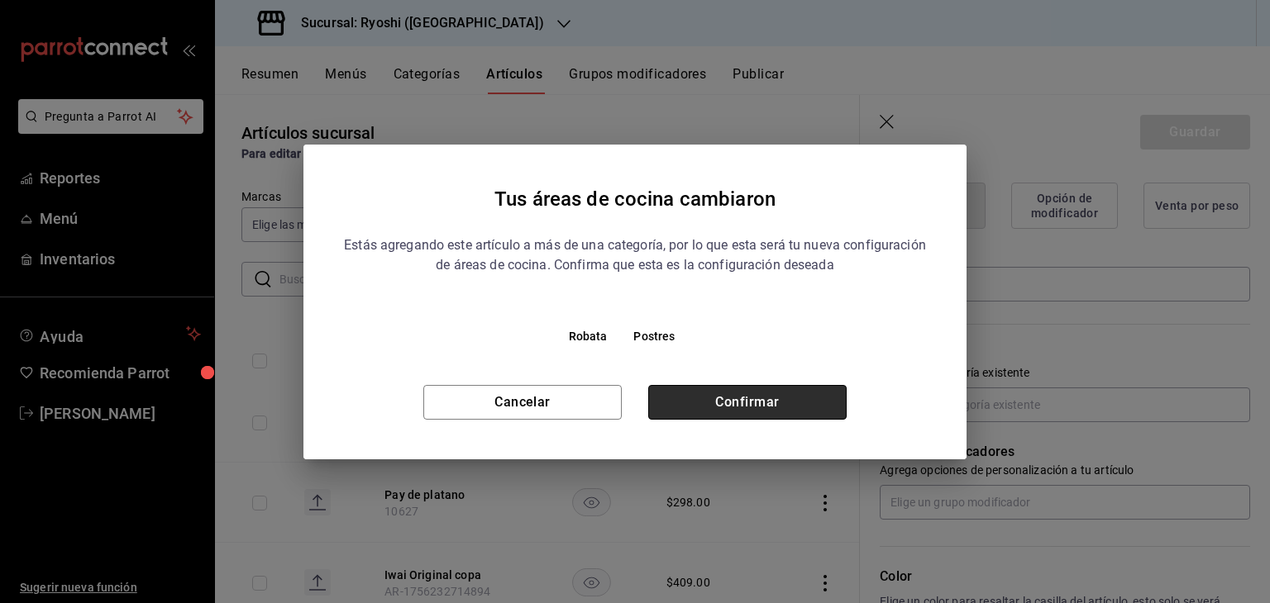
click at [764, 406] on button "Confirmar" at bounding box center [747, 402] width 198 height 35
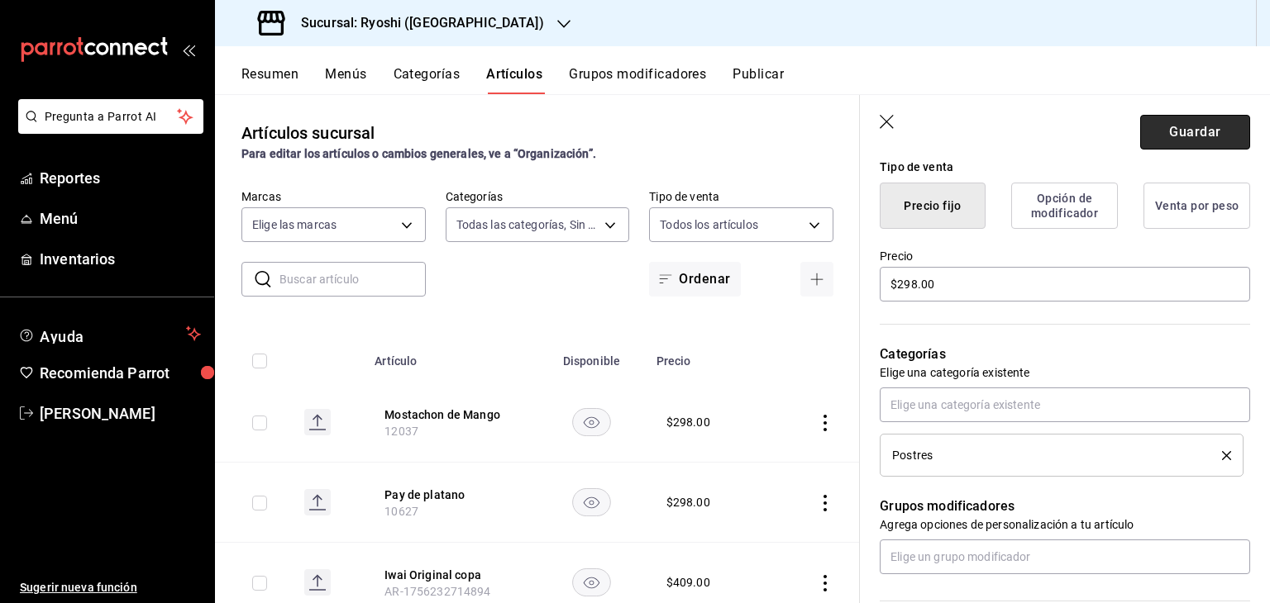
click at [1167, 121] on button "Guardar" at bounding box center [1195, 132] width 110 height 35
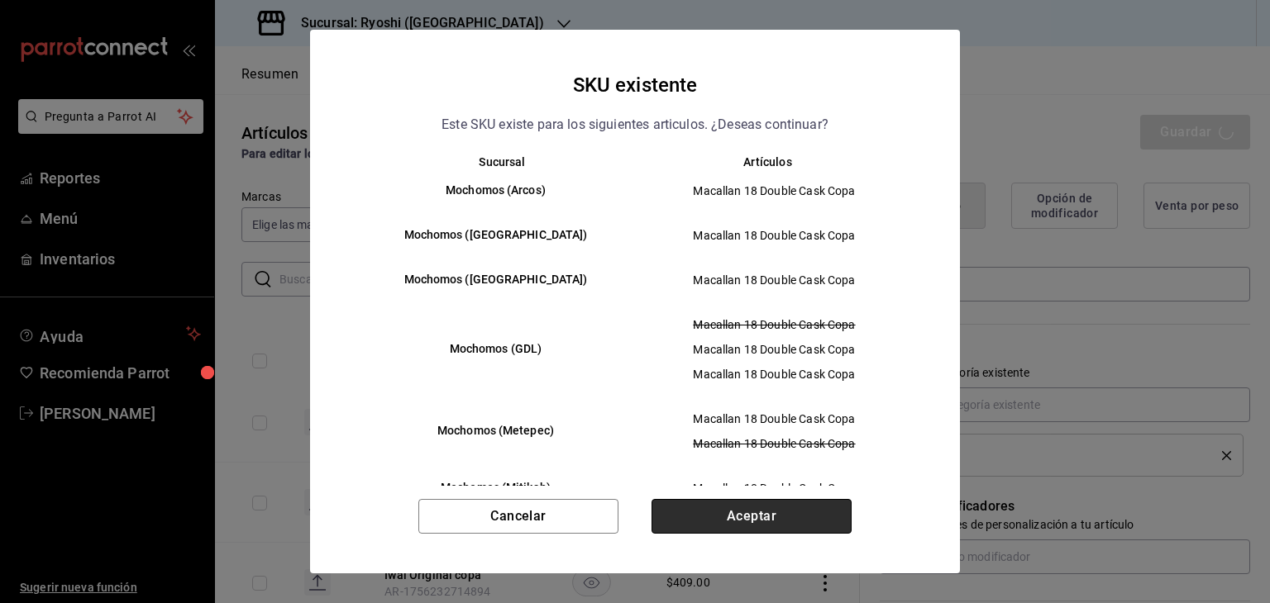
click at [784, 503] on button "Aceptar" at bounding box center [751, 516] width 200 height 35
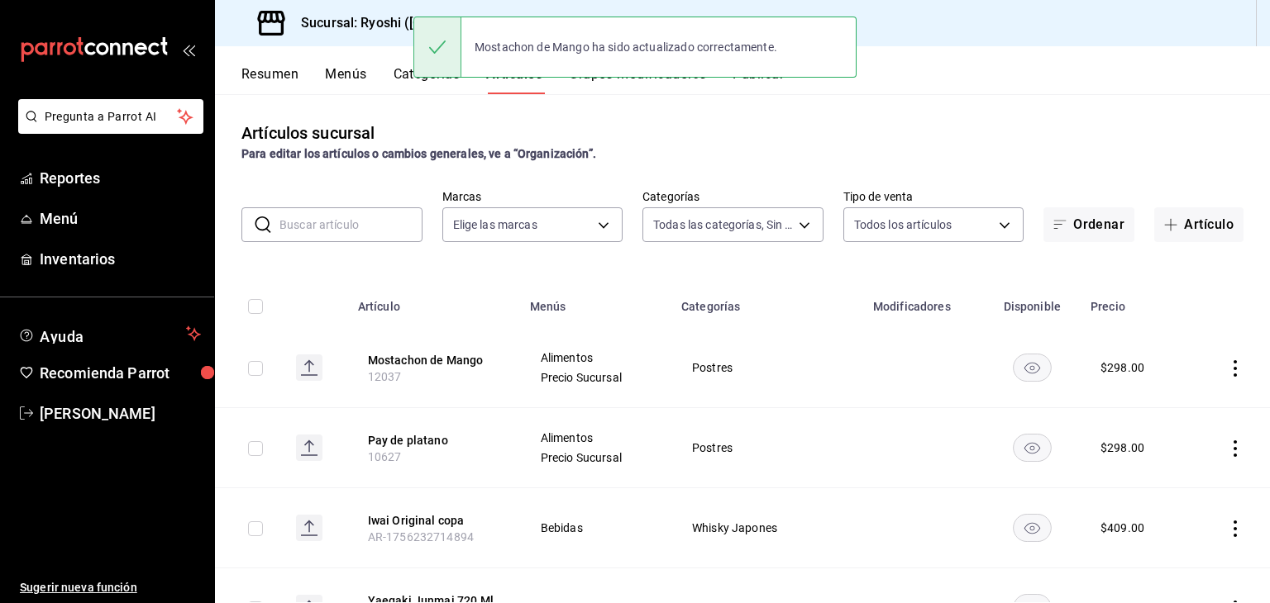
drag, startPoint x: 1161, startPoint y: 226, endPoint x: 1128, endPoint y: 282, distance: 65.6
click at [1164, 226] on icon "button" at bounding box center [1170, 224] width 13 height 13
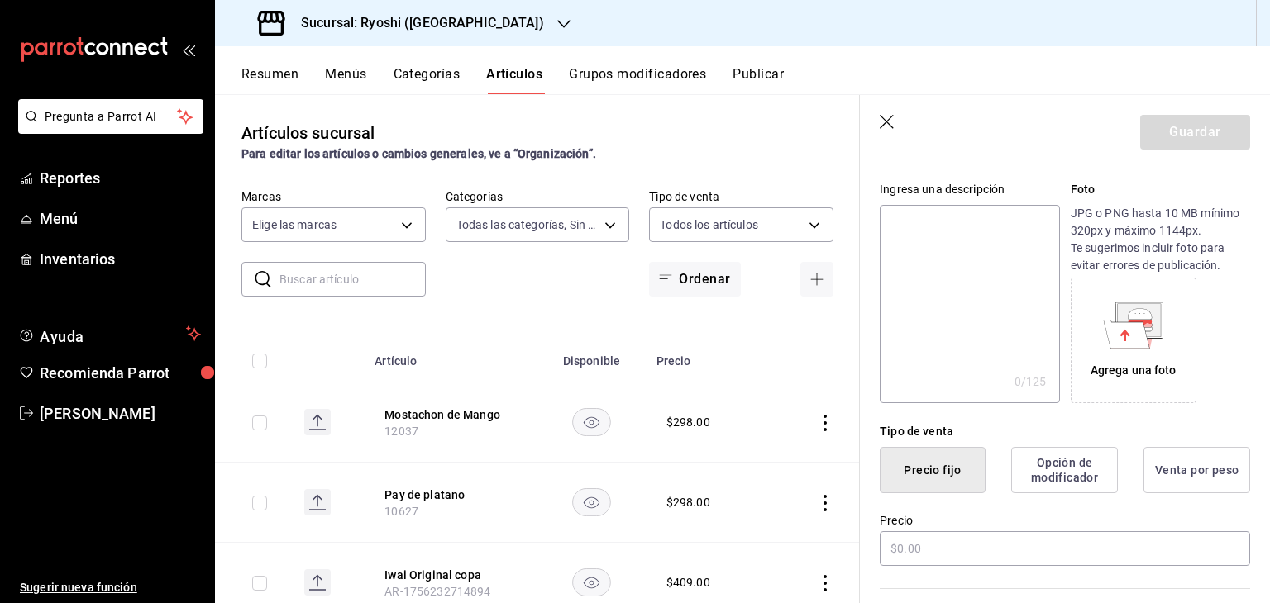
scroll to position [248, 0]
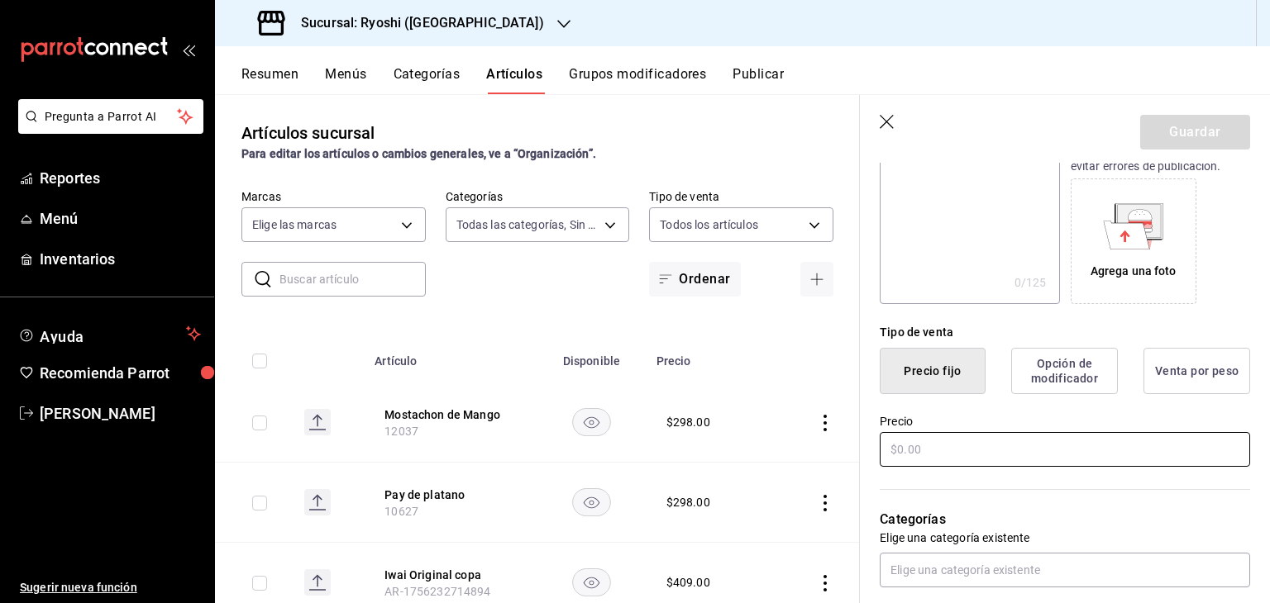
click at [999, 451] on input "text" at bounding box center [1065, 449] width 370 height 35
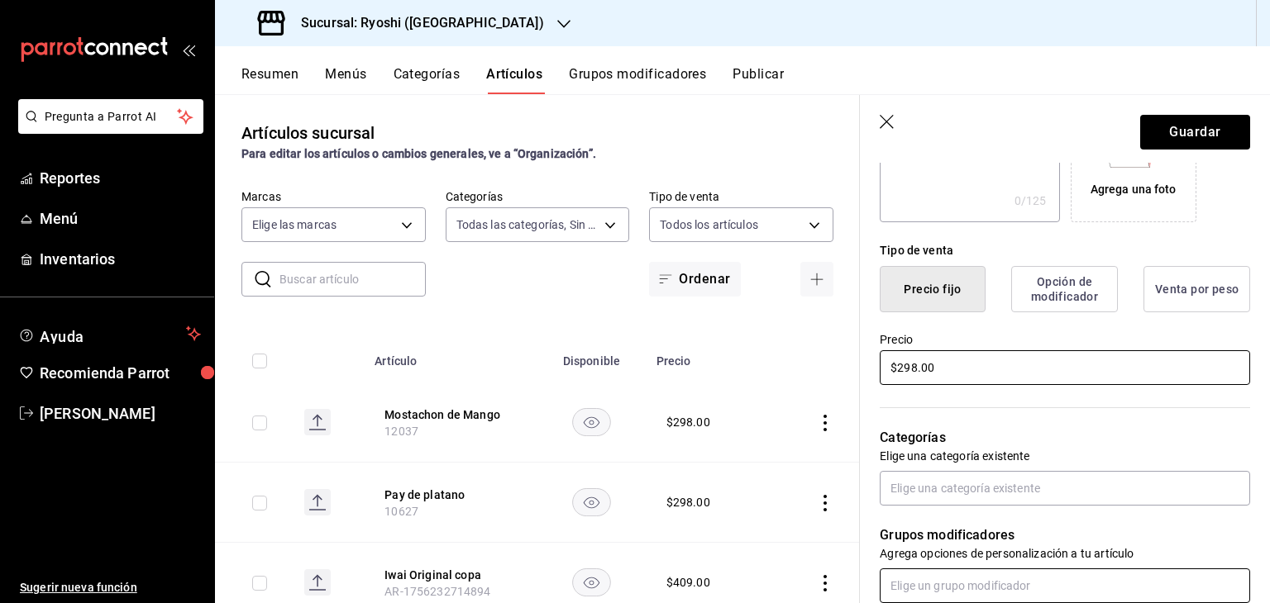
scroll to position [496, 0]
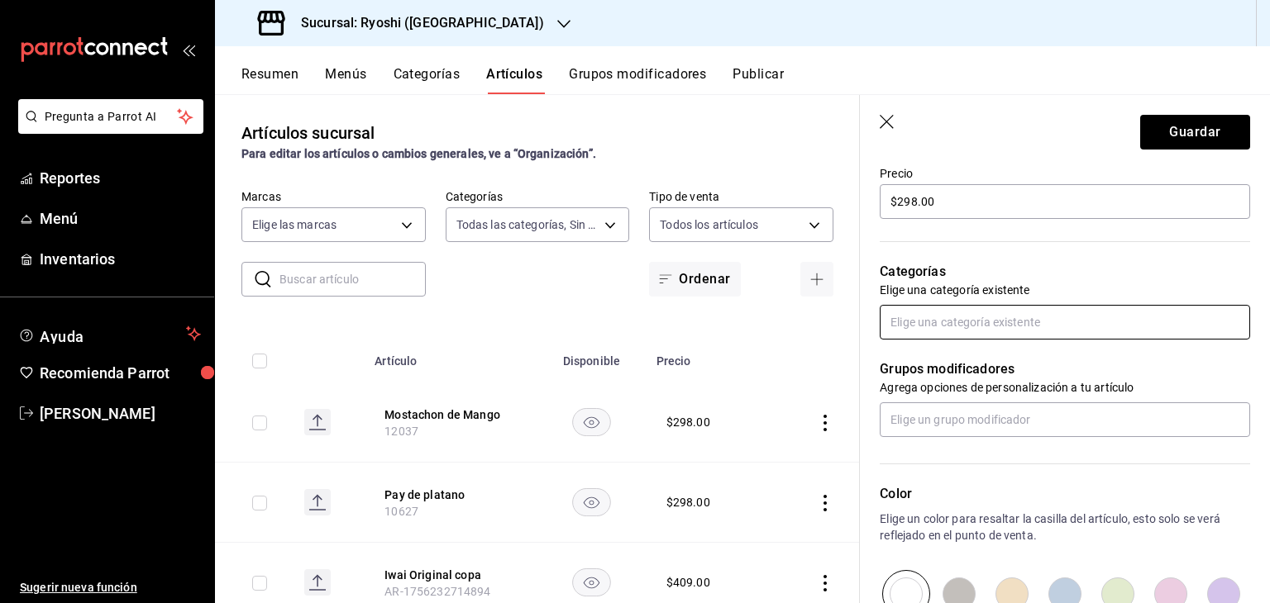
click at [1042, 324] on input "text" at bounding box center [1065, 322] width 370 height 35
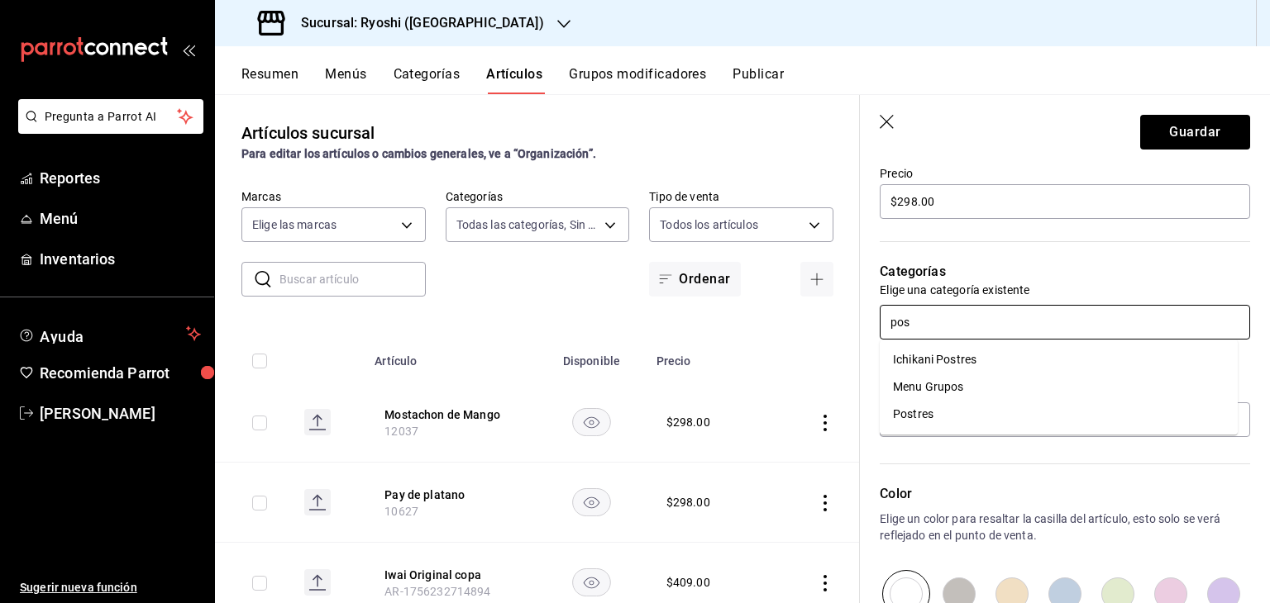
drag, startPoint x: 972, startPoint y: 408, endPoint x: 980, endPoint y: 417, distance: 12.4
click at [971, 408] on li "Postres" at bounding box center [1059, 414] width 358 height 27
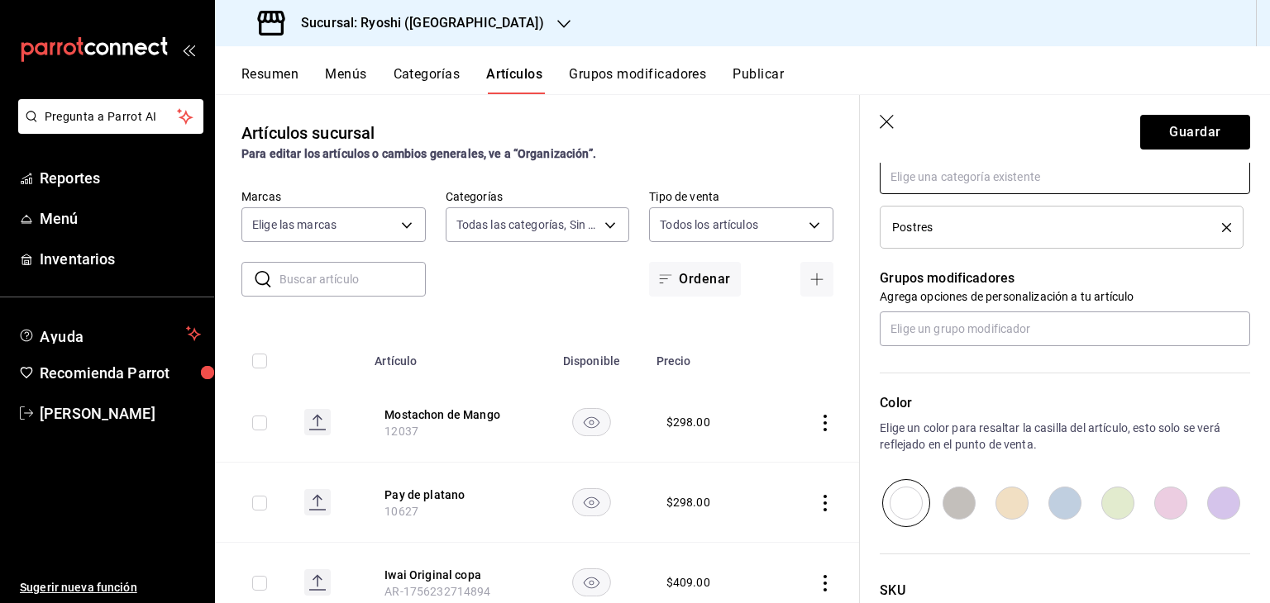
scroll to position [772, 0]
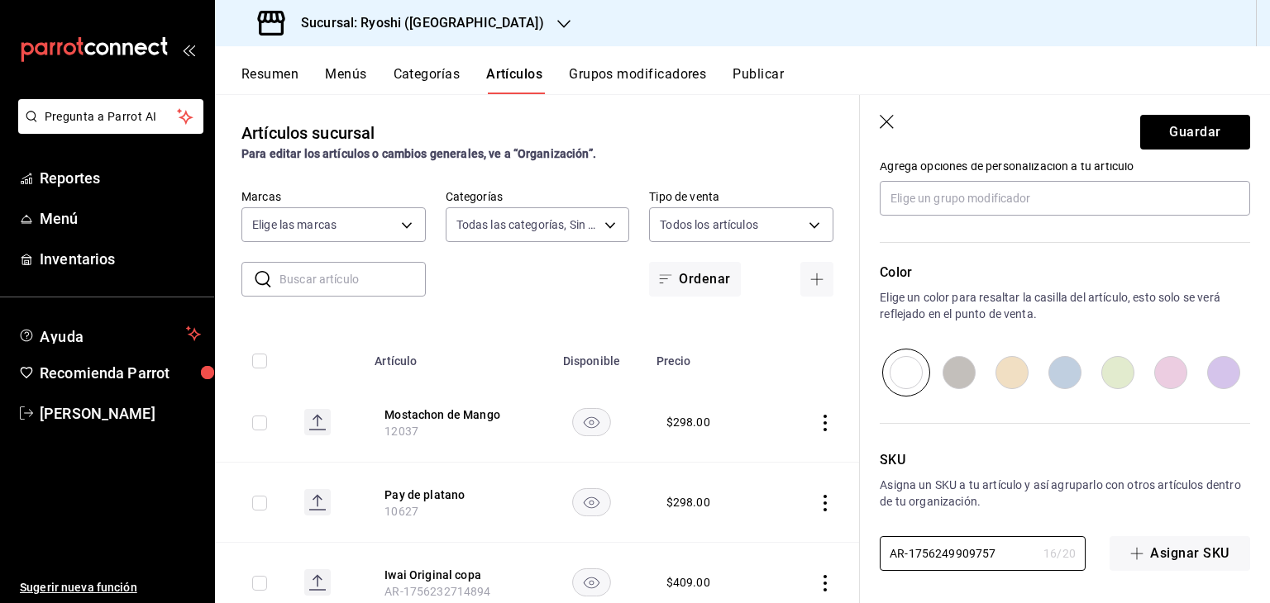
drag, startPoint x: 992, startPoint y: 557, endPoint x: 758, endPoint y: 541, distance: 234.5
click at [745, 547] on main "Artículos sucursal Para editar los artículos o cambios generales, ve a “Organiz…" at bounding box center [742, 348] width 1055 height 509
paste input "13001"
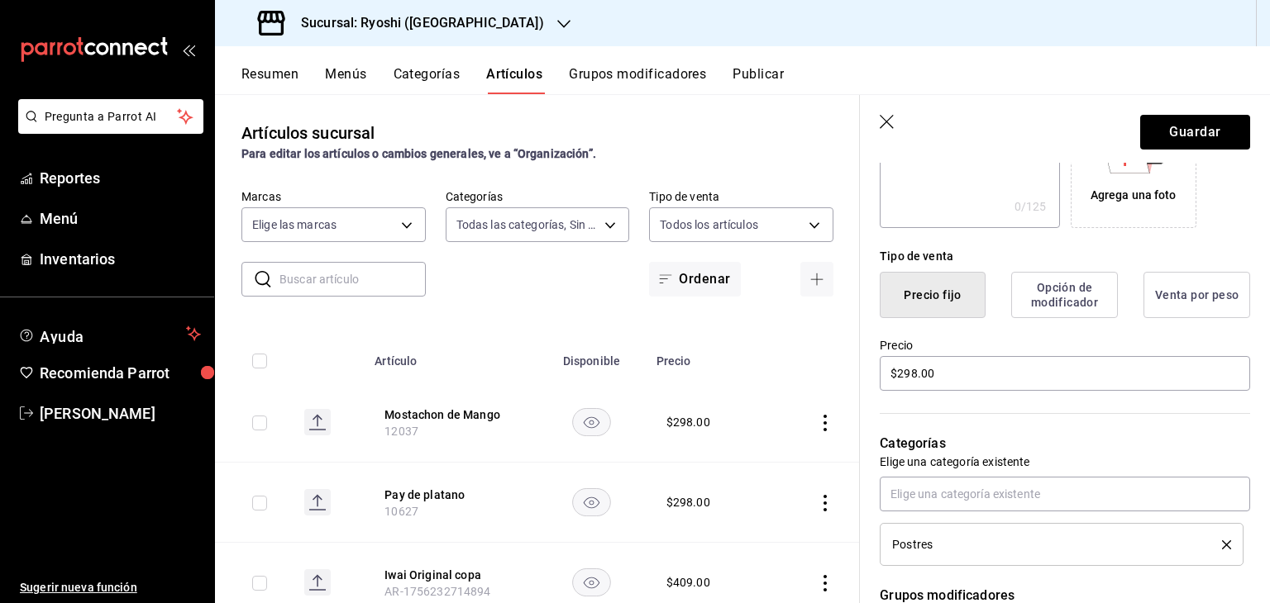
scroll to position [111, 0]
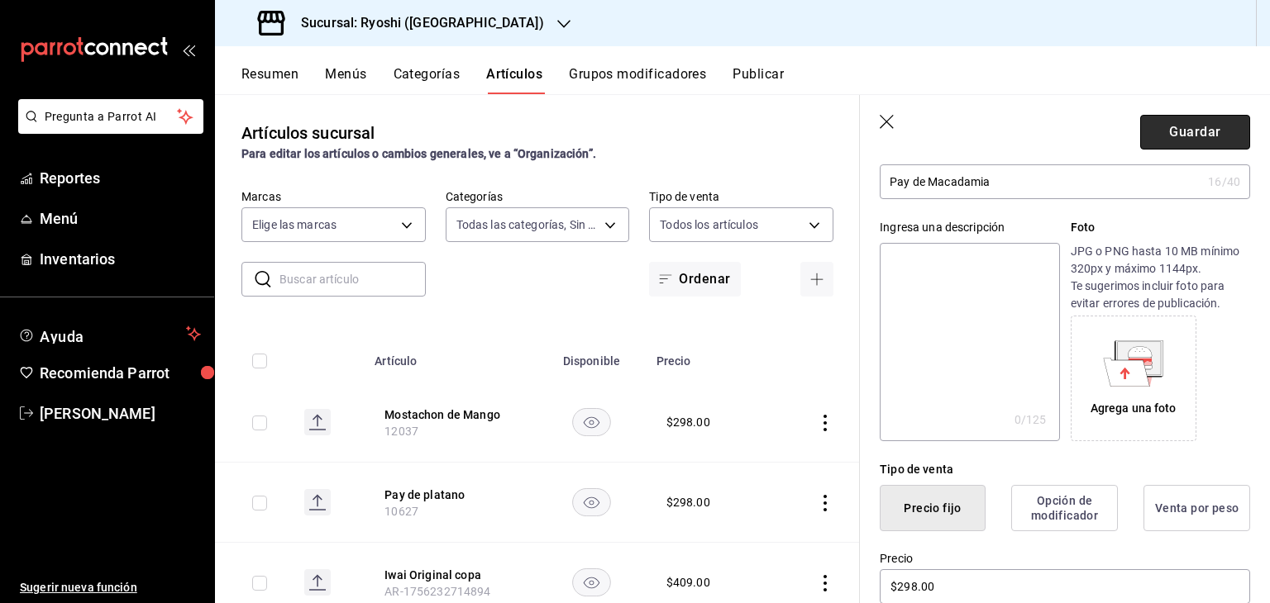
click at [1166, 137] on button "Guardar" at bounding box center [1195, 132] width 110 height 35
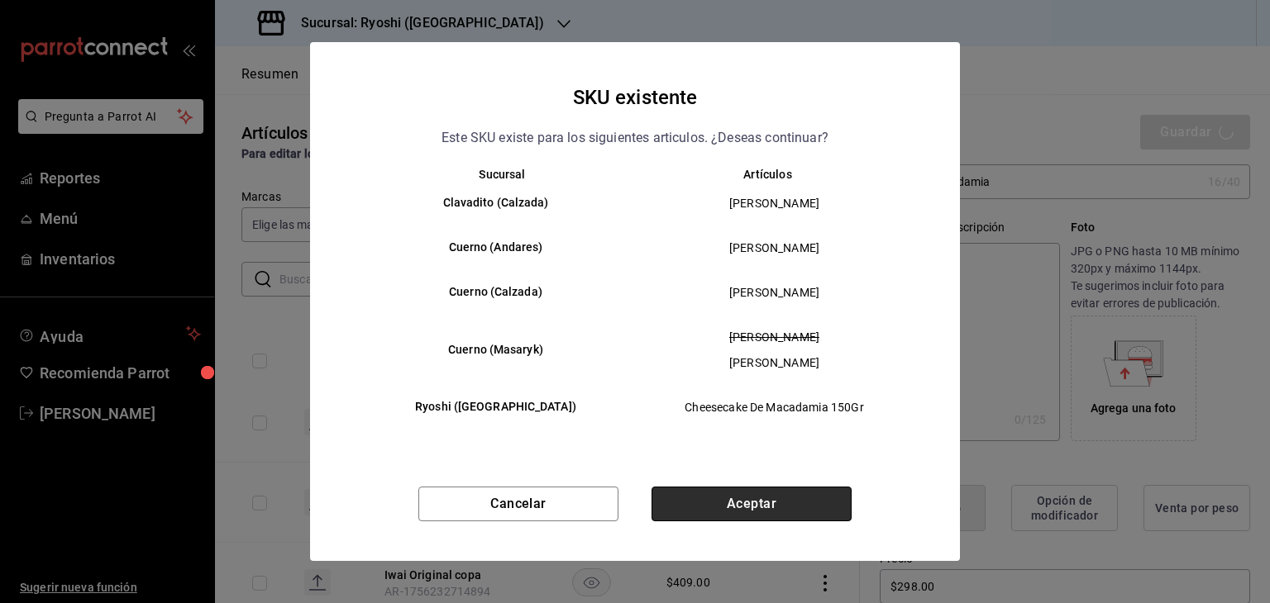
click at [732, 518] on button "Aceptar" at bounding box center [751, 504] width 200 height 35
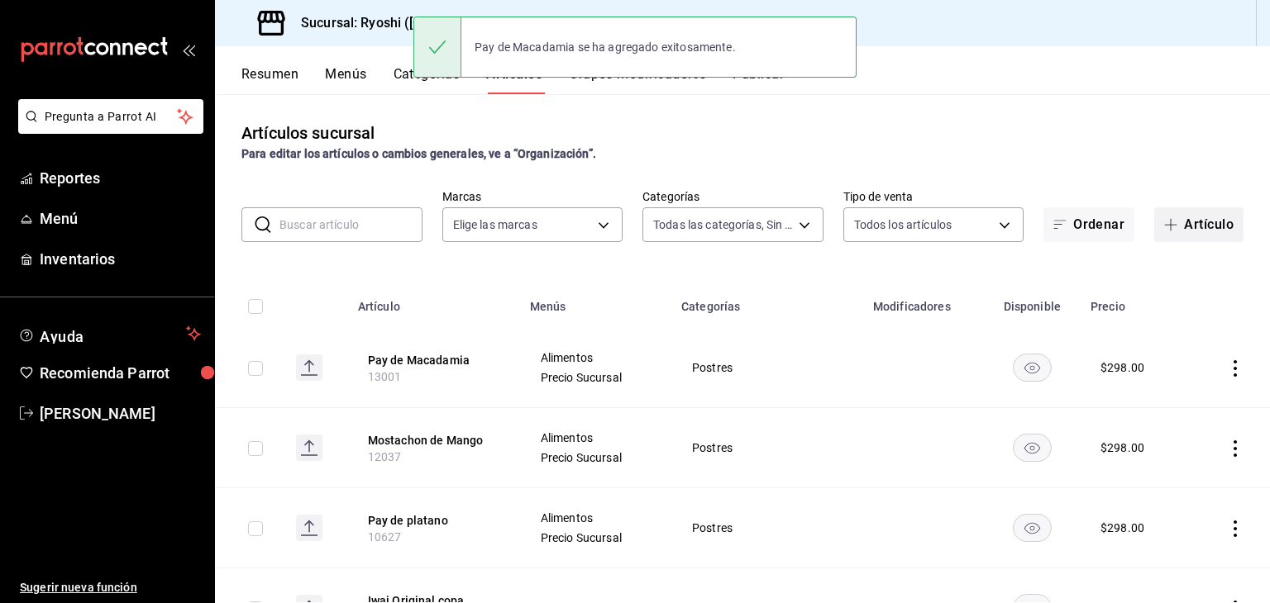
click at [1177, 217] on button "Artículo" at bounding box center [1198, 224] width 89 height 35
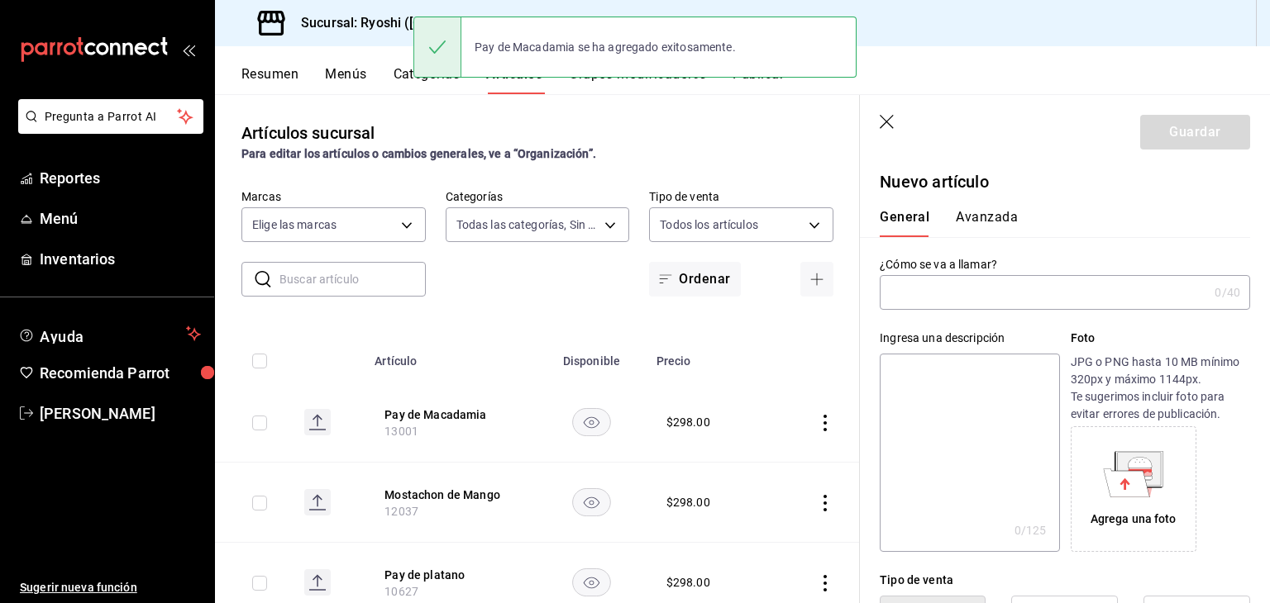
click at [1074, 288] on input "text" at bounding box center [1044, 292] width 328 height 33
paste input "Mostachon de Nutella"
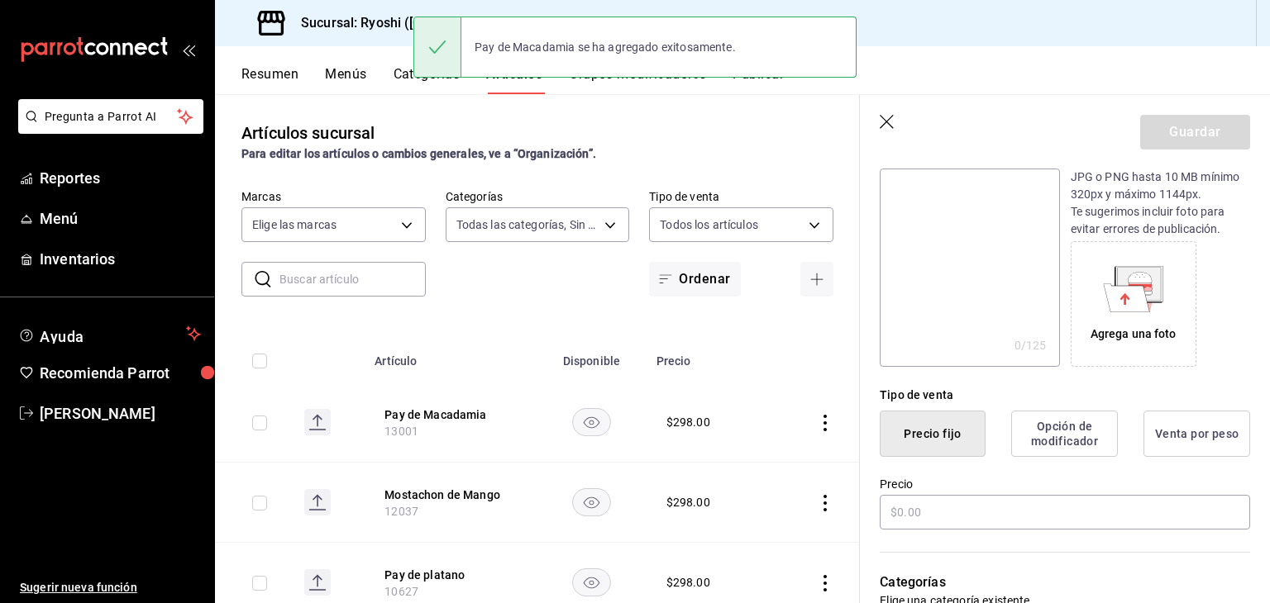
scroll to position [331, 0]
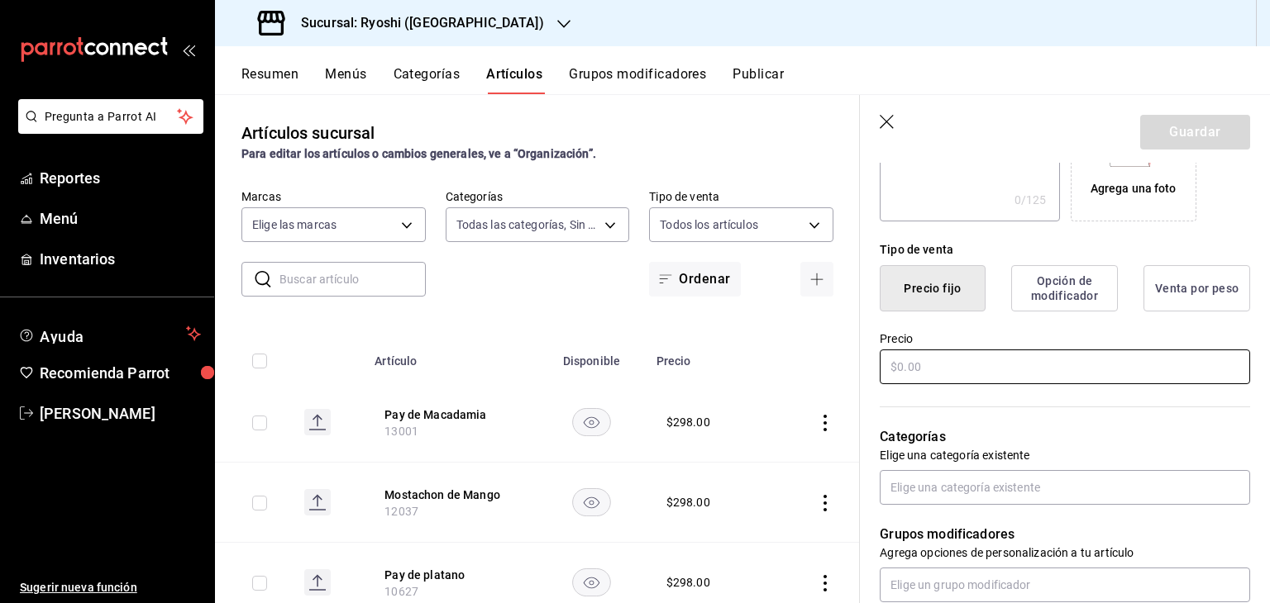
click at [986, 369] on input "text" at bounding box center [1065, 367] width 370 height 35
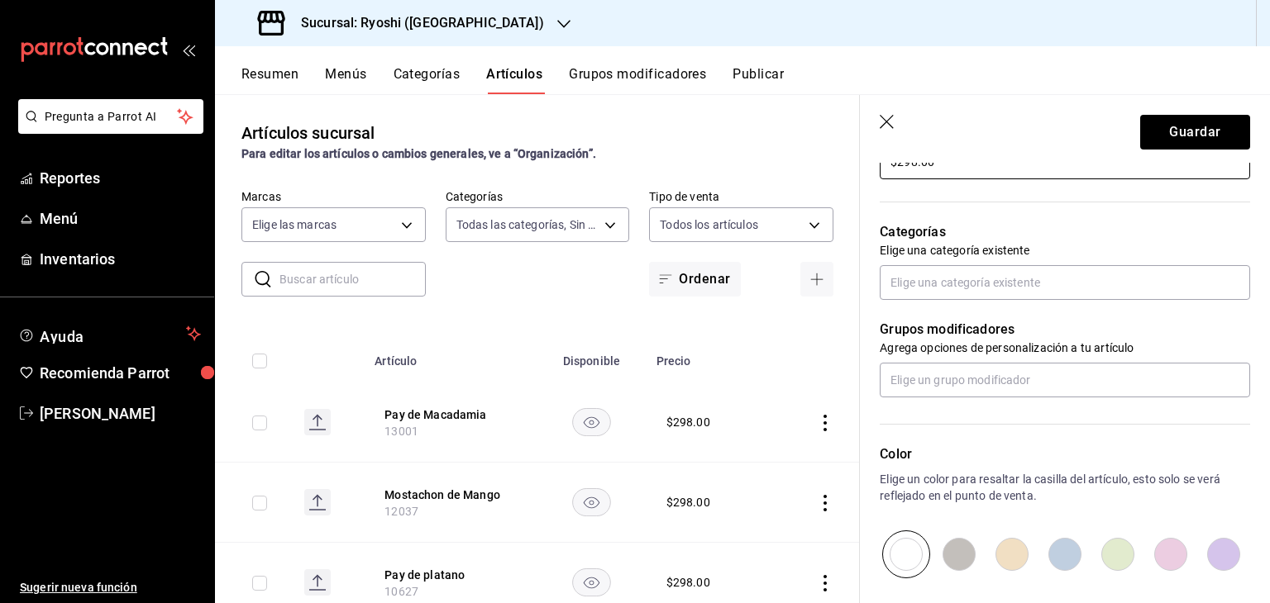
scroll to position [718, 0]
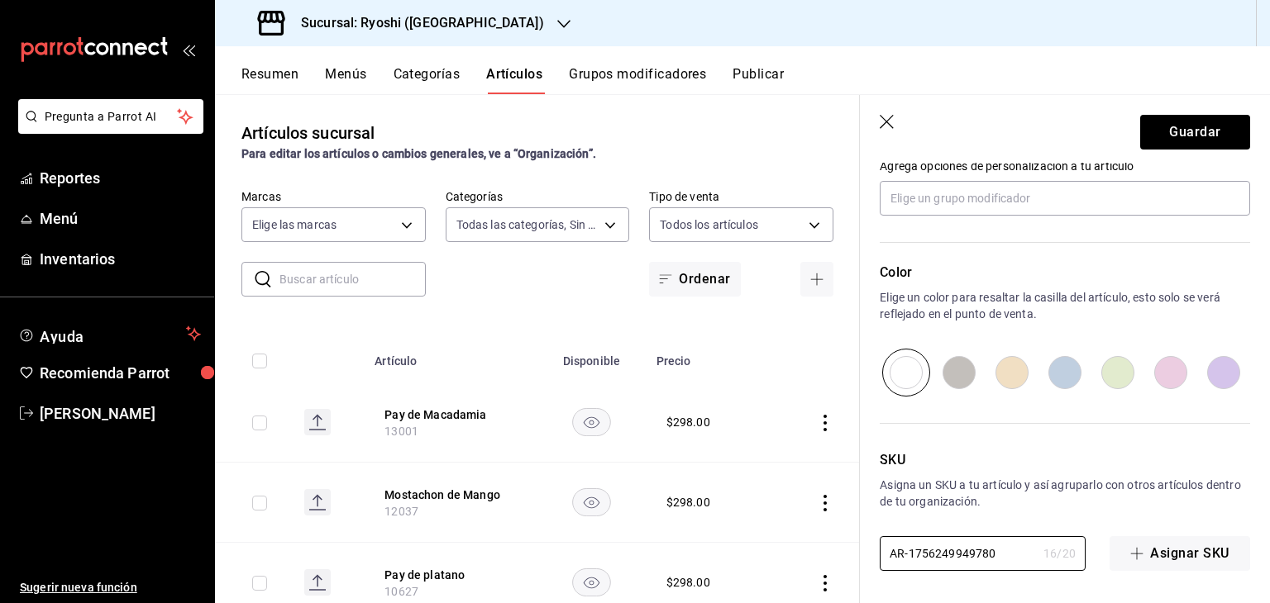
drag, startPoint x: 840, startPoint y: 550, endPoint x: 846, endPoint y: 529, distance: 21.7
click at [825, 550] on main "Artículos sucursal Para editar los artículos o cambios generales, ve a “Organiz…" at bounding box center [742, 348] width 1055 height 509
paste input "13014"
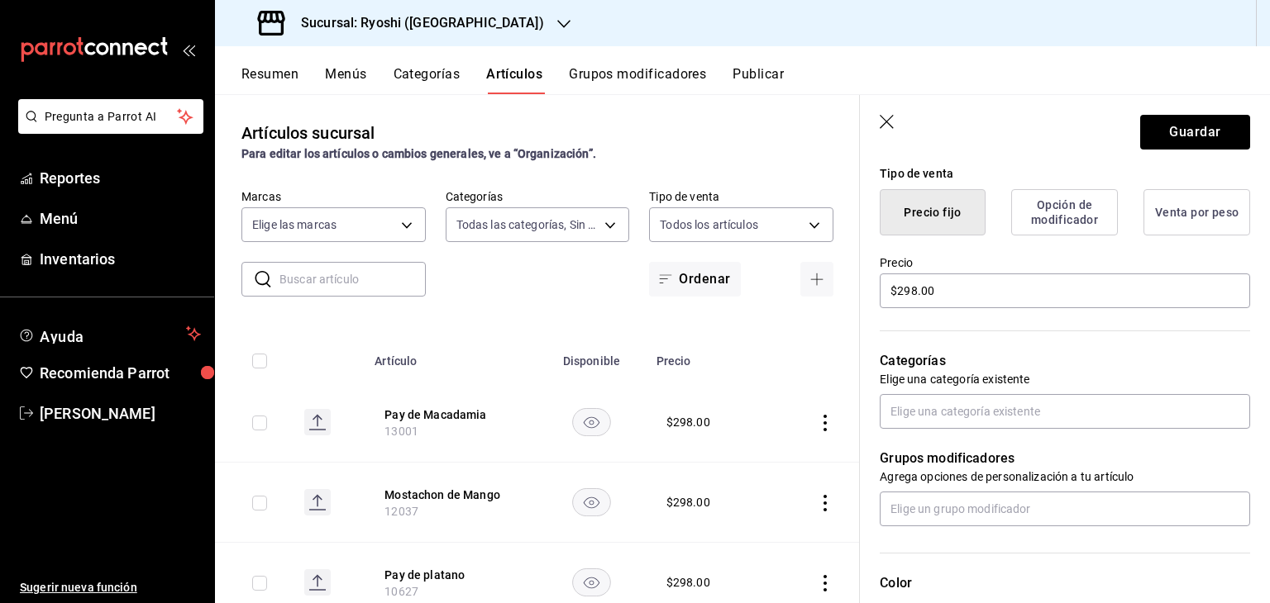
scroll to position [387, 0]
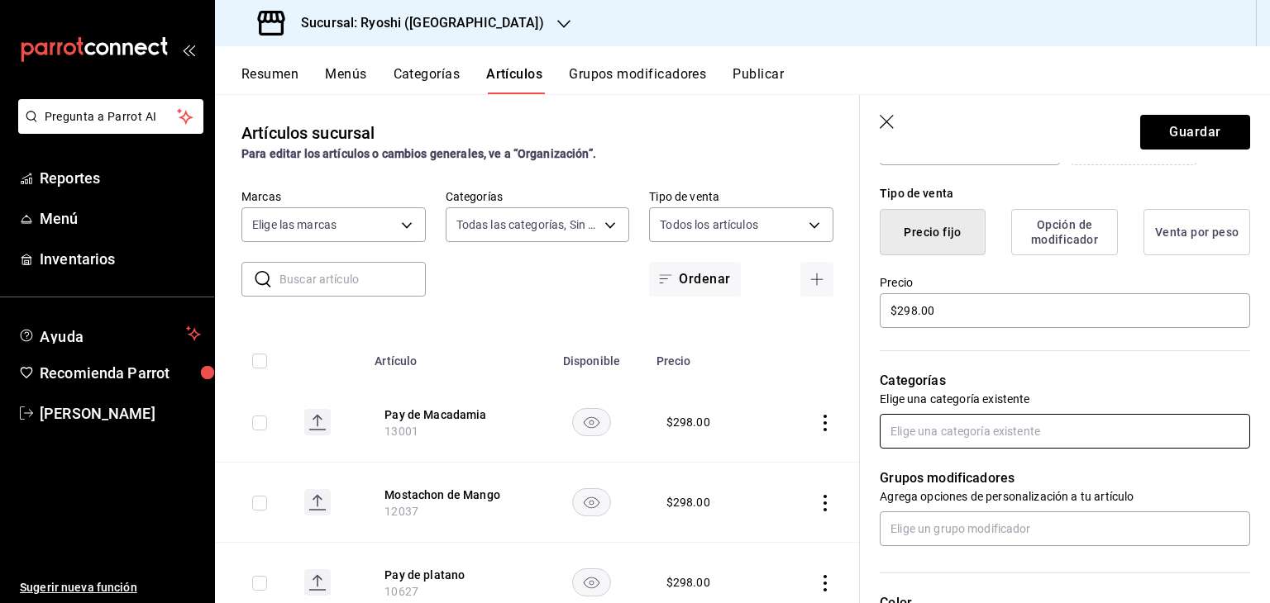
click at [972, 436] on input "text" at bounding box center [1065, 431] width 370 height 35
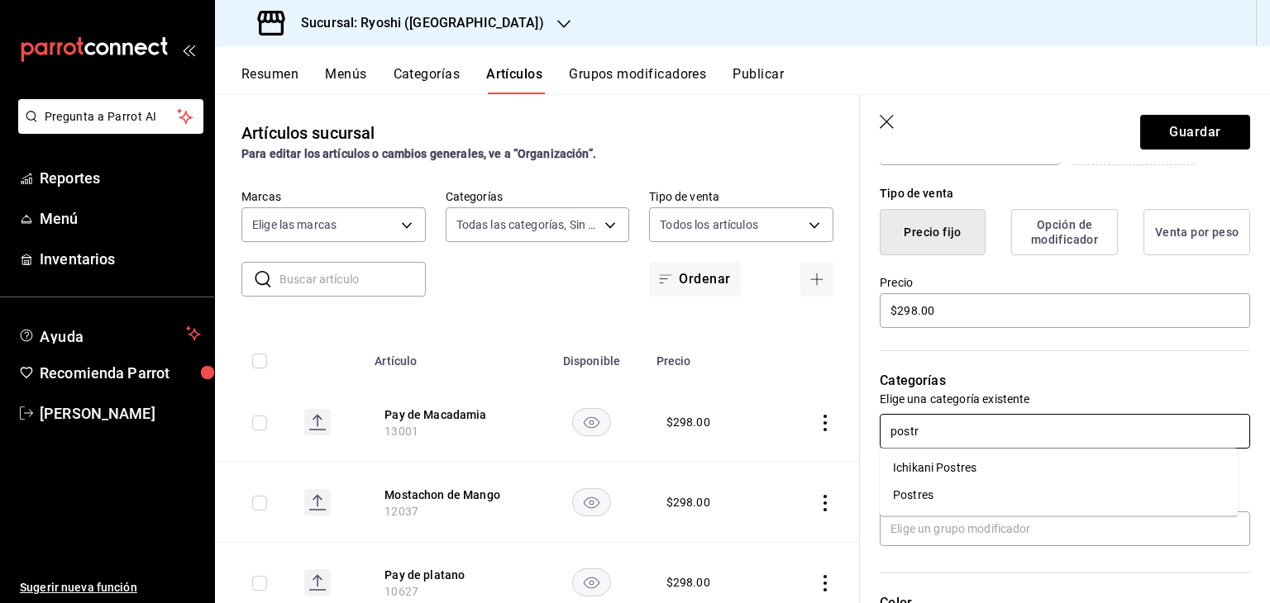
click at [959, 490] on li "Postres" at bounding box center [1059, 495] width 358 height 27
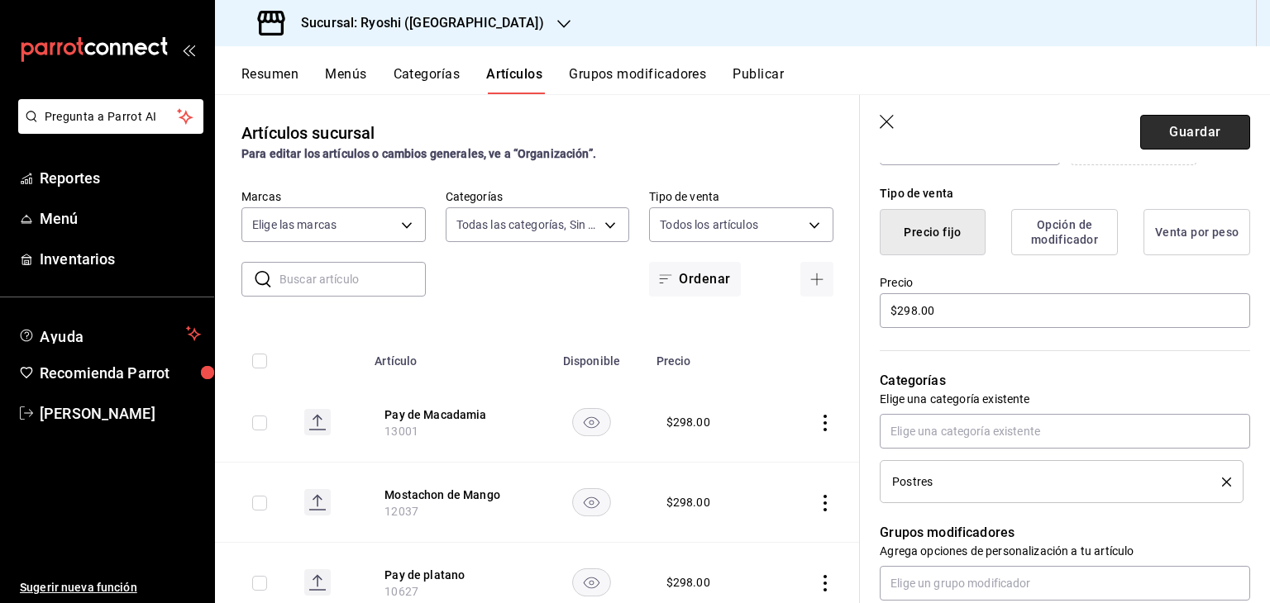
click at [1142, 126] on button "Guardar" at bounding box center [1195, 132] width 110 height 35
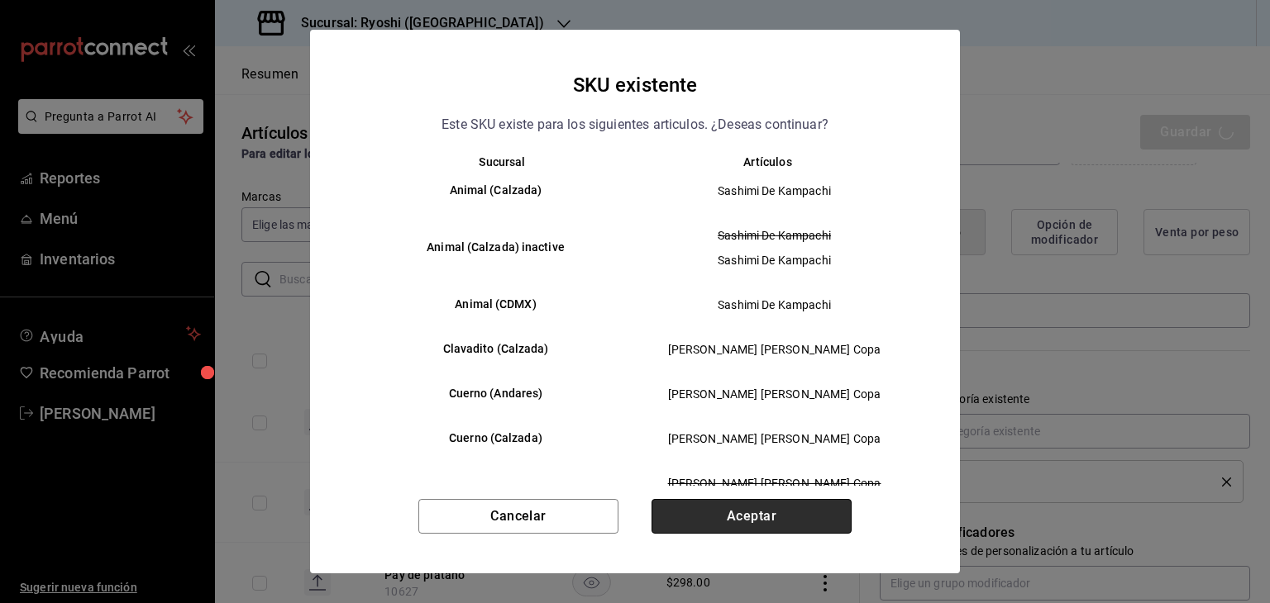
click at [727, 529] on button "Aceptar" at bounding box center [751, 516] width 200 height 35
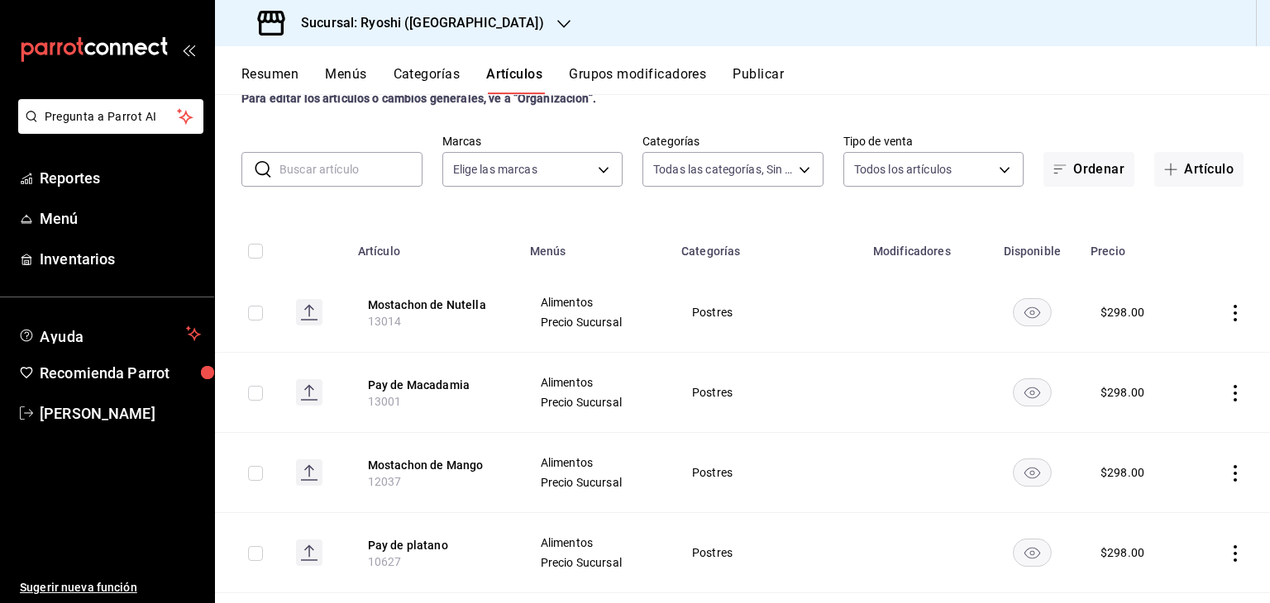
scroll to position [83, 0]
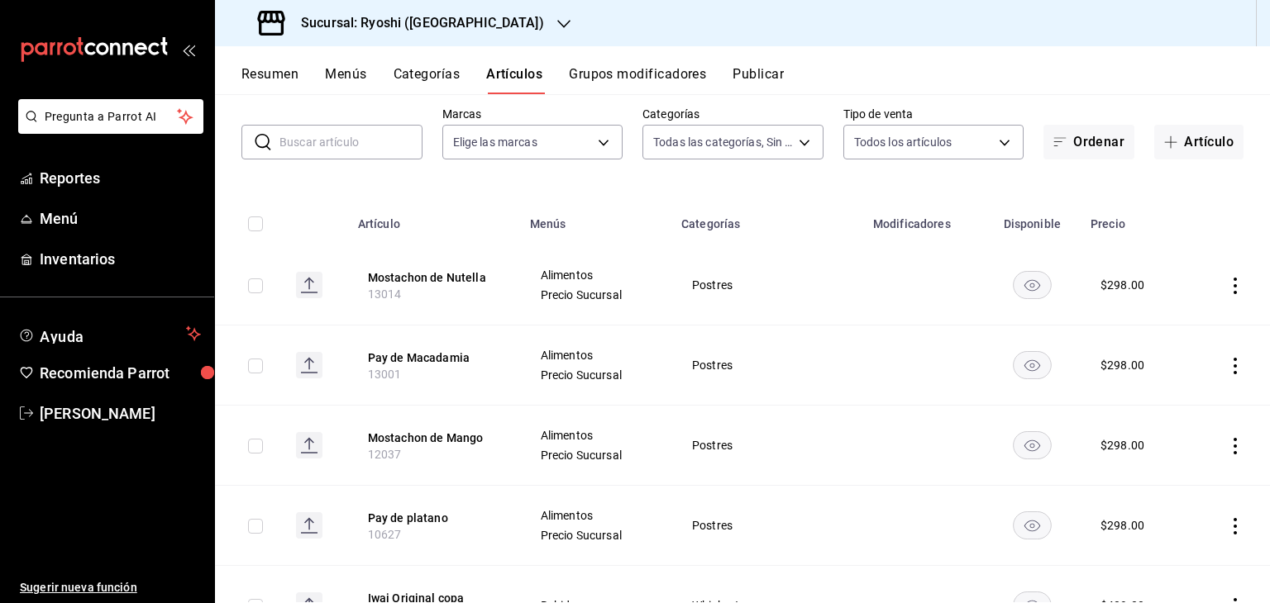
click at [1190, 143] on button "Artículo" at bounding box center [1198, 142] width 89 height 35
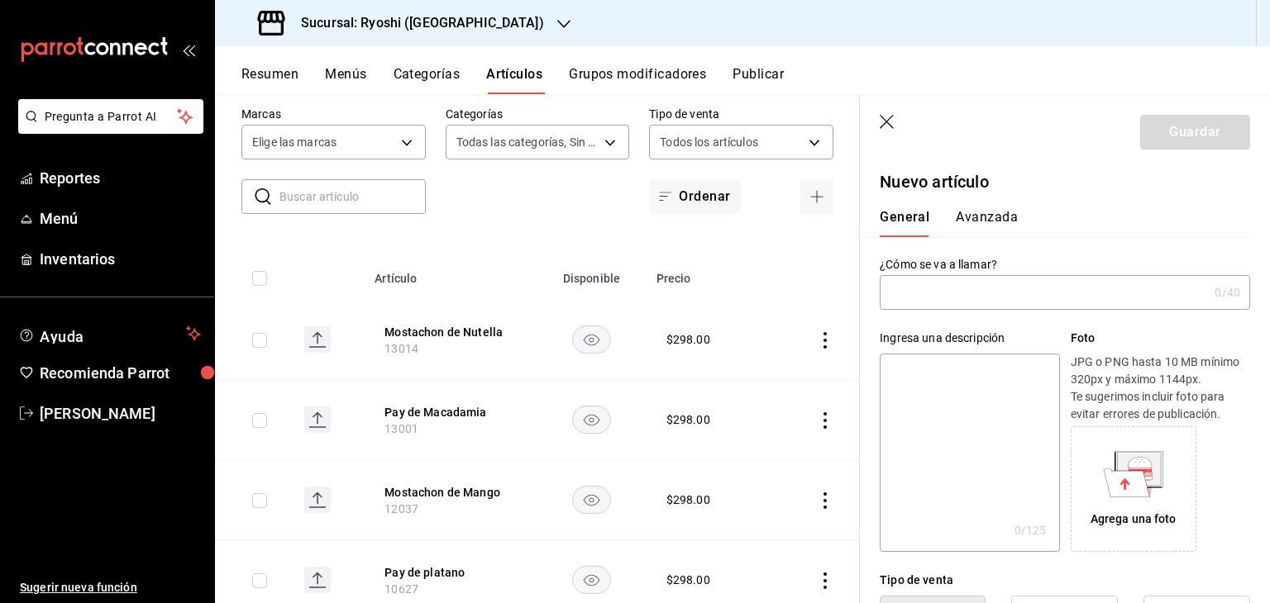
click at [994, 288] on input "text" at bounding box center [1044, 292] width 328 height 33
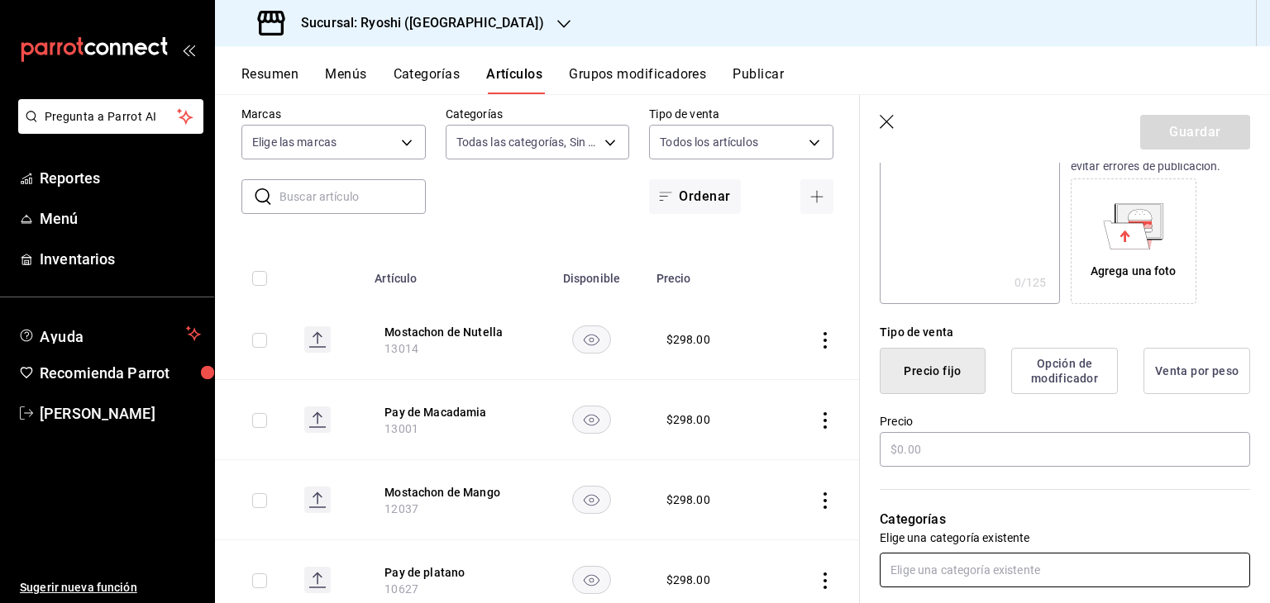
scroll to position [413, 0]
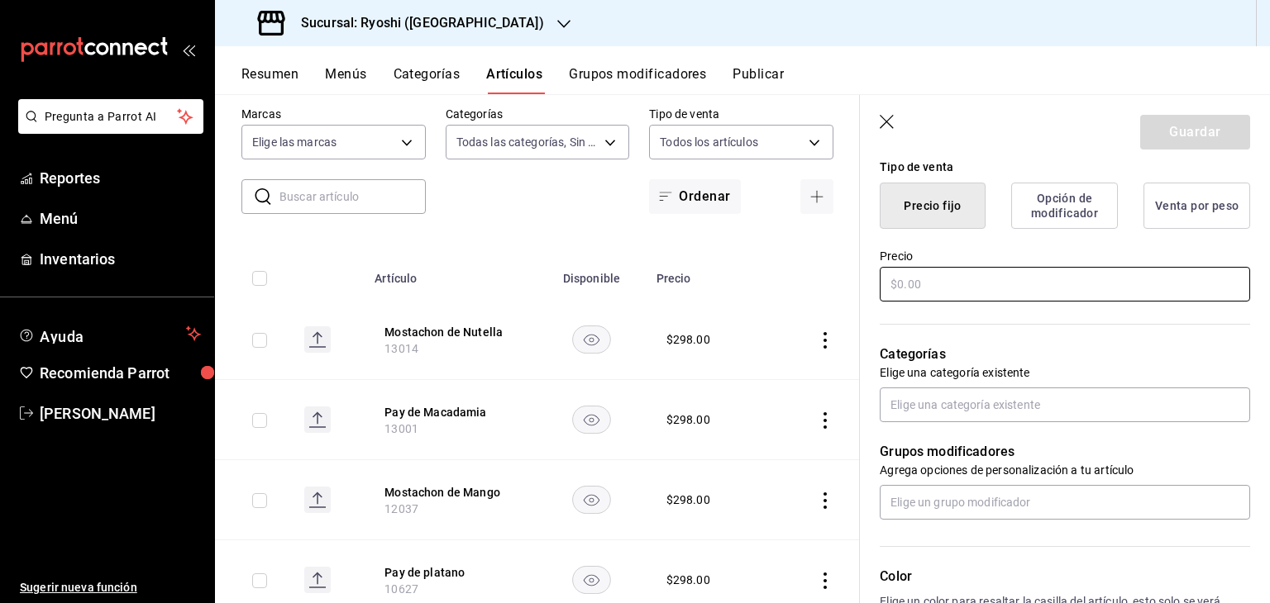
click at [1009, 278] on input "text" at bounding box center [1065, 284] width 370 height 35
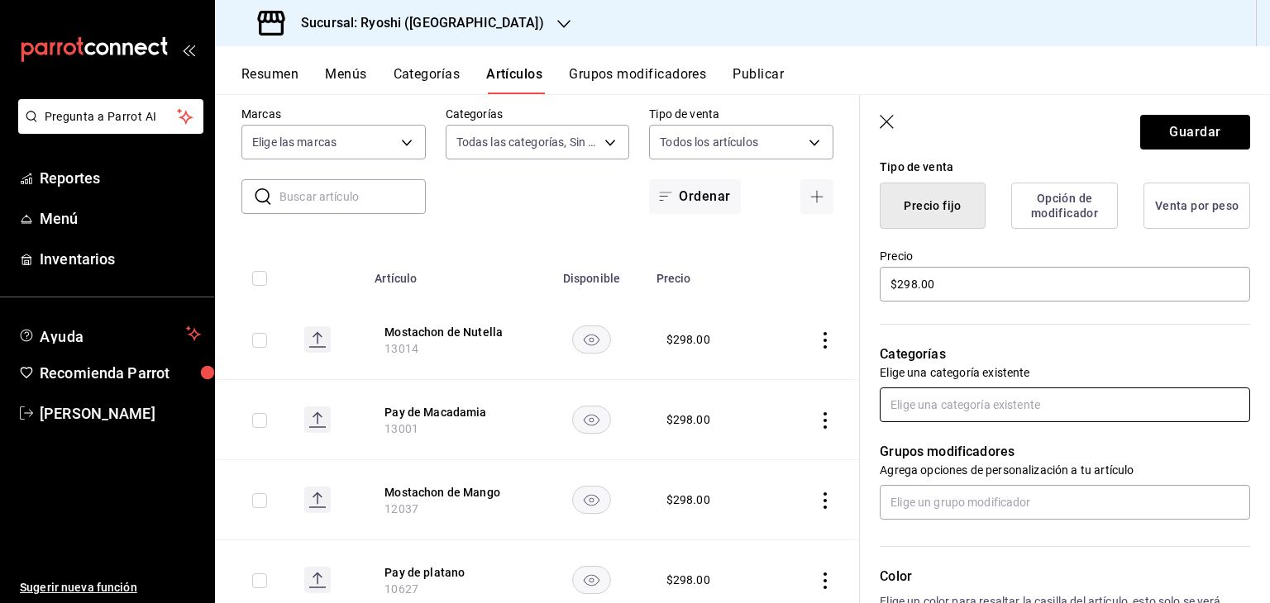
click at [1052, 392] on input "text" at bounding box center [1065, 405] width 370 height 35
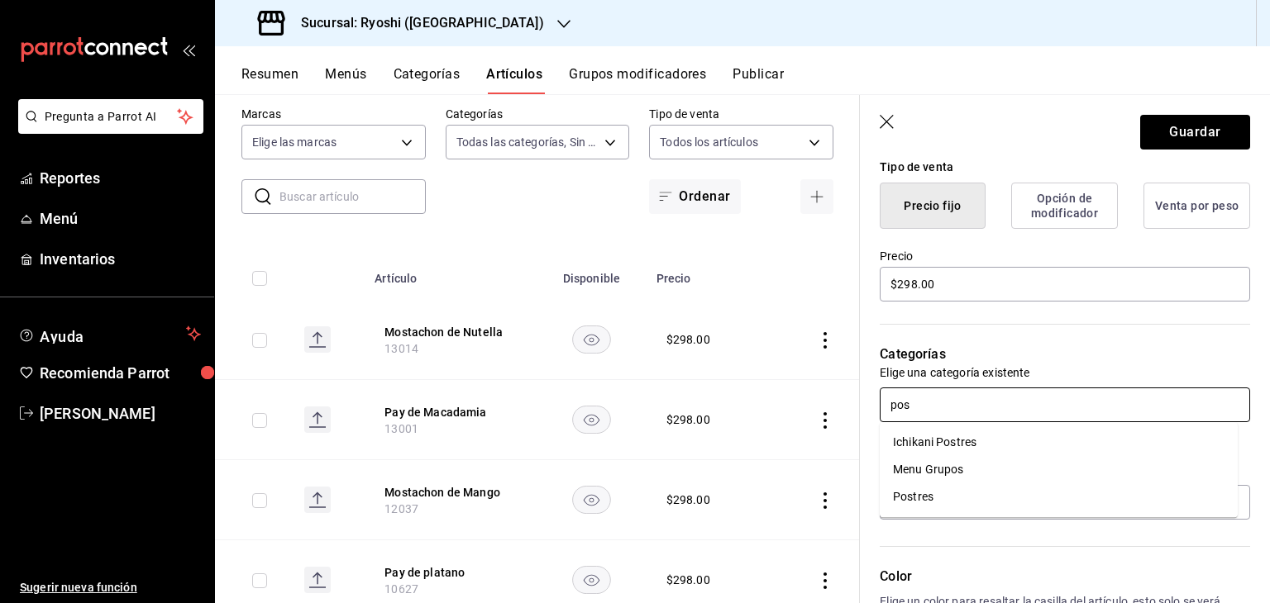
click at [989, 501] on li "Postres" at bounding box center [1059, 497] width 358 height 27
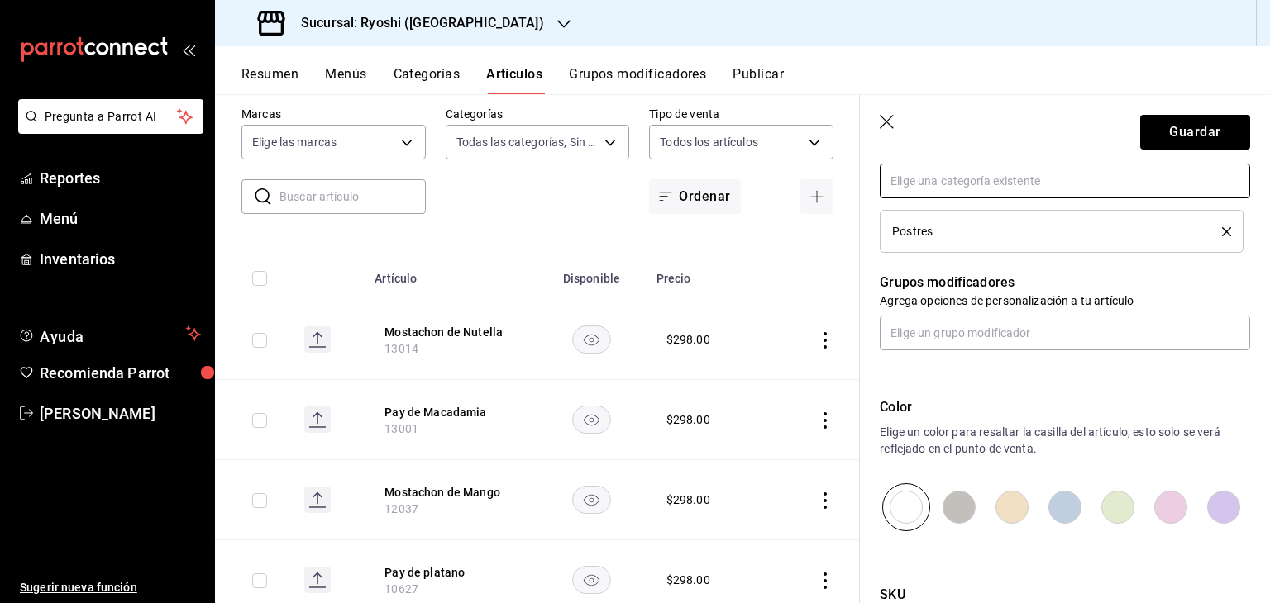
scroll to position [772, 0]
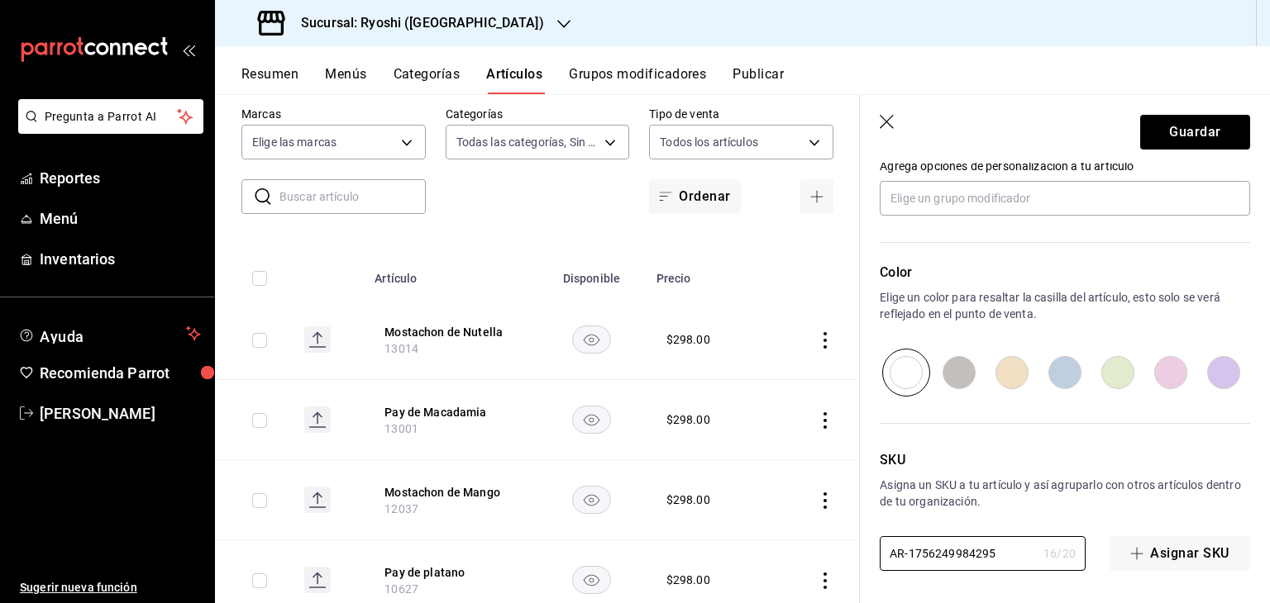
drag, startPoint x: 977, startPoint y: 551, endPoint x: 793, endPoint y: 542, distance: 184.5
click at [791, 543] on main "Artículos sucursal Para editar los artículos o cambios generales, ve a “Organiz…" at bounding box center [742, 348] width 1055 height 509
paste input "13016"
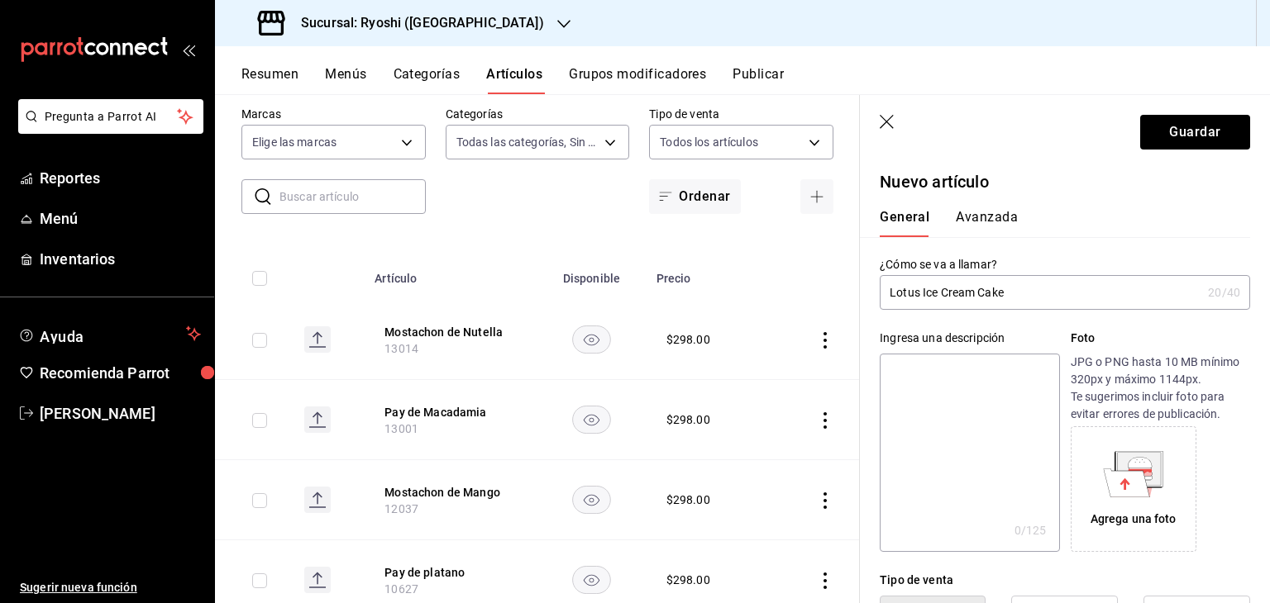
scroll to position [0, 0]
click at [1161, 126] on button "Guardar" at bounding box center [1195, 132] width 110 height 35
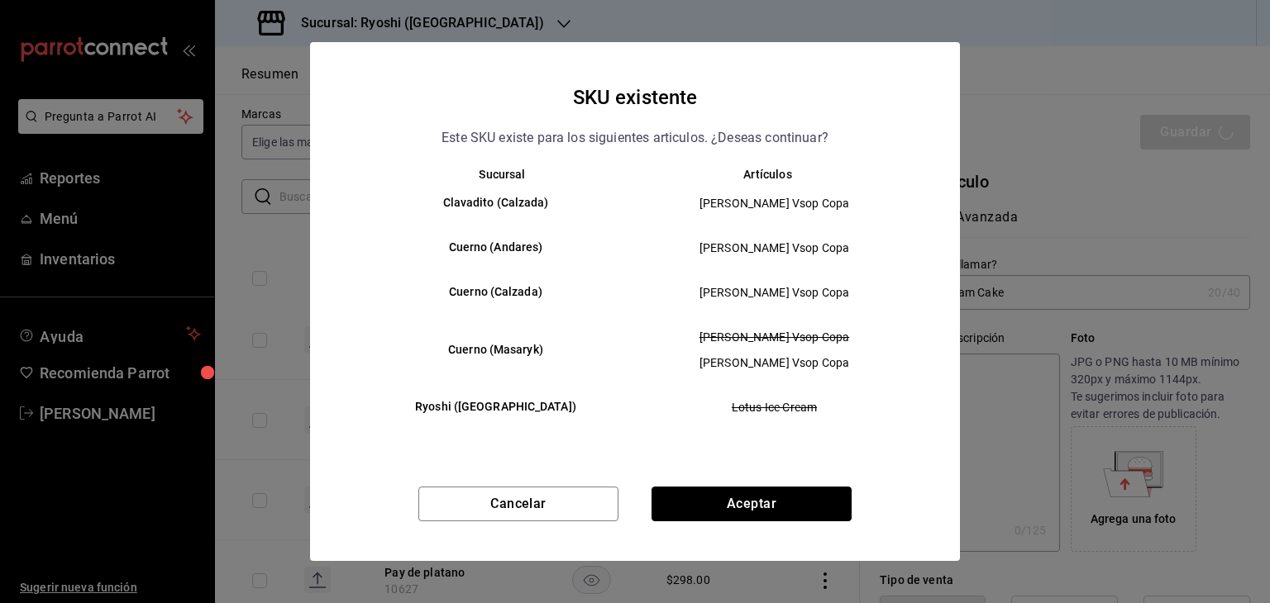
drag, startPoint x: 830, startPoint y: 503, endPoint x: 838, endPoint y: 500, distance: 8.9
click at [832, 501] on button "Aceptar" at bounding box center [751, 504] width 200 height 35
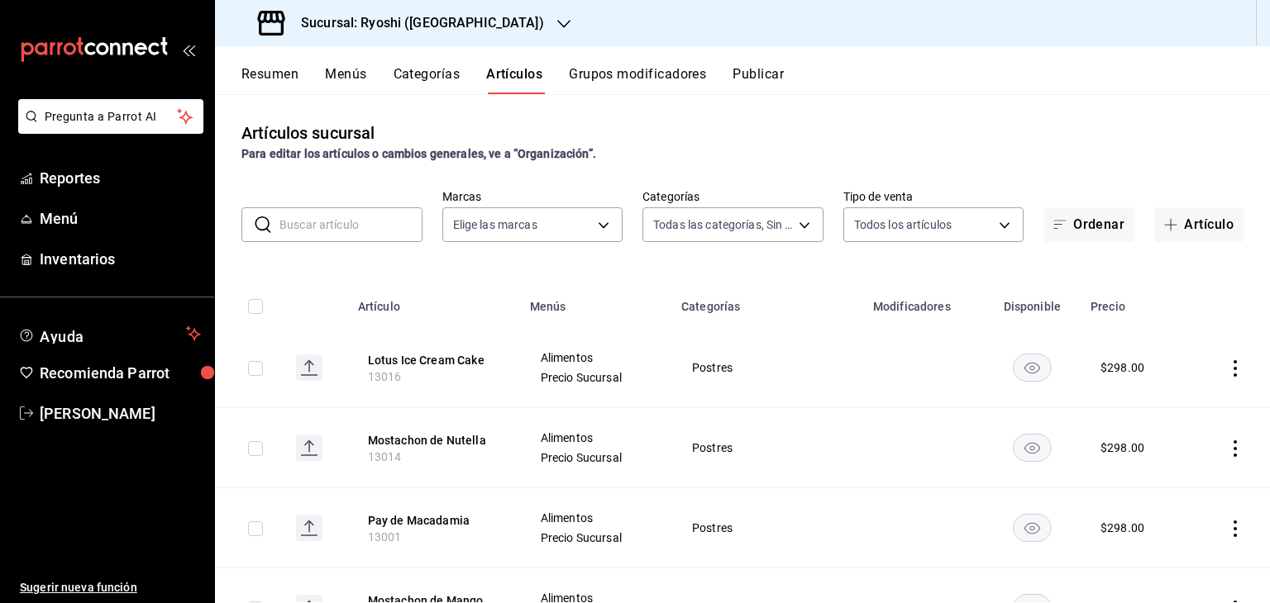
scroll to position [83, 0]
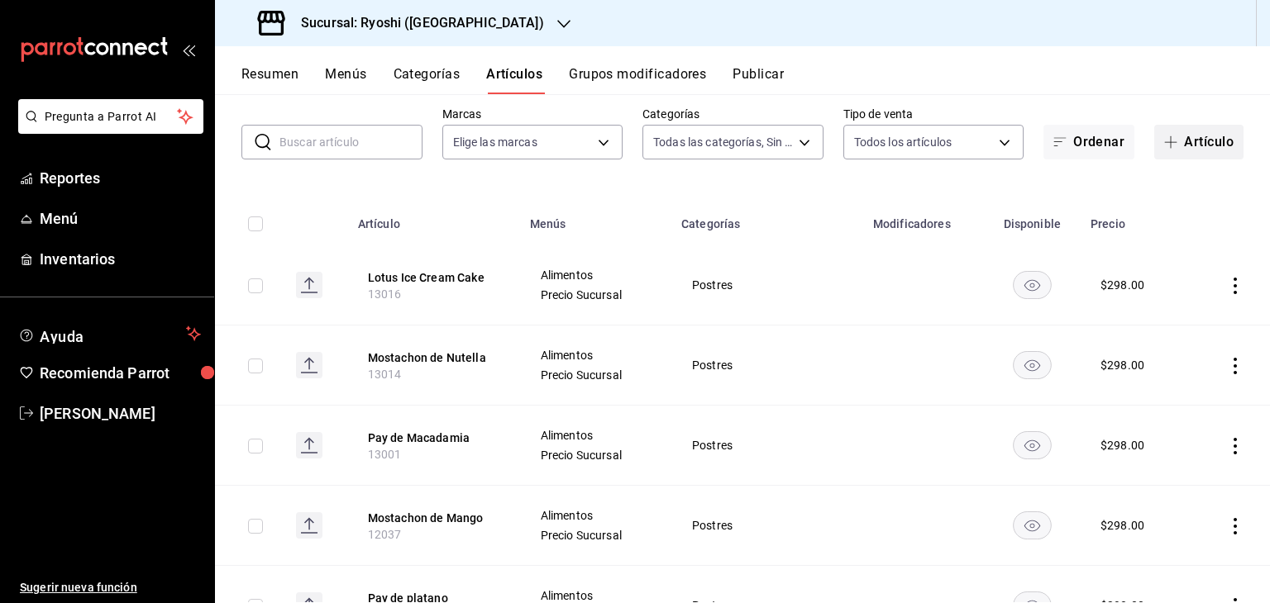
click at [1154, 152] on button "Artículo" at bounding box center [1198, 142] width 89 height 35
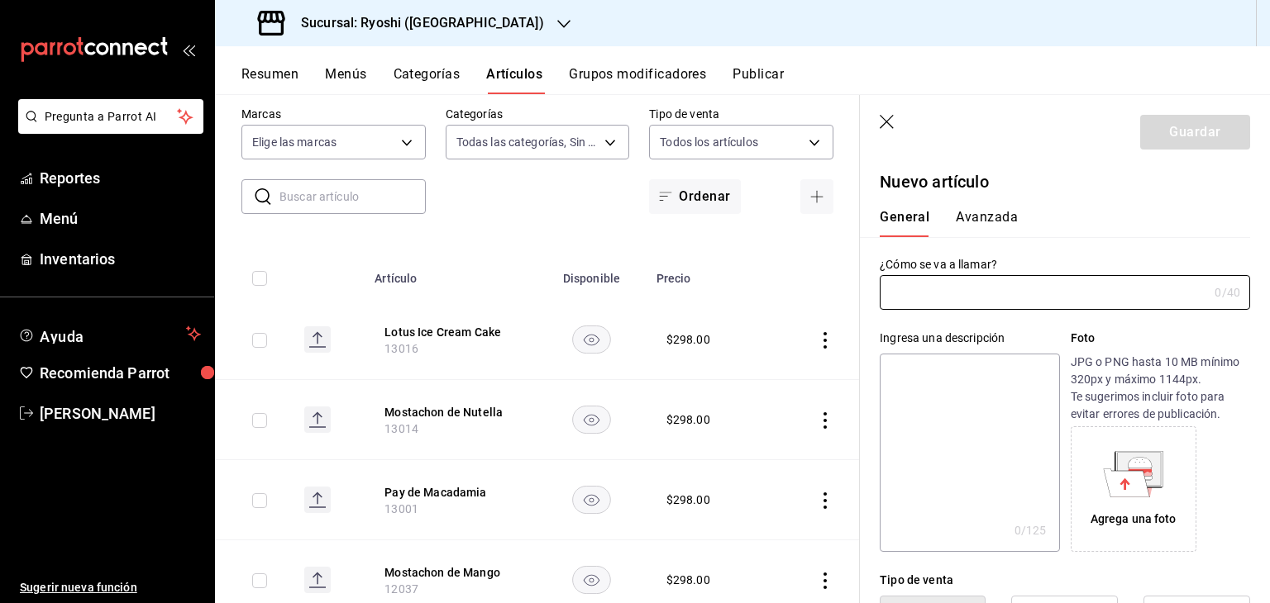
paste input "Esfera de Chocolate"
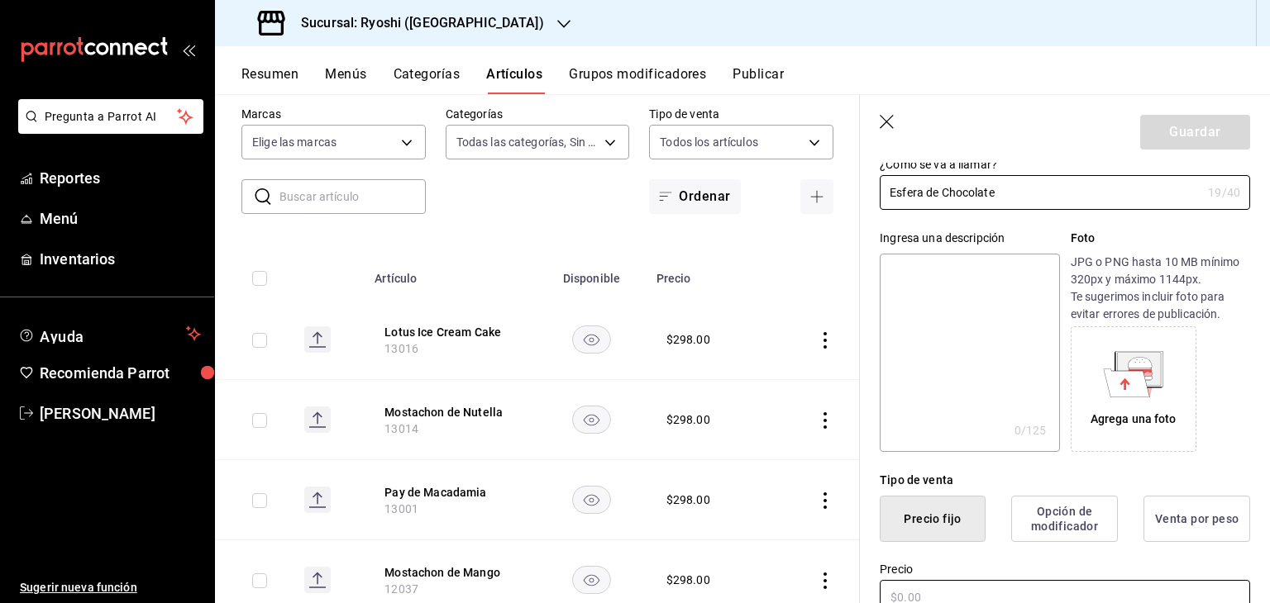
scroll to position [331, 0]
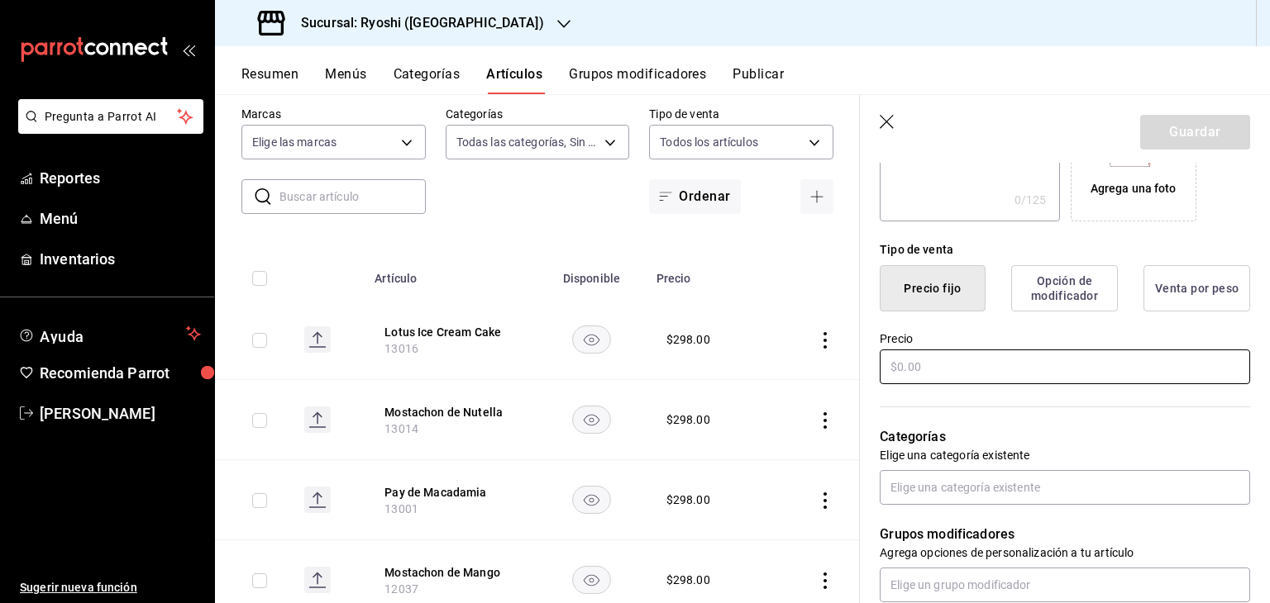
click at [979, 360] on input "text" at bounding box center [1065, 367] width 370 height 35
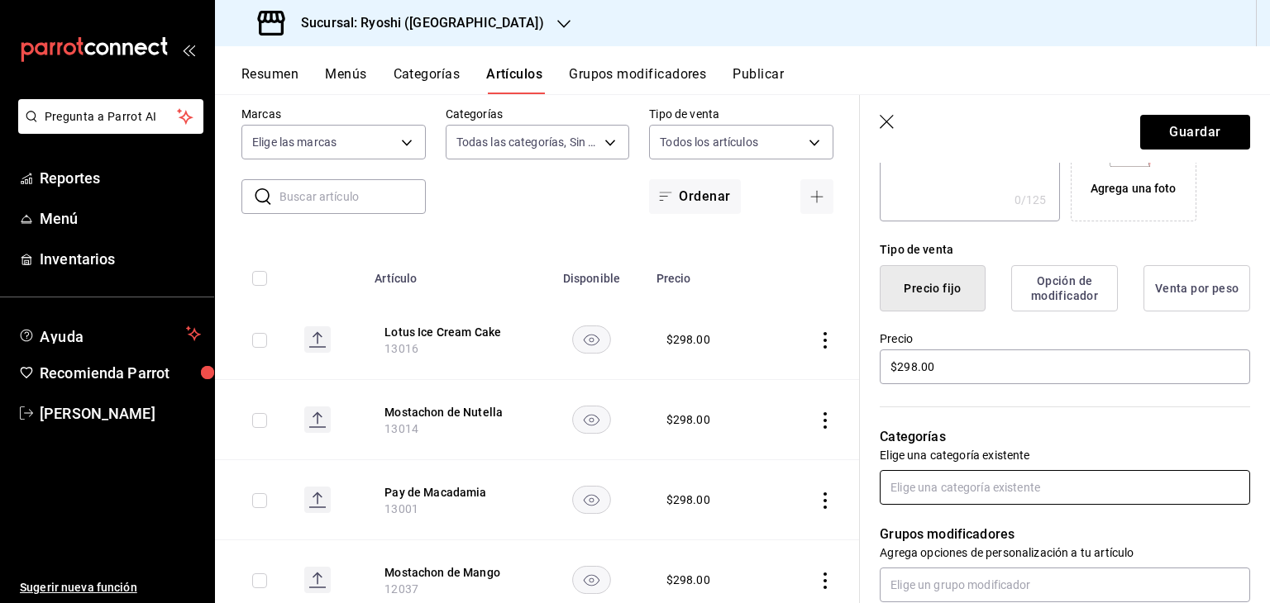
click at [1004, 493] on input "text" at bounding box center [1065, 487] width 370 height 35
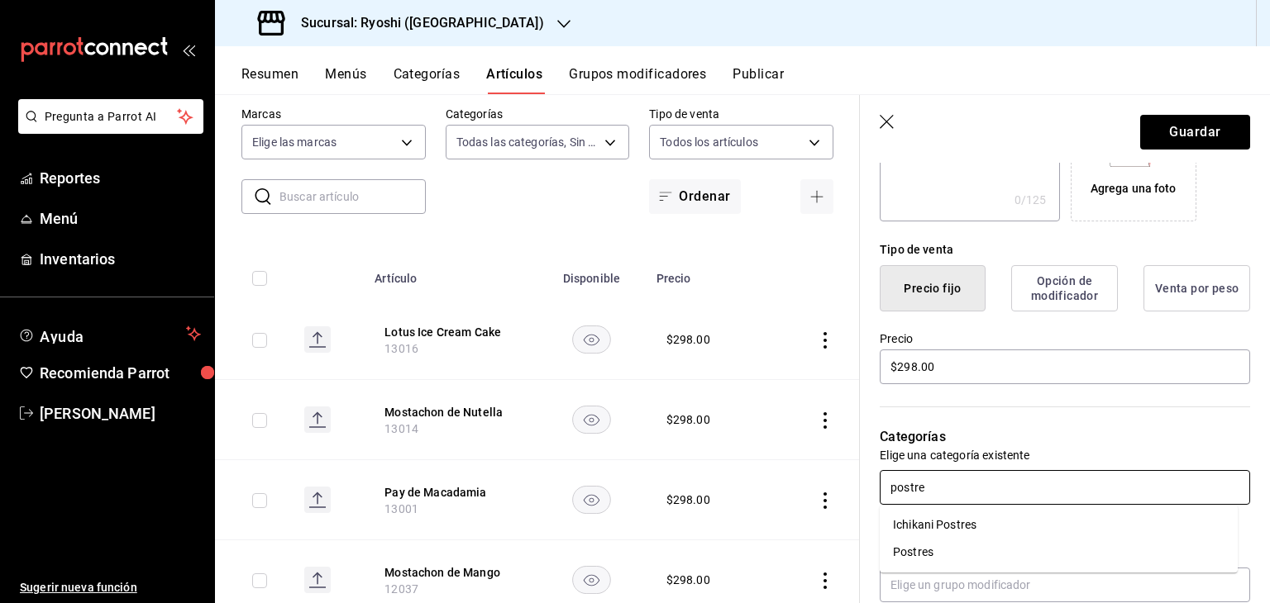
click at [1068, 560] on li "Postres" at bounding box center [1059, 552] width 358 height 27
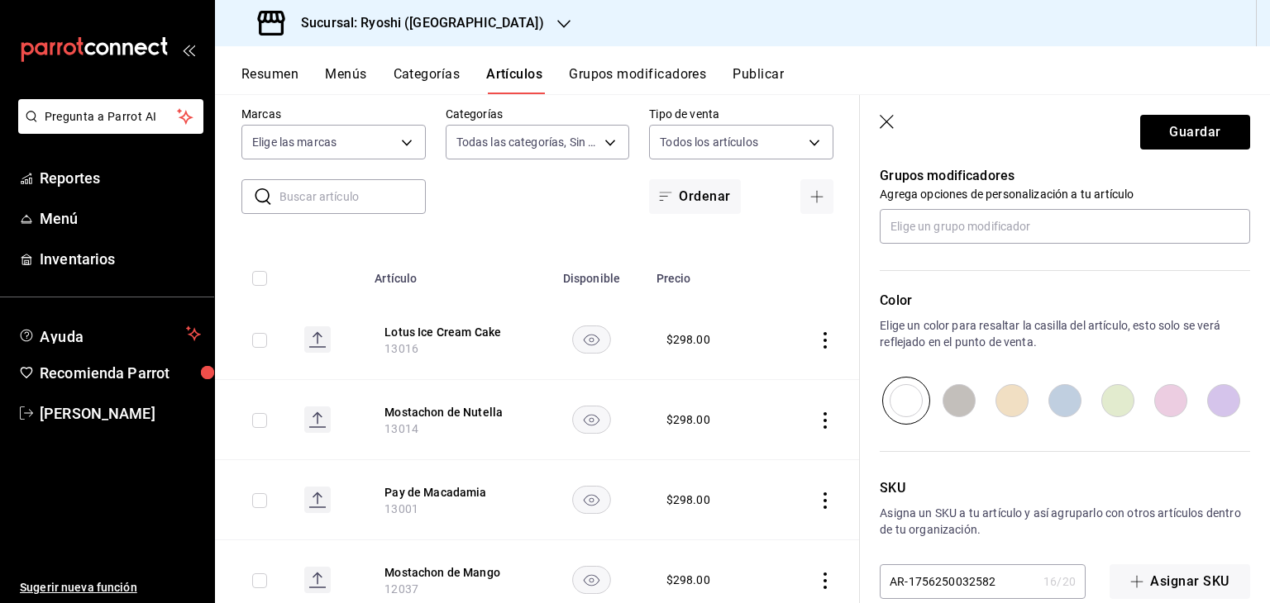
scroll to position [772, 0]
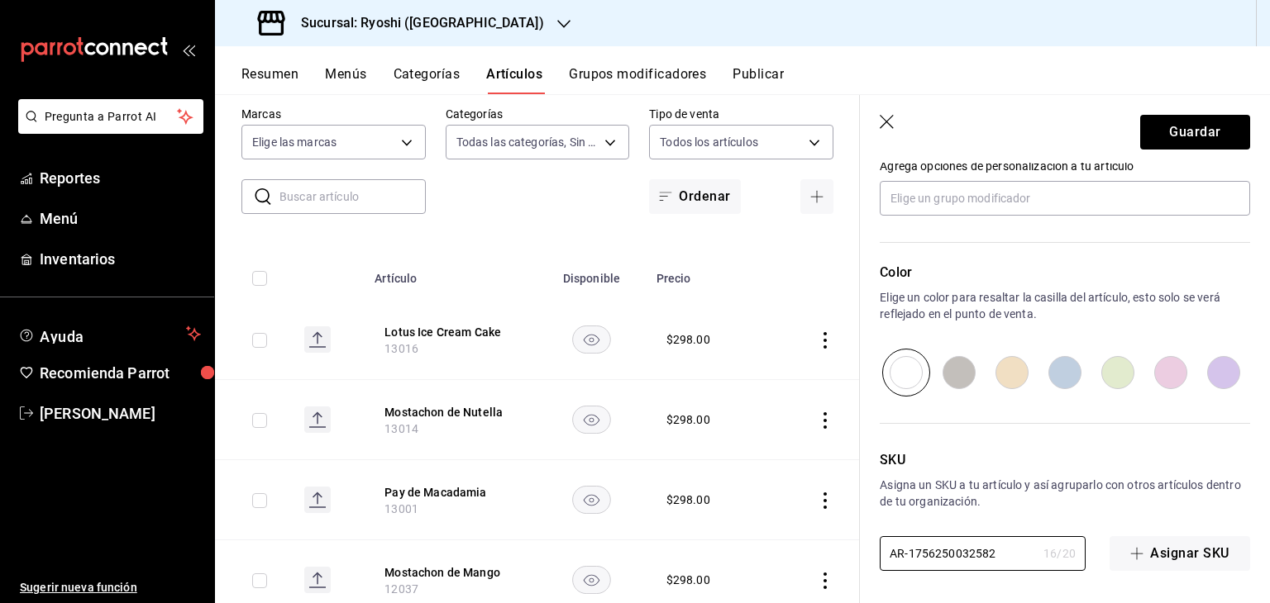
drag, startPoint x: 1002, startPoint y: 556, endPoint x: 760, endPoint y: 548, distance: 241.5
click at [760, 548] on main "Artículos sucursal Para editar los artículos o cambios generales, ve a “Organiz…" at bounding box center [742, 348] width 1055 height 509
paste input "13015"
click at [1176, 132] on button "Guardar" at bounding box center [1195, 132] width 110 height 35
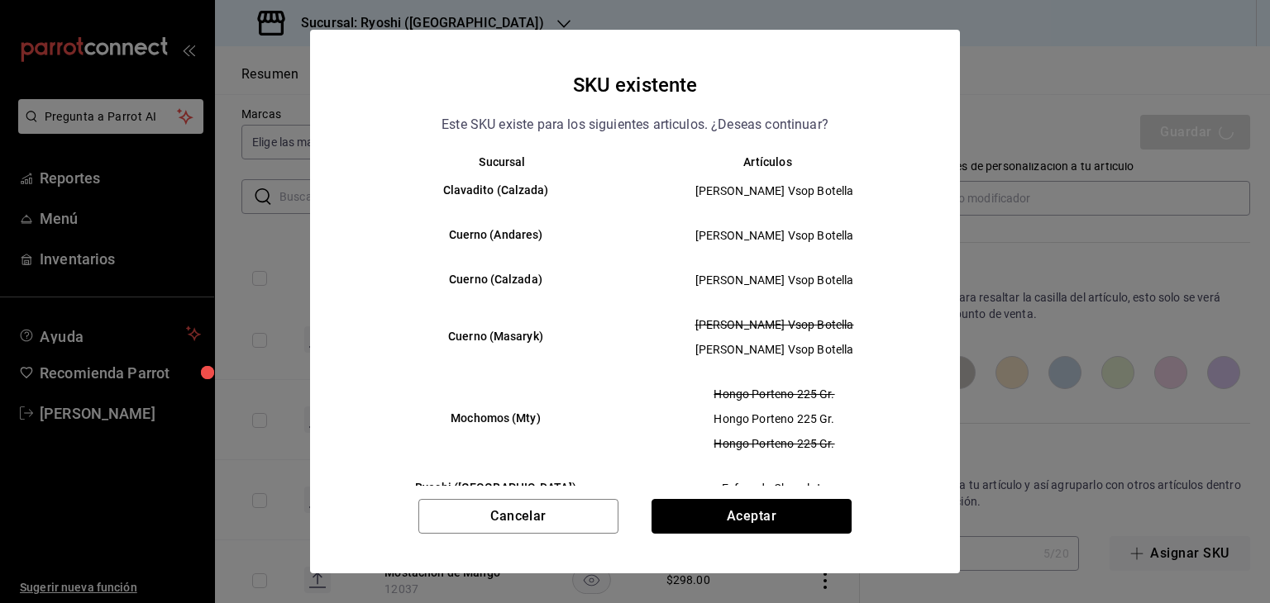
click at [767, 509] on button "Aceptar" at bounding box center [751, 516] width 200 height 35
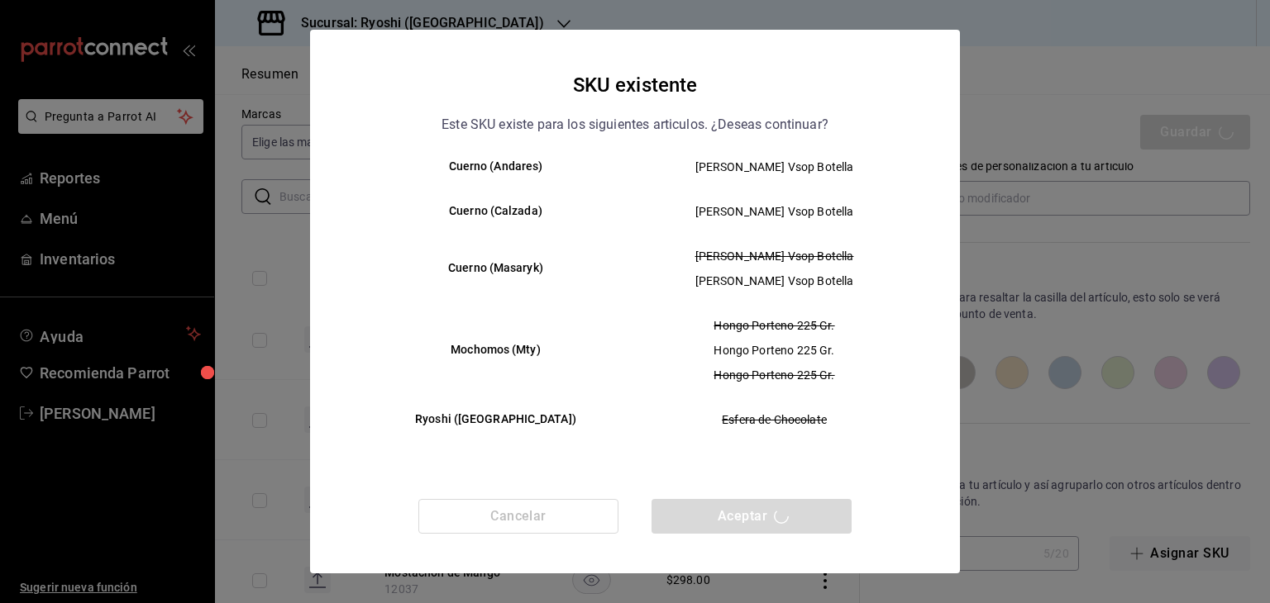
scroll to position [24, 0]
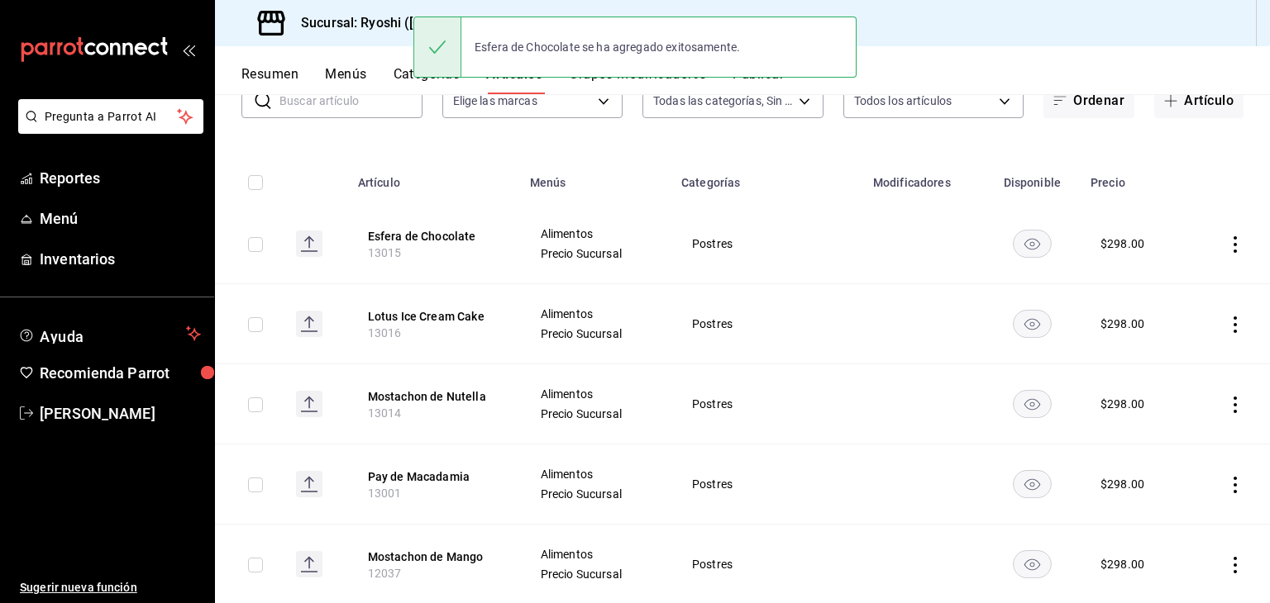
scroll to position [331, 0]
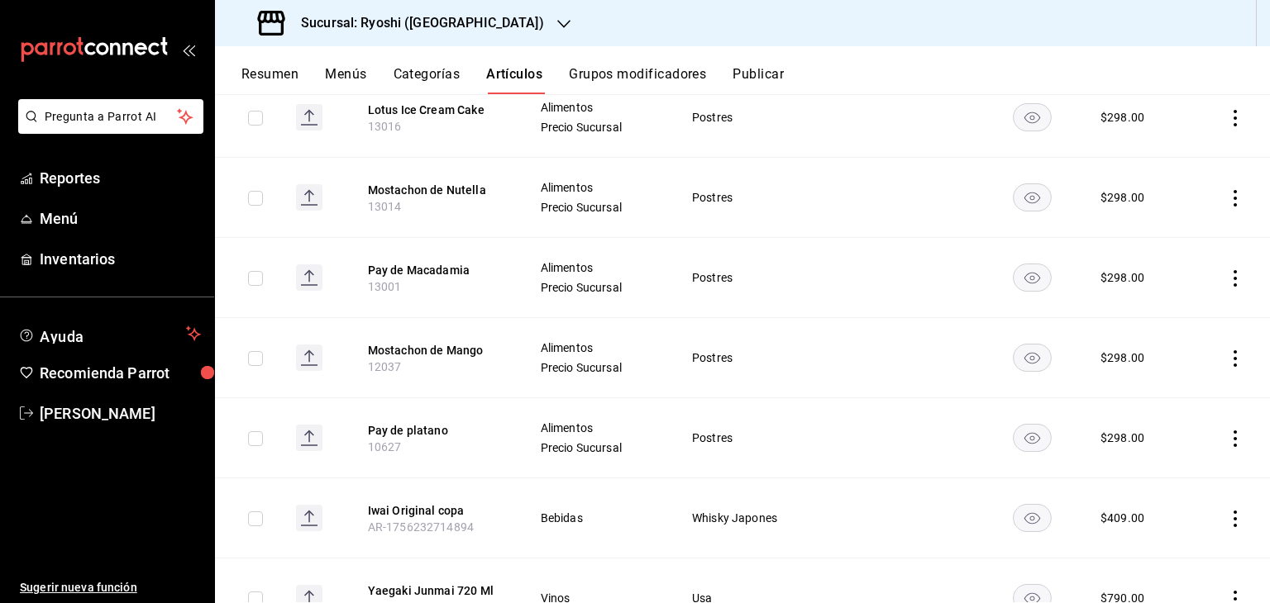
click at [1227, 436] on icon "actions" at bounding box center [1235, 439] width 17 height 17
click at [1176, 503] on span "Duplicar" at bounding box center [1172, 510] width 43 height 17
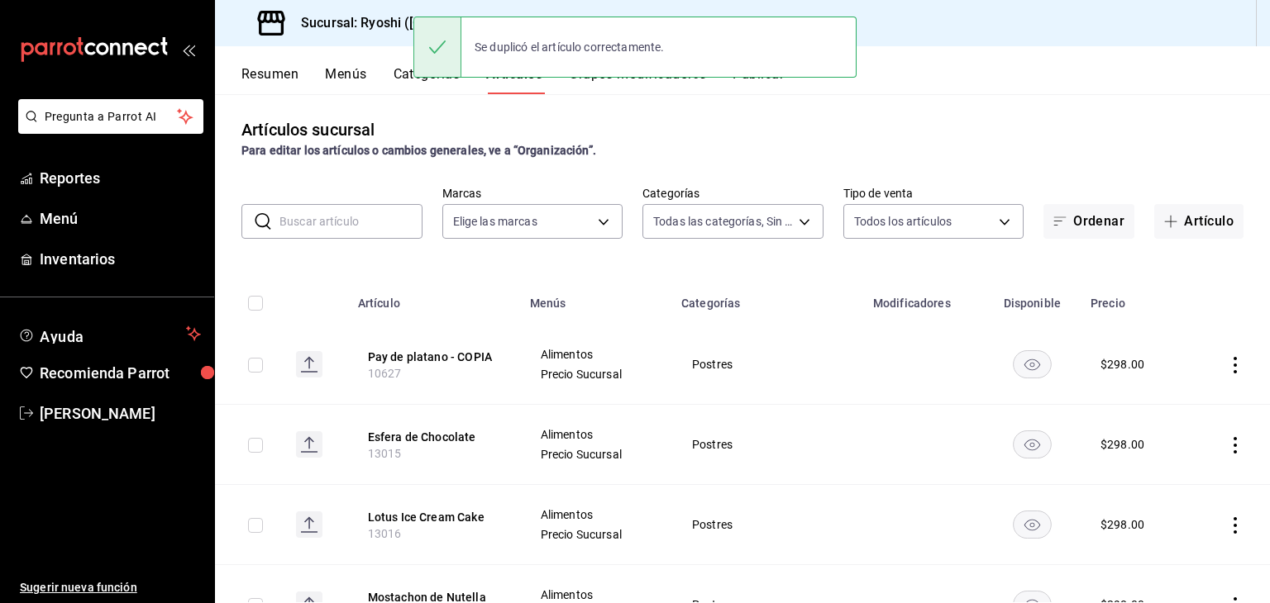
scroll to position [0, 0]
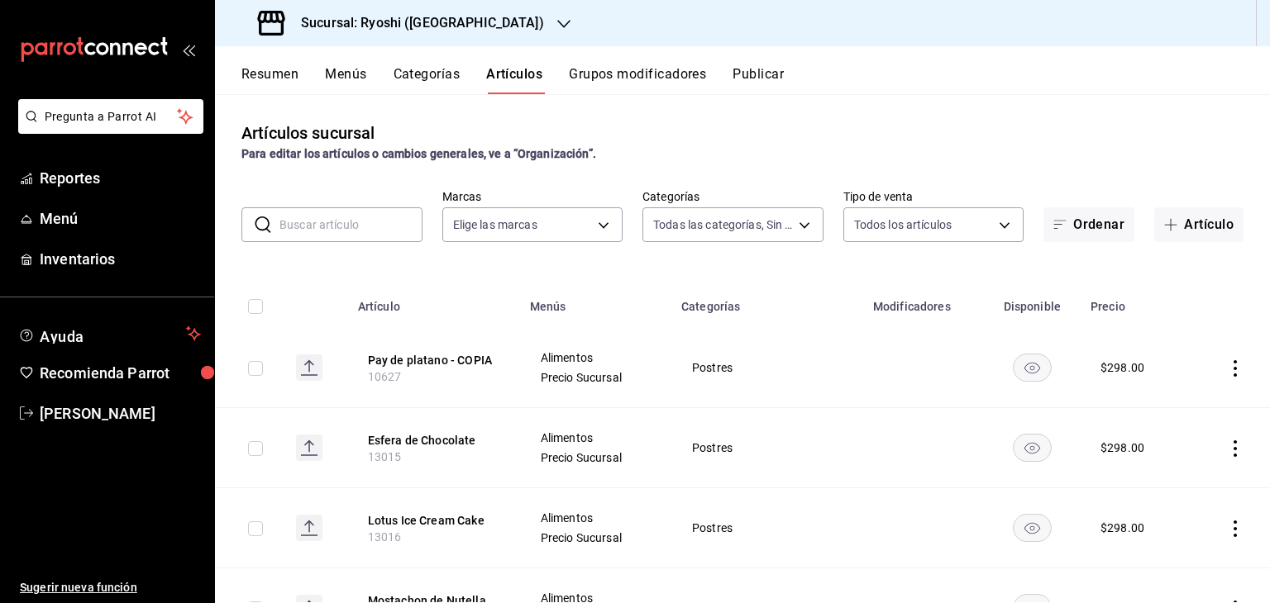
click at [1227, 370] on icon "actions" at bounding box center [1235, 368] width 17 height 17
click at [1176, 407] on span "Editar" at bounding box center [1172, 406] width 43 height 17
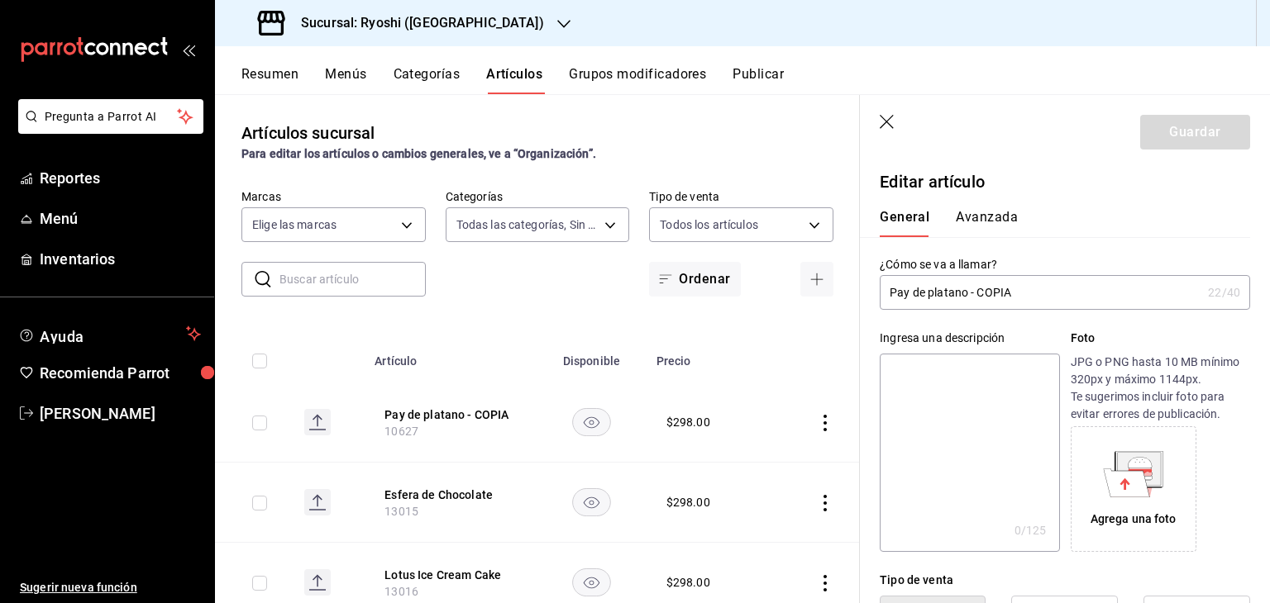
drag, startPoint x: 978, startPoint y: 288, endPoint x: 1121, endPoint y: 298, distance: 143.3
click at [1113, 293] on input "Pay de platano - COPIA" at bounding box center [1041, 292] width 322 height 33
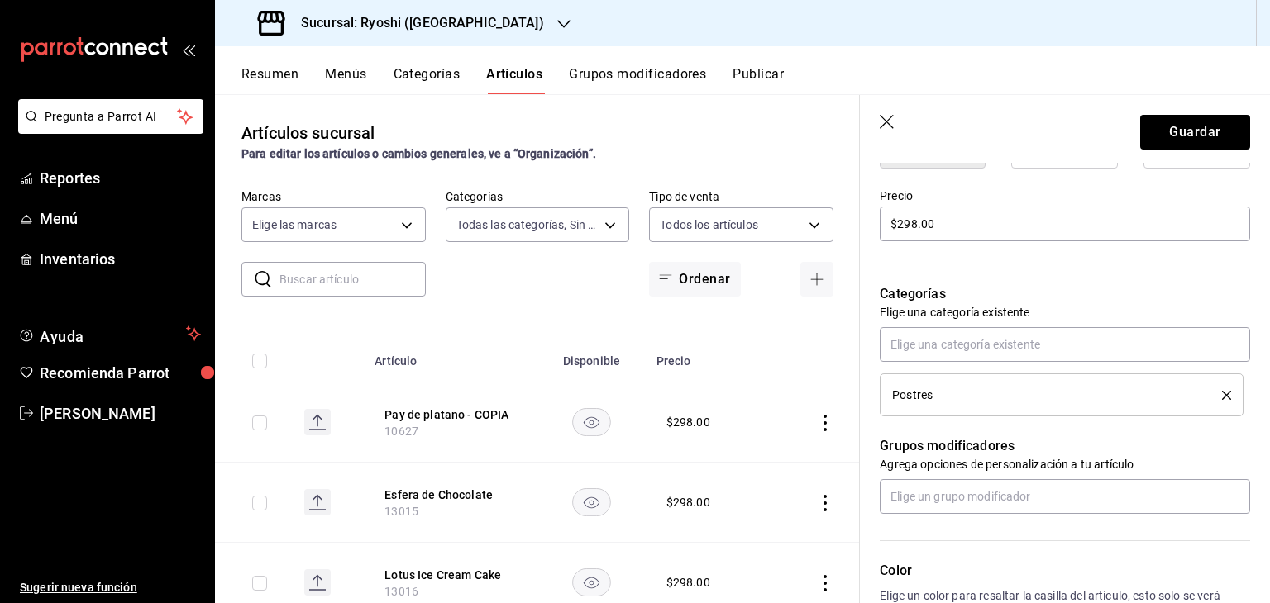
scroll to position [496, 0]
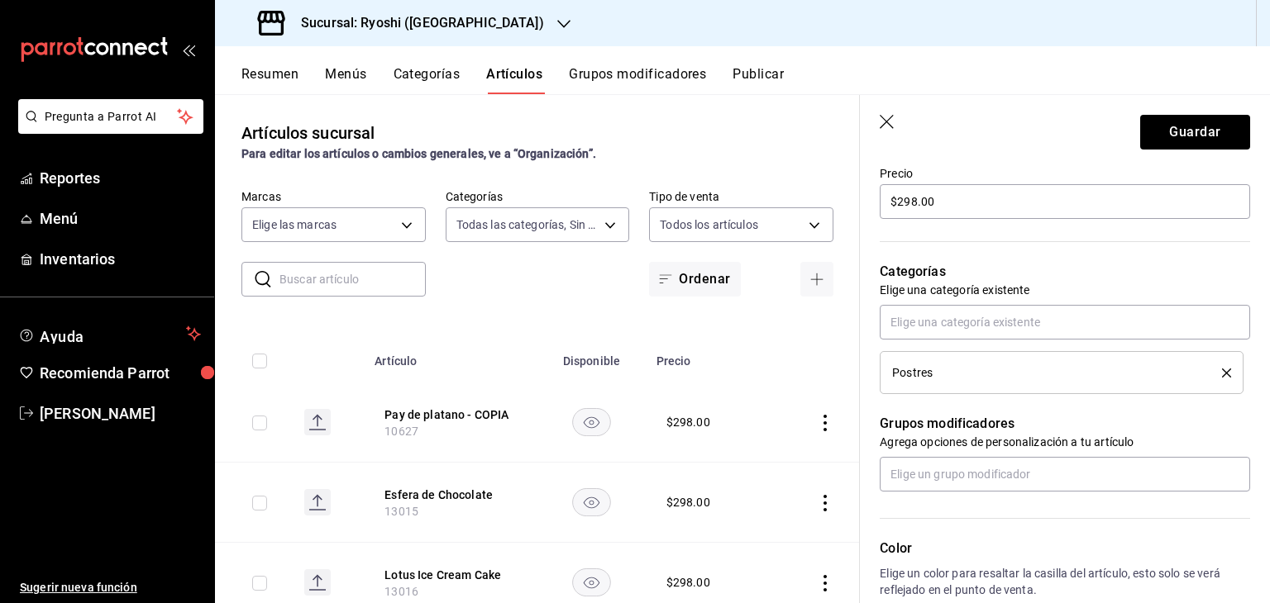
click at [1222, 370] on icon "delete" at bounding box center [1226, 373] width 9 height 9
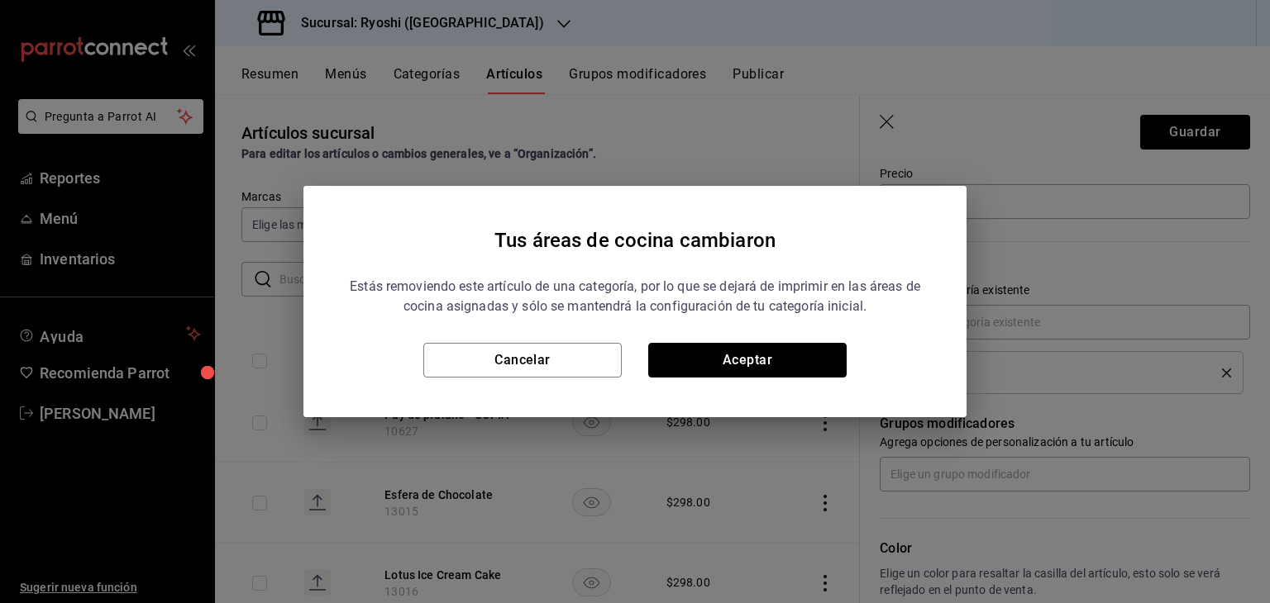
click at [740, 365] on button "Aceptar" at bounding box center [747, 360] width 198 height 35
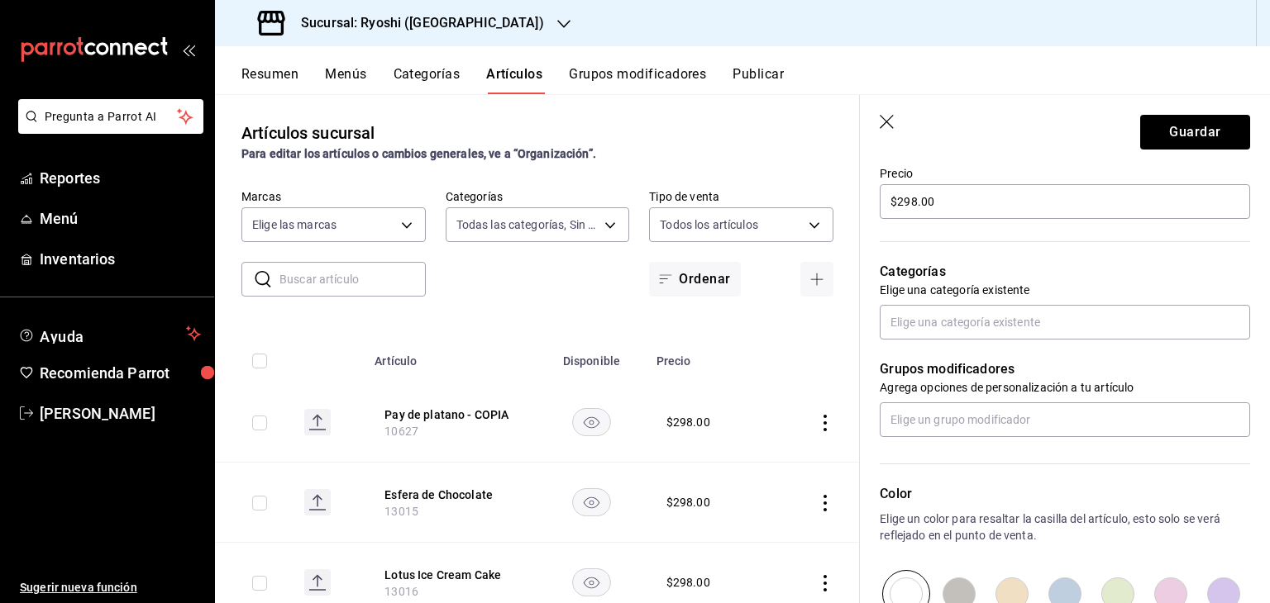
click at [817, 428] on icon "actions" at bounding box center [825, 423] width 17 height 17
click at [745, 530] on span "Eliminar" at bounding box center [762, 528] width 42 height 13
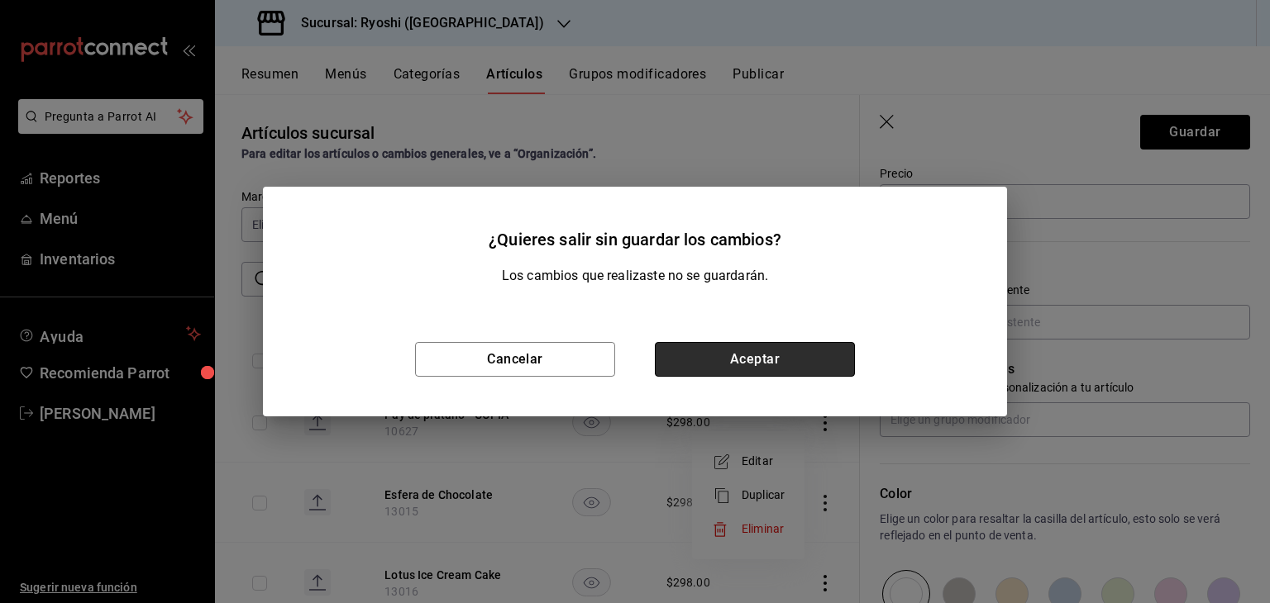
click at [741, 375] on button "Aceptar" at bounding box center [755, 359] width 200 height 35
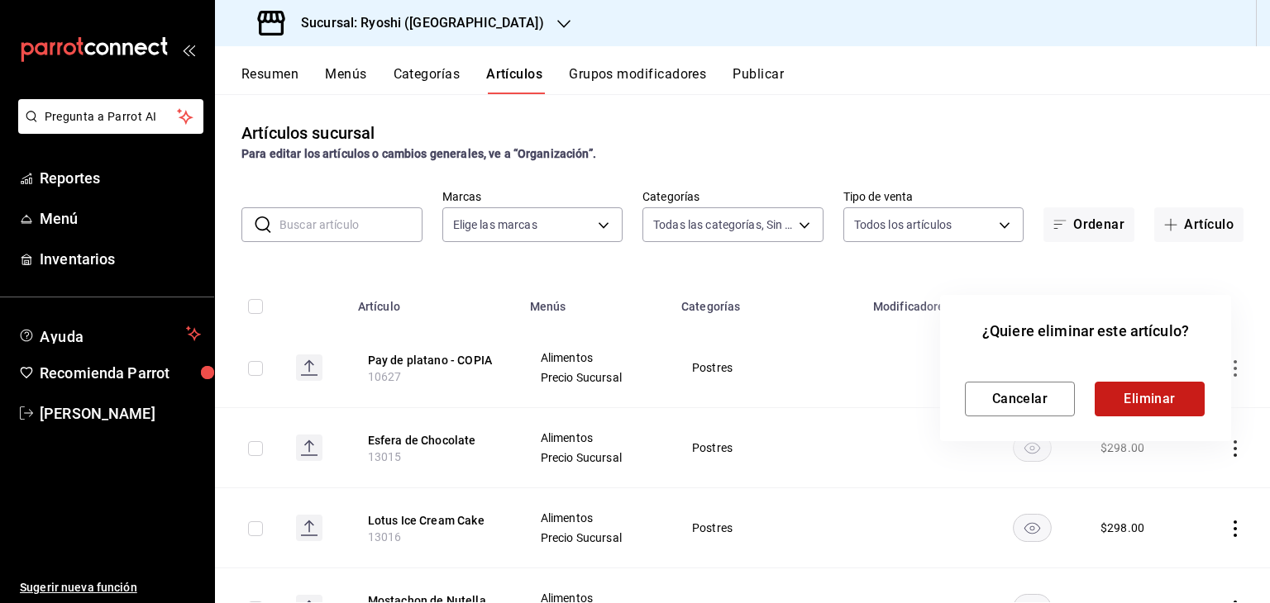
click at [1129, 390] on button "Eliminar" at bounding box center [1149, 399] width 110 height 35
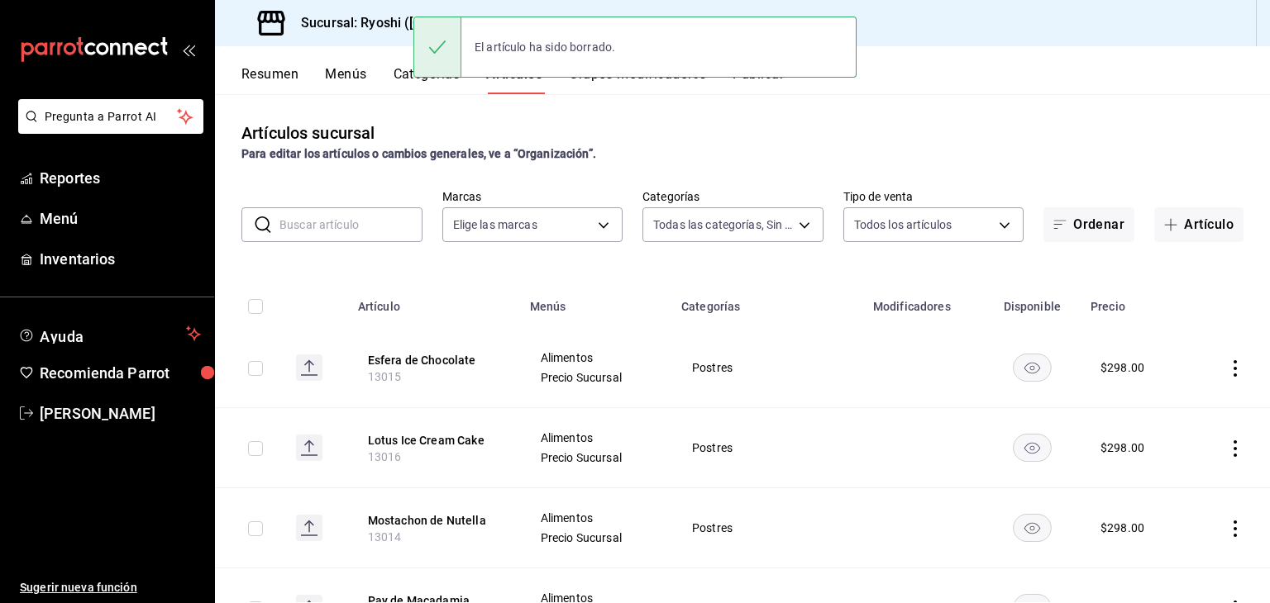
click at [1227, 369] on icon "actions" at bounding box center [1235, 368] width 17 height 17
click at [1180, 408] on span "Editar" at bounding box center [1172, 406] width 43 height 17
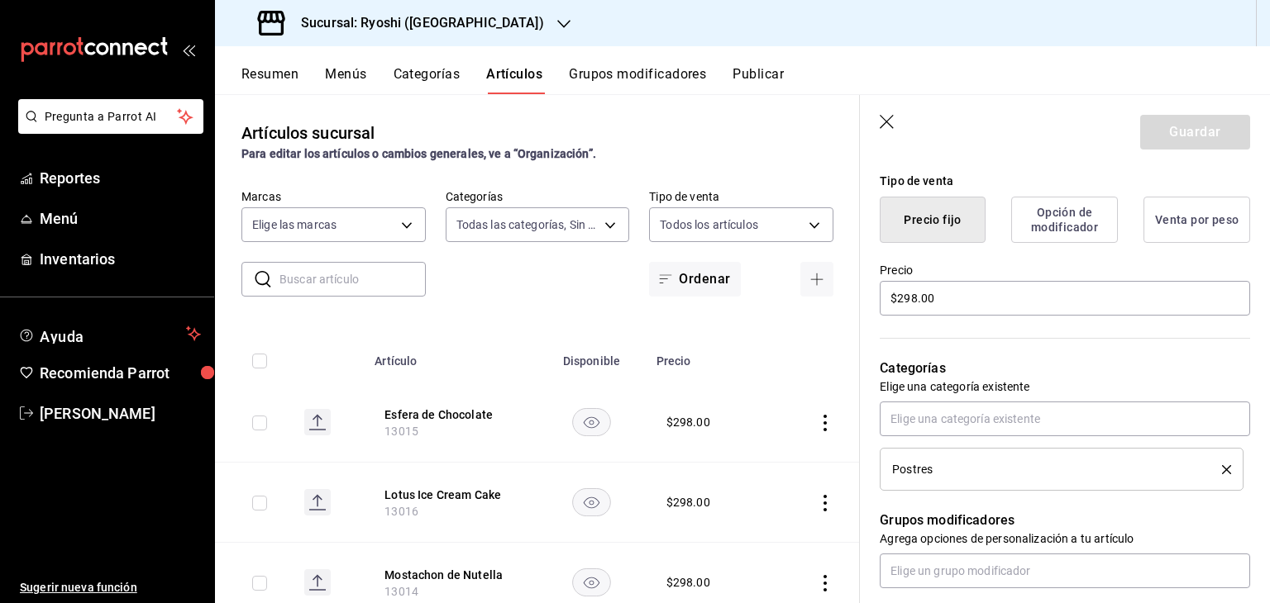
scroll to position [413, 0]
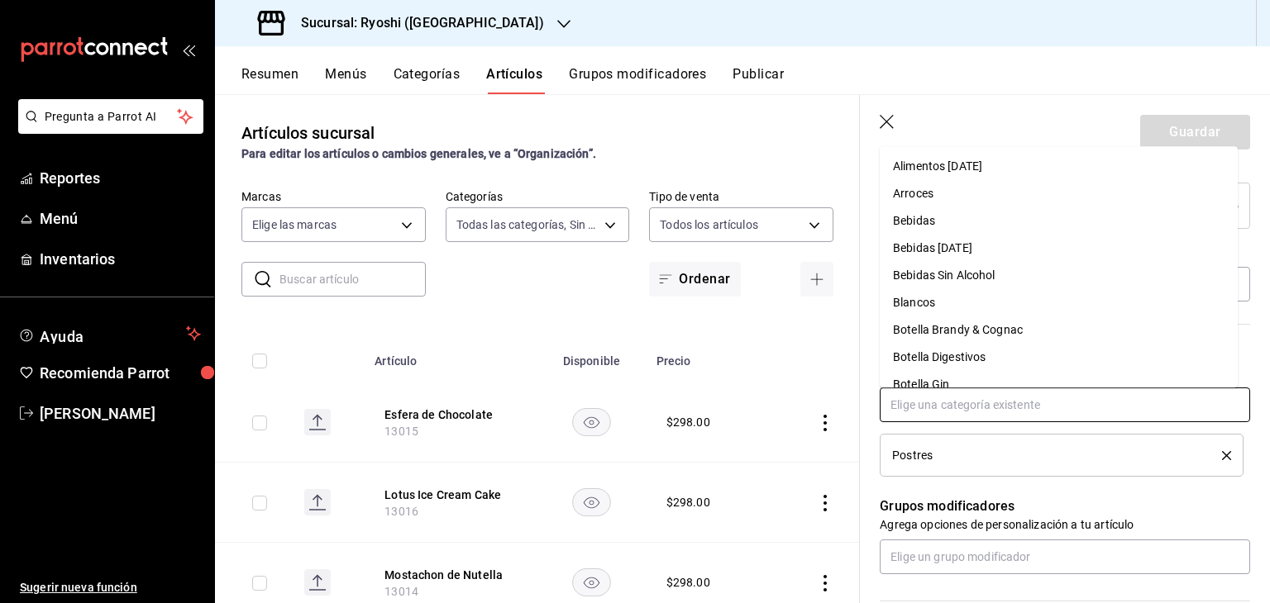
click at [1003, 406] on input "text" at bounding box center [1065, 405] width 370 height 35
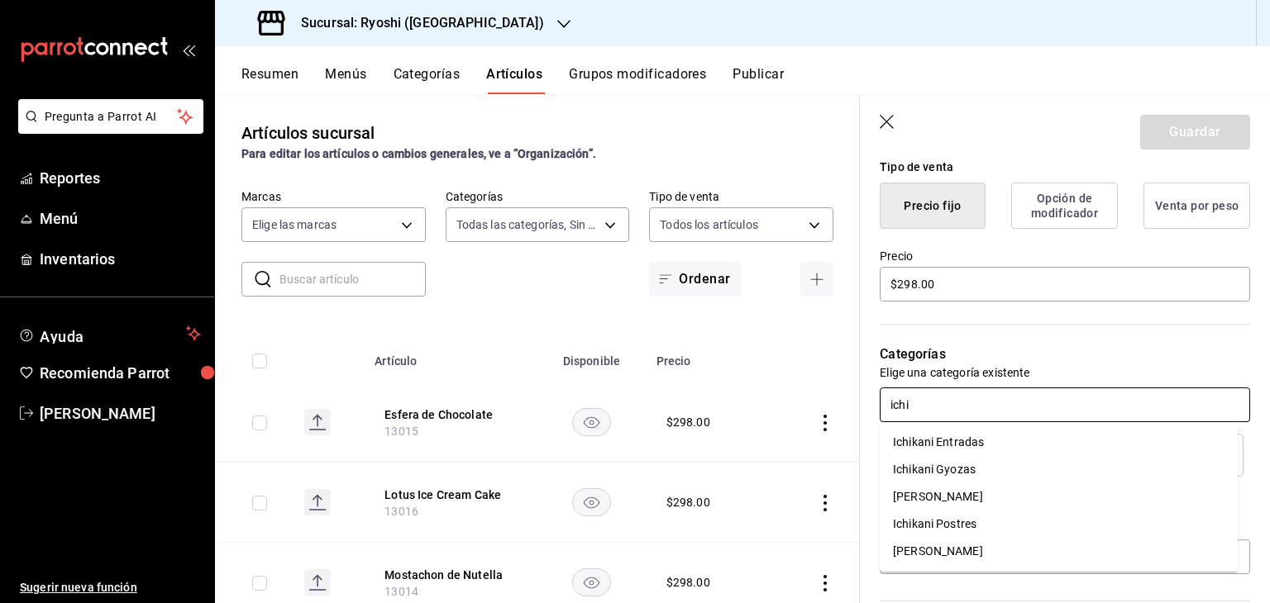
click at [988, 518] on li "Ichikani Postres" at bounding box center [1059, 524] width 358 height 27
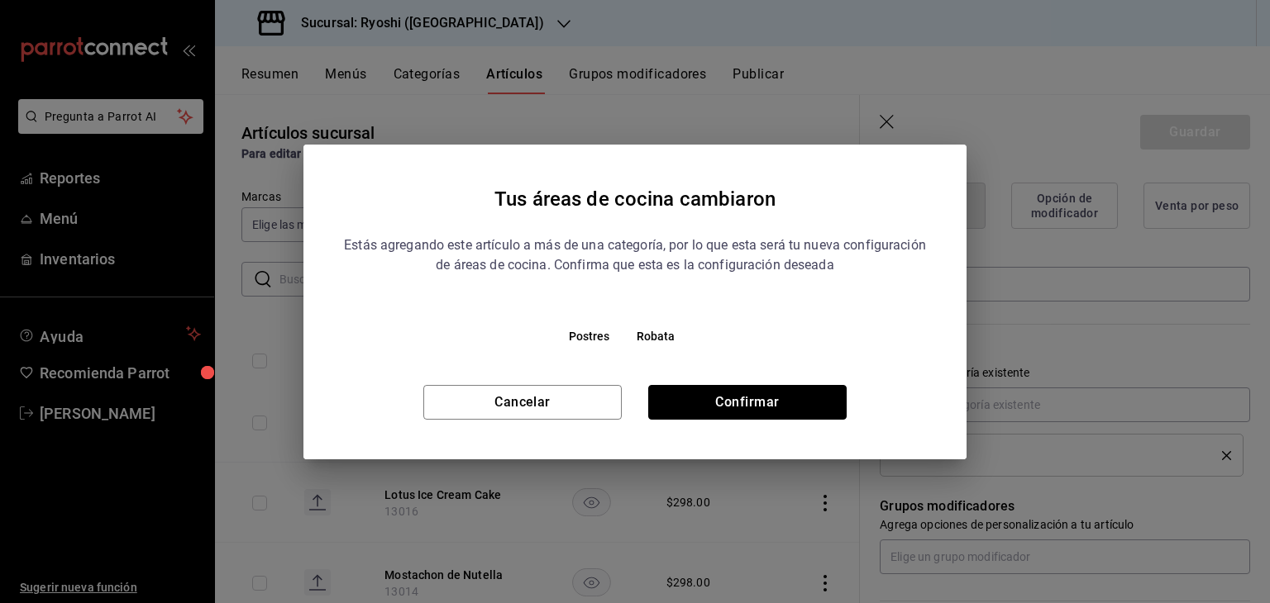
click at [790, 404] on button "Confirmar" at bounding box center [747, 402] width 198 height 35
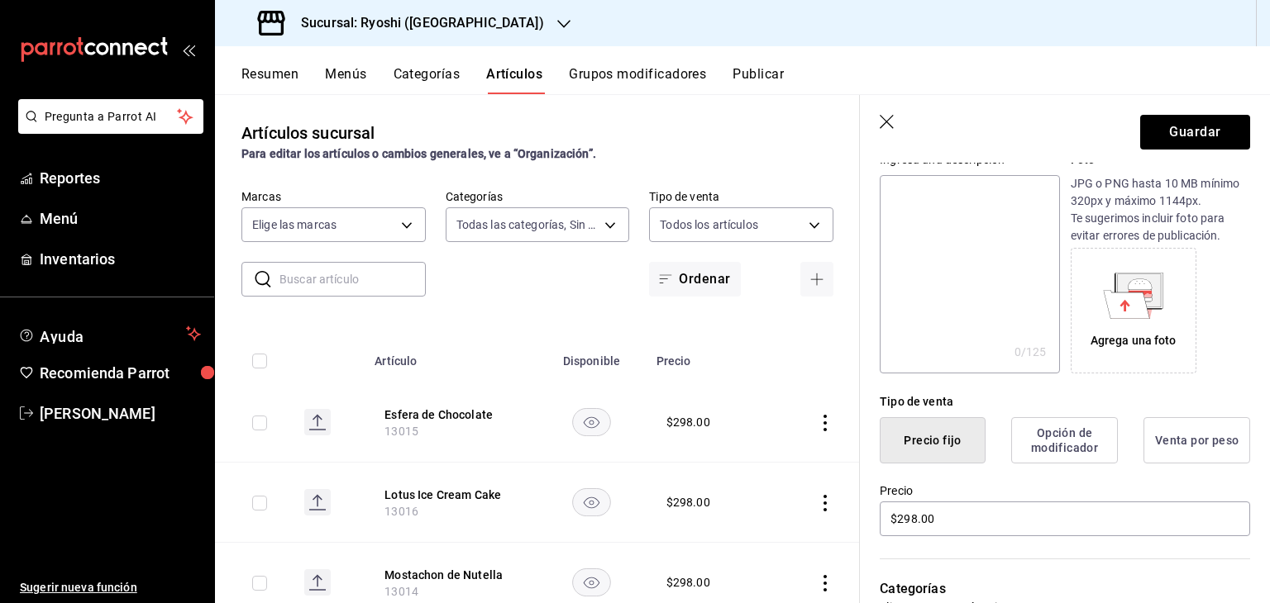
scroll to position [153, 0]
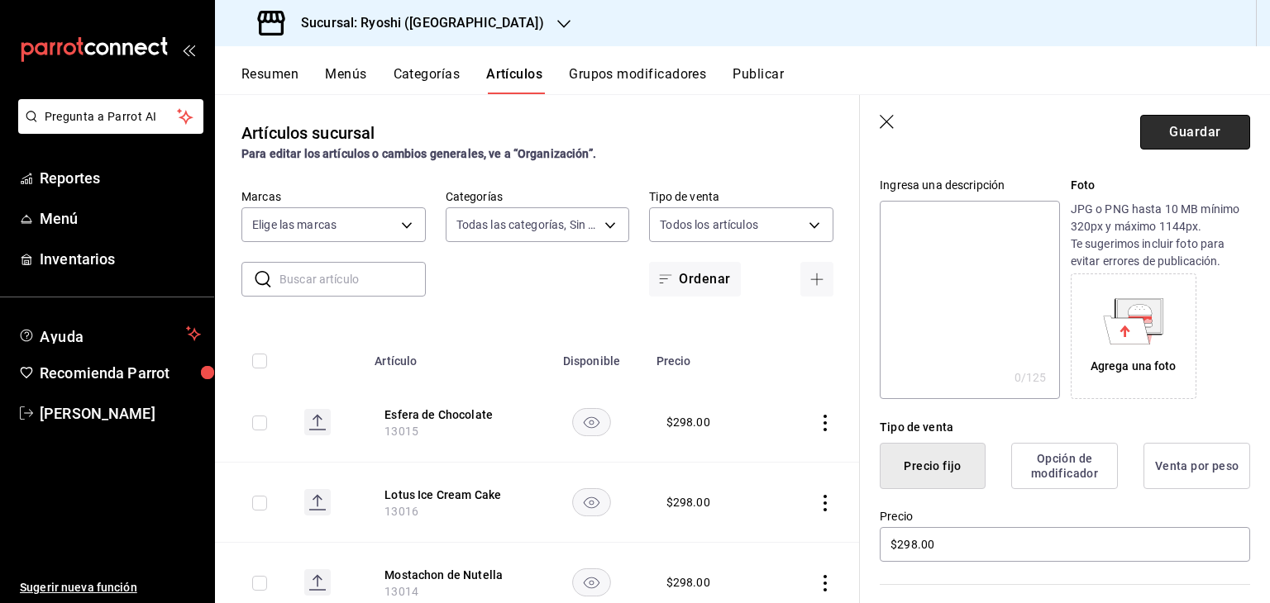
click at [1164, 119] on button "Guardar" at bounding box center [1195, 132] width 110 height 35
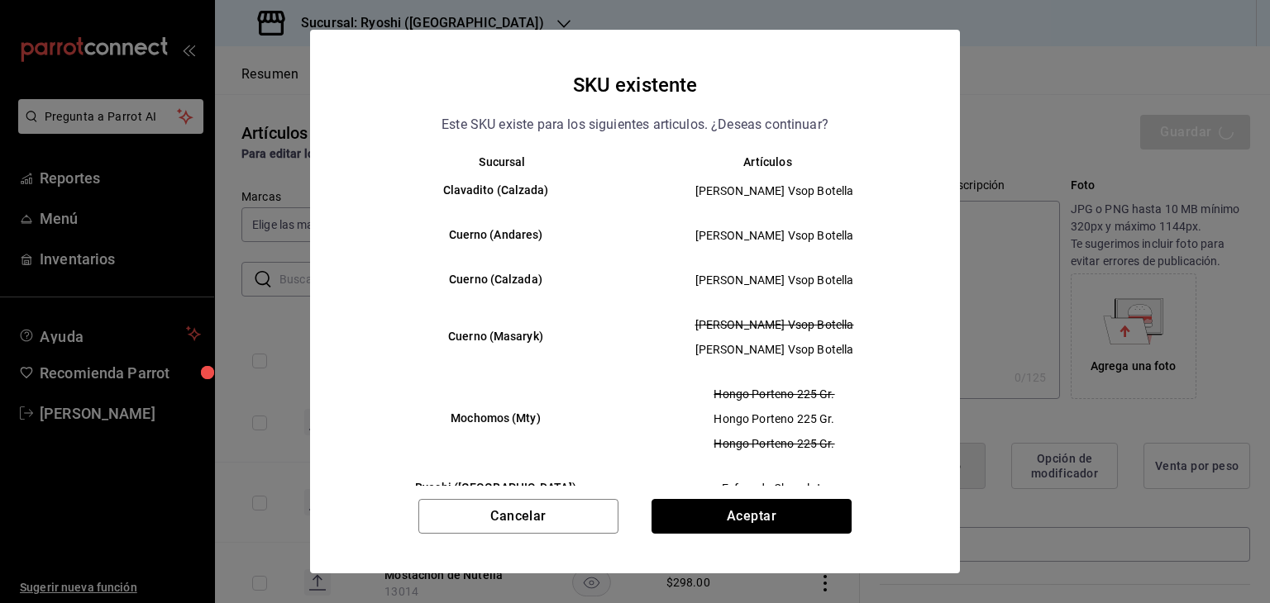
drag, startPoint x: 787, startPoint y: 524, endPoint x: 795, endPoint y: 520, distance: 9.2
click at [792, 519] on button "Aceptar" at bounding box center [751, 516] width 200 height 35
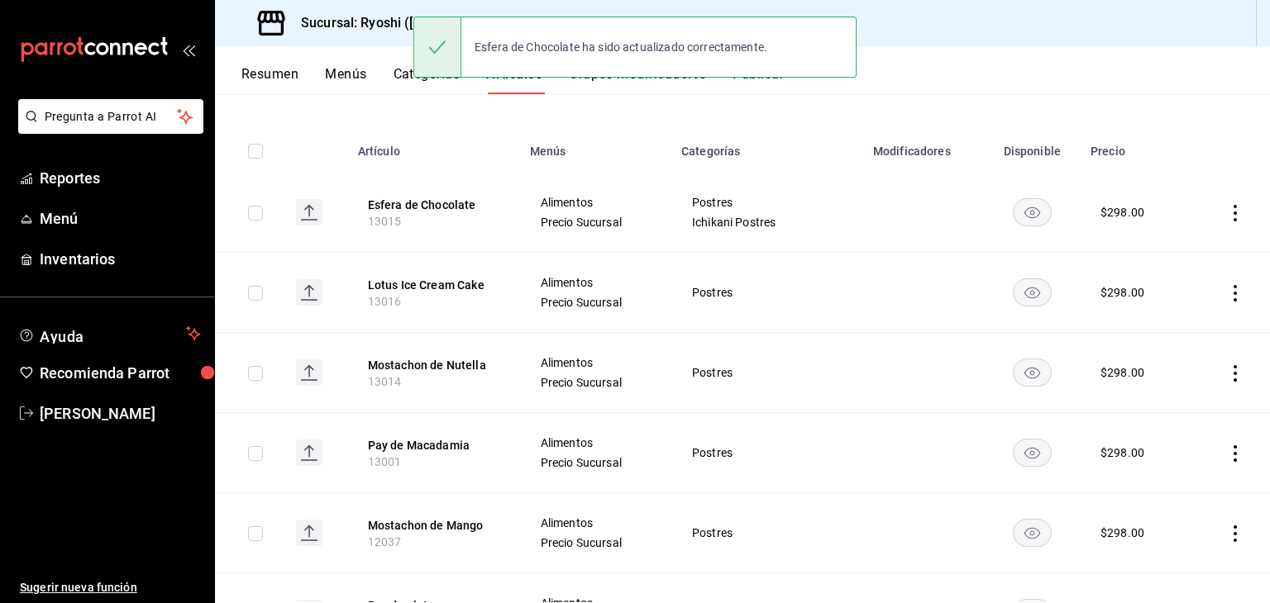
scroll to position [165, 0]
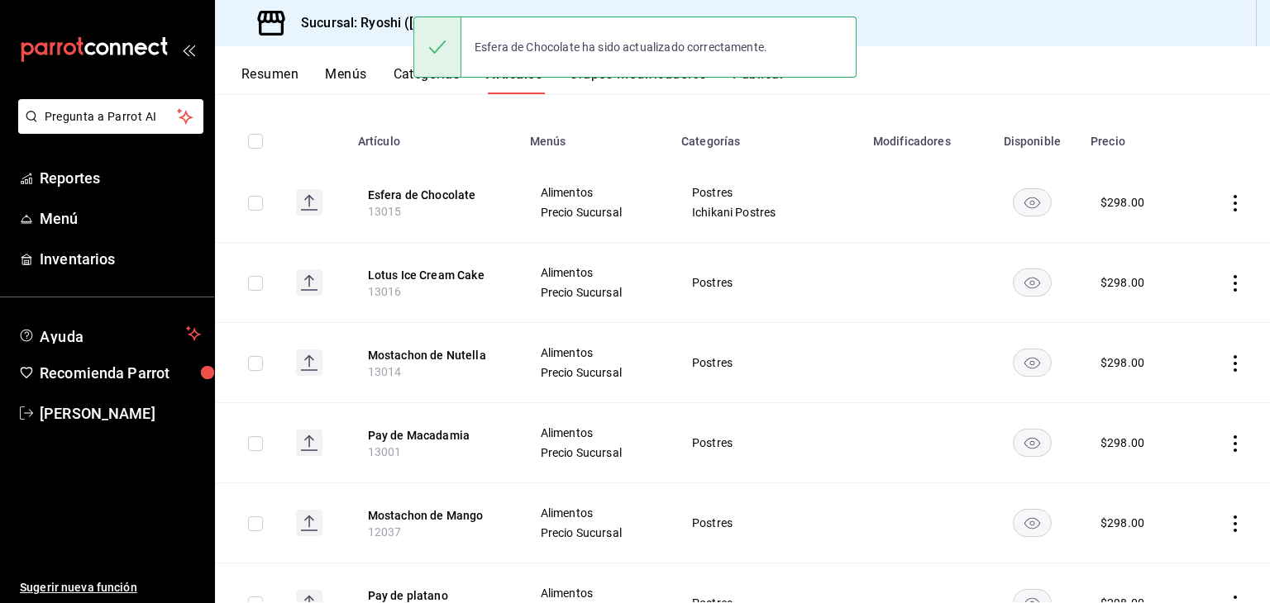
click at [1227, 288] on icon "actions" at bounding box center [1235, 283] width 17 height 17
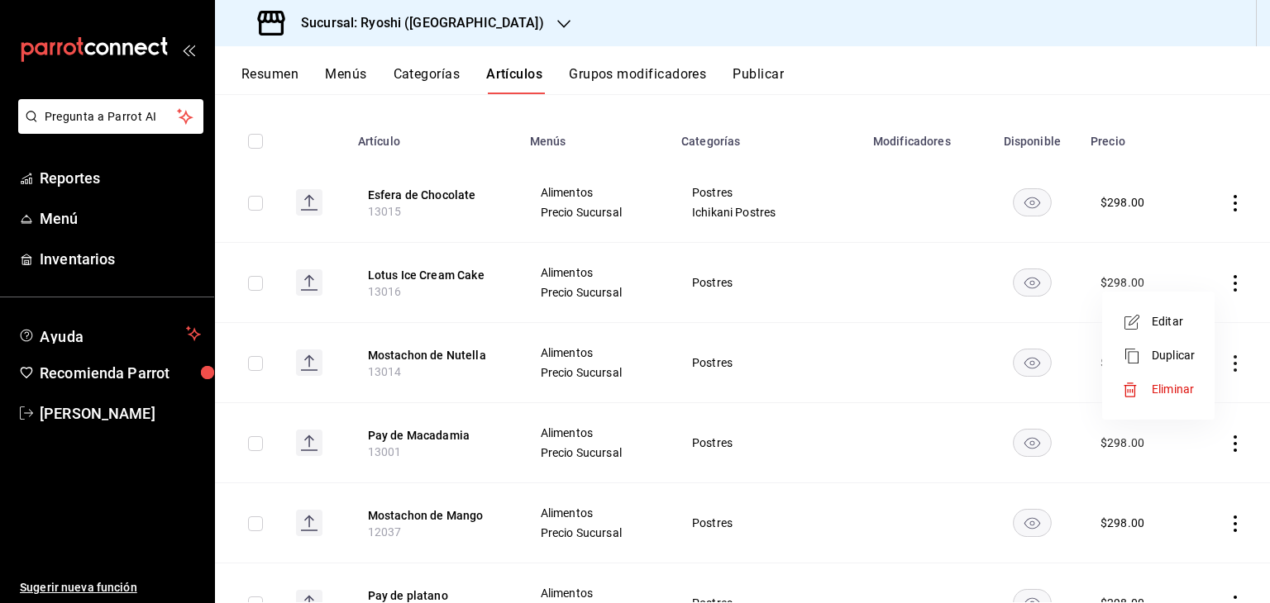
click at [1176, 322] on span "Editar" at bounding box center [1172, 321] width 43 height 17
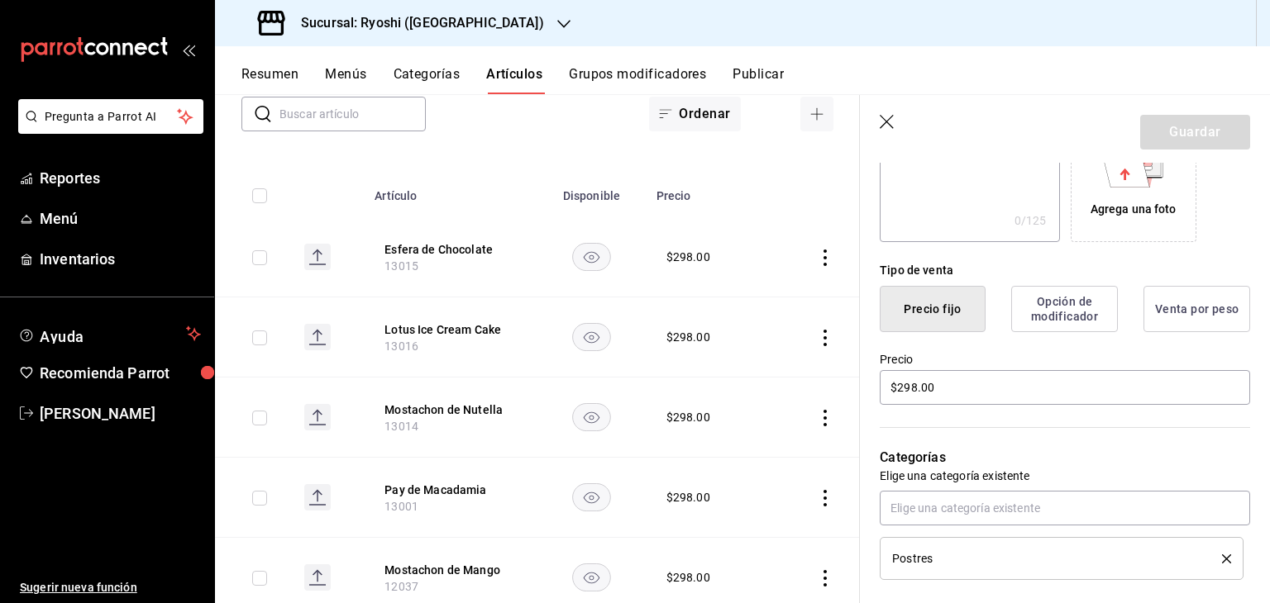
scroll to position [413, 0]
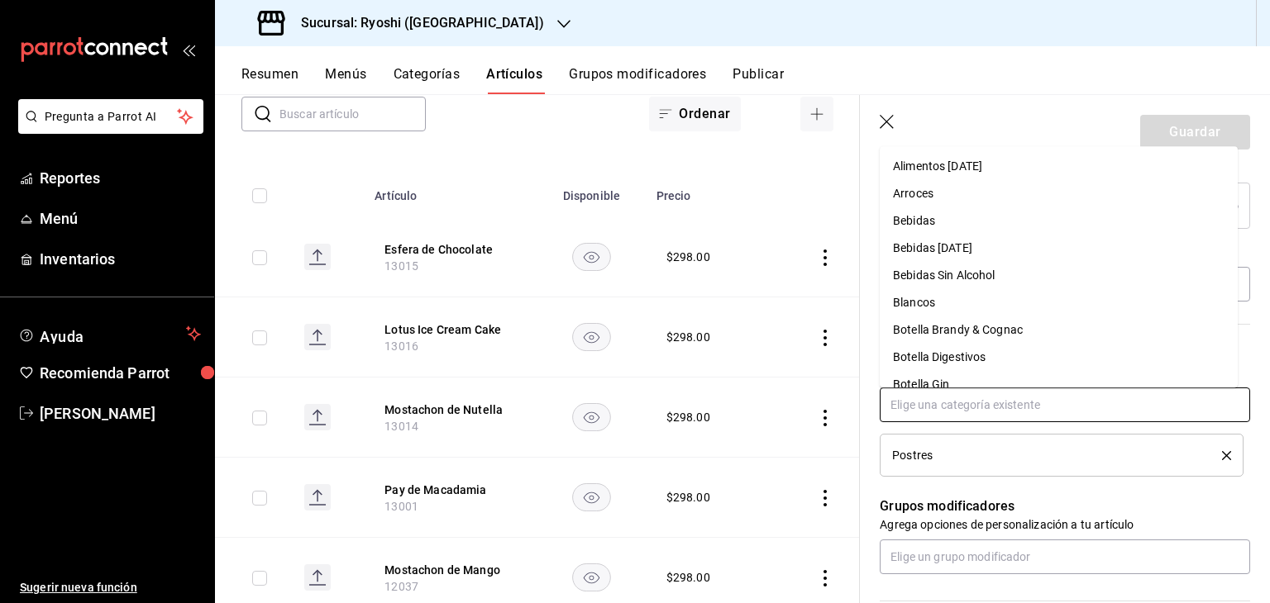
click at [1008, 398] on input "text" at bounding box center [1065, 405] width 370 height 35
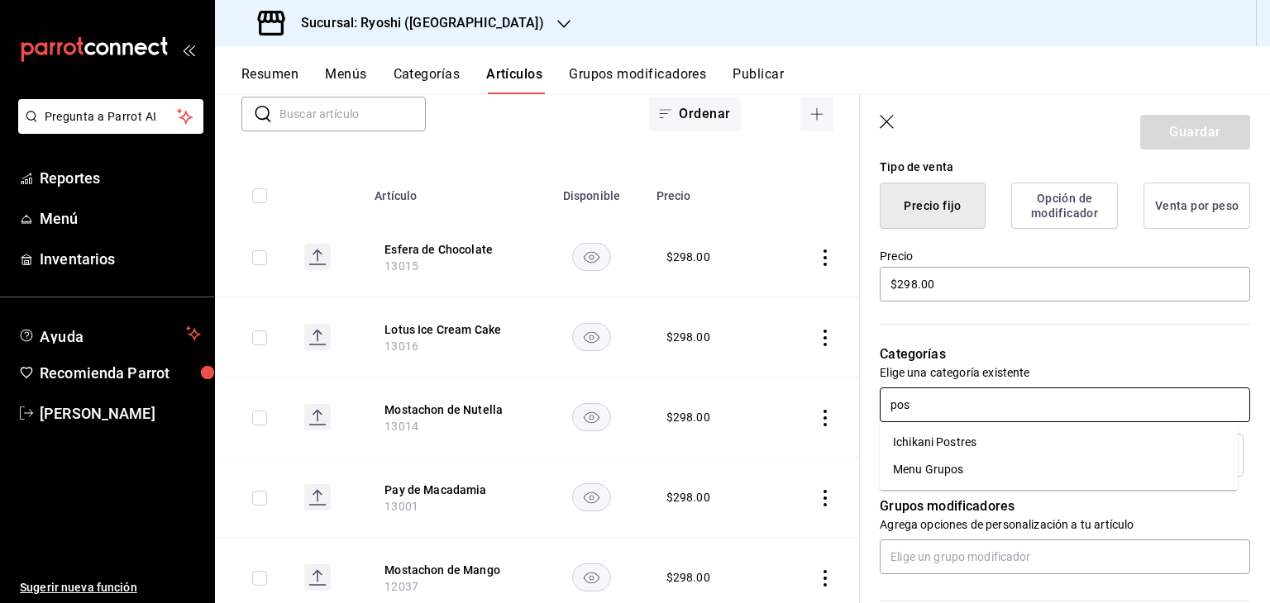
click at [991, 431] on li "Ichikani Postres" at bounding box center [1059, 442] width 358 height 27
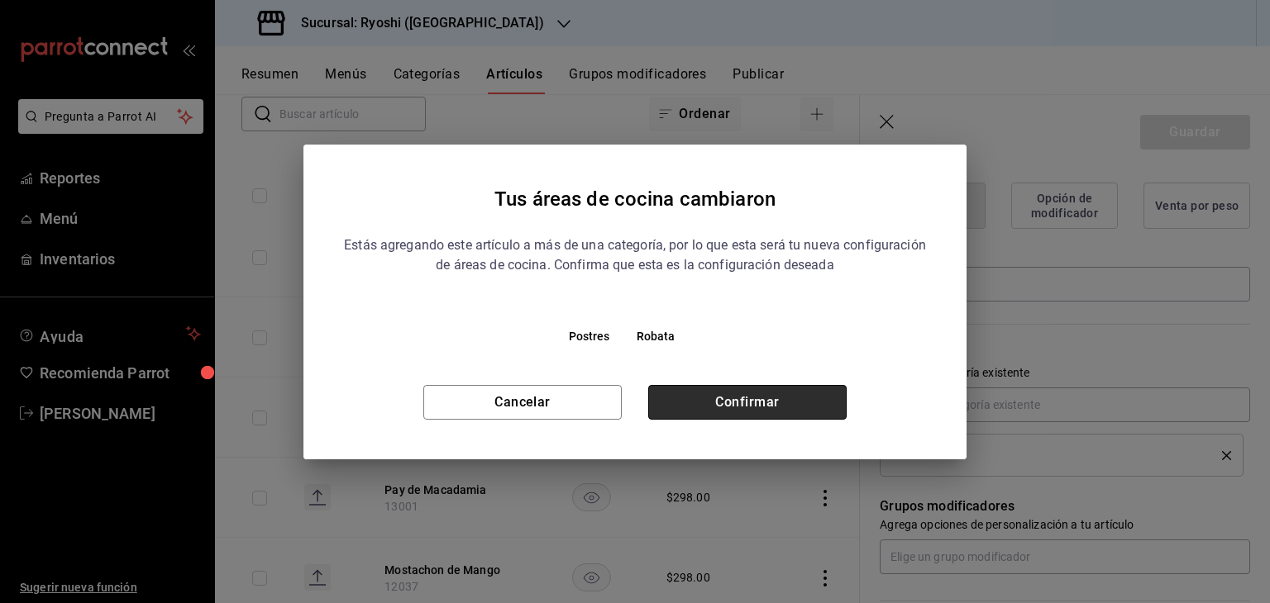
click at [771, 391] on button "Confirmar" at bounding box center [747, 402] width 198 height 35
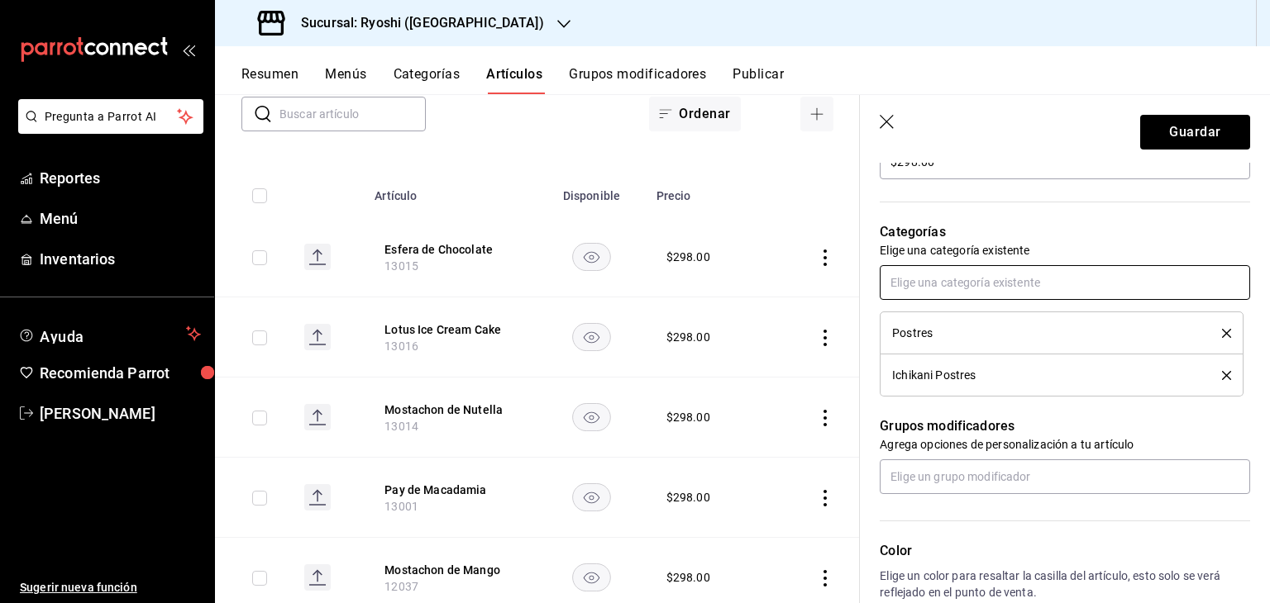
scroll to position [484, 0]
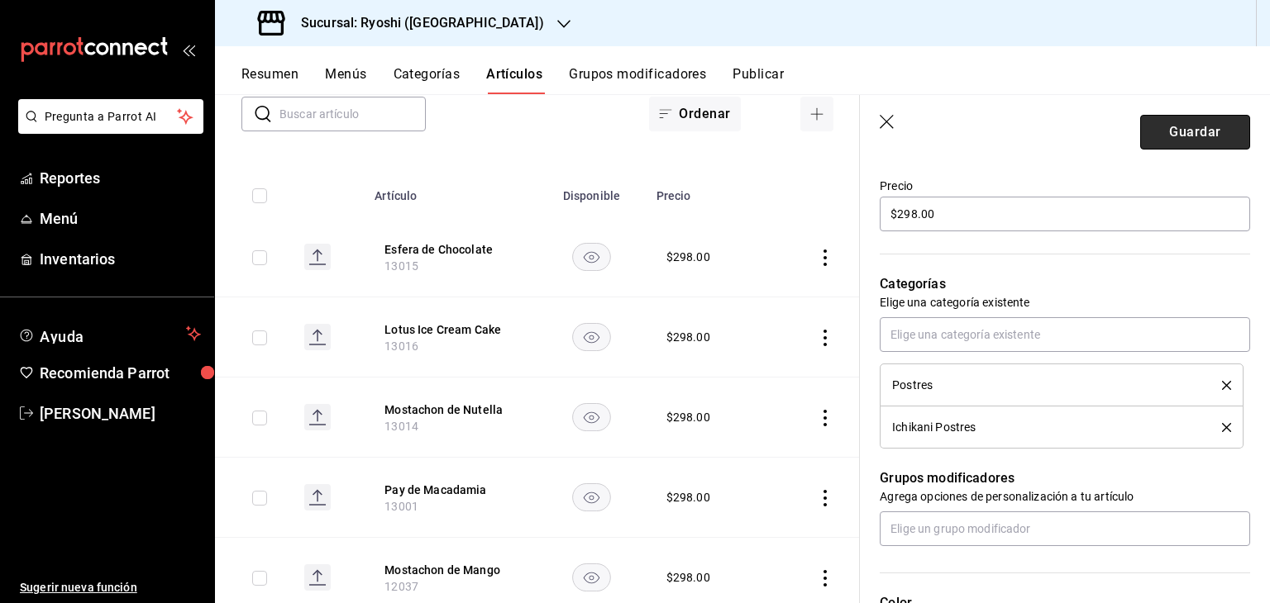
click at [1181, 141] on button "Guardar" at bounding box center [1195, 132] width 110 height 35
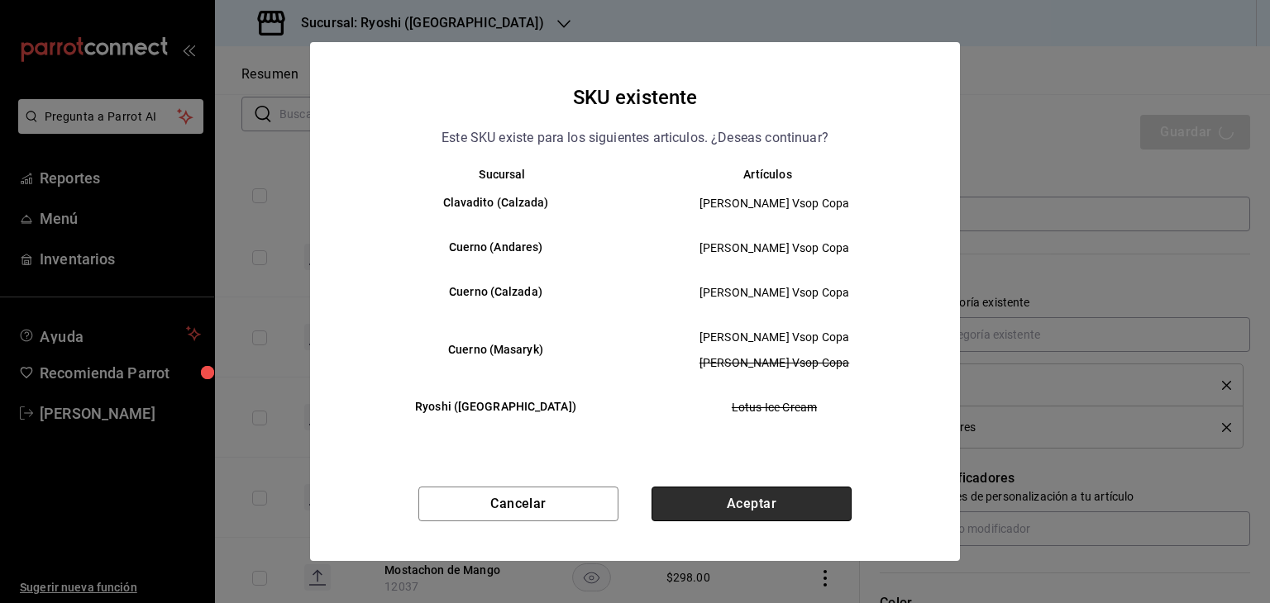
click at [813, 492] on button "Aceptar" at bounding box center [751, 504] width 200 height 35
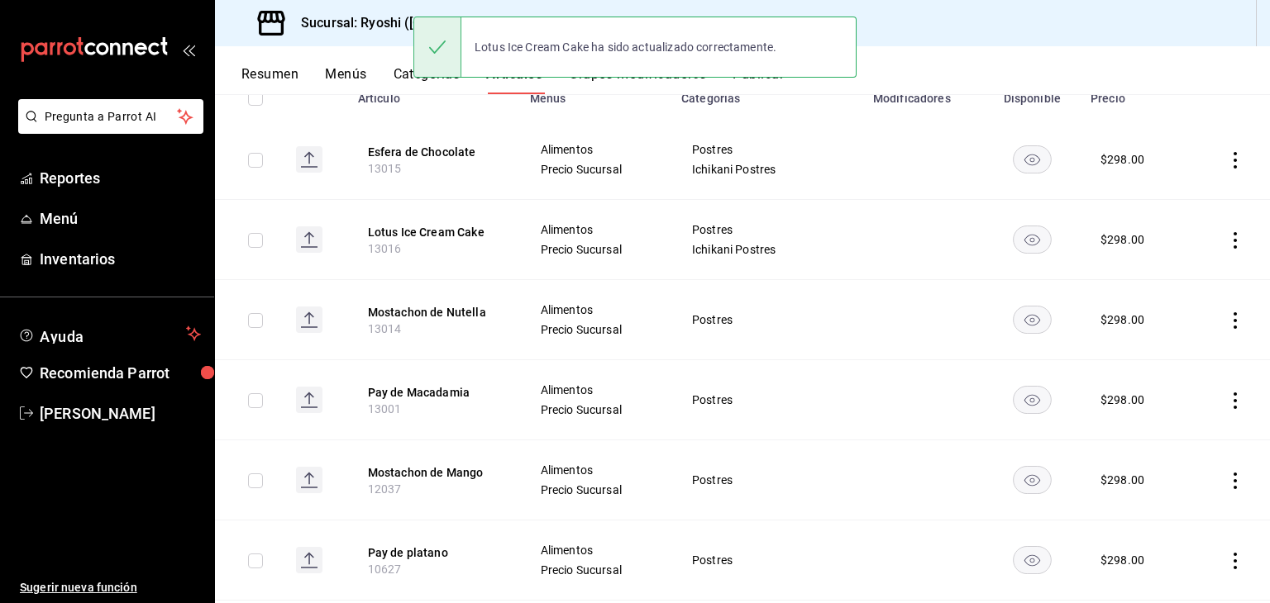
scroll to position [248, 0]
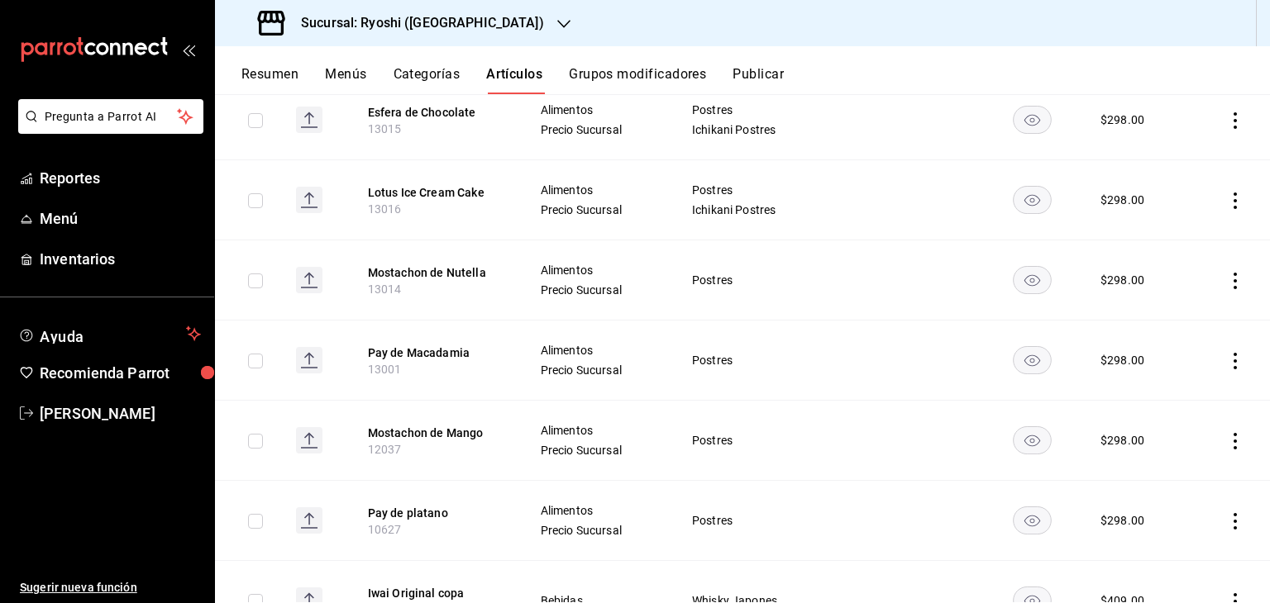
click at [1232, 279] on td at bounding box center [1231, 281] width 78 height 80
click at [1233, 282] on icon "actions" at bounding box center [1234, 281] width 3 height 17
click at [1190, 327] on span "Editar" at bounding box center [1172, 318] width 43 height 17
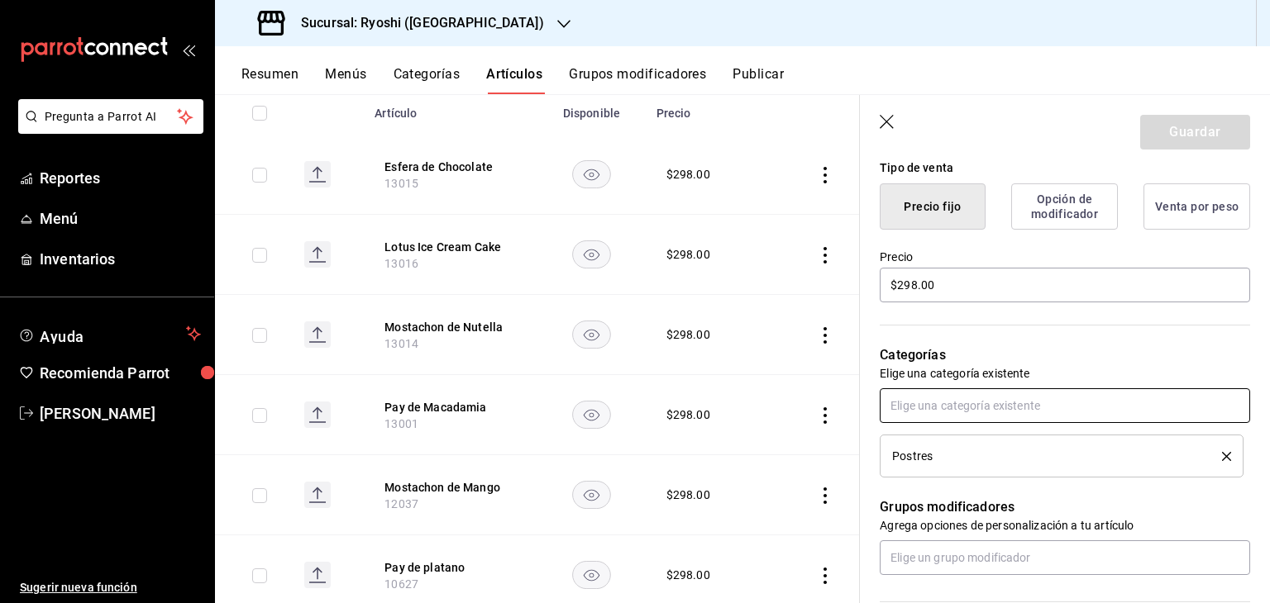
scroll to position [413, 0]
click at [961, 408] on input "text" at bounding box center [1065, 405] width 370 height 35
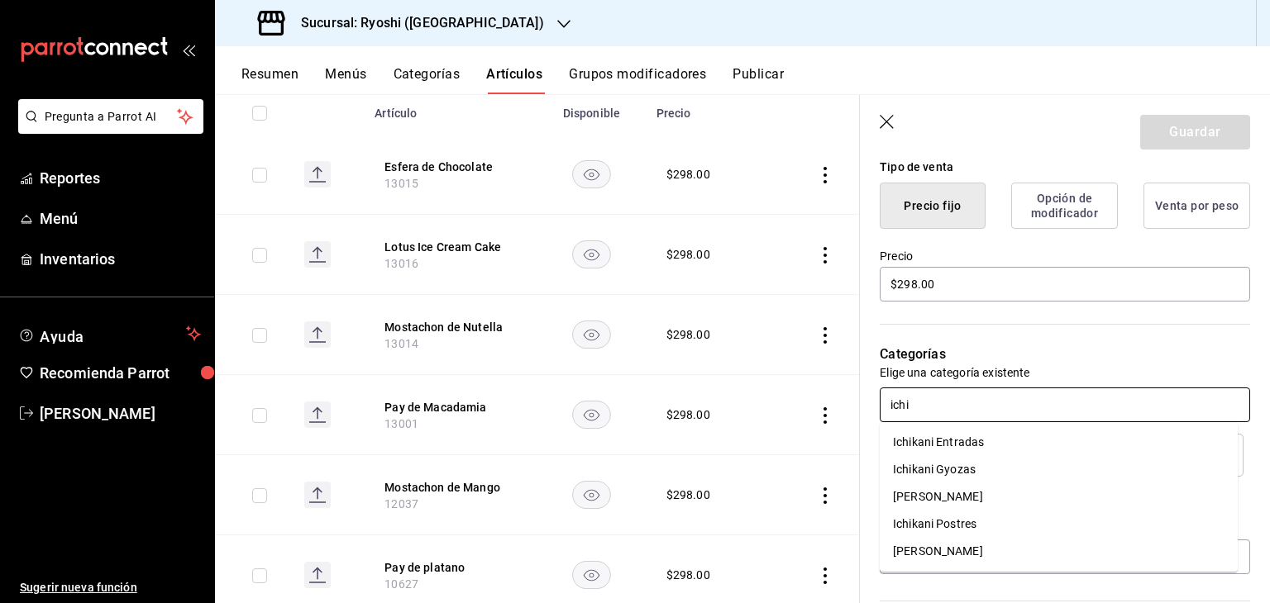
click at [924, 521] on li "Ichikani Postres" at bounding box center [1059, 524] width 358 height 27
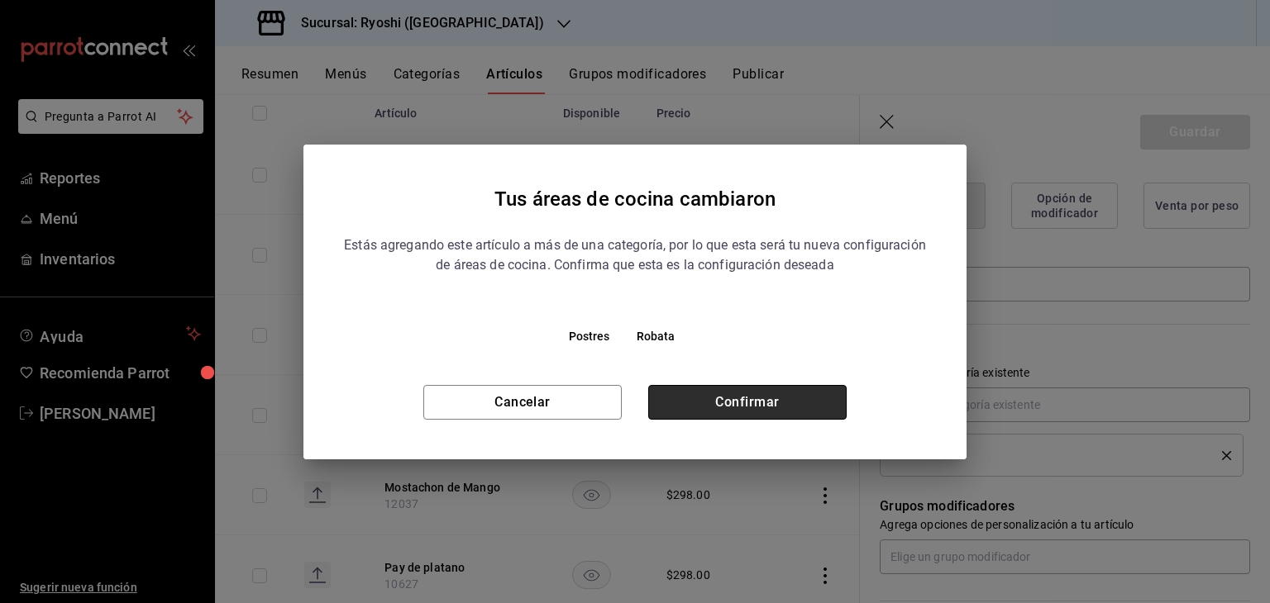
click at [784, 406] on button "Confirmar" at bounding box center [747, 402] width 198 height 35
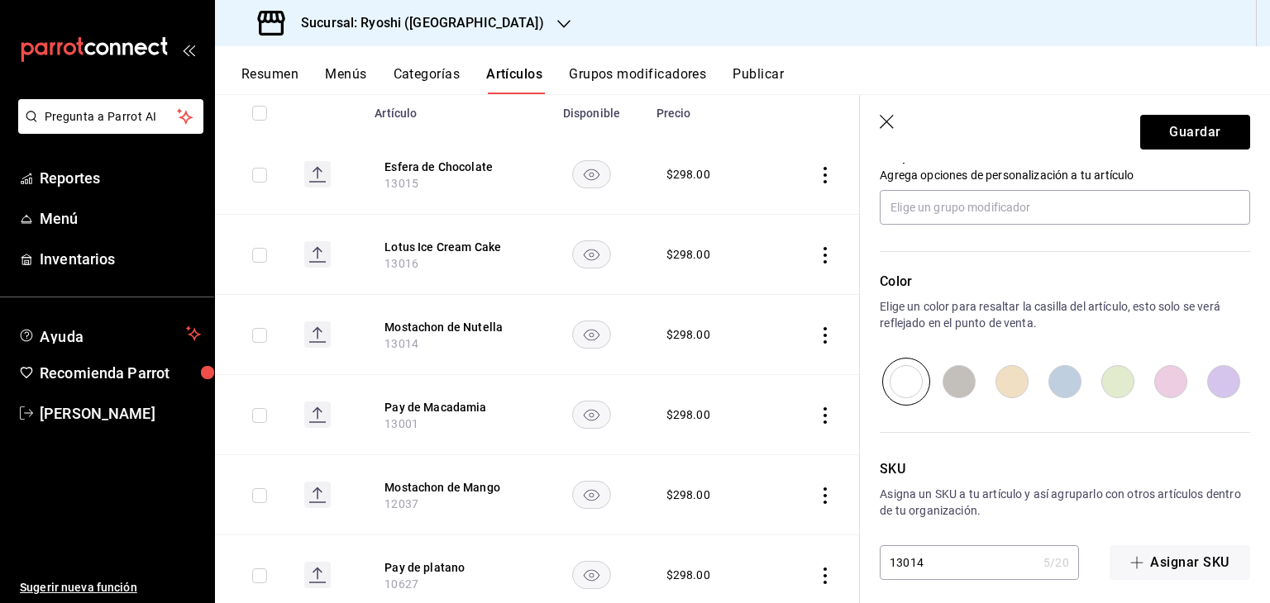
scroll to position [814, 0]
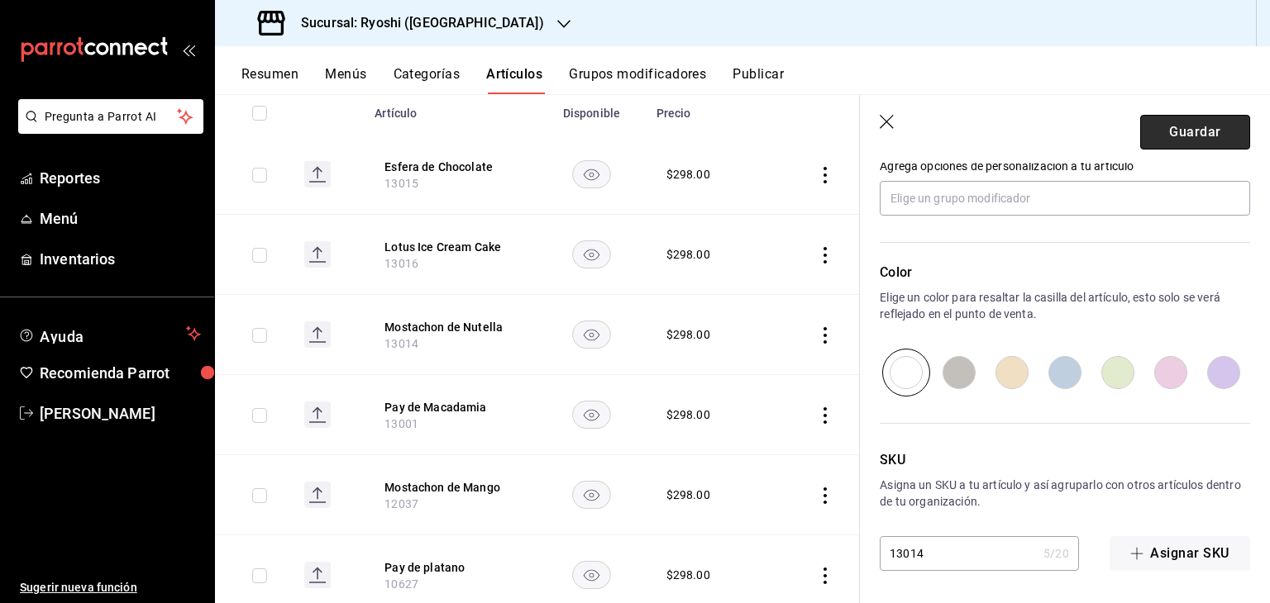
click at [1175, 130] on button "Guardar" at bounding box center [1195, 132] width 110 height 35
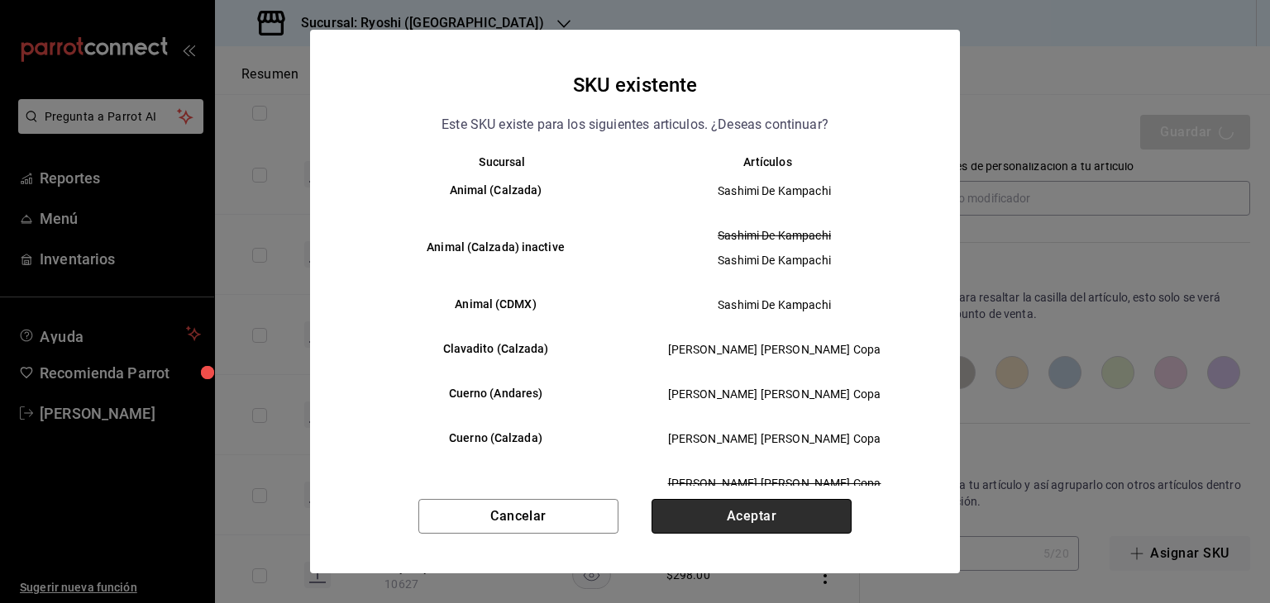
click at [787, 521] on button "Aceptar" at bounding box center [751, 516] width 200 height 35
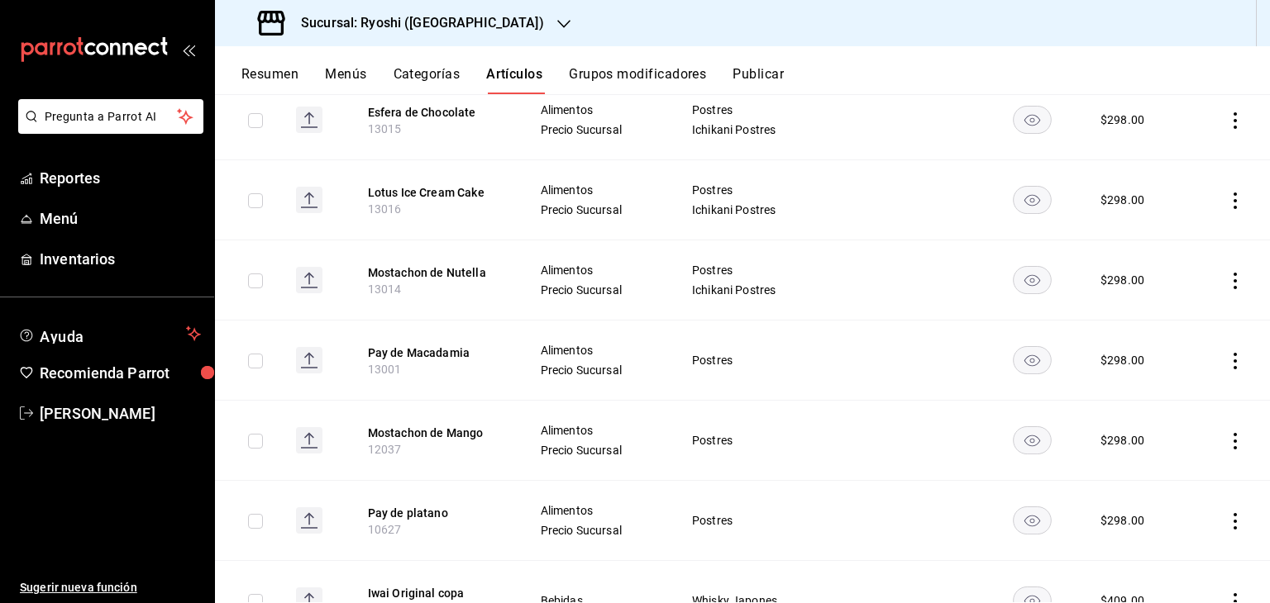
scroll to position [331, 0]
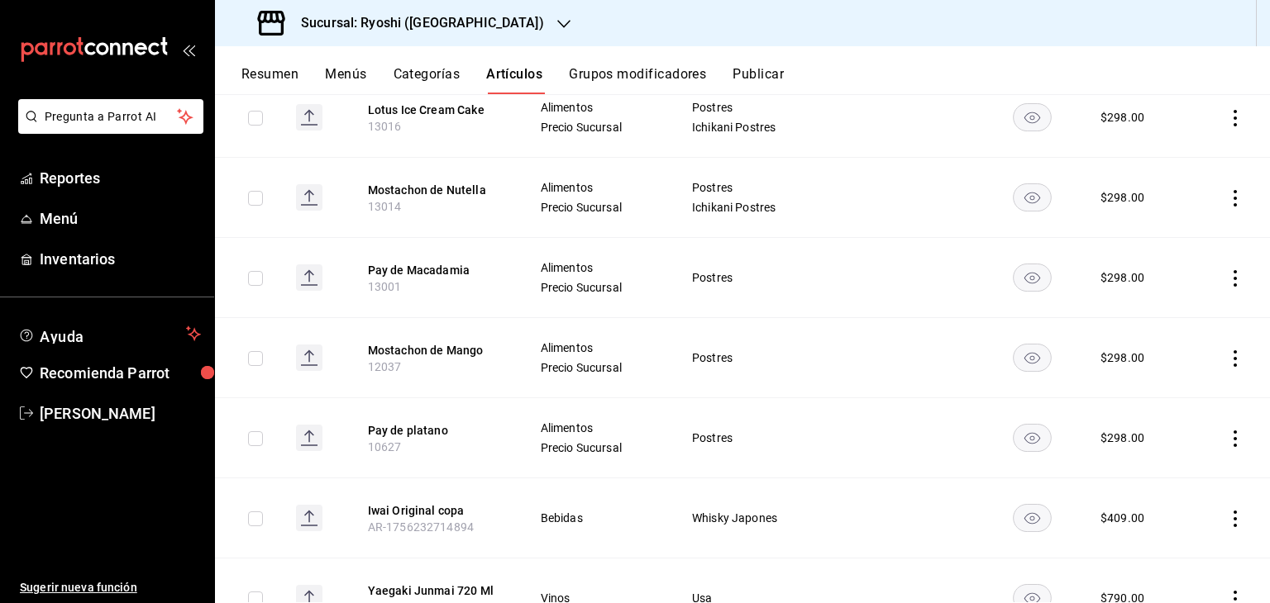
click at [1227, 279] on icon "actions" at bounding box center [1235, 278] width 17 height 17
click at [1184, 327] on li "Editar" at bounding box center [1157, 316] width 99 height 34
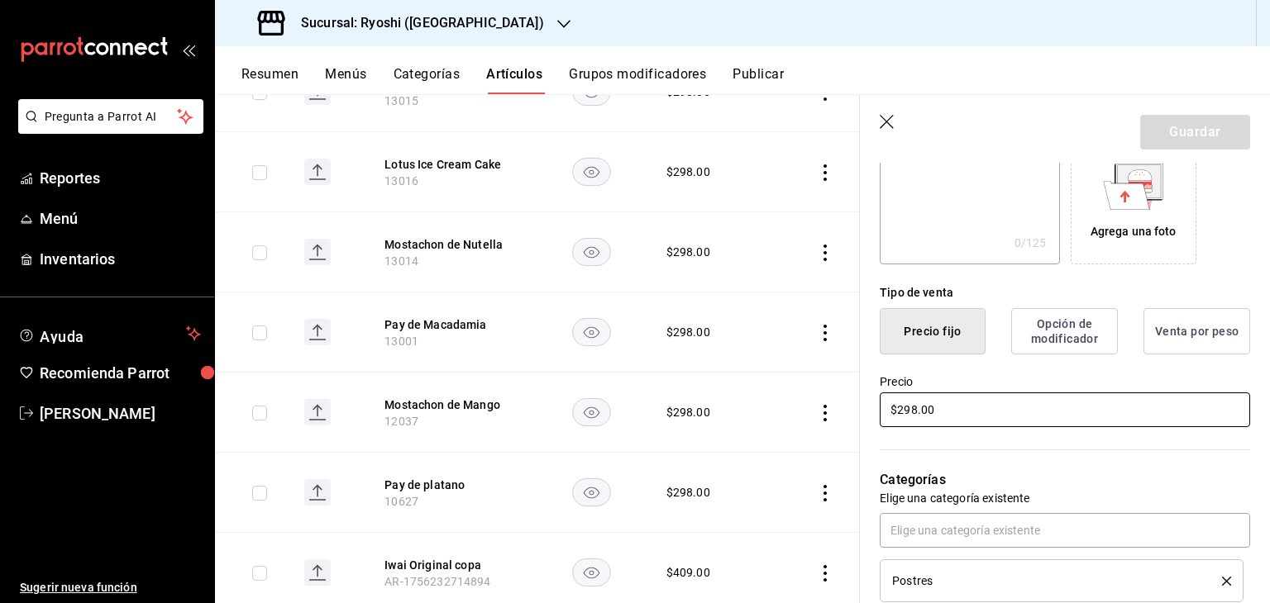
scroll to position [331, 0]
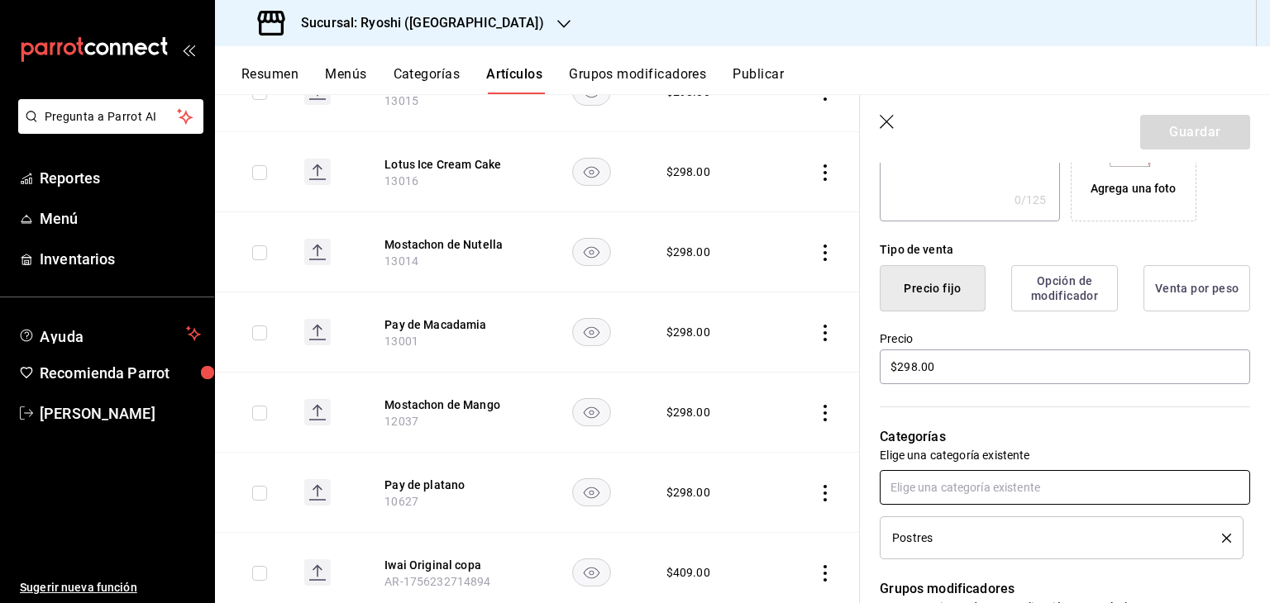
click at [970, 495] on input "text" at bounding box center [1065, 487] width 370 height 35
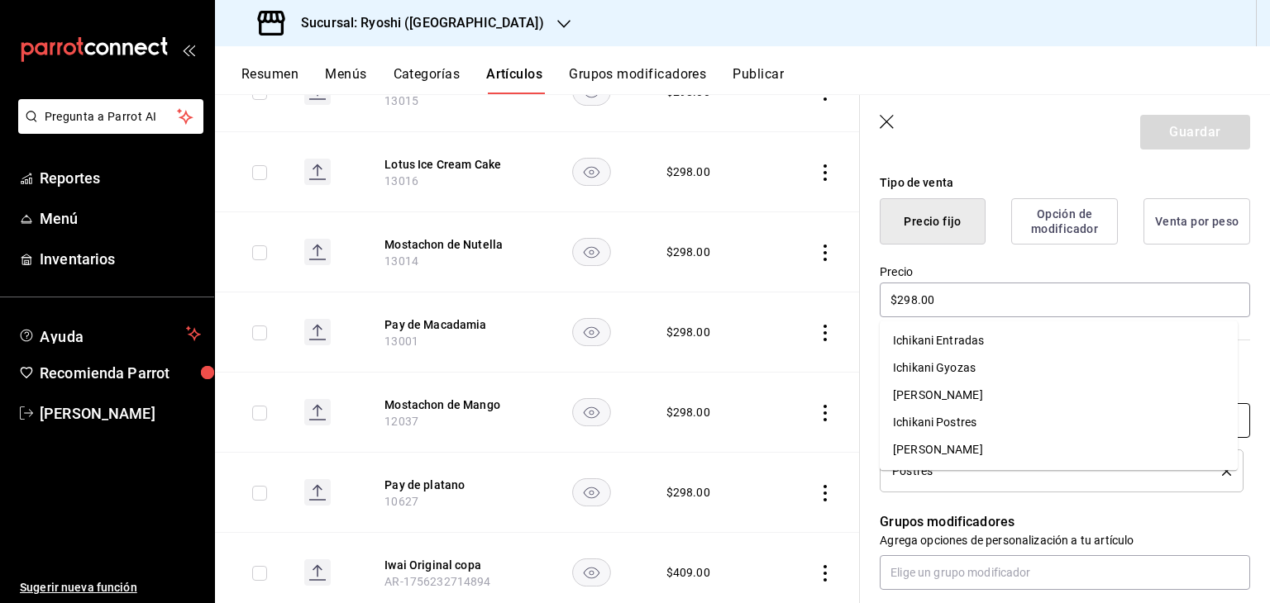
scroll to position [496, 0]
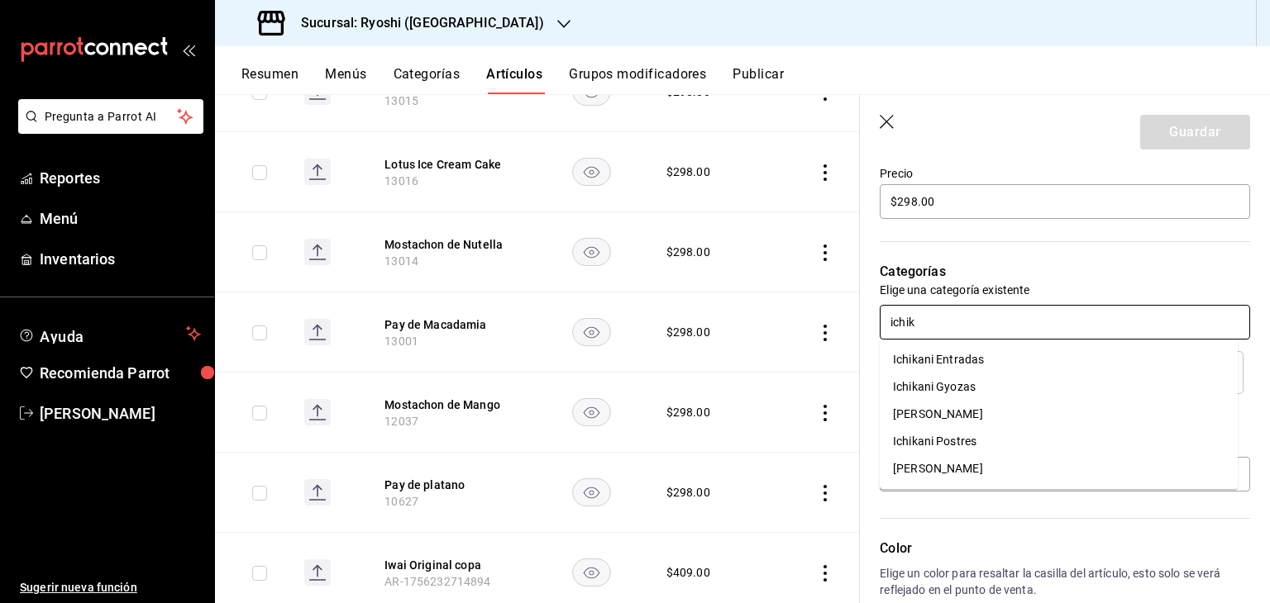
click at [983, 441] on li "Ichikani Postres" at bounding box center [1059, 441] width 358 height 27
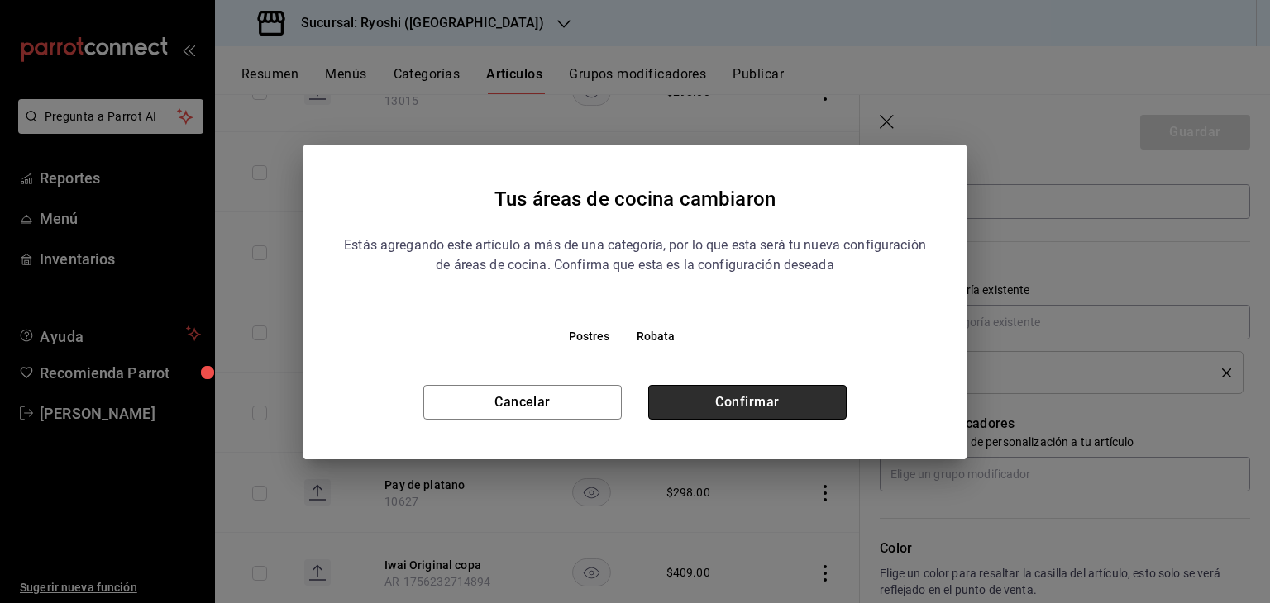
click at [780, 389] on button "Confirmar" at bounding box center [747, 402] width 198 height 35
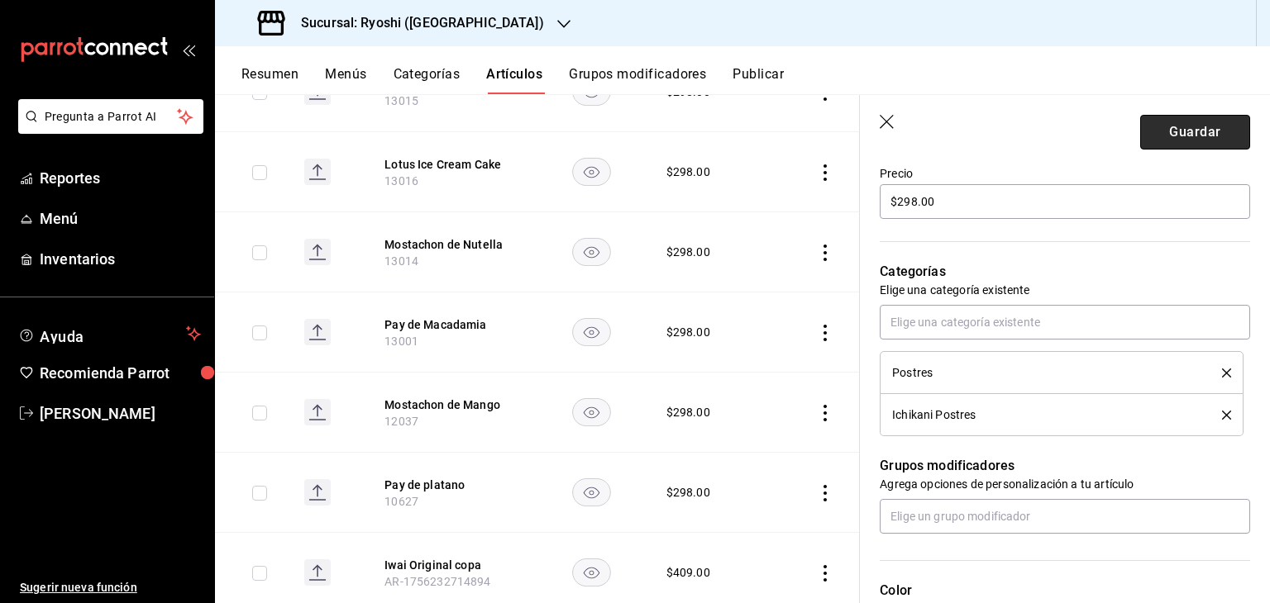
click at [1151, 130] on button "Guardar" at bounding box center [1195, 132] width 110 height 35
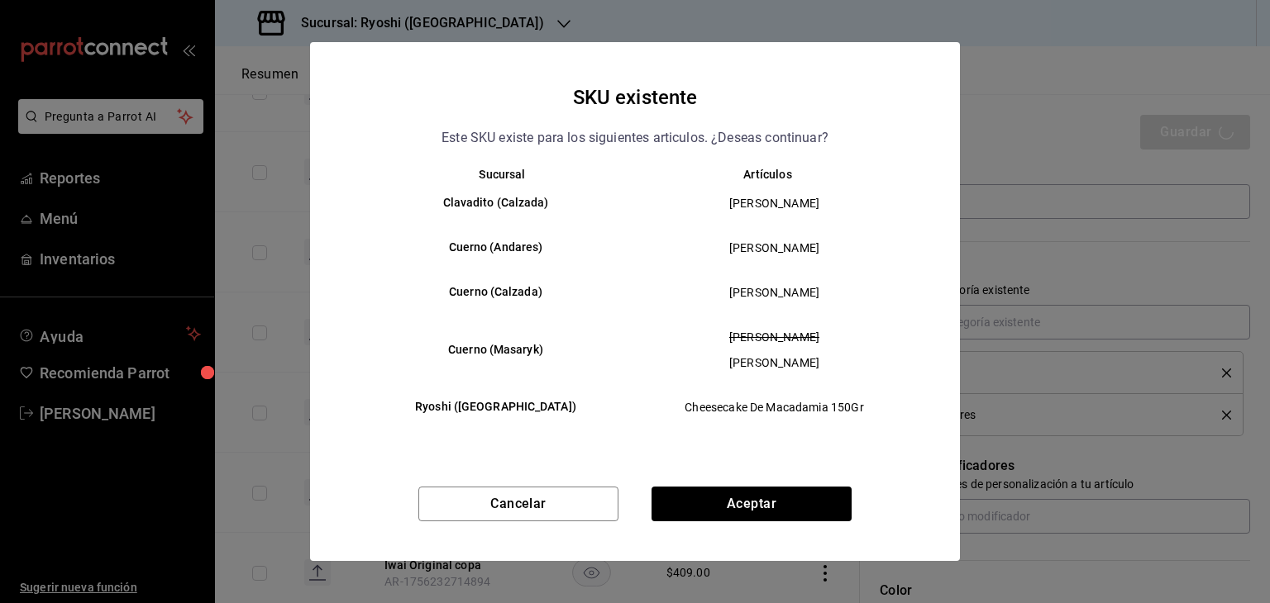
click at [796, 484] on div "SKU existente Este SKU existe para los siguientes articulos. ¿Deseas continuar?…" at bounding box center [635, 301] width 650 height 518
click at [797, 494] on button "Aceptar" at bounding box center [751, 504] width 200 height 35
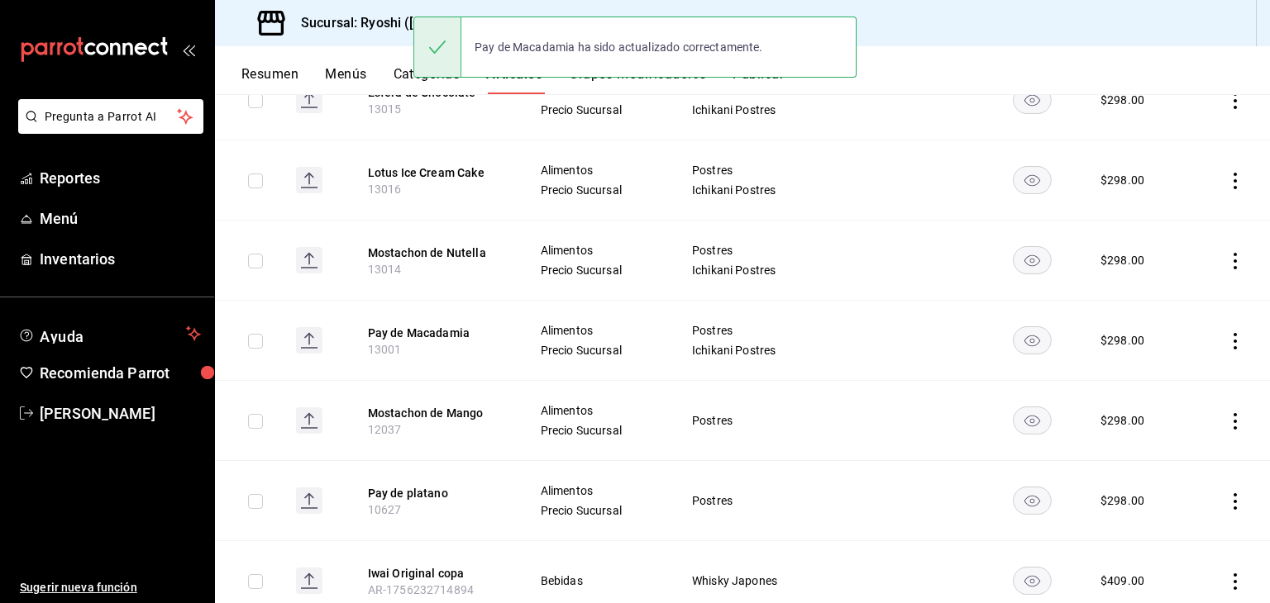
scroll to position [331, 0]
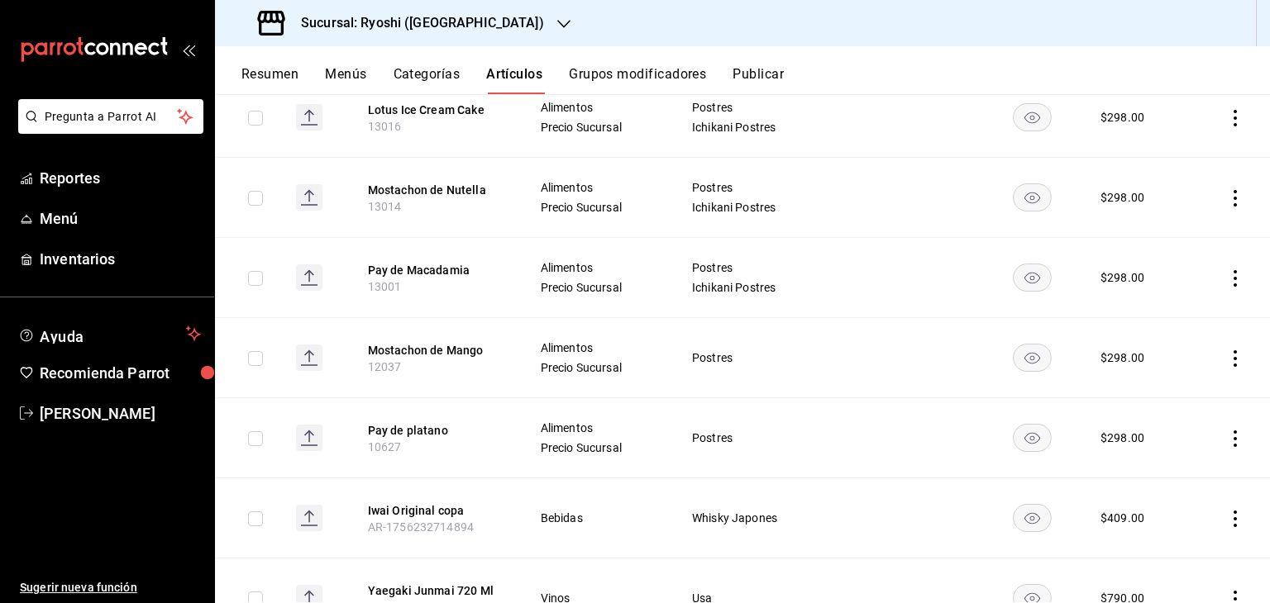
click at [1227, 363] on icon "actions" at bounding box center [1235, 358] width 17 height 17
drag, startPoint x: 1166, startPoint y: 398, endPoint x: 1181, endPoint y: 407, distance: 17.4
click at [1166, 398] on span "Editar" at bounding box center [1172, 396] width 43 height 17
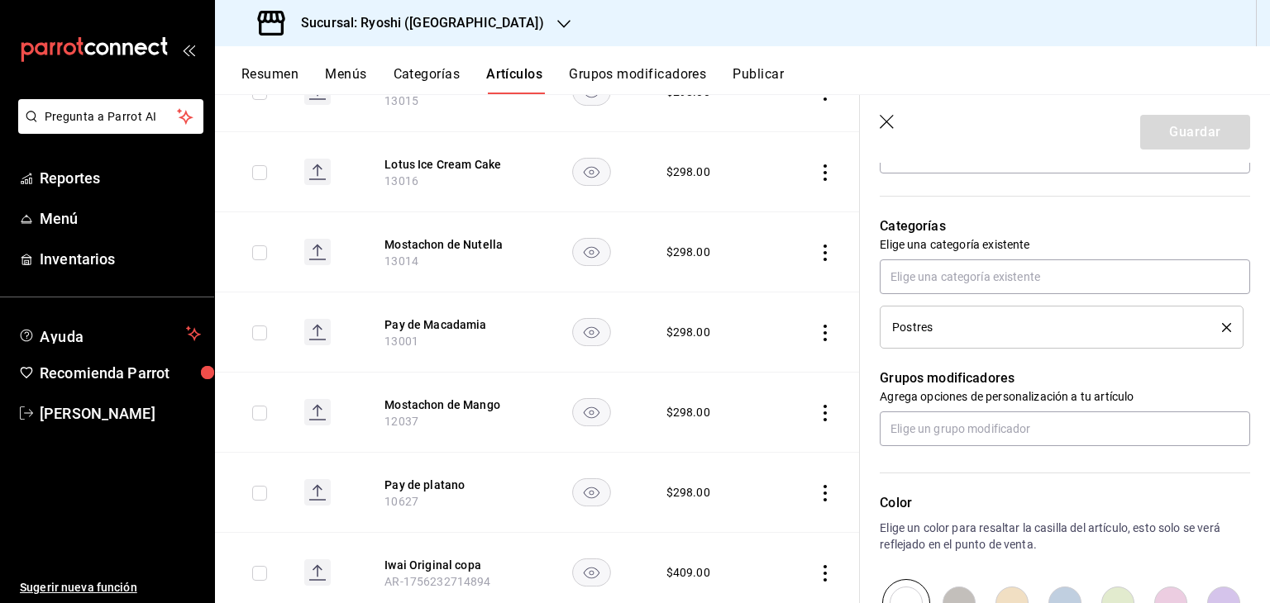
scroll to position [579, 0]
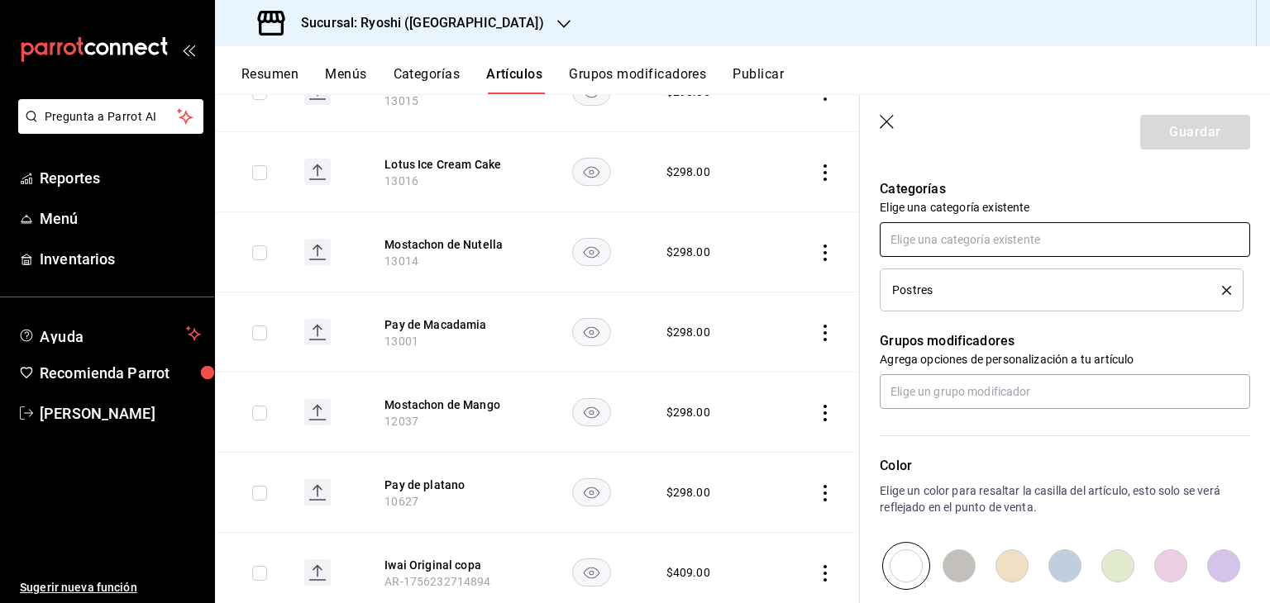
click at [1046, 244] on input "text" at bounding box center [1065, 239] width 370 height 35
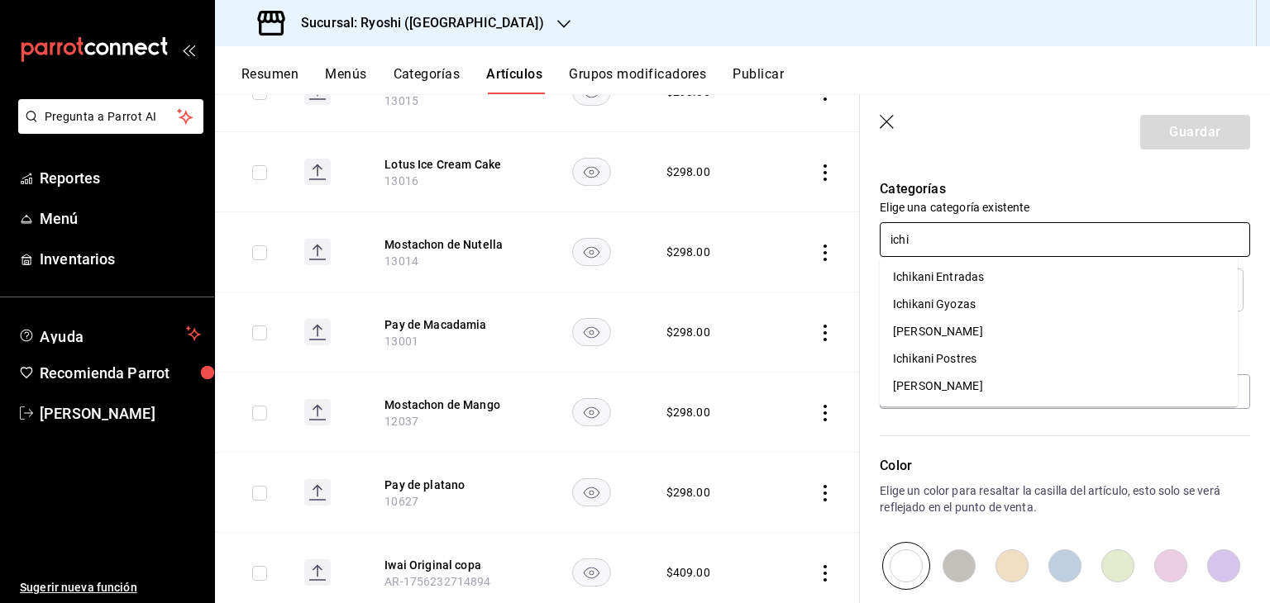
click at [989, 354] on li "Ichikani Postres" at bounding box center [1059, 359] width 358 height 27
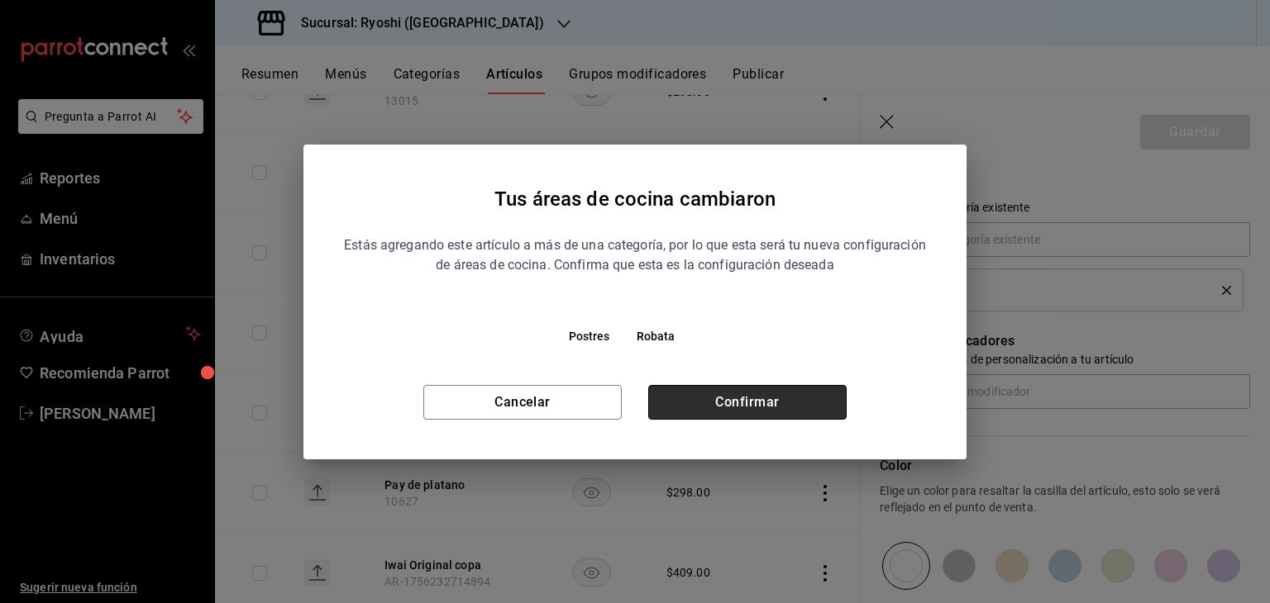
click at [797, 401] on button "Confirmar" at bounding box center [747, 402] width 198 height 35
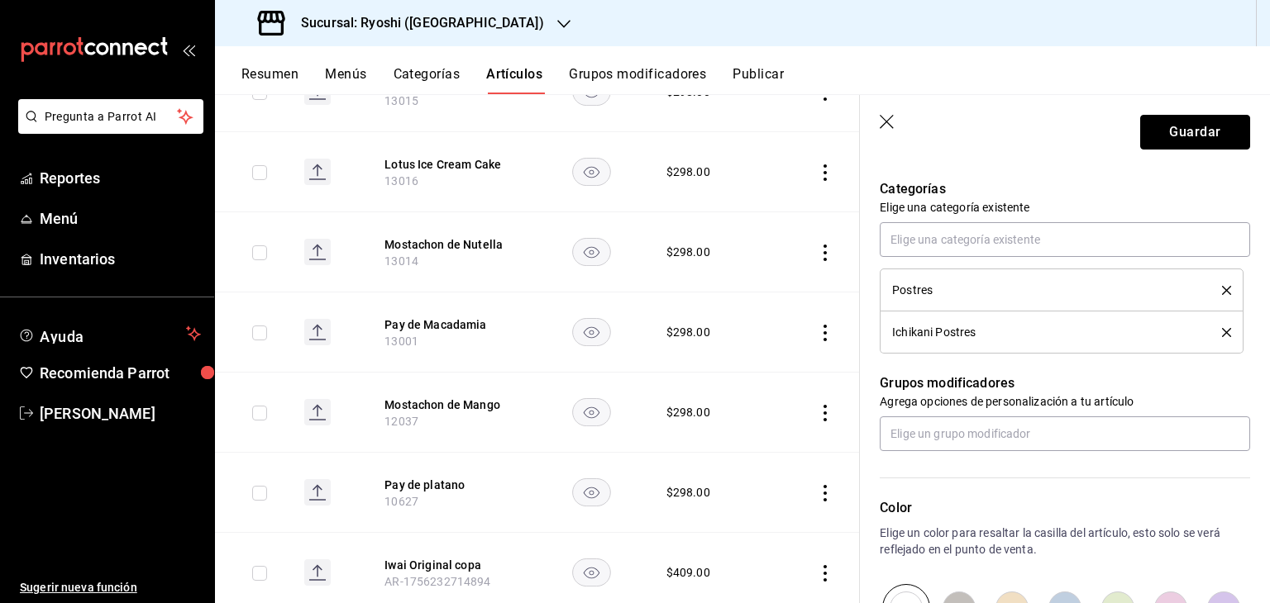
click at [1182, 132] on button "Guardar" at bounding box center [1195, 132] width 110 height 35
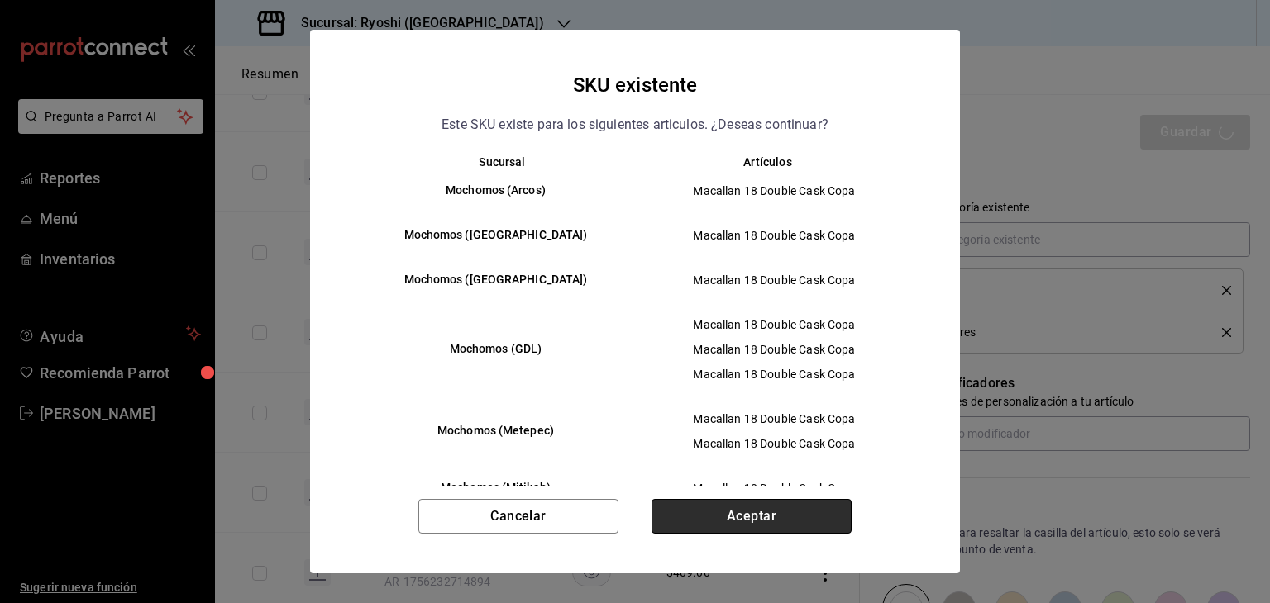
drag, startPoint x: 733, startPoint y: 509, endPoint x: 744, endPoint y: 503, distance: 12.2
click at [733, 508] on button "Aceptar" at bounding box center [751, 516] width 200 height 35
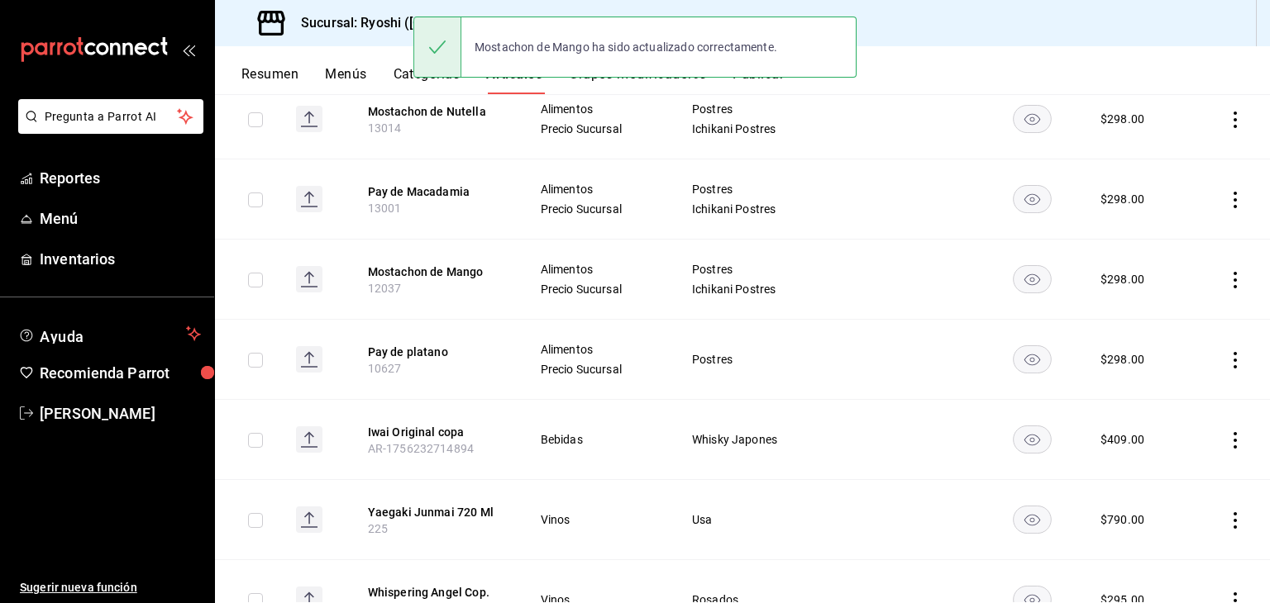
scroll to position [413, 0]
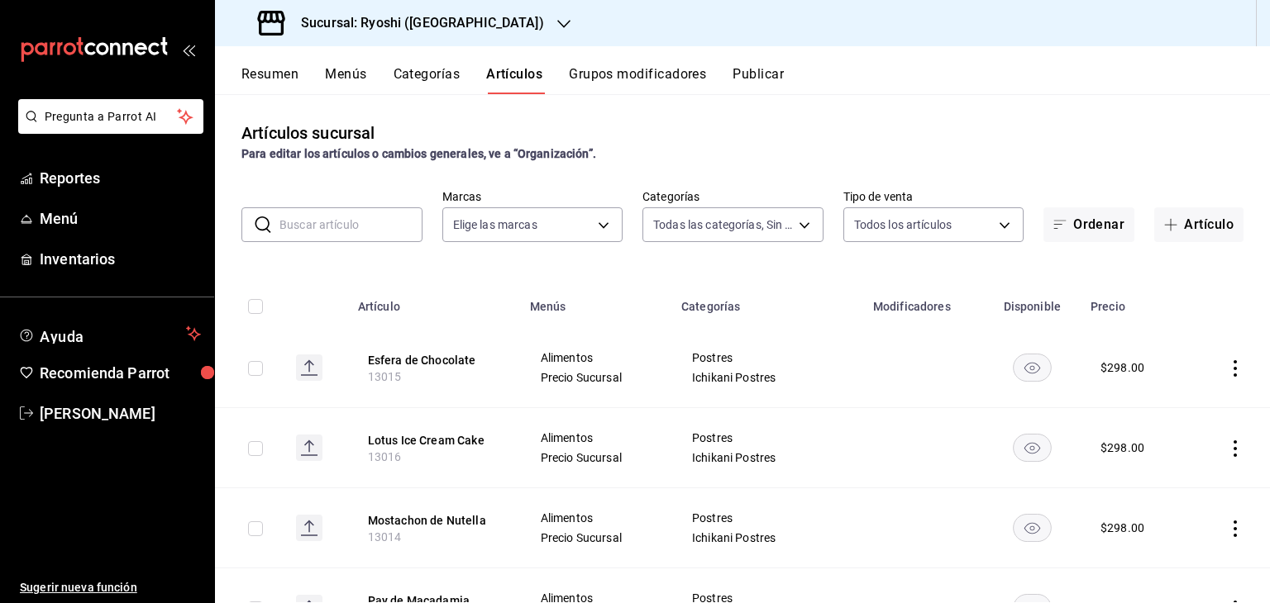
scroll to position [413, 0]
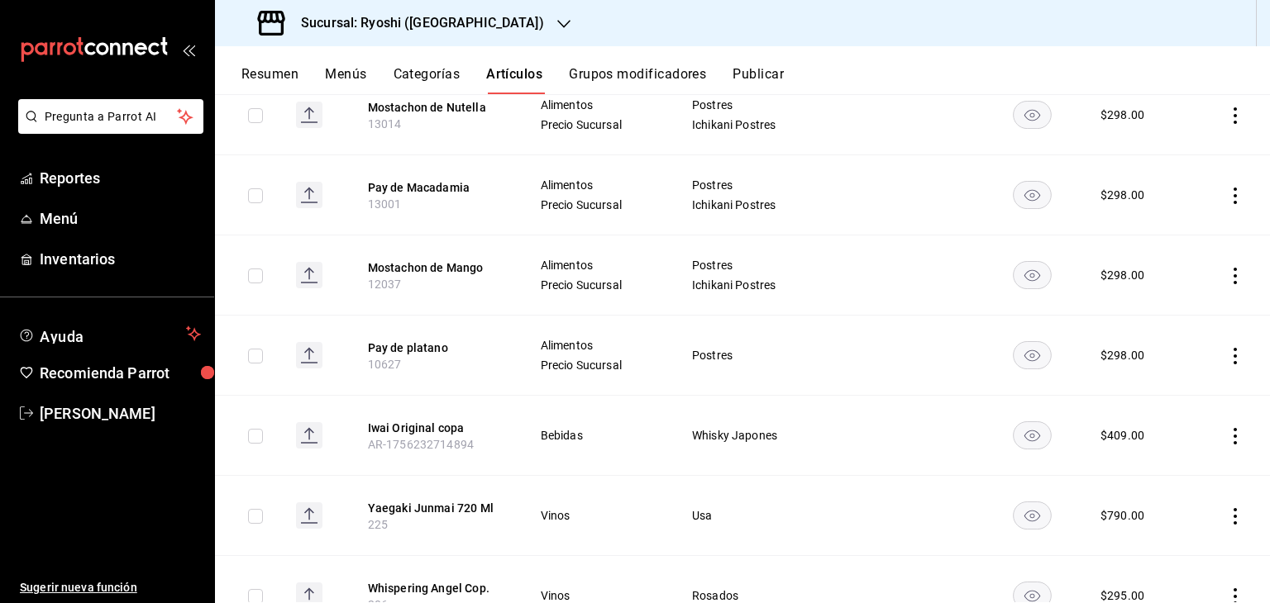
click at [1227, 353] on icon "actions" at bounding box center [1235, 356] width 17 height 17
click at [1168, 401] on span "Editar" at bounding box center [1172, 393] width 43 height 17
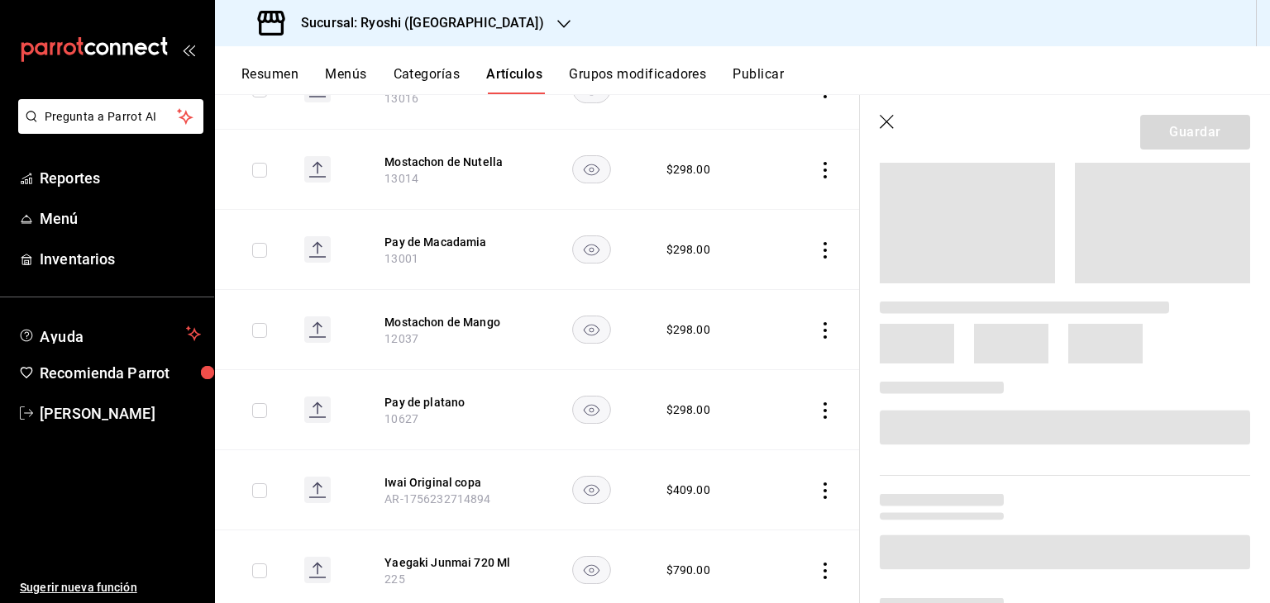
scroll to position [248, 0]
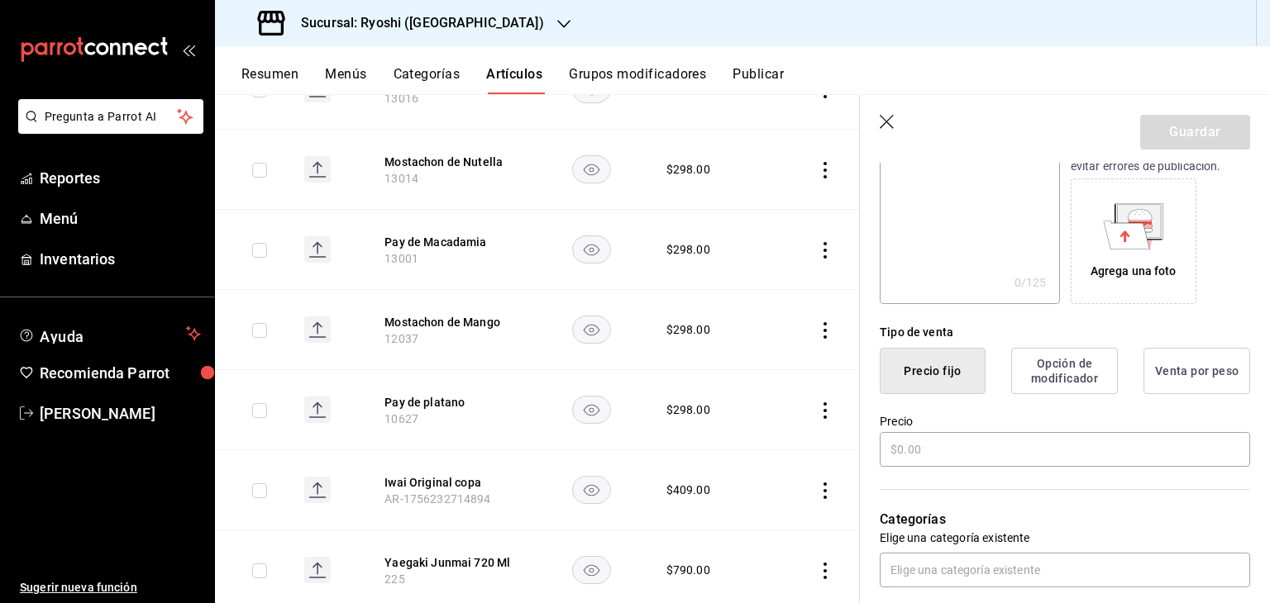
type input "$298.00"
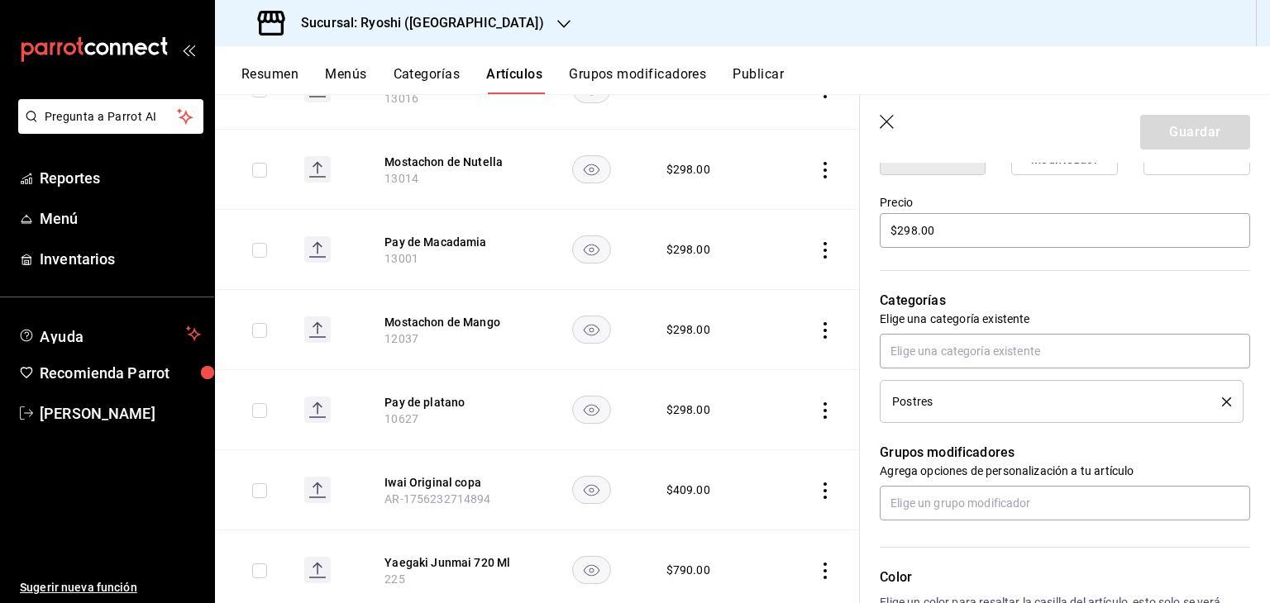
scroll to position [496, 0]
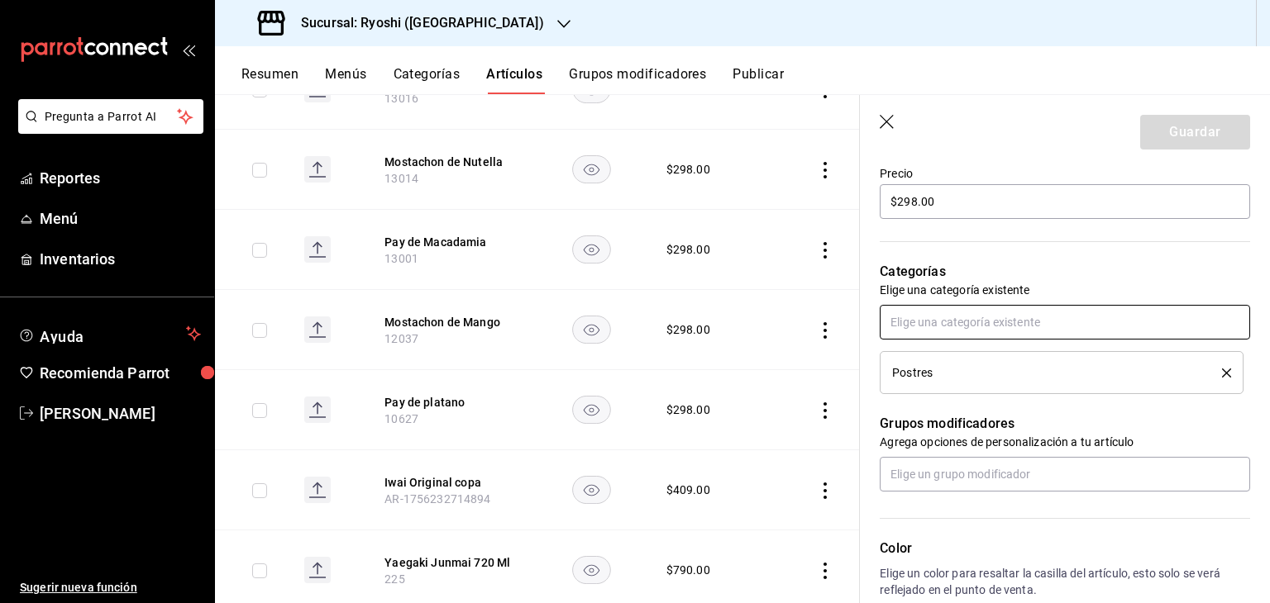
click at [982, 318] on input "text" at bounding box center [1065, 322] width 370 height 35
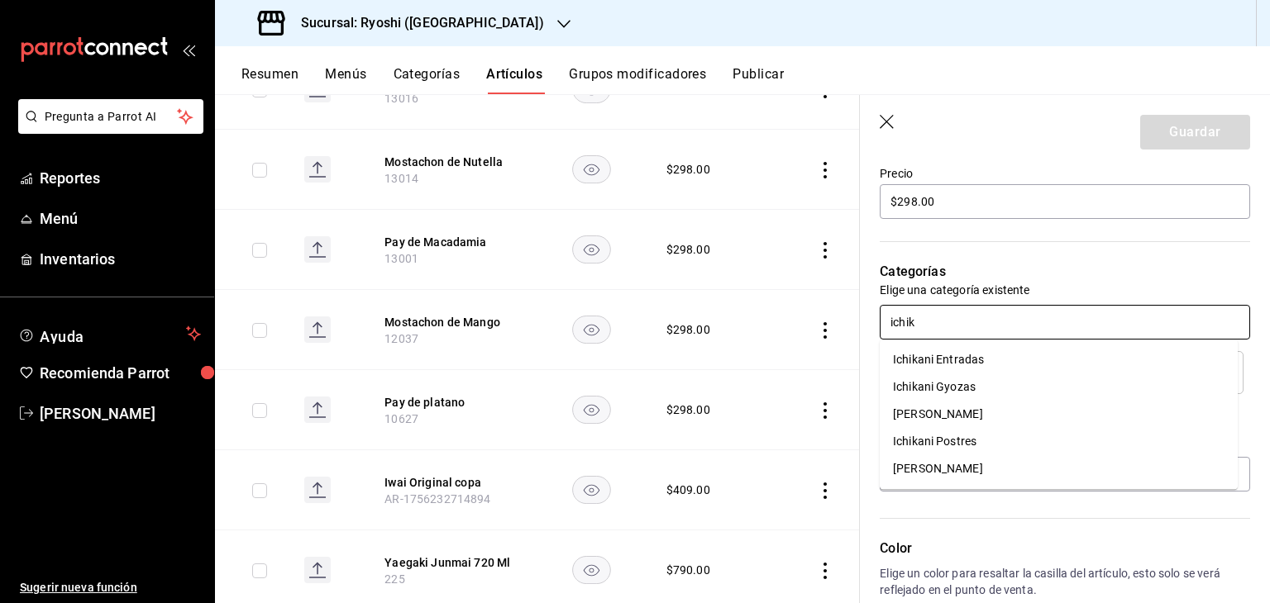
type input "ichika"
click at [1013, 437] on li "Ichikani Postres" at bounding box center [1059, 441] width 358 height 27
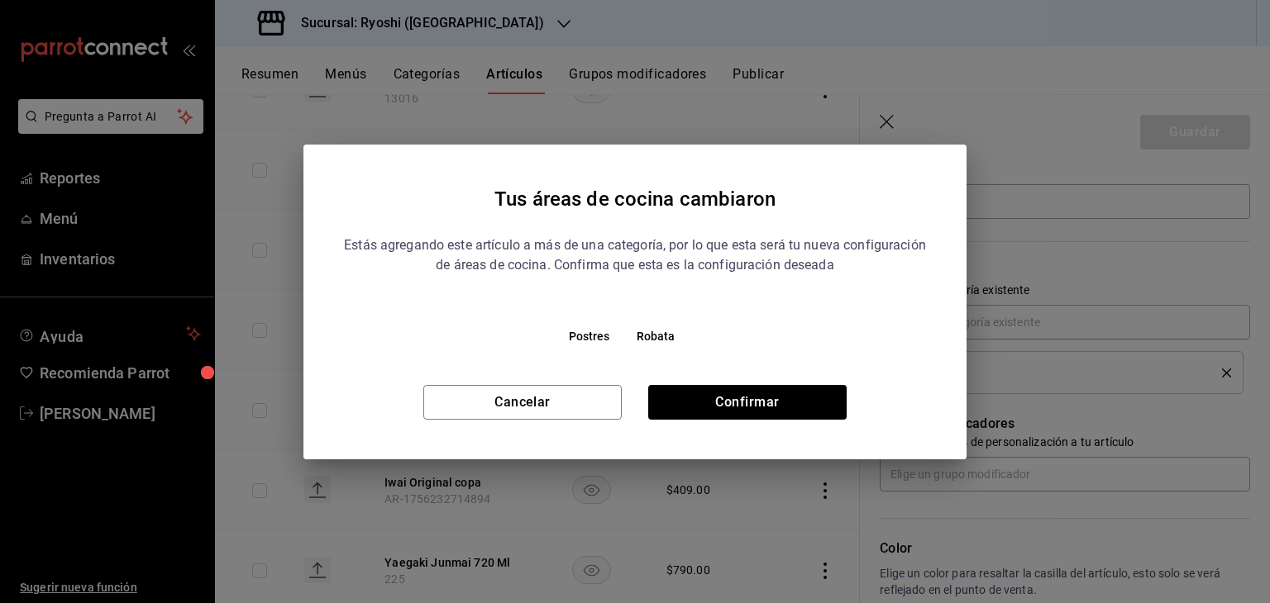
click at [708, 424] on div "Tus áreas de cocina cambiaron Estás agregando este artículo a más de una catego…" at bounding box center [634, 302] width 663 height 315
click at [719, 408] on button "Confirmar" at bounding box center [747, 402] width 198 height 35
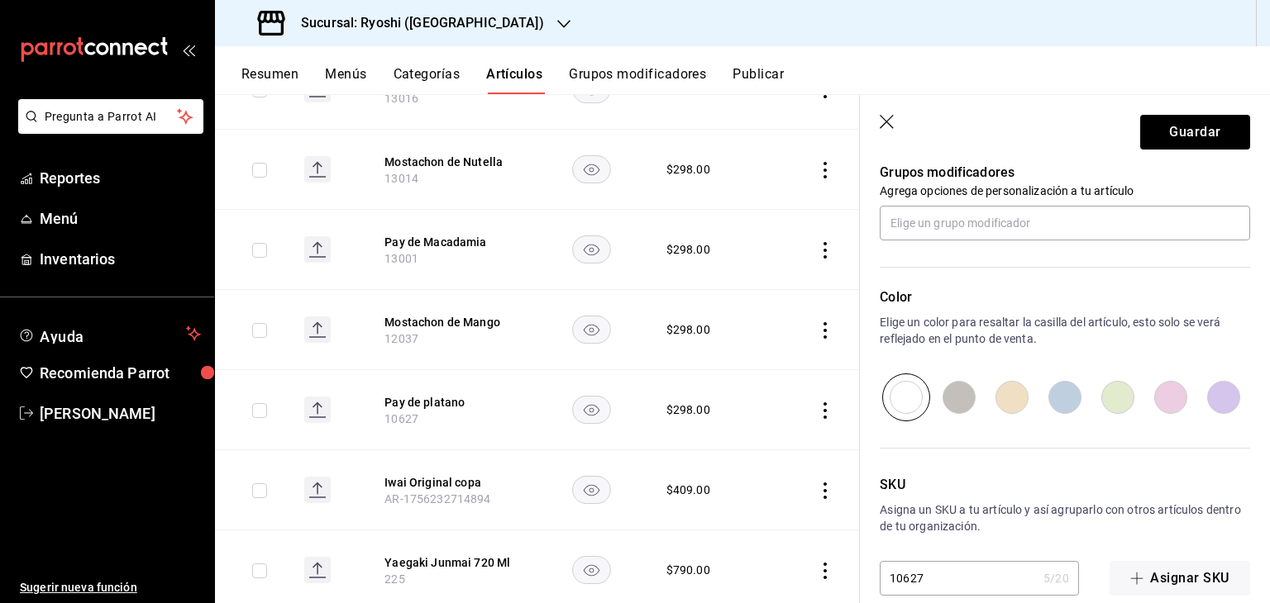
scroll to position [814, 0]
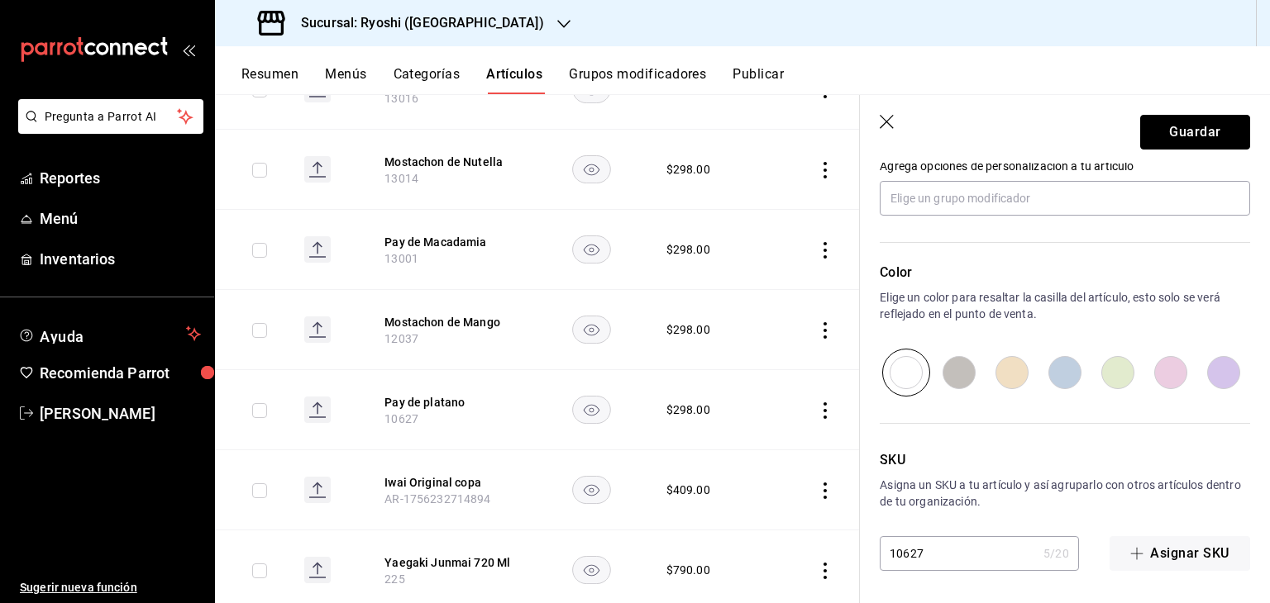
click at [1194, 125] on button "Guardar" at bounding box center [1195, 132] width 110 height 35
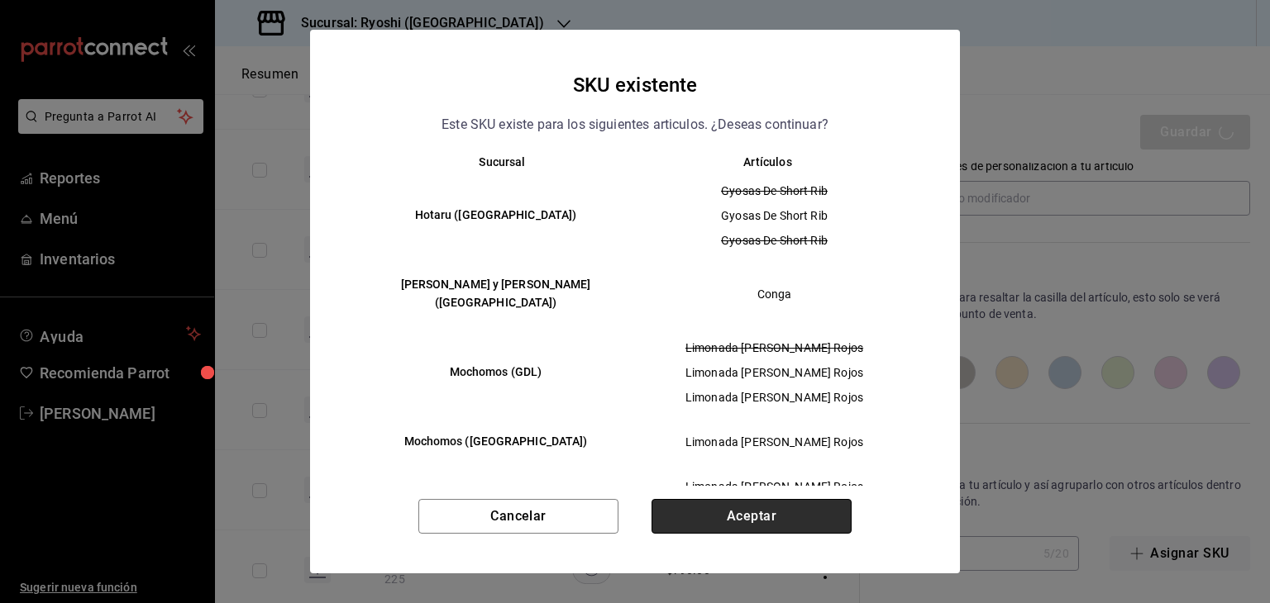
click at [754, 519] on button "Aceptar" at bounding box center [751, 516] width 200 height 35
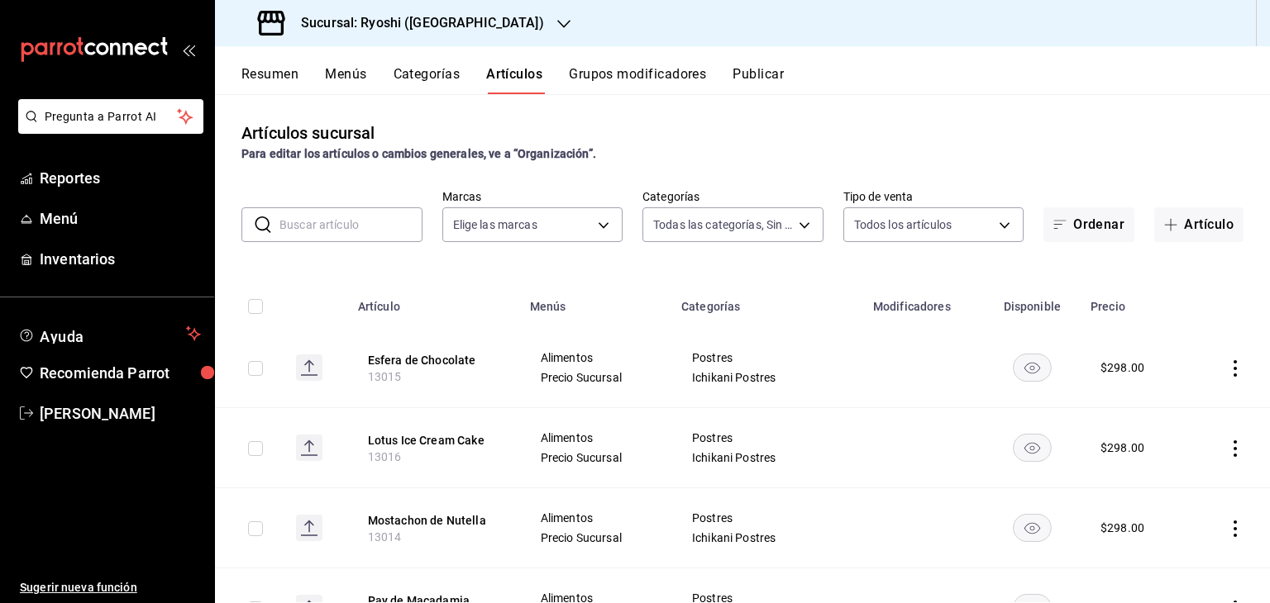
click at [777, 76] on button "Publicar" at bounding box center [757, 80] width 51 height 28
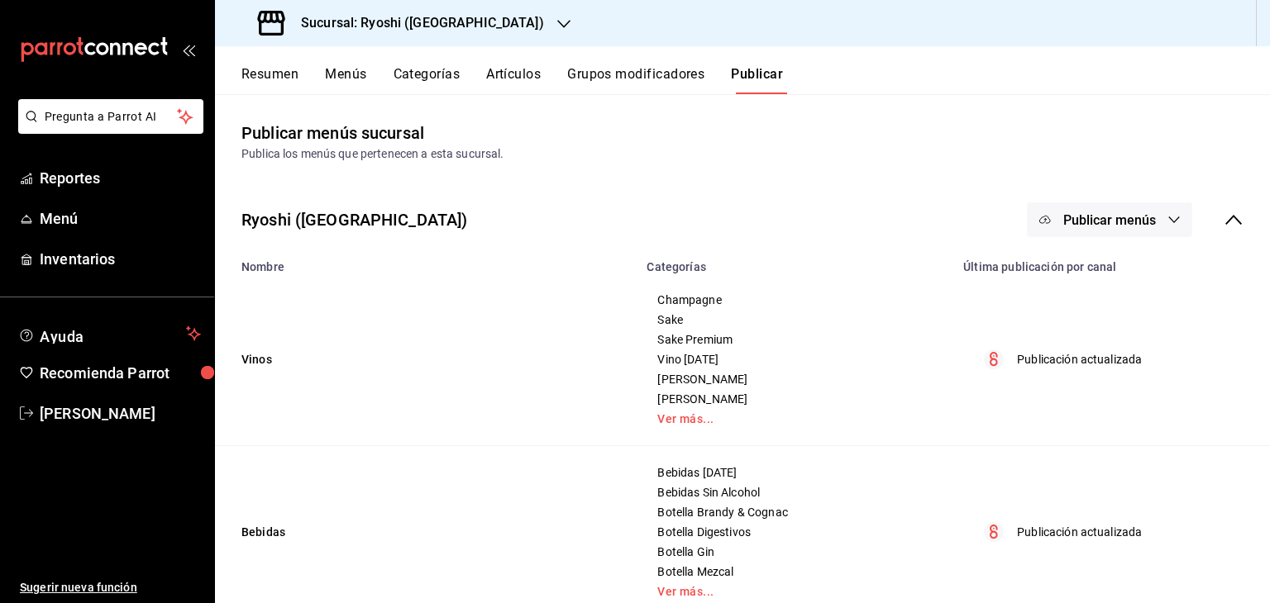
click at [1167, 222] on icon "button" at bounding box center [1173, 219] width 13 height 13
click at [1141, 266] on span "Punto de venta" at bounding box center [1120, 273] width 79 height 17
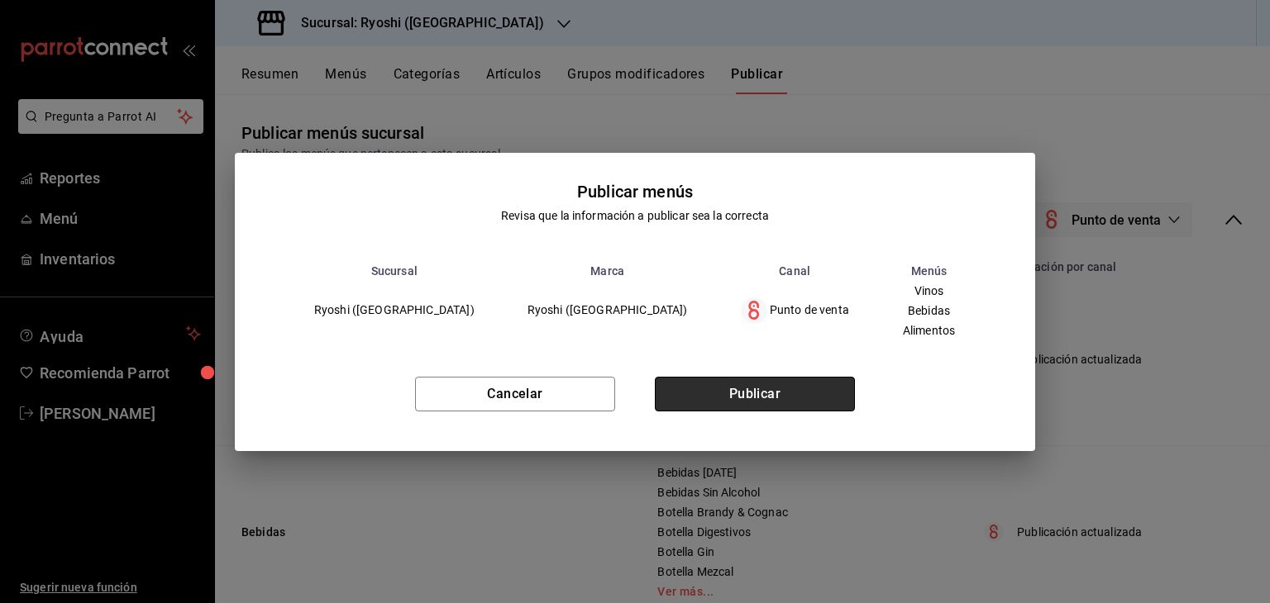
click at [786, 393] on button "Publicar" at bounding box center [755, 394] width 200 height 35
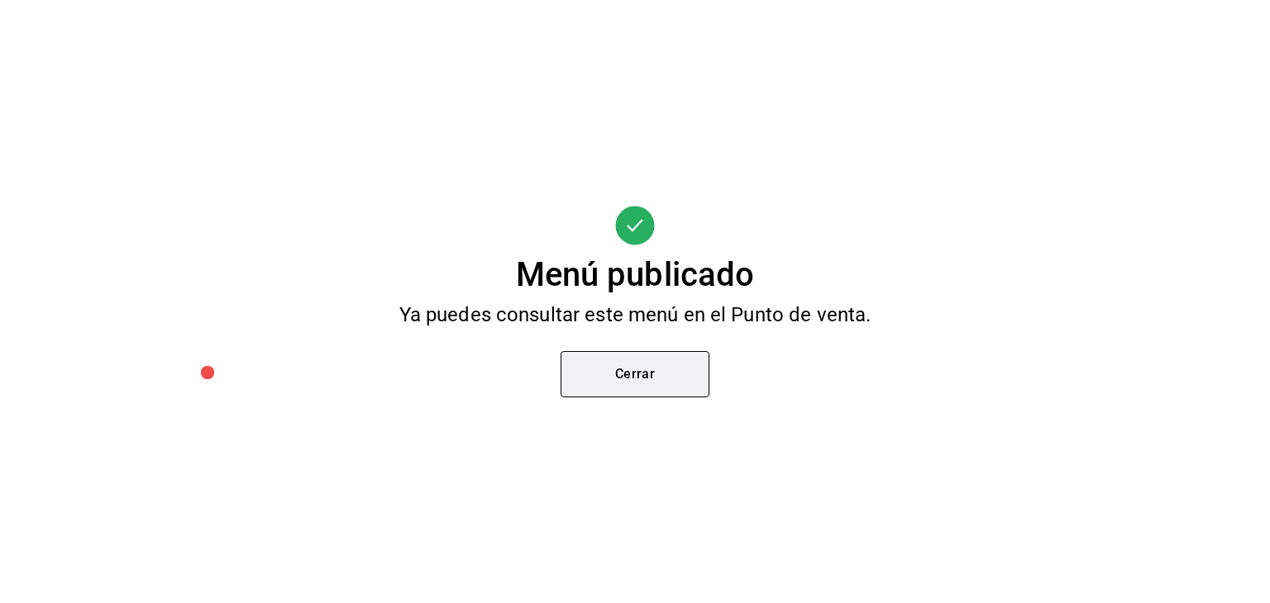
click at [689, 384] on button "Cerrar" at bounding box center [634, 374] width 149 height 46
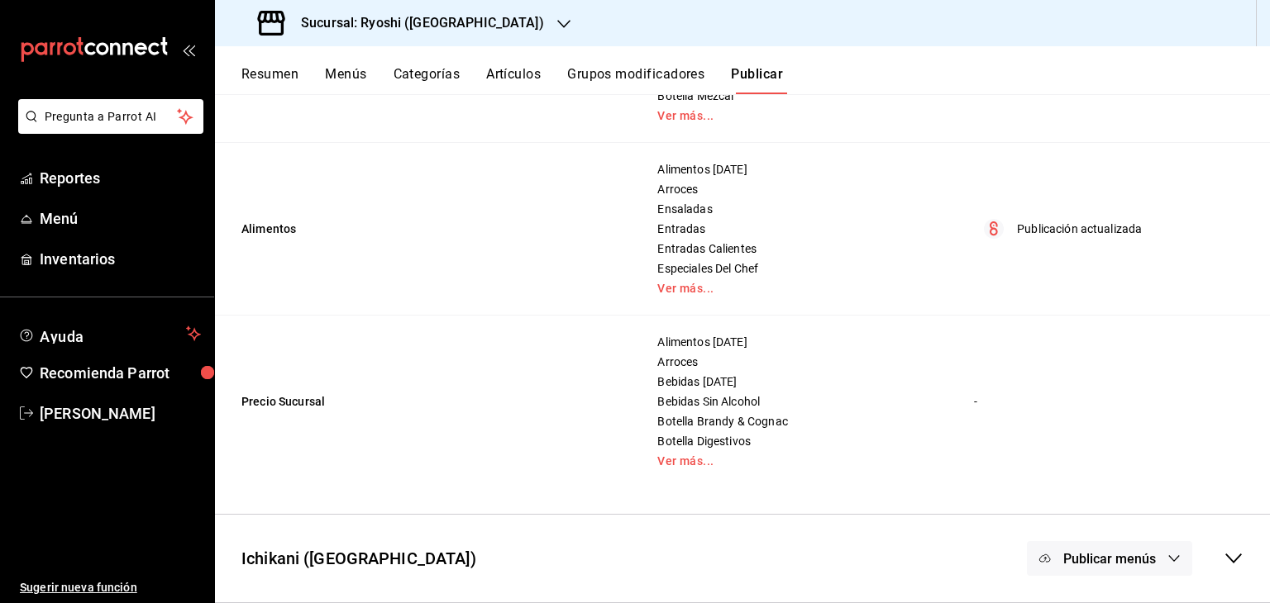
click at [1121, 554] on span "Publicar menús" at bounding box center [1109, 559] width 93 height 16
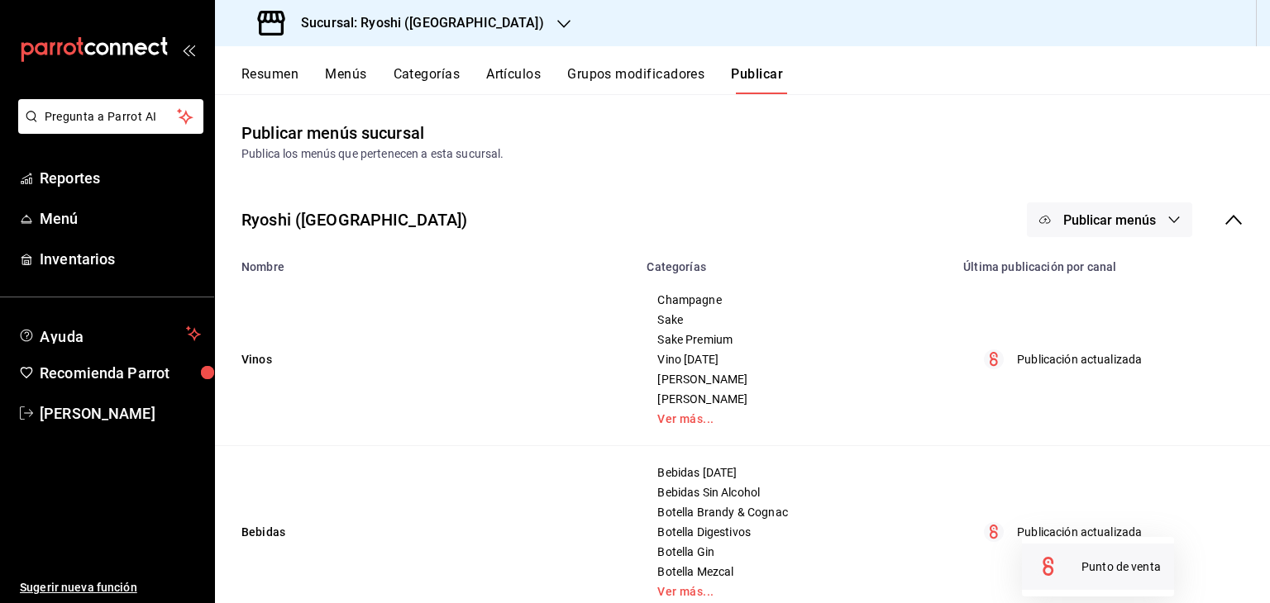
click at [1135, 566] on span "Punto de venta" at bounding box center [1120, 567] width 79 height 17
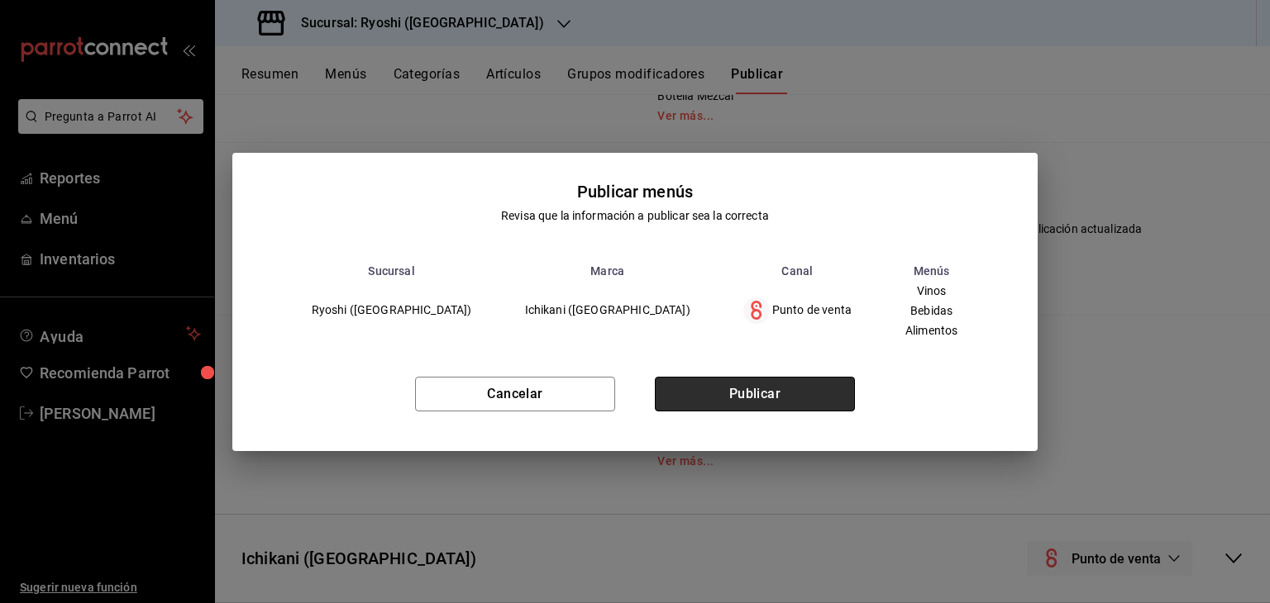
click at [826, 406] on button "Publicar" at bounding box center [755, 394] width 200 height 35
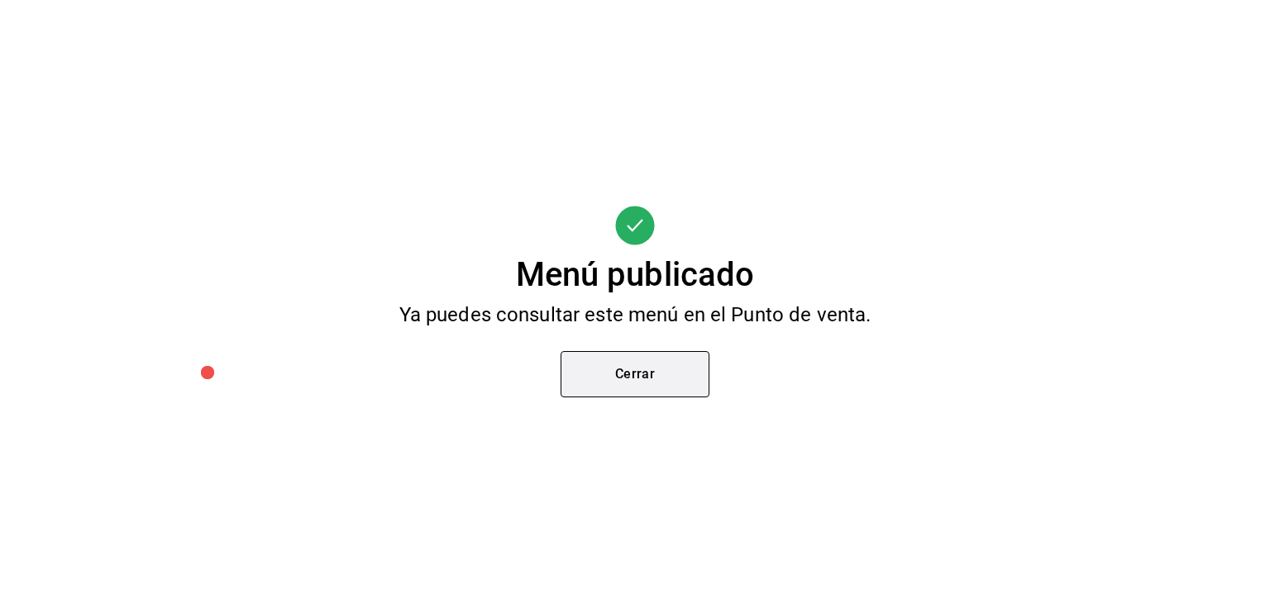
scroll to position [33, 0]
drag, startPoint x: 655, startPoint y: 376, endPoint x: 644, endPoint y: 377, distance: 10.8
click at [648, 378] on button "Cerrar" at bounding box center [634, 374] width 149 height 46
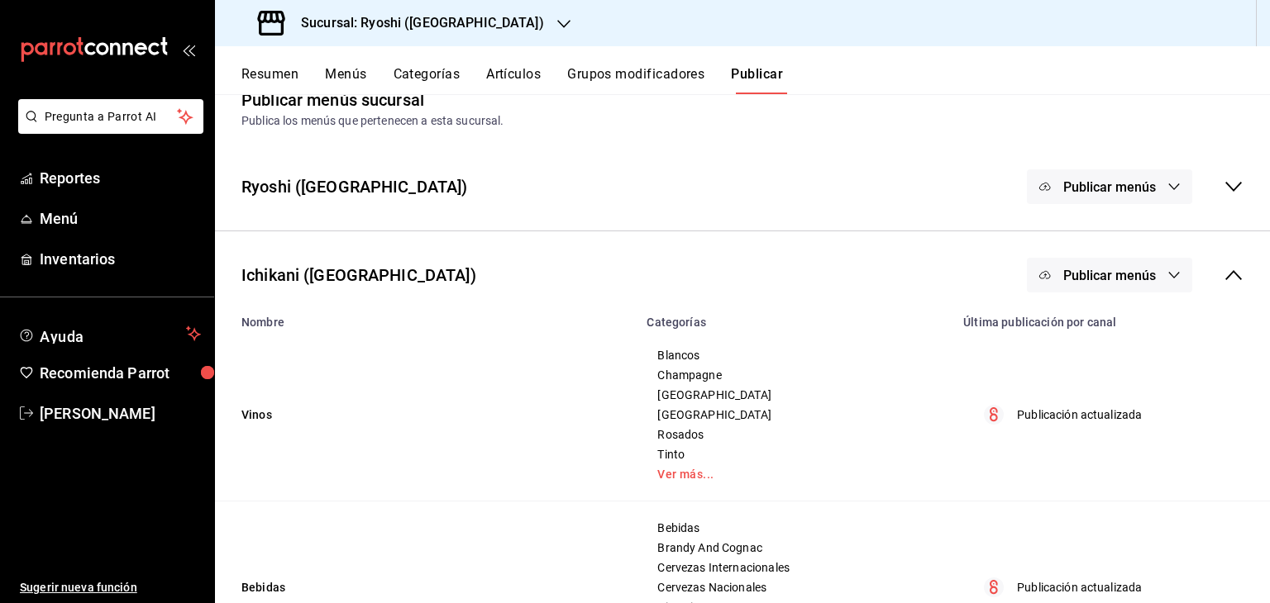
scroll to position [0, 0]
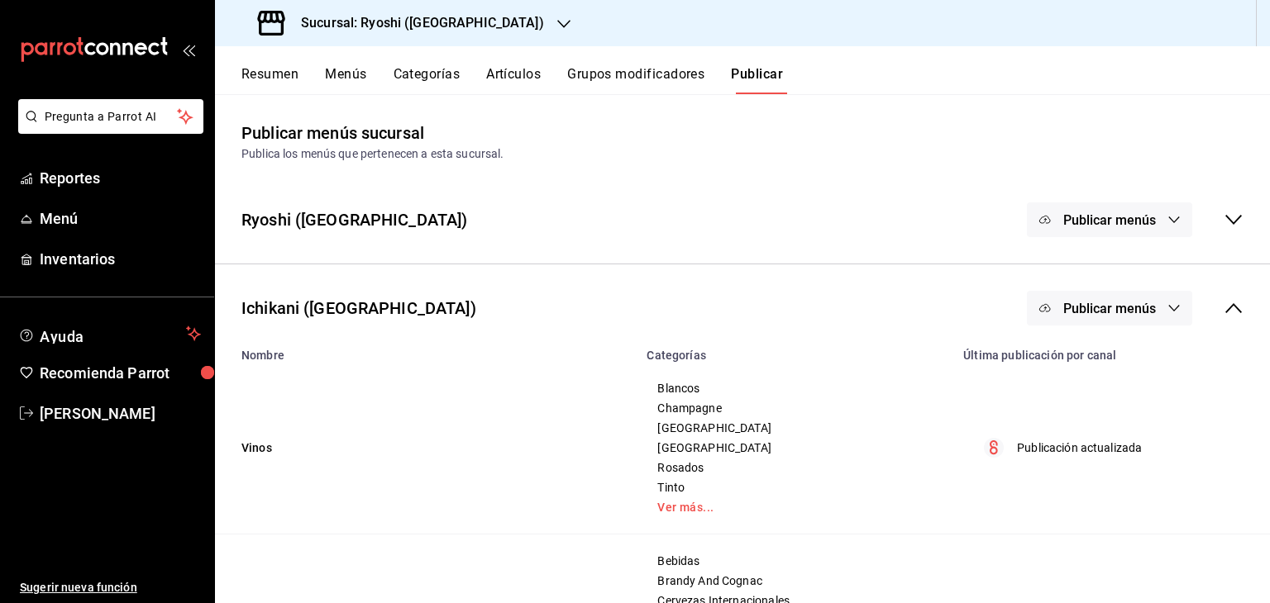
click at [506, 70] on button "Artículos" at bounding box center [513, 80] width 55 height 28
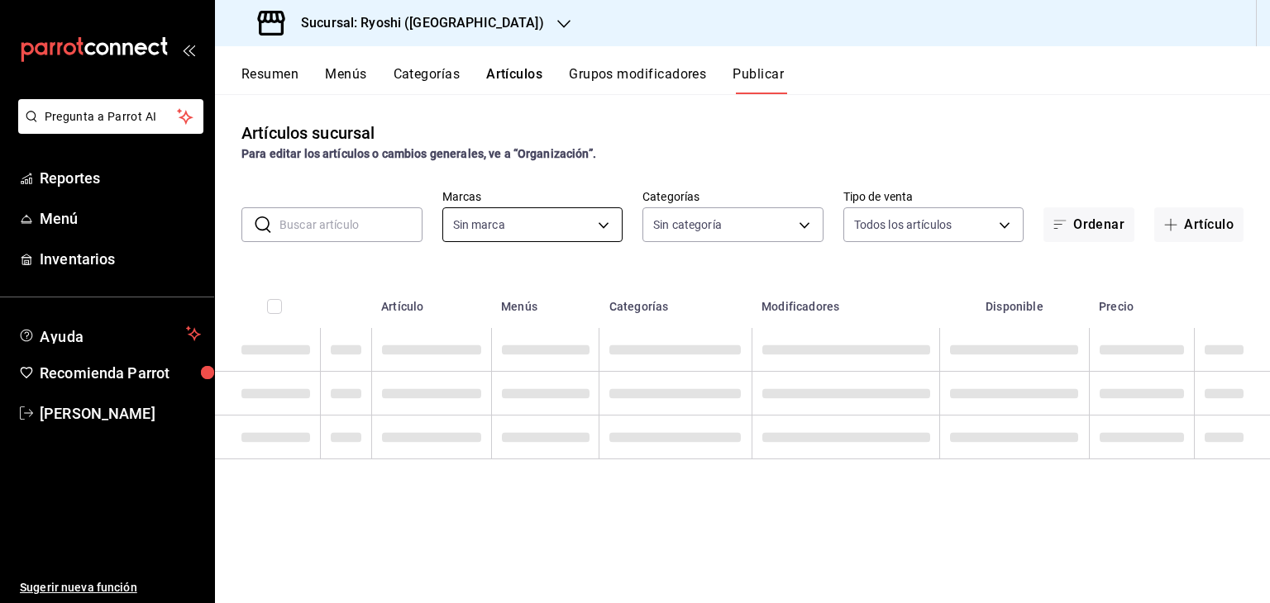
type input "26ca50e5-a845-484f-a54e-8a4432b79f59,e80bf875-3c9c-4ad9-8c6a-14c8262011fc"
click at [373, 229] on input "text" at bounding box center [350, 224] width 143 height 33
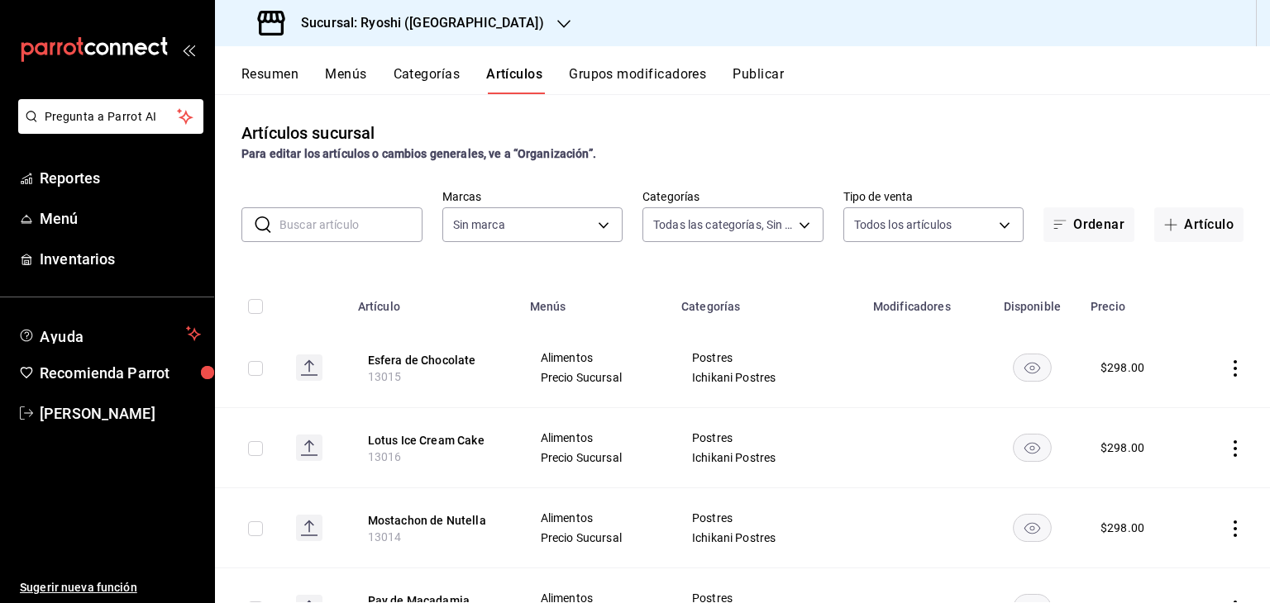
type input "983ebb25-c6d8-4647-898b-43e41473272b,b131aea8-f4fd-49fb-a6b3-d2f44229a596,2a94f…"
type input "26ca50e5-a845-484f-a54e-8a4432b79f59,e80bf875-3c9c-4ad9-8c6a-14c8262011fc"
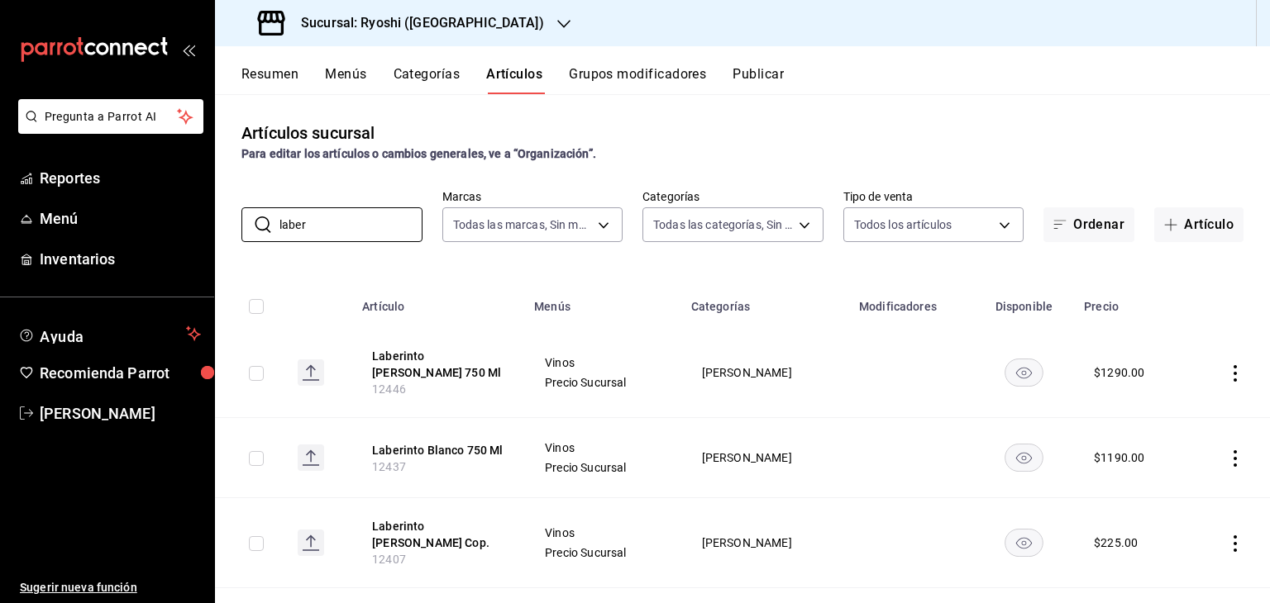
scroll to position [84, 0]
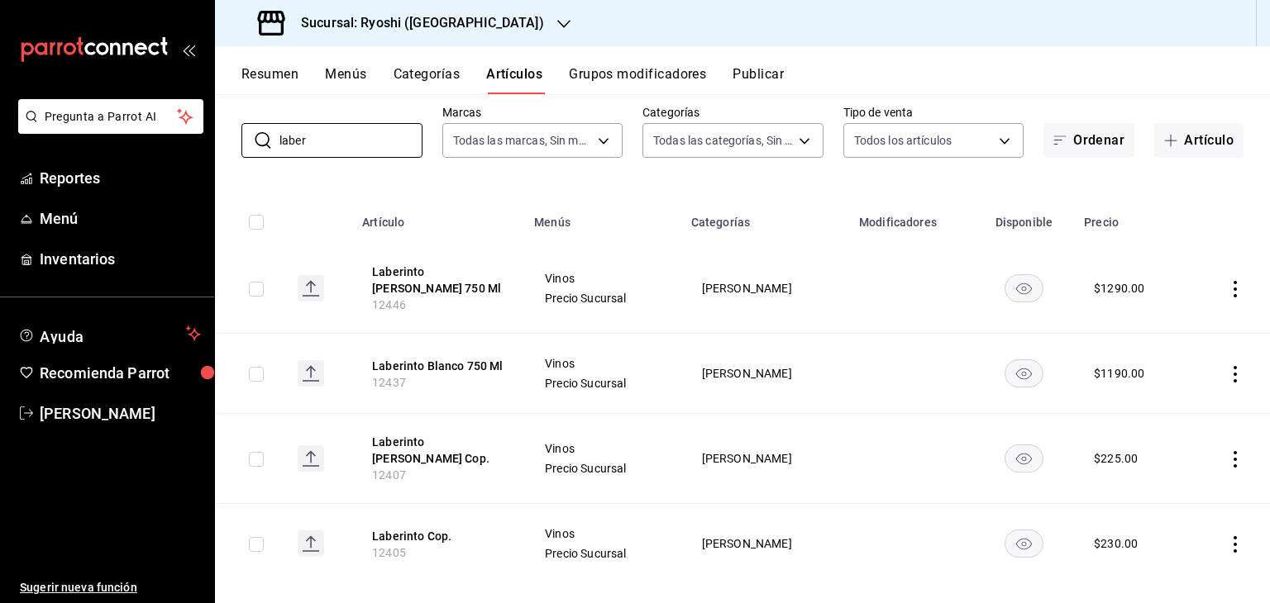
type input "laber"
click at [1228, 451] on icon "actions" at bounding box center [1235, 459] width 17 height 17
click at [1175, 481] on span "Editar" at bounding box center [1172, 482] width 43 height 17
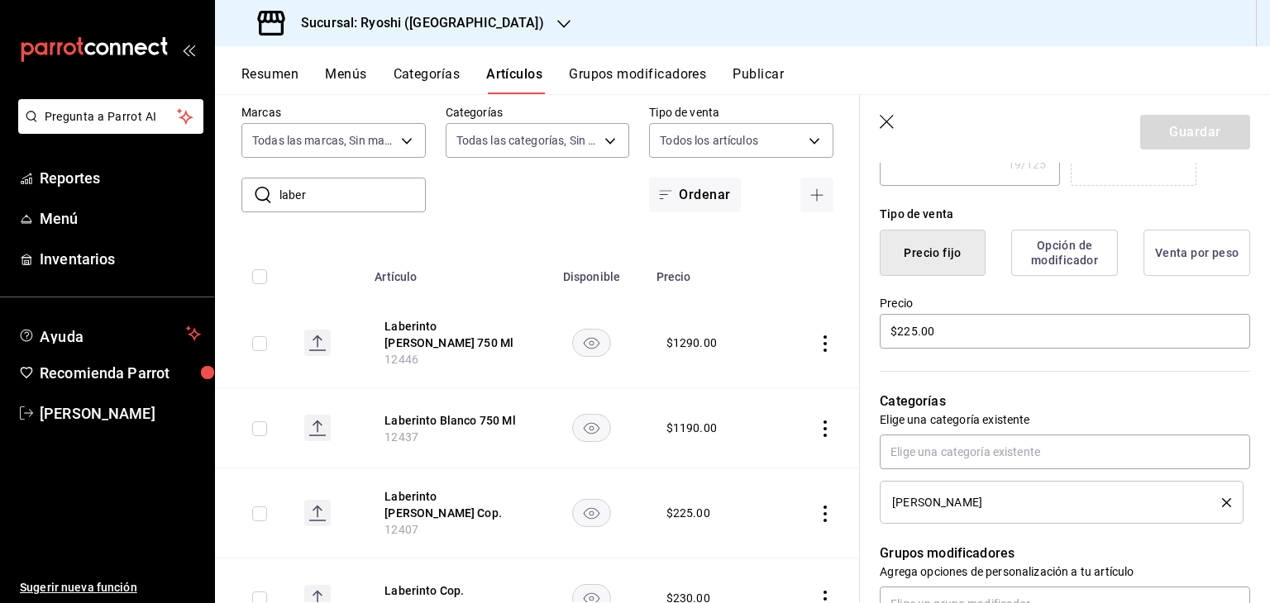
scroll to position [413, 0]
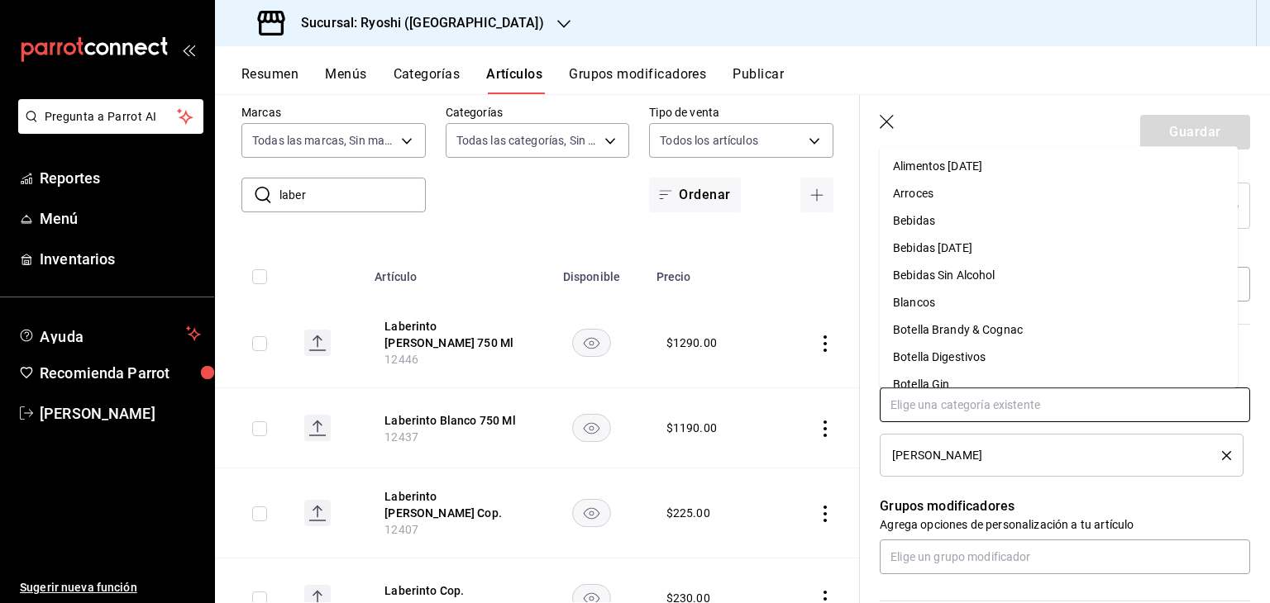
click at [1061, 406] on input "text" at bounding box center [1065, 405] width 370 height 35
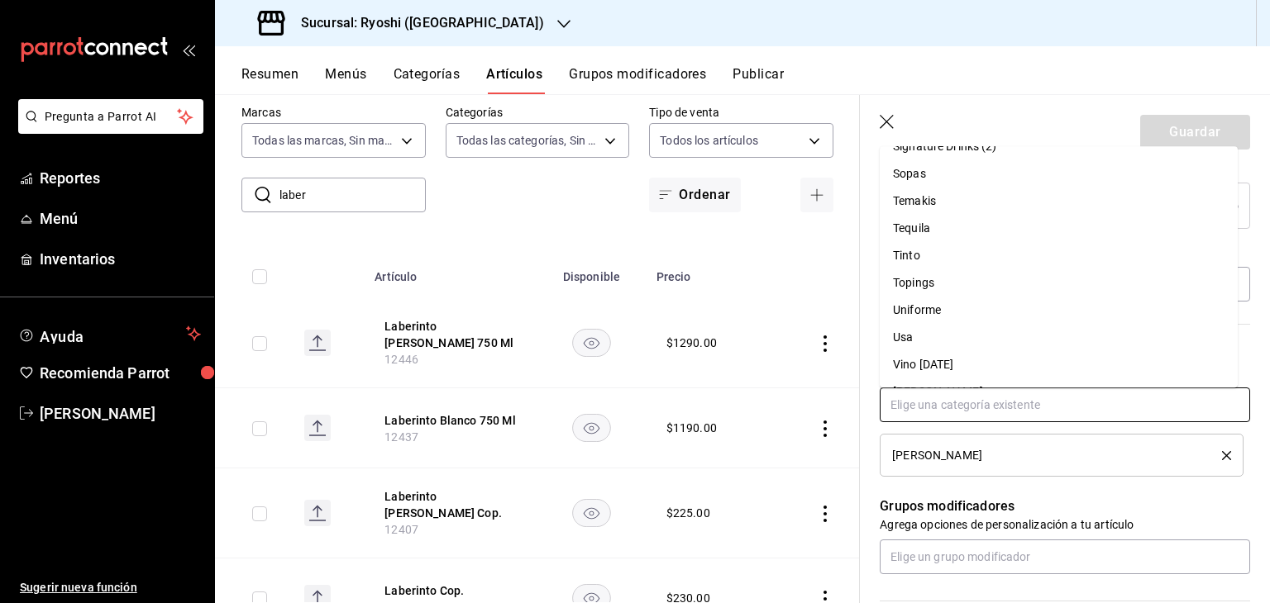
scroll to position [1981, 0]
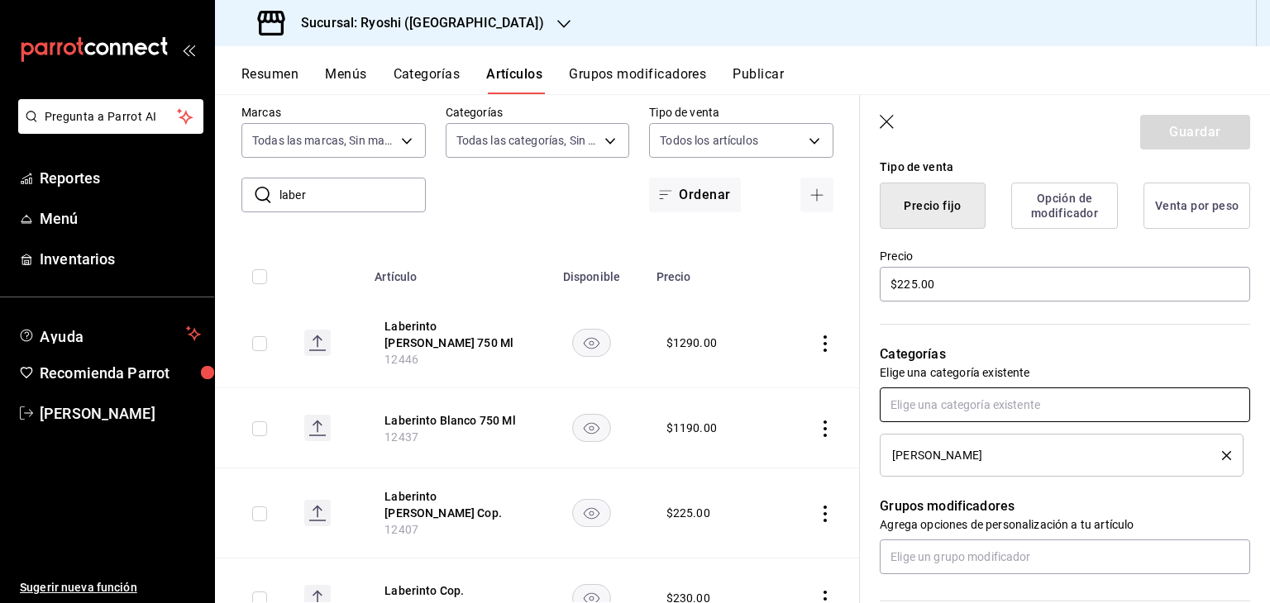
click at [1049, 412] on input "text" at bounding box center [1065, 405] width 370 height 35
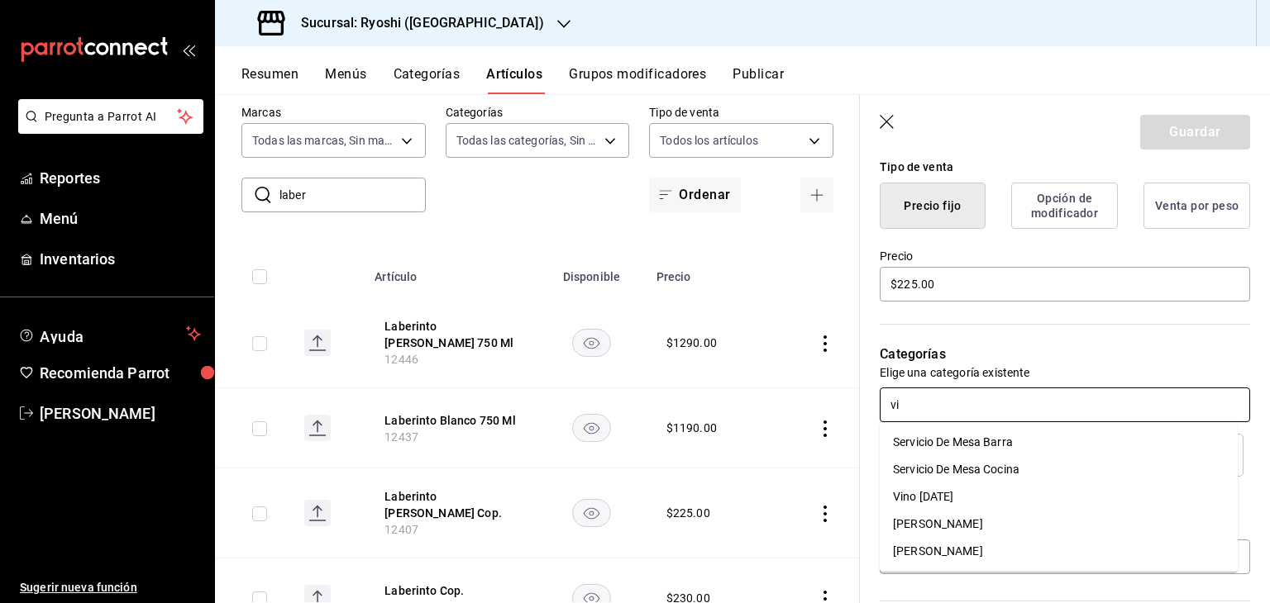
type input "v"
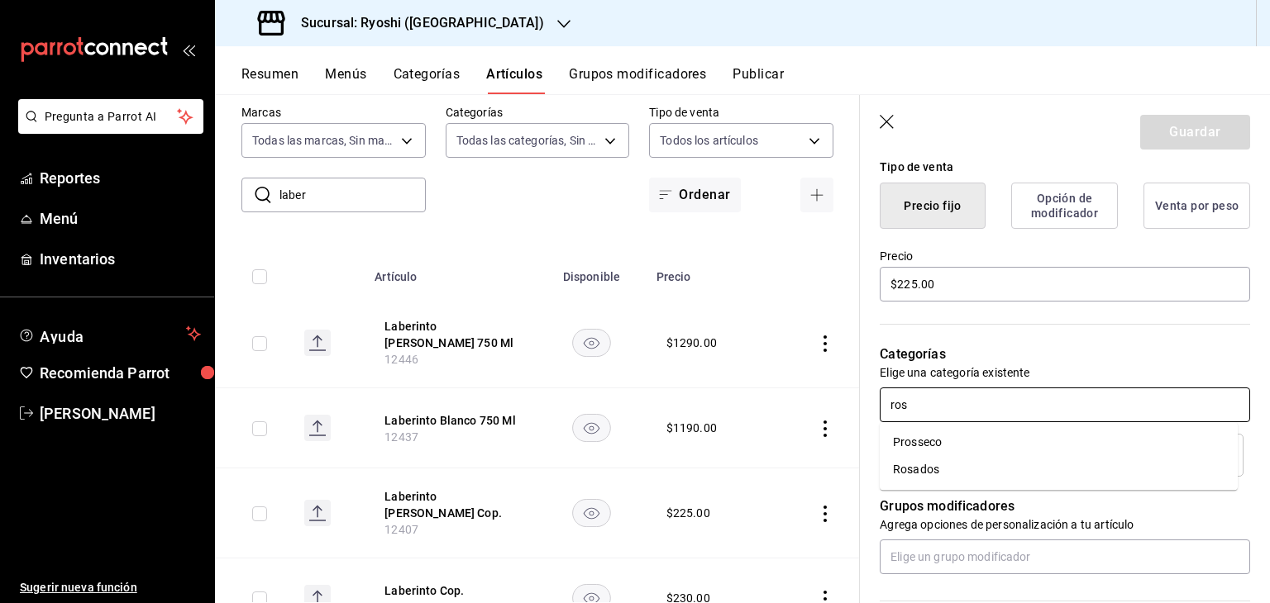
type input "rosa"
click at [1022, 433] on li "Rosados" at bounding box center [1059, 442] width 358 height 27
type textarea "x"
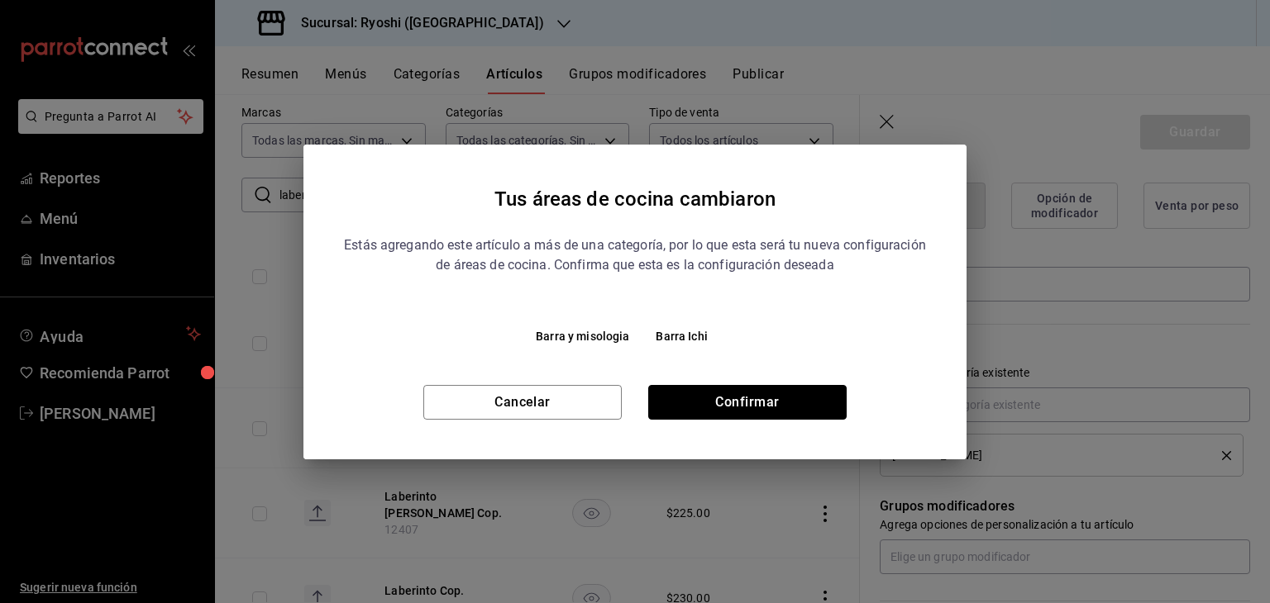
click at [779, 412] on button "Confirmar" at bounding box center [747, 402] width 198 height 35
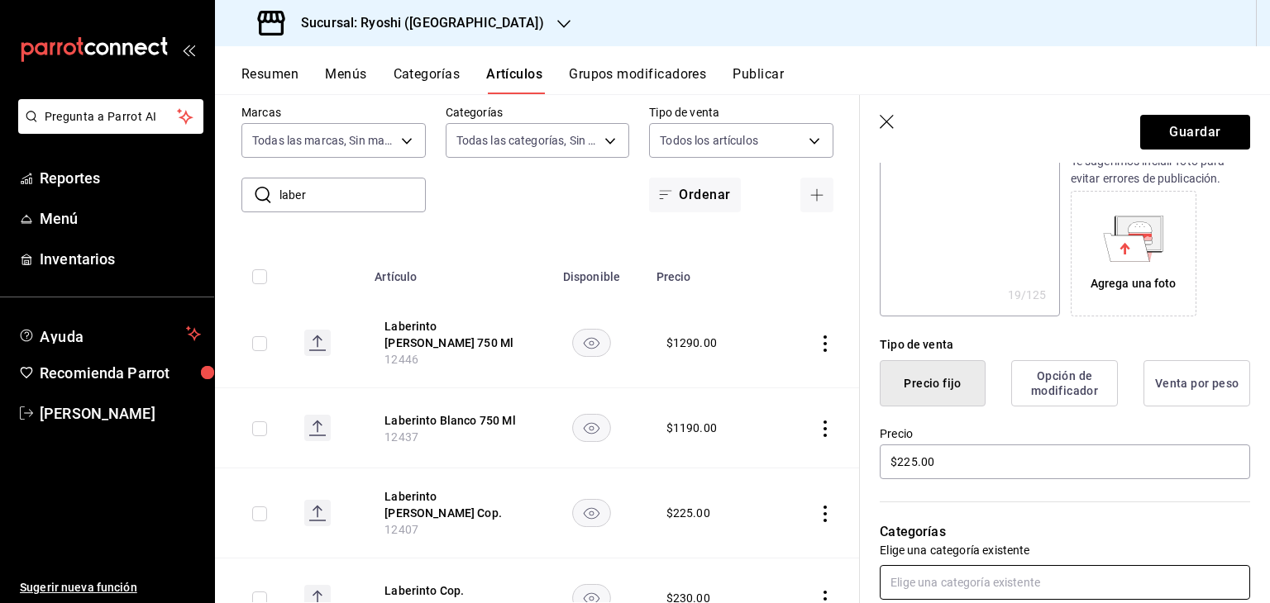
scroll to position [0, 0]
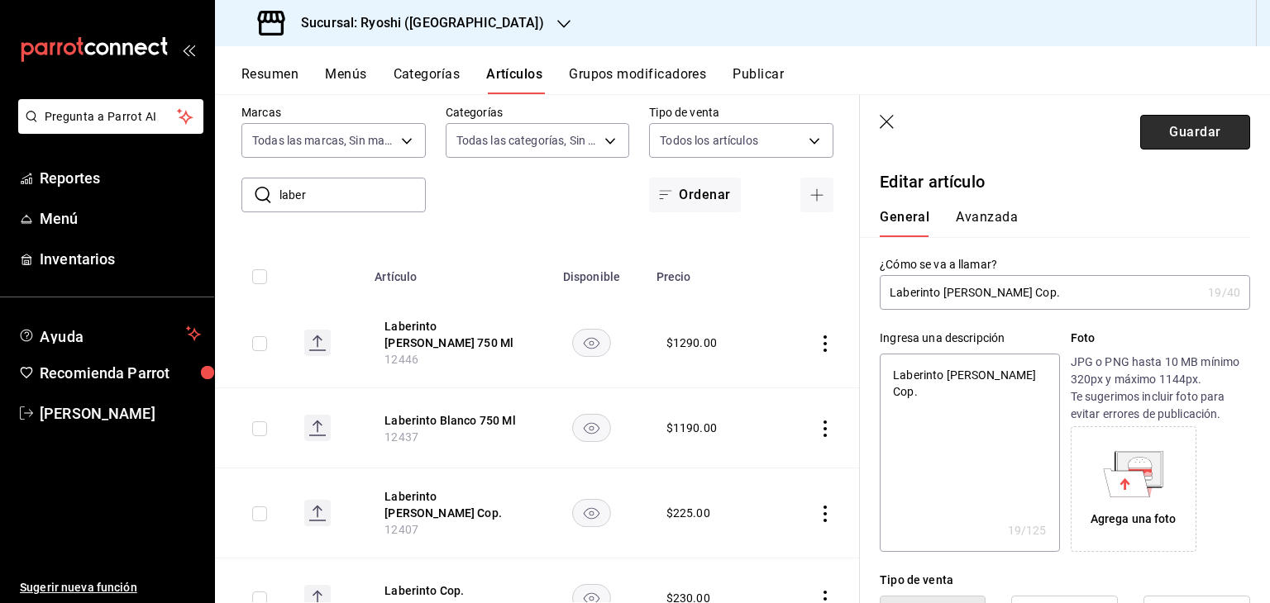
click at [1173, 126] on button "Guardar" at bounding box center [1195, 132] width 110 height 35
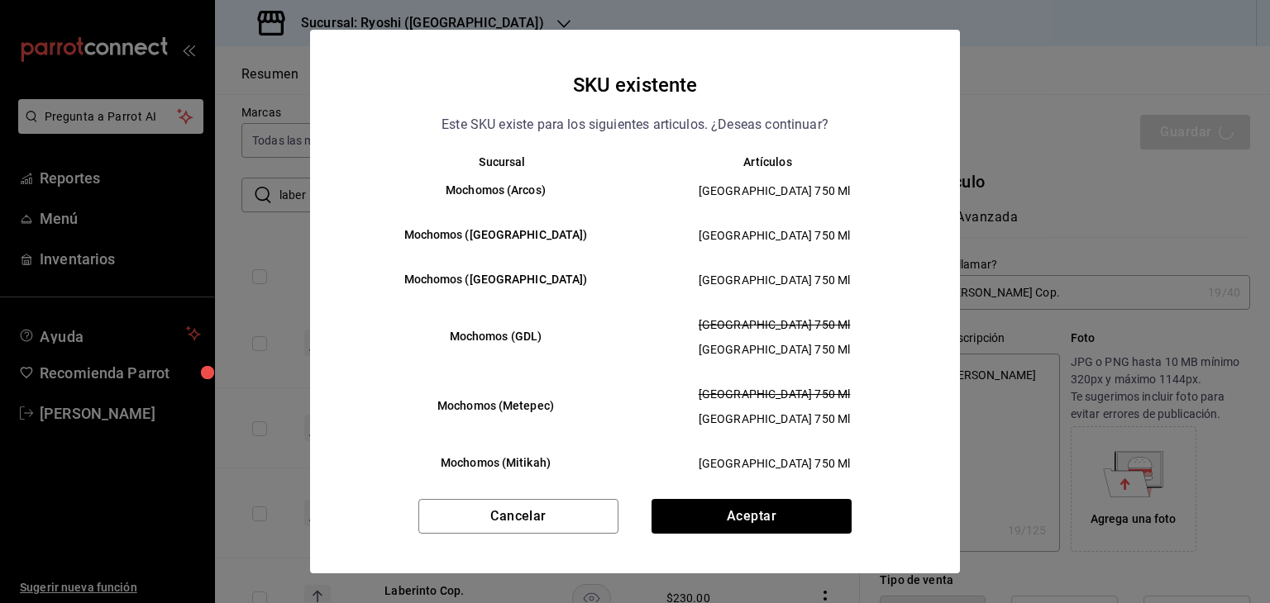
drag, startPoint x: 899, startPoint y: 527, endPoint x: 886, endPoint y: 527, distance: 13.2
click at [899, 527] on div "Cancelar Aceptar" at bounding box center [635, 536] width 650 height 74
click at [863, 522] on div "Cancelar Aceptar" at bounding box center [635, 536] width 650 height 74
click at [827, 518] on button "Aceptar" at bounding box center [751, 516] width 200 height 35
type textarea "x"
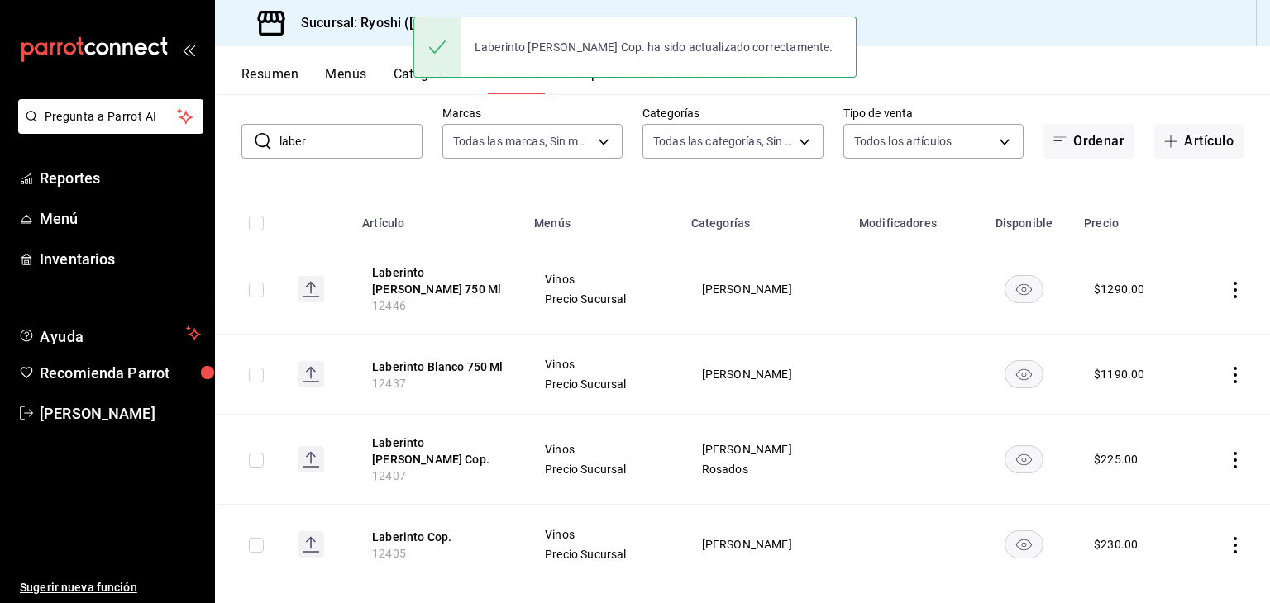
scroll to position [84, 0]
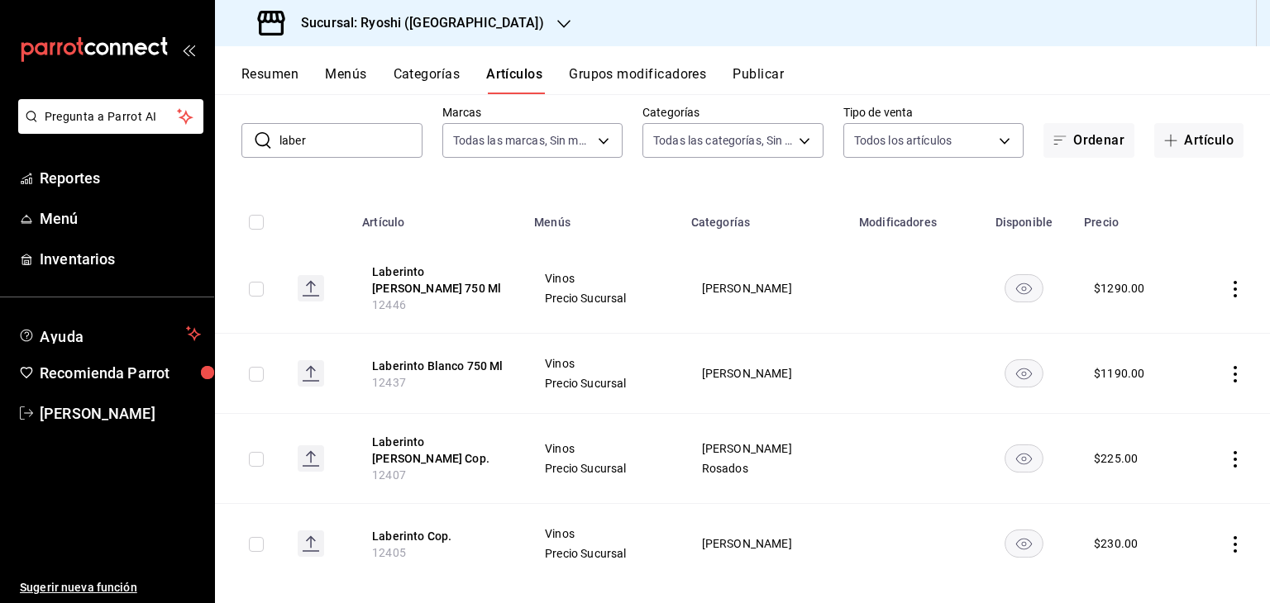
click at [1227, 281] on icon "actions" at bounding box center [1235, 289] width 17 height 17
click at [1159, 320] on span "Editar" at bounding box center [1172, 321] width 43 height 17
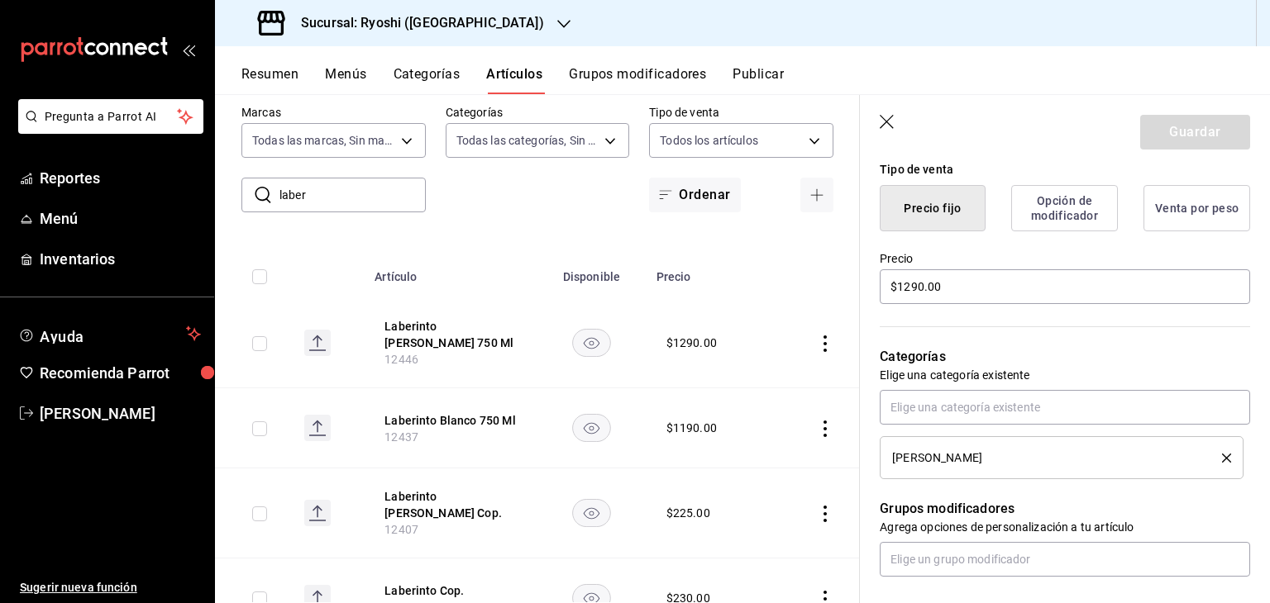
scroll to position [413, 0]
click at [989, 402] on input "text" at bounding box center [1065, 405] width 370 height 35
type input "rosa"
click at [991, 446] on li "Rosados" at bounding box center [1059, 442] width 358 height 27
type textarea "x"
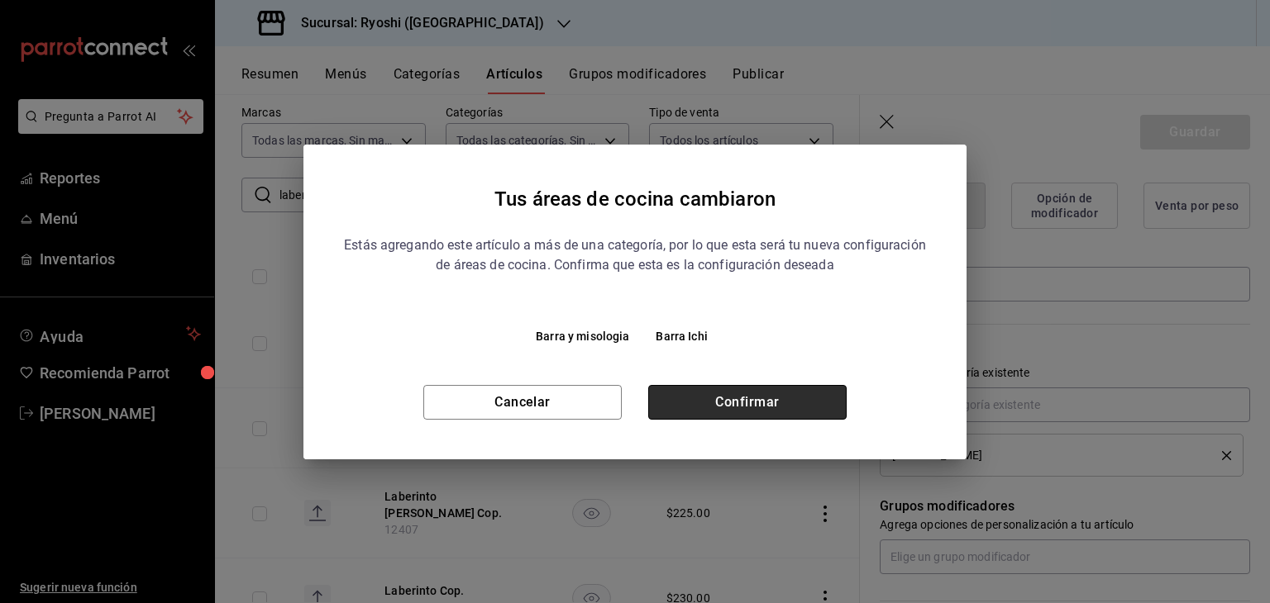
click at [778, 411] on button "Confirmar" at bounding box center [747, 402] width 198 height 35
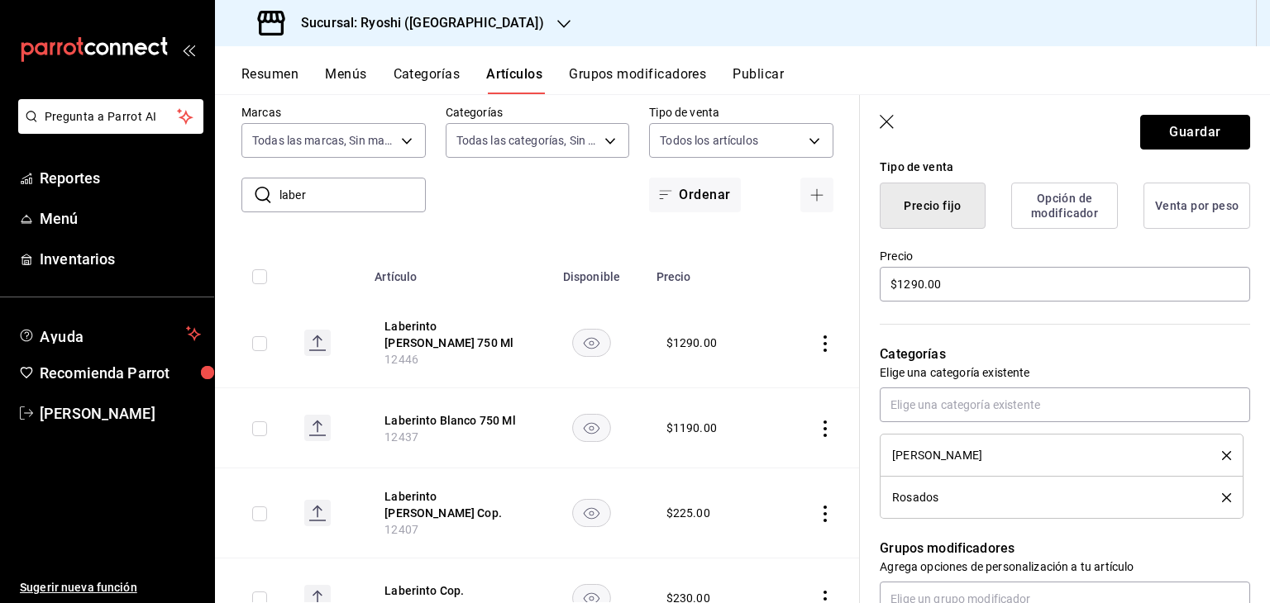
click at [1186, 133] on button "Guardar" at bounding box center [1195, 132] width 110 height 35
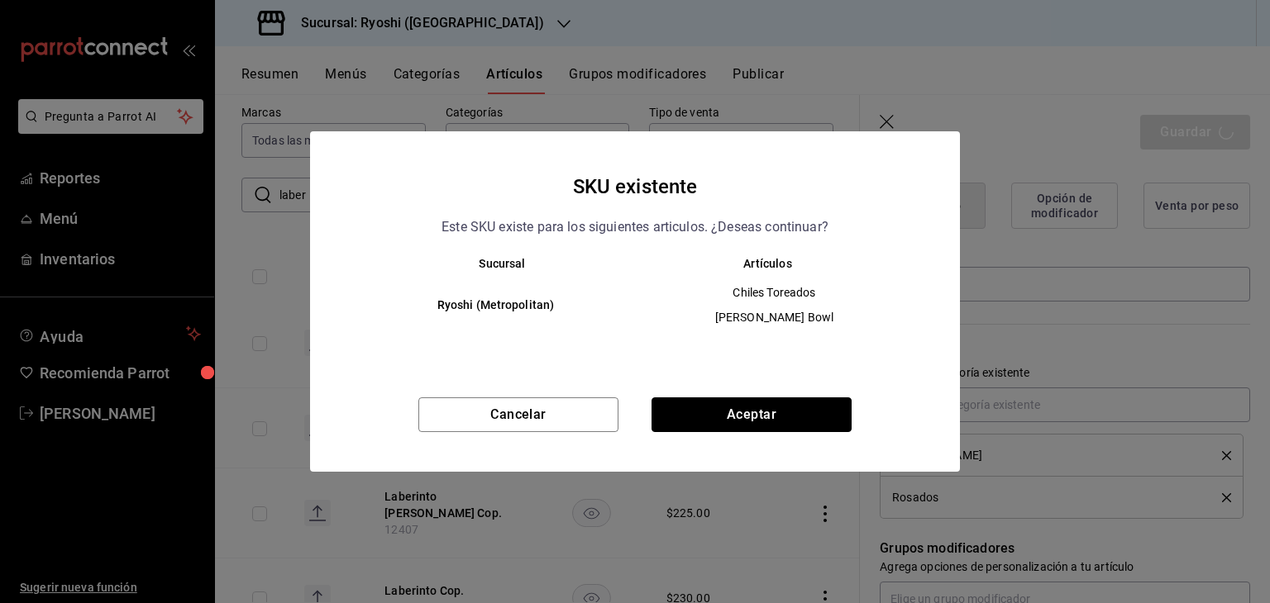
click at [810, 406] on button "Aceptar" at bounding box center [751, 415] width 200 height 35
type textarea "x"
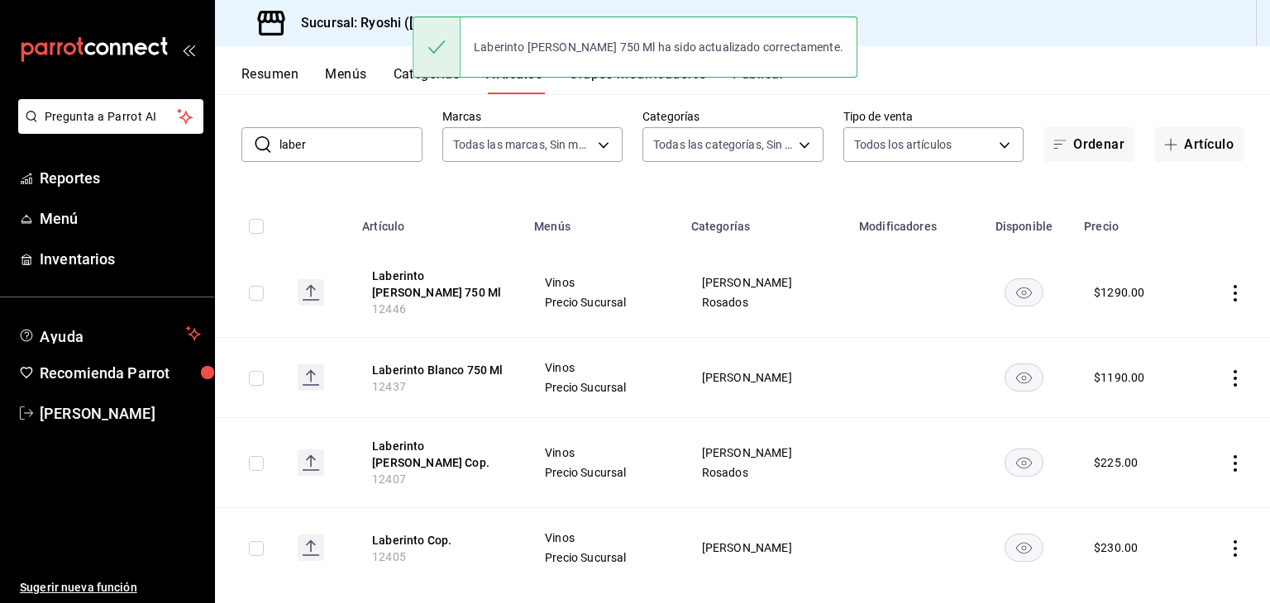
scroll to position [84, 0]
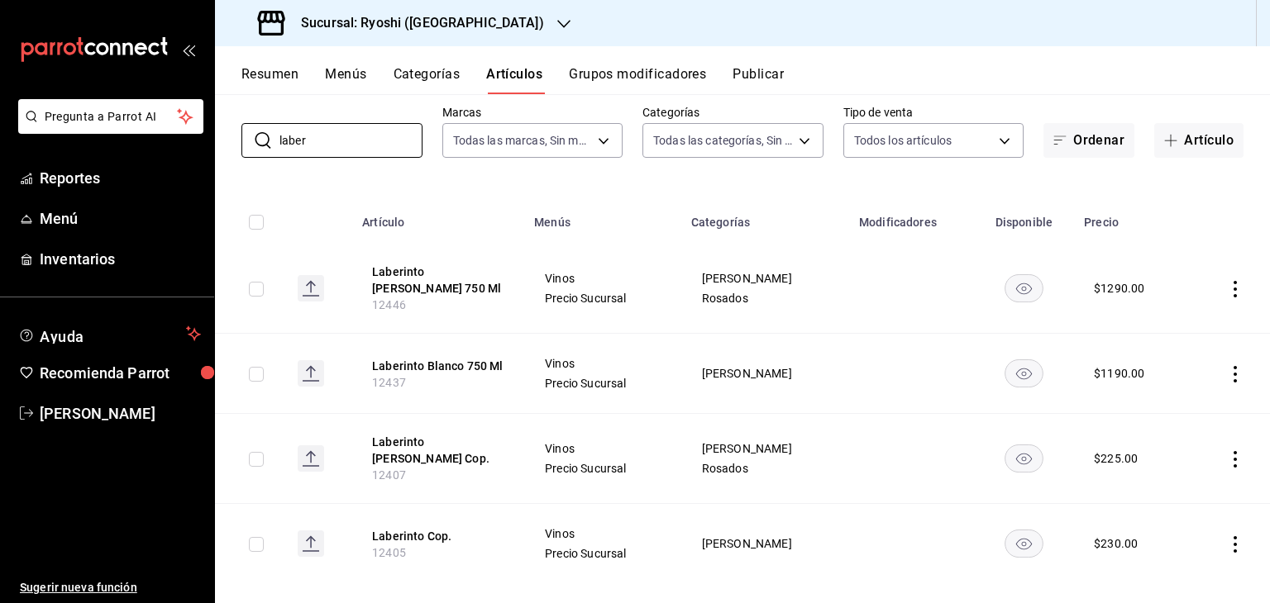
drag, startPoint x: 131, startPoint y: 150, endPoint x: 111, endPoint y: 148, distance: 19.9
click at [102, 151] on div "Pregunta a Parrot AI Reportes Menú Inventarios Ayuda Recomienda Parrot [PERSON_…" at bounding box center [635, 301] width 1270 height 603
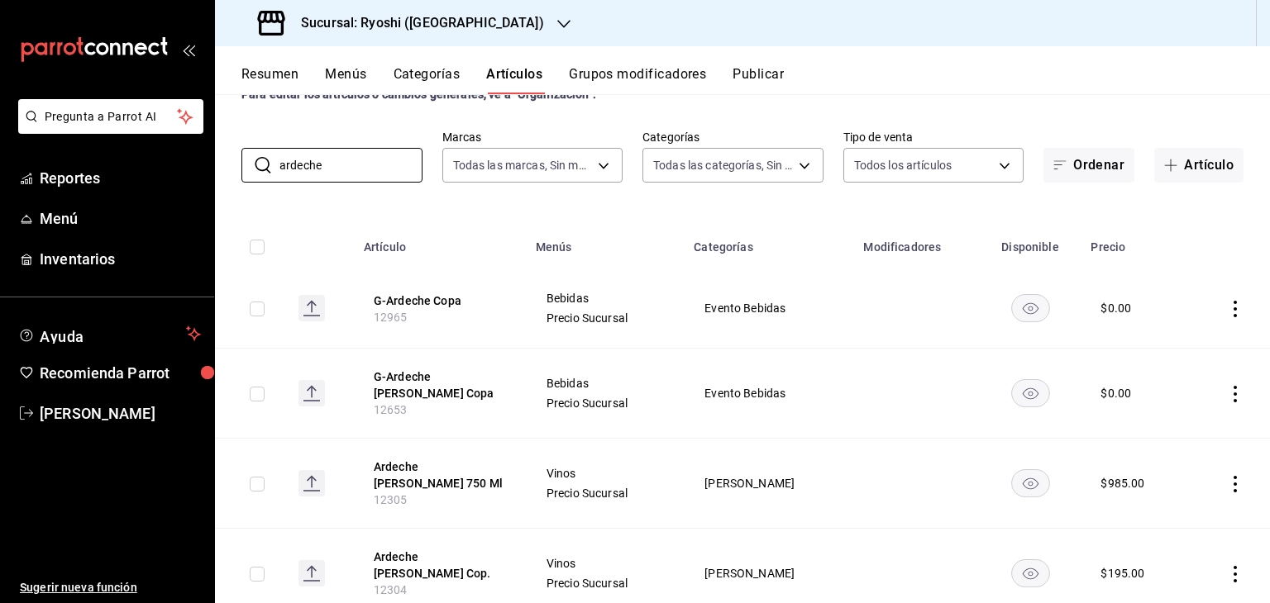
scroll to position [114, 0]
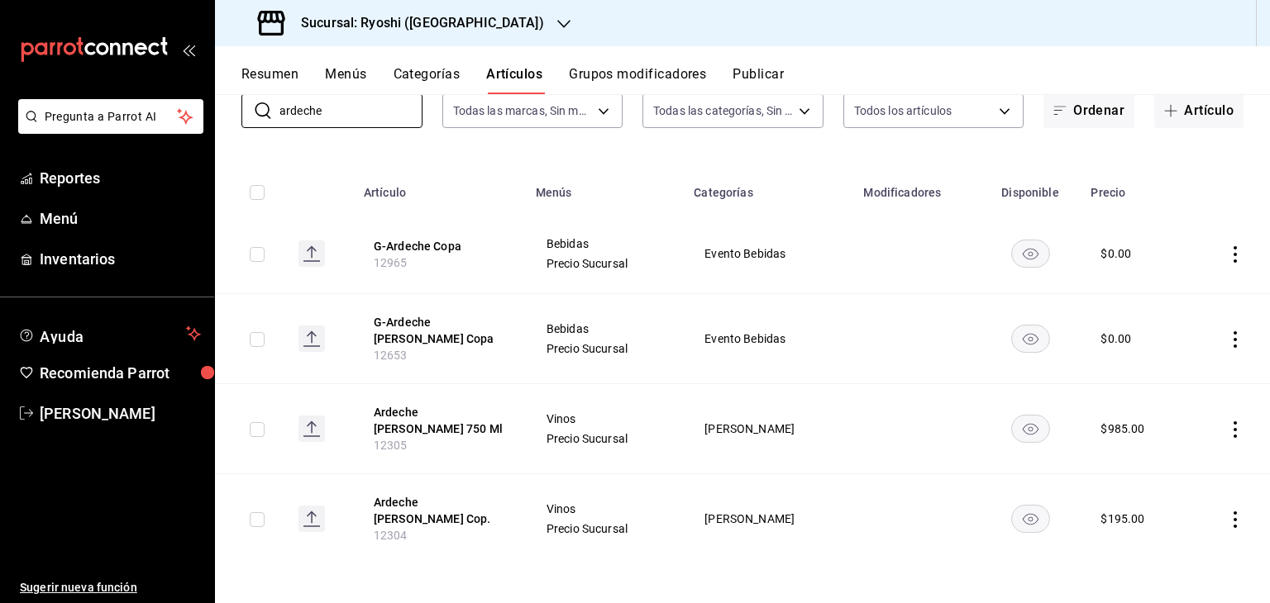
type input "ardeche"
click at [1227, 431] on icon "actions" at bounding box center [1235, 430] width 17 height 17
click at [1185, 465] on span "Editar" at bounding box center [1172, 467] width 43 height 17
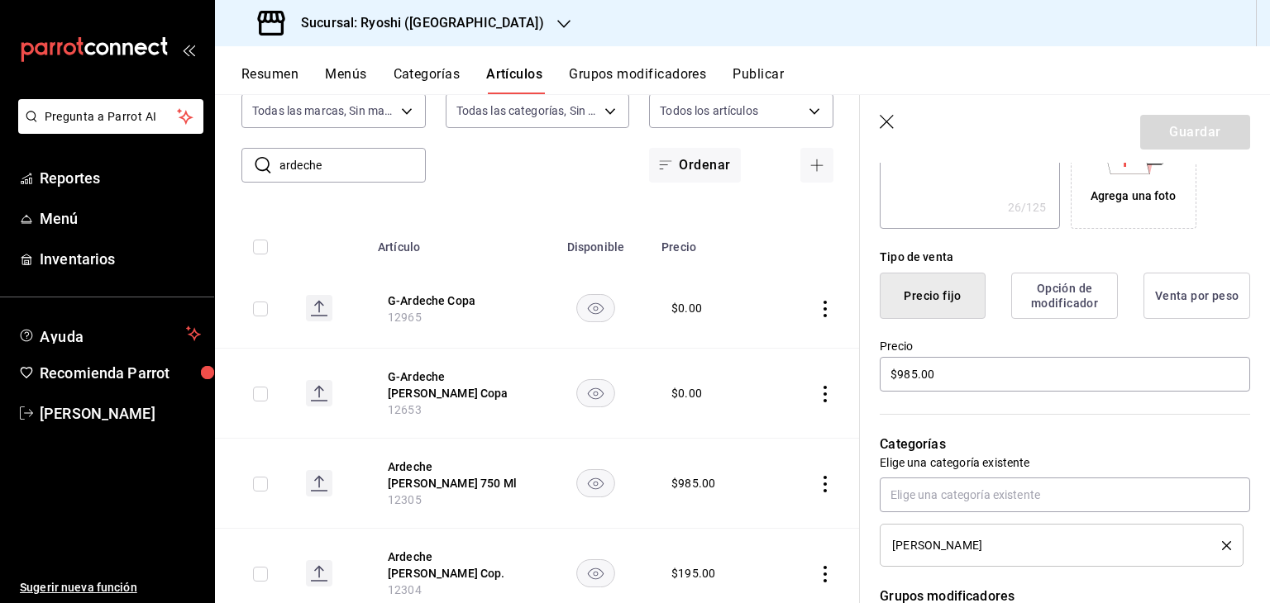
scroll to position [413, 0]
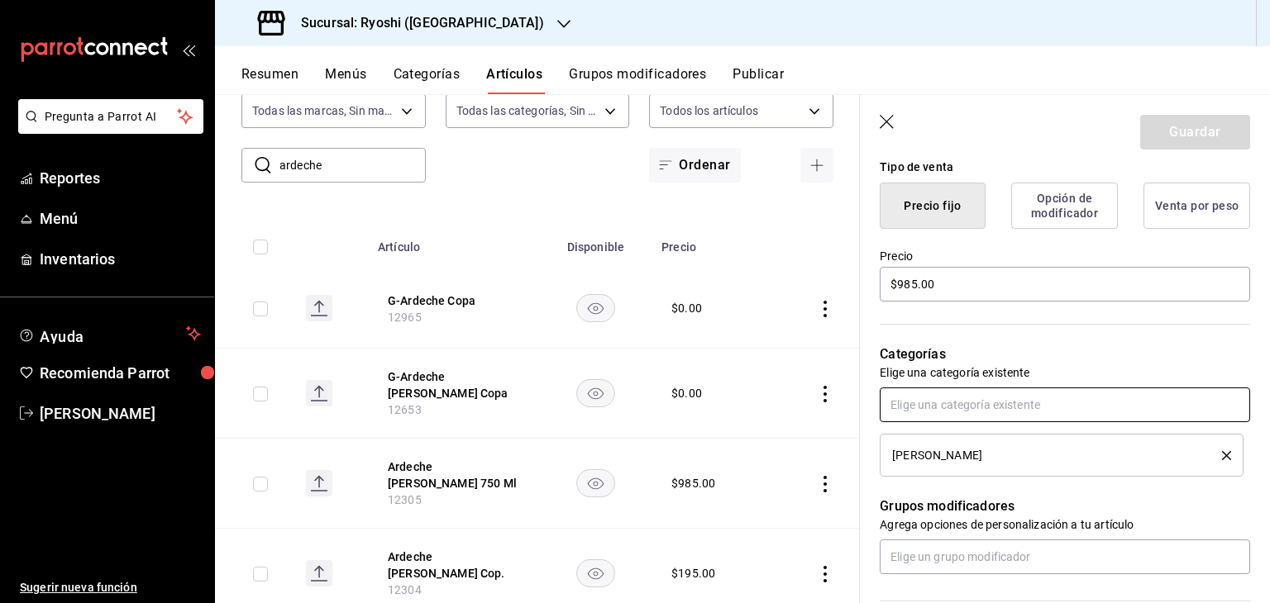
click at [995, 403] on input "text" at bounding box center [1065, 405] width 370 height 35
type input "blanco"
click at [948, 434] on li "Blancos" at bounding box center [1059, 442] width 358 height 27
type textarea "x"
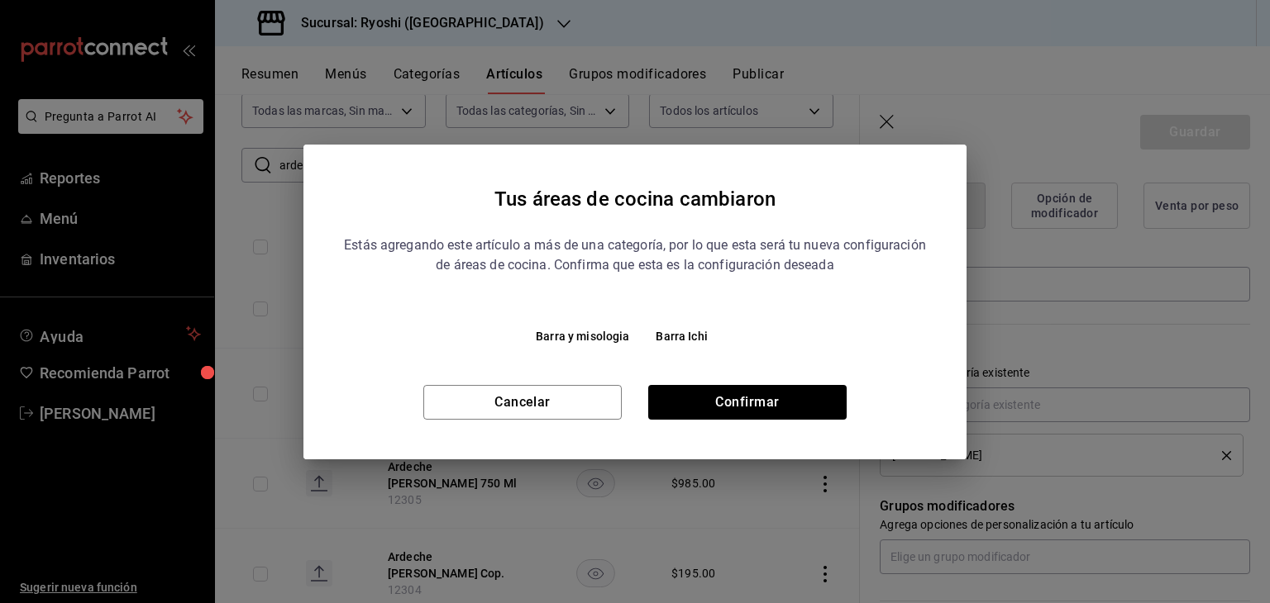
click at [802, 427] on div "Tus áreas de cocina cambiaron Estás agregando este artículo a más de una catego…" at bounding box center [634, 302] width 663 height 315
click at [809, 401] on button "Confirmar" at bounding box center [747, 402] width 198 height 35
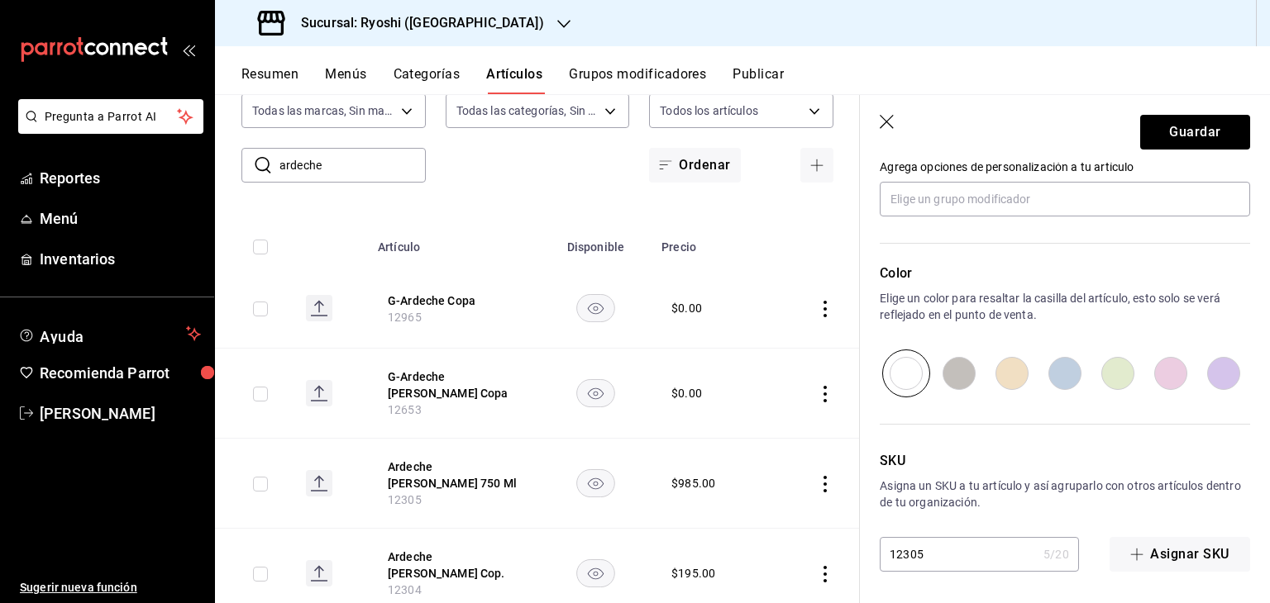
scroll to position [814, 0]
click at [1168, 122] on button "Guardar" at bounding box center [1195, 132] width 110 height 35
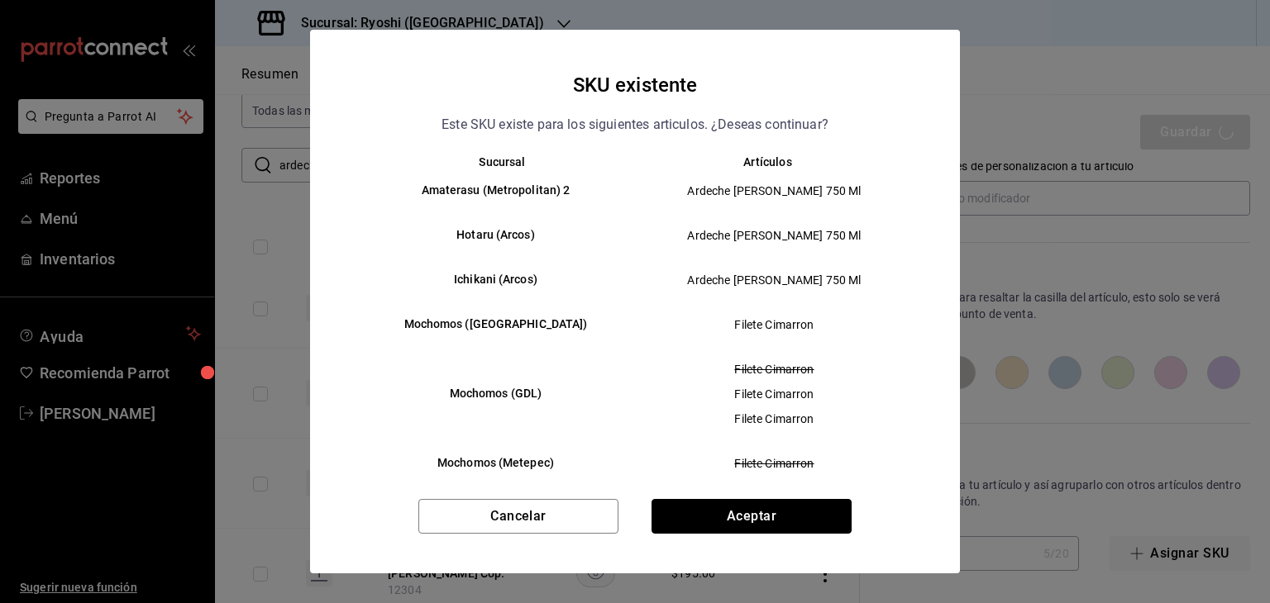
drag, startPoint x: 758, startPoint y: 532, endPoint x: 770, endPoint y: 528, distance: 12.3
click at [758, 532] on button "Aceptar" at bounding box center [751, 516] width 200 height 35
type textarea "x"
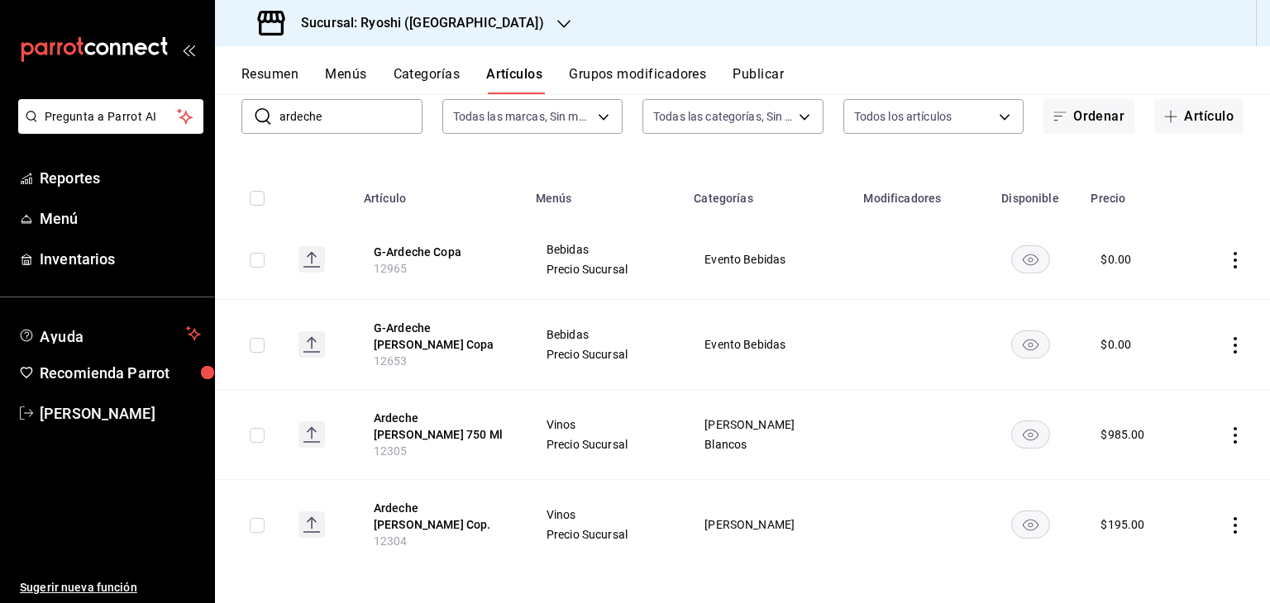
scroll to position [114, 0]
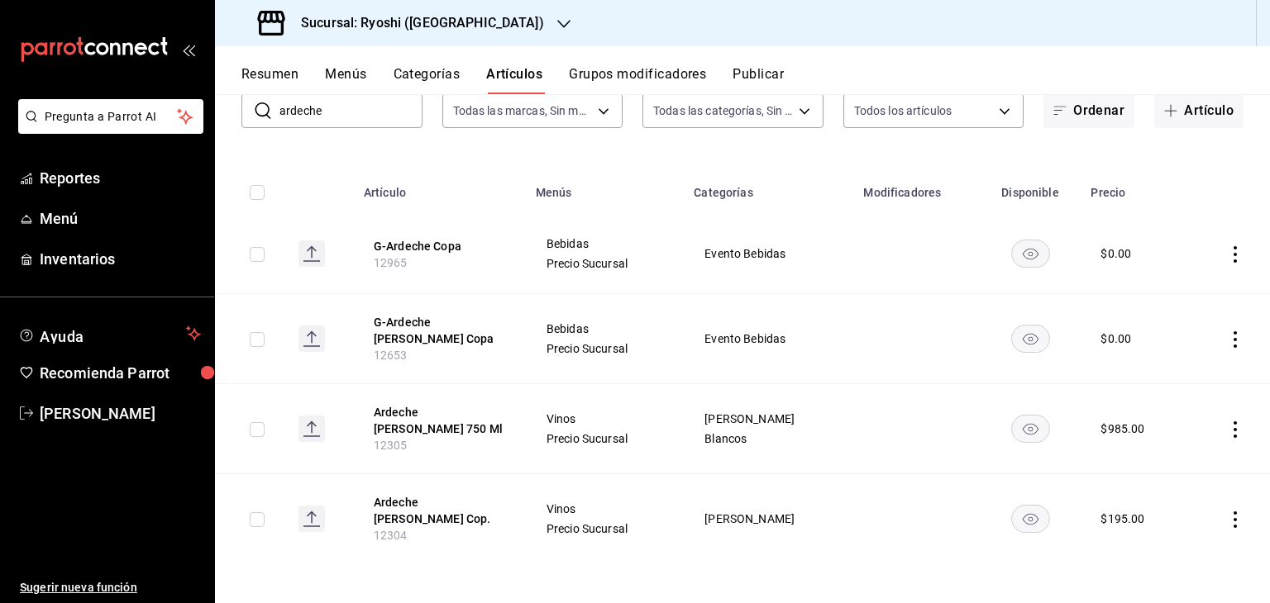
click at [1227, 520] on icon "actions" at bounding box center [1235, 520] width 17 height 17
click at [1168, 489] on span "Editar" at bounding box center [1172, 492] width 43 height 17
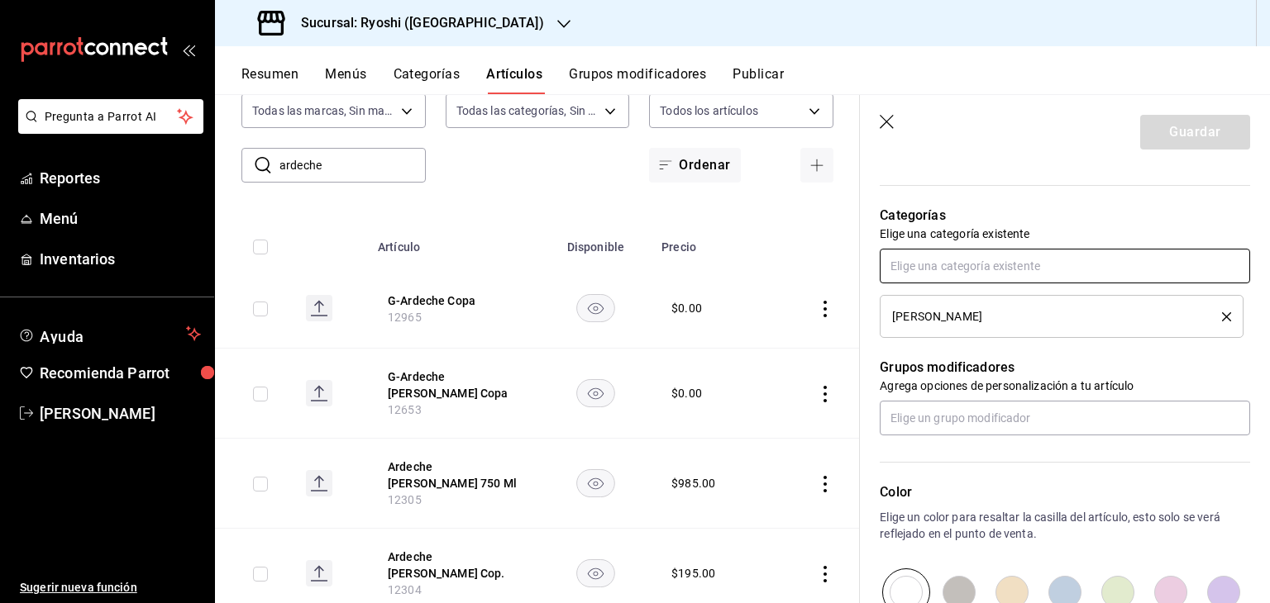
scroll to position [496, 0]
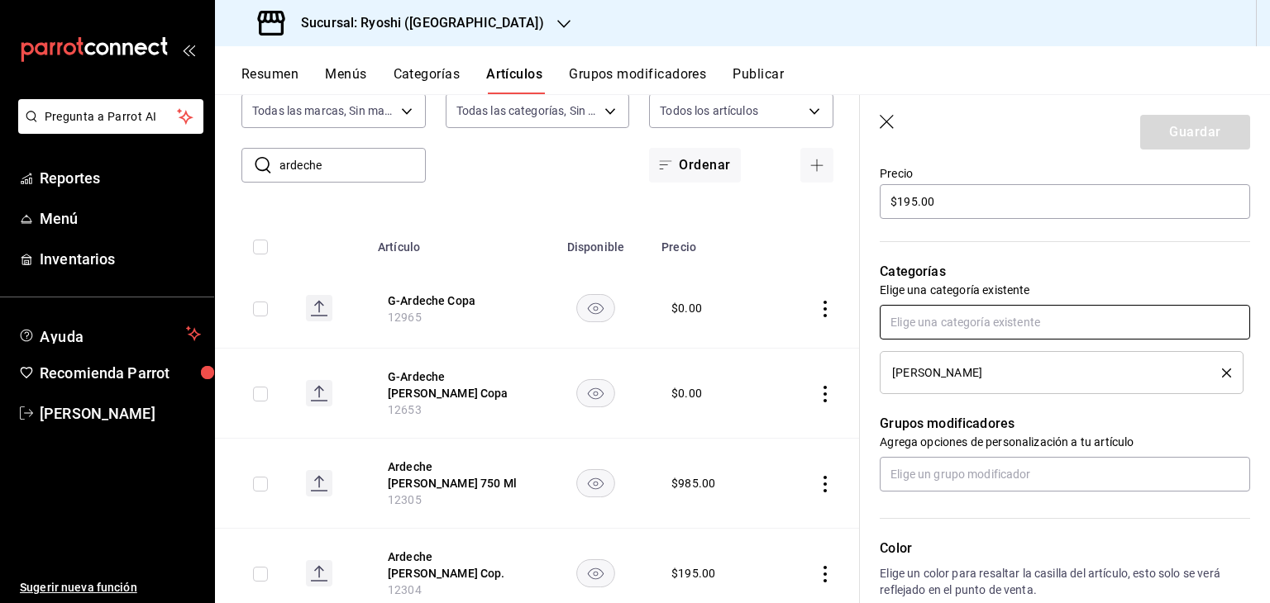
click at [988, 335] on input "text" at bounding box center [1065, 322] width 370 height 35
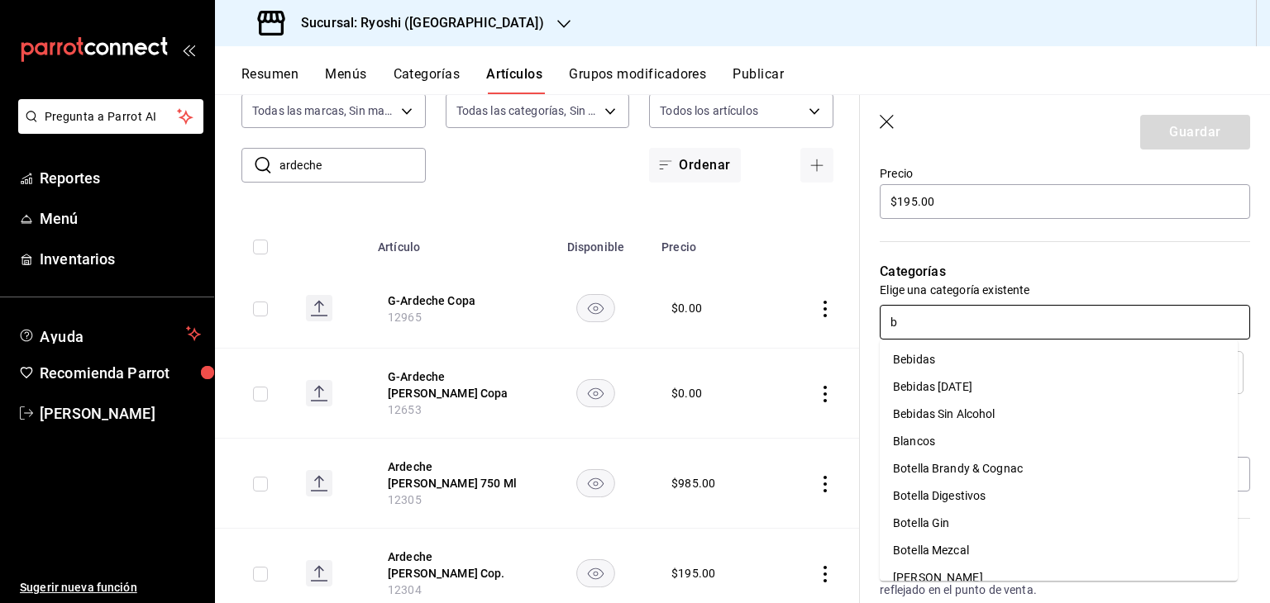
type input "bl"
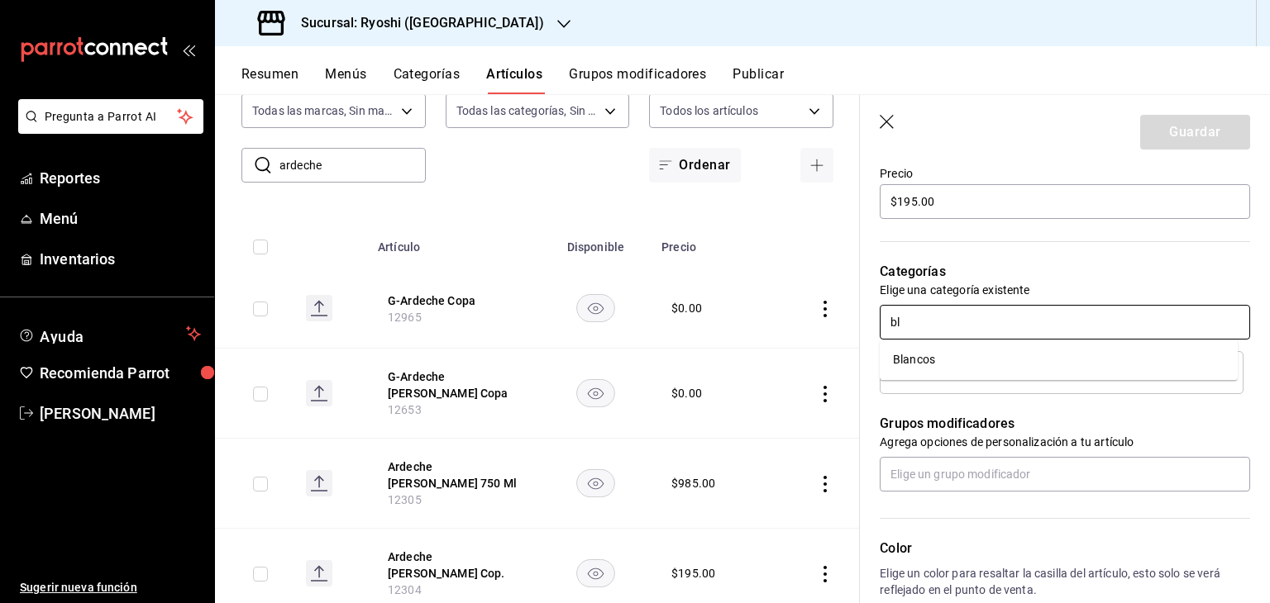
click at [950, 349] on li "Blancos" at bounding box center [1059, 359] width 358 height 27
type textarea "x"
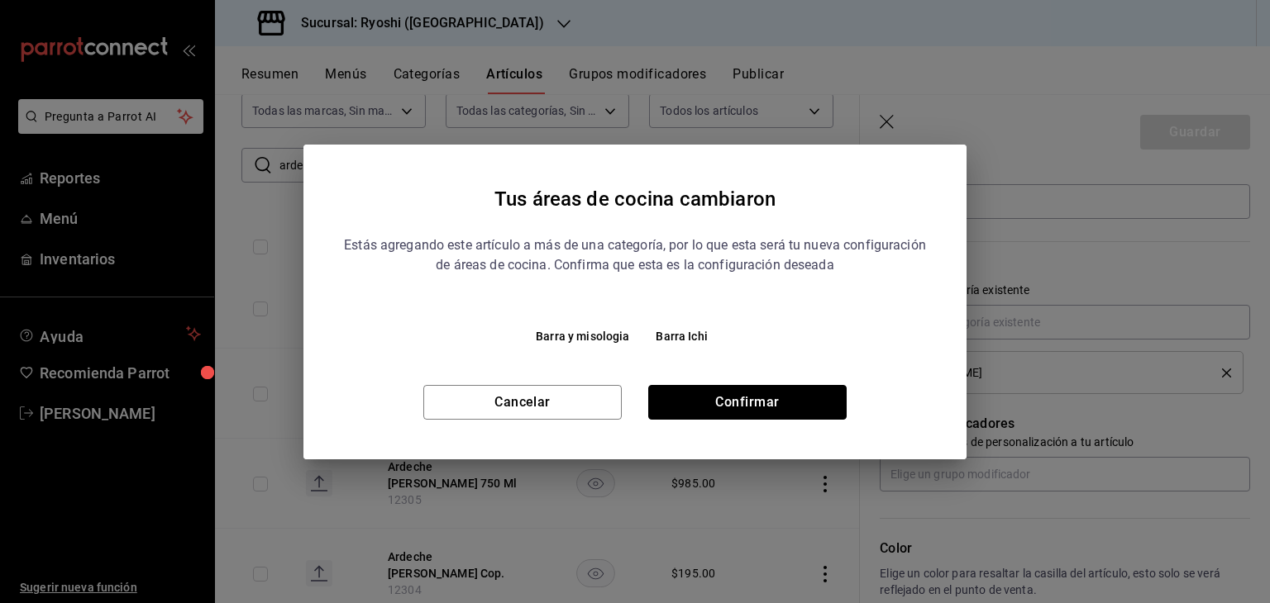
click at [760, 401] on button "Confirmar" at bounding box center [747, 402] width 198 height 35
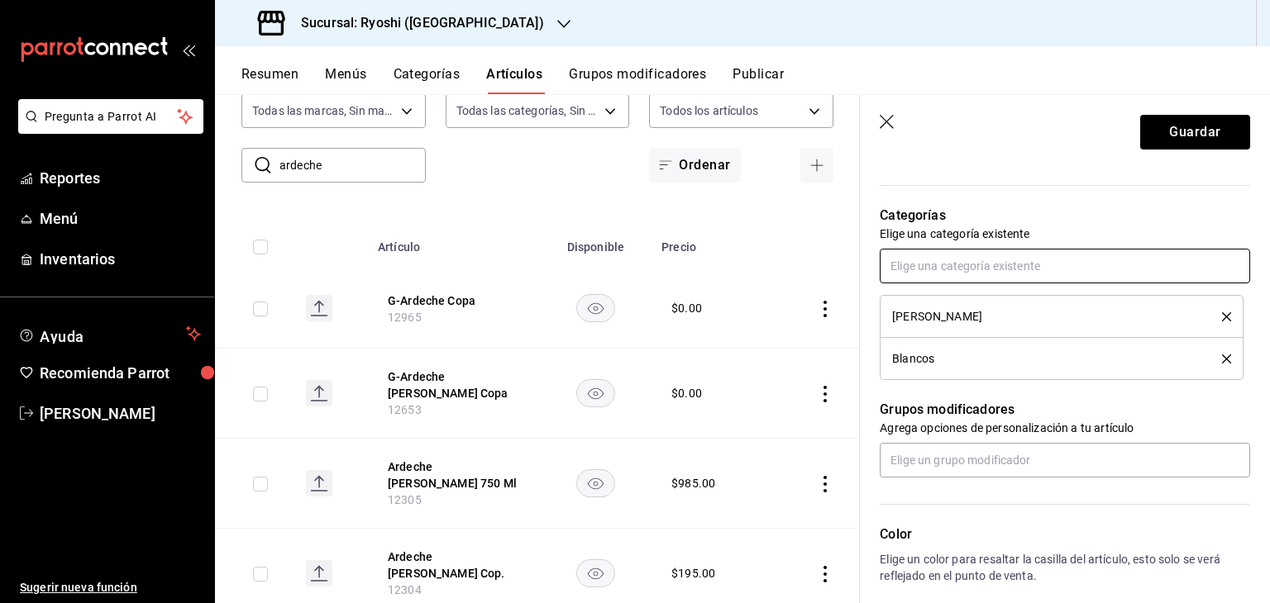
scroll to position [814, 0]
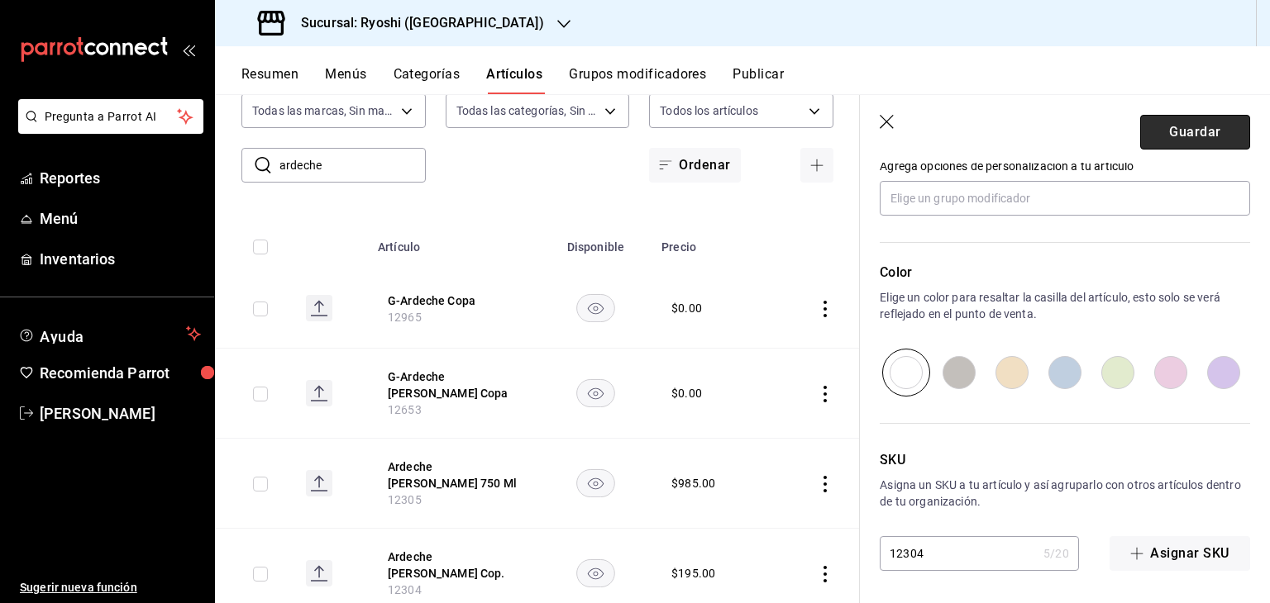
click at [1172, 142] on button "Guardar" at bounding box center [1195, 132] width 110 height 35
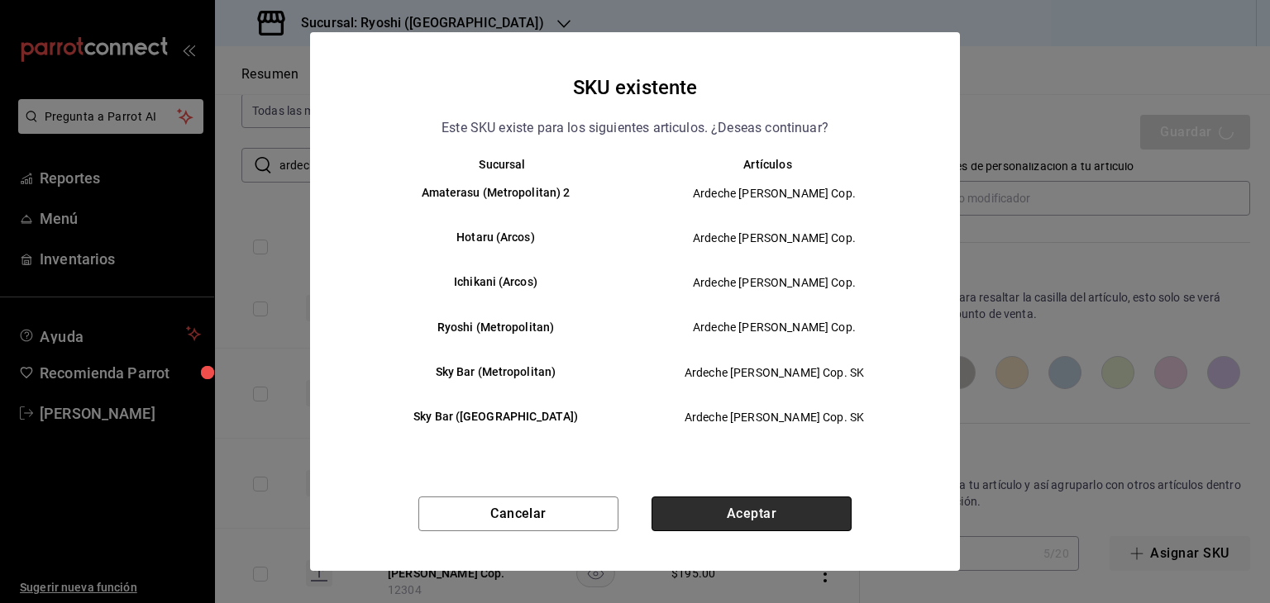
click at [730, 517] on button "Aceptar" at bounding box center [751, 514] width 200 height 35
type textarea "x"
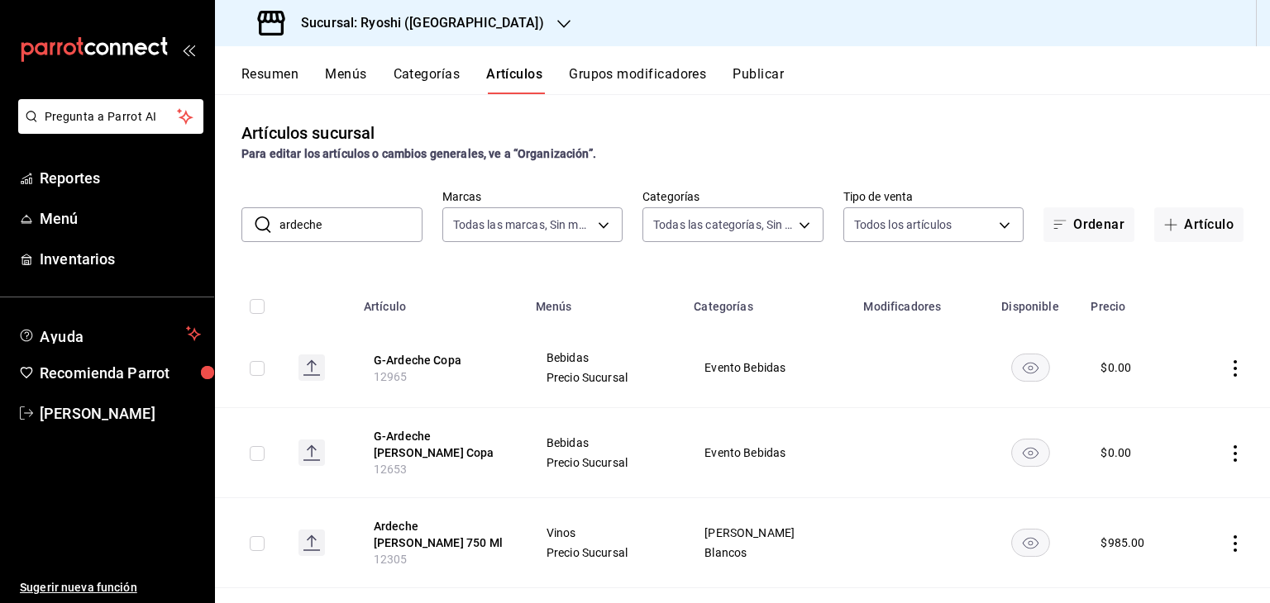
click at [746, 73] on button "Publicar" at bounding box center [757, 80] width 51 height 28
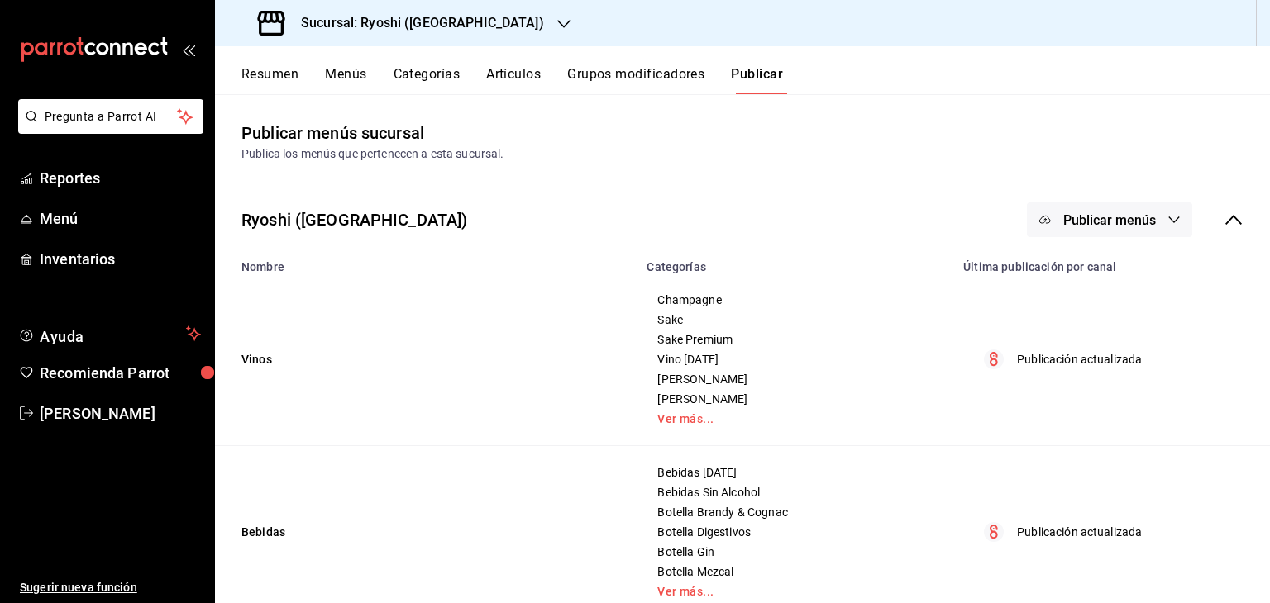
scroll to position [476, 0]
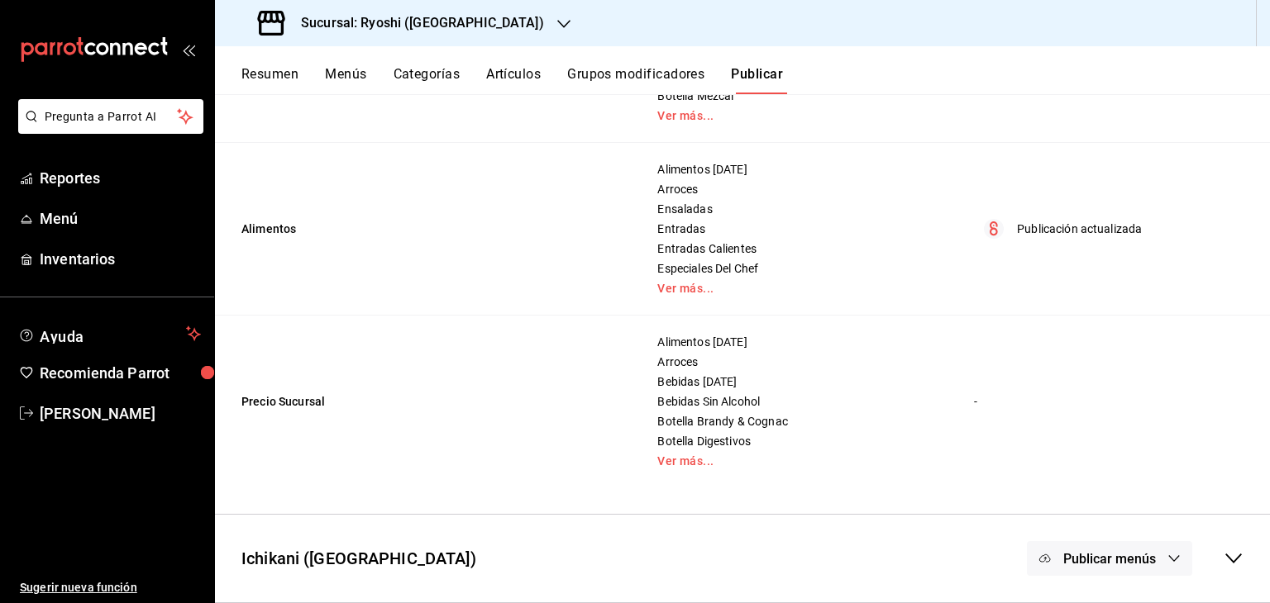
click at [1096, 551] on span "Publicar menús" at bounding box center [1109, 559] width 93 height 16
click at [1104, 555] on li "Punto de venta" at bounding box center [1098, 567] width 152 height 46
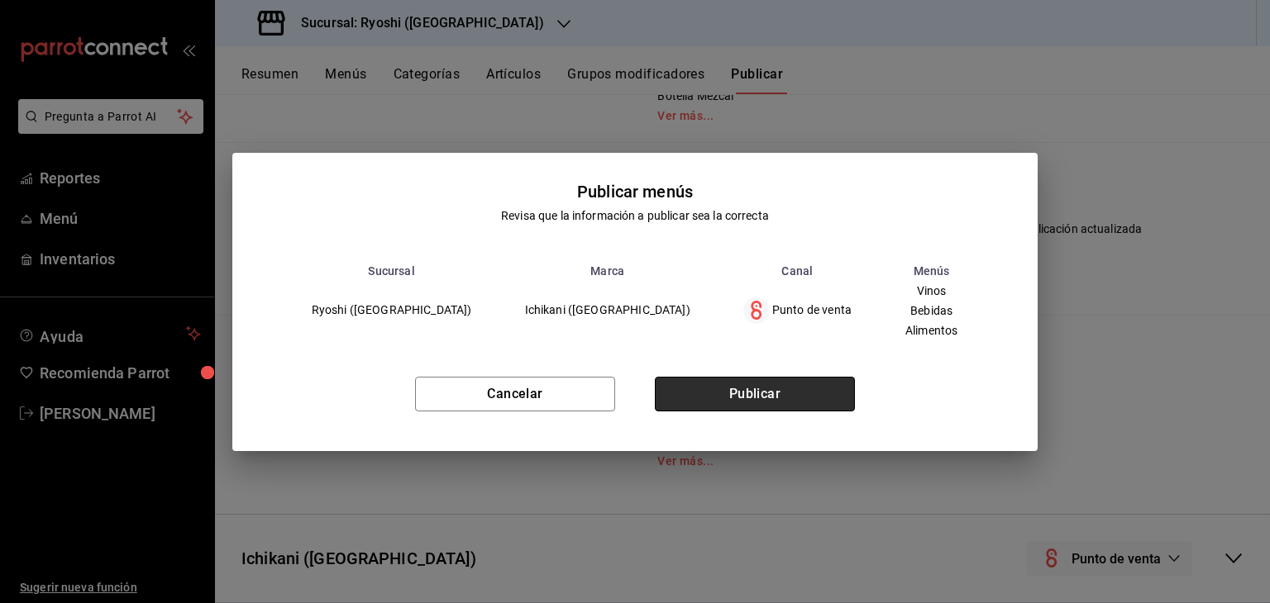
click at [813, 398] on button "Publicar" at bounding box center [755, 394] width 200 height 35
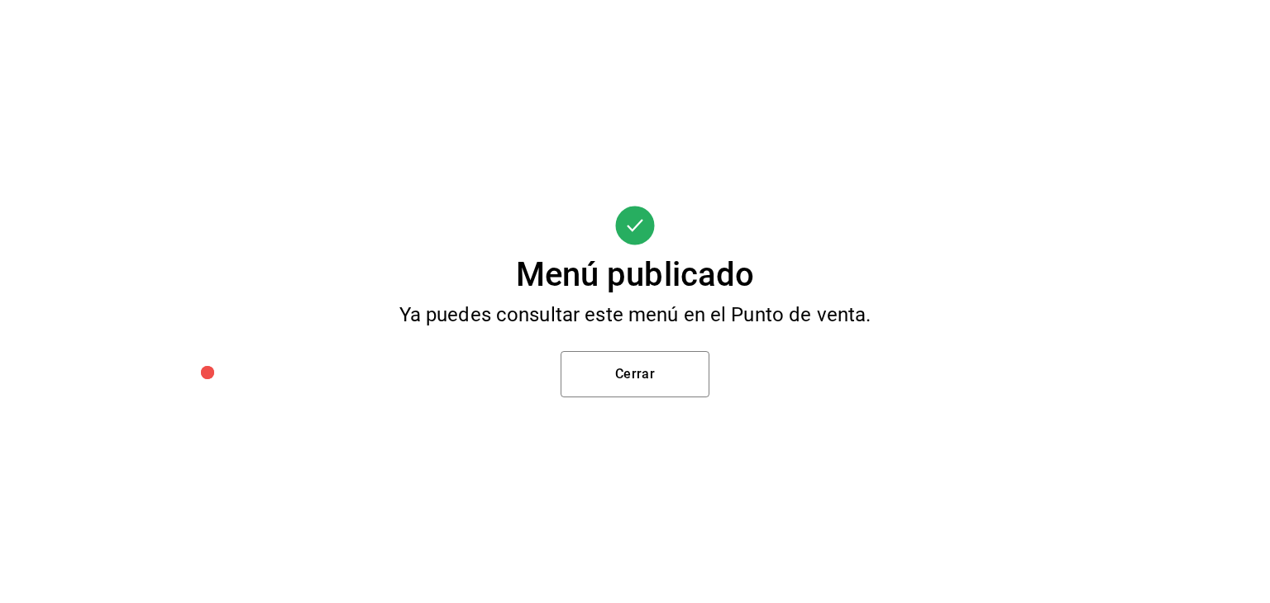
scroll to position [38, 0]
click at [661, 374] on button "Cerrar" at bounding box center [634, 374] width 149 height 46
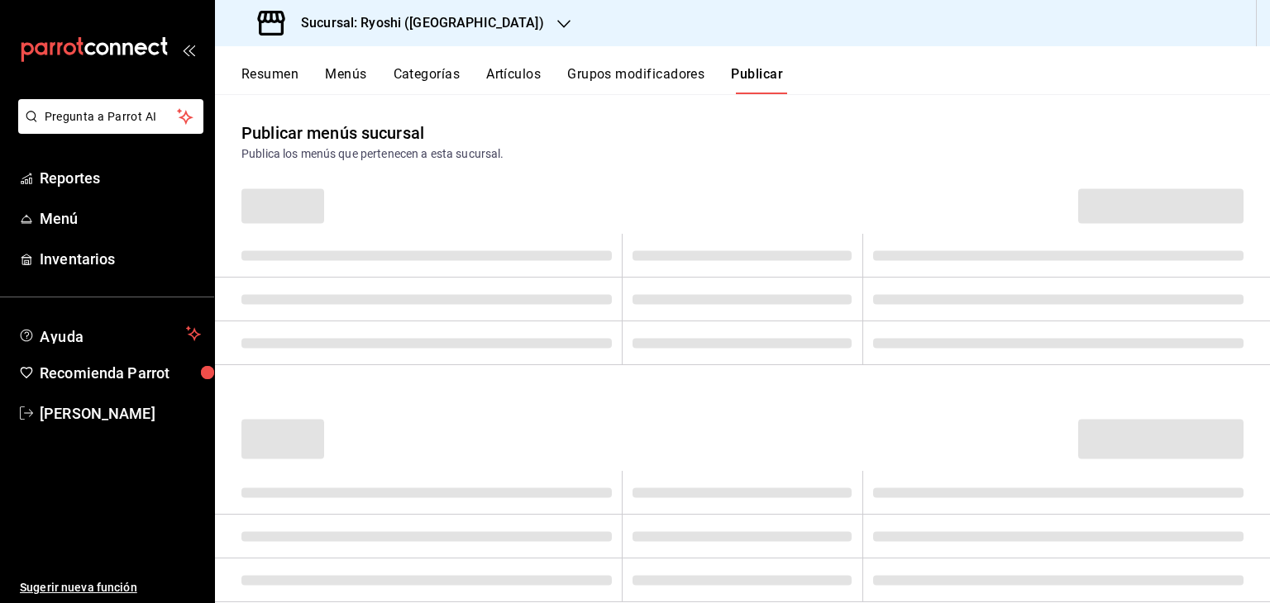
scroll to position [0, 0]
